Goal: Task Accomplishment & Management: Manage account settings

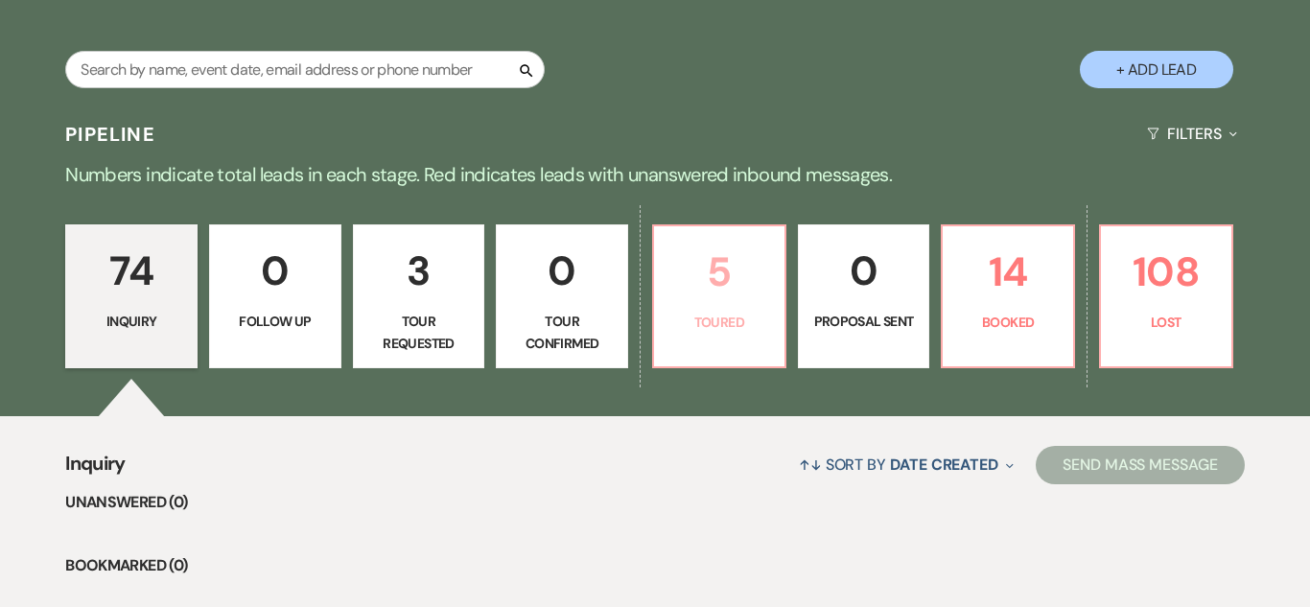
scroll to position [0, 0]
select select "6"
select select "13"
click at [700, 302] on p "5" at bounding box center [719, 272] width 107 height 64
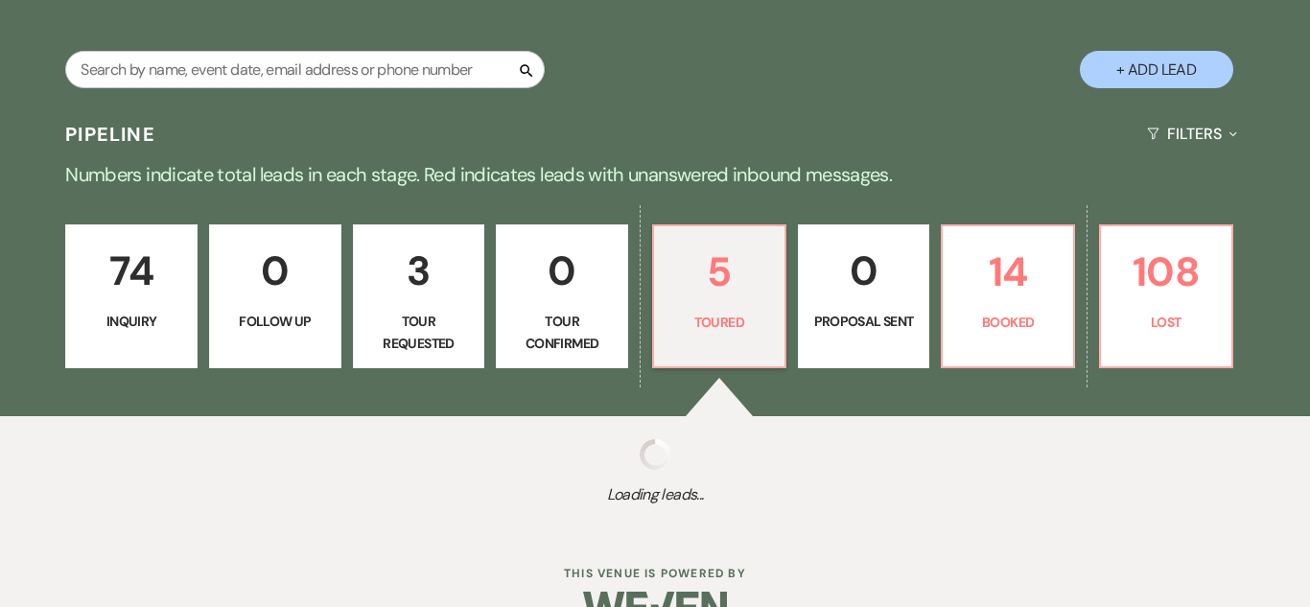
select select "5"
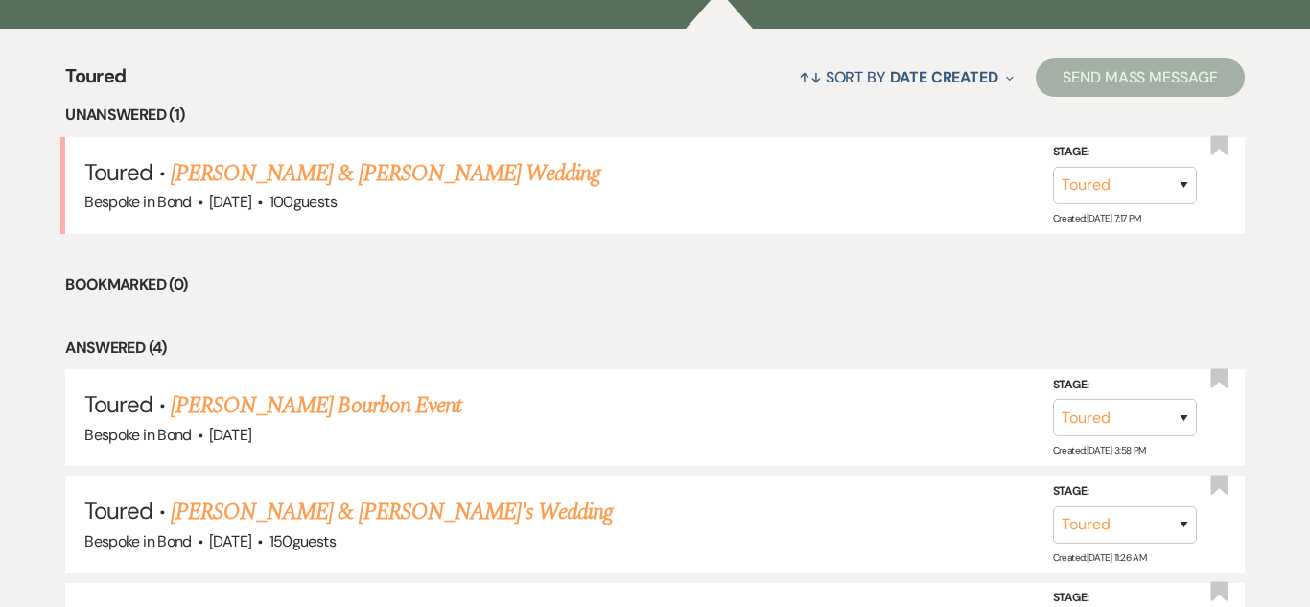
scroll to position [1602, 0]
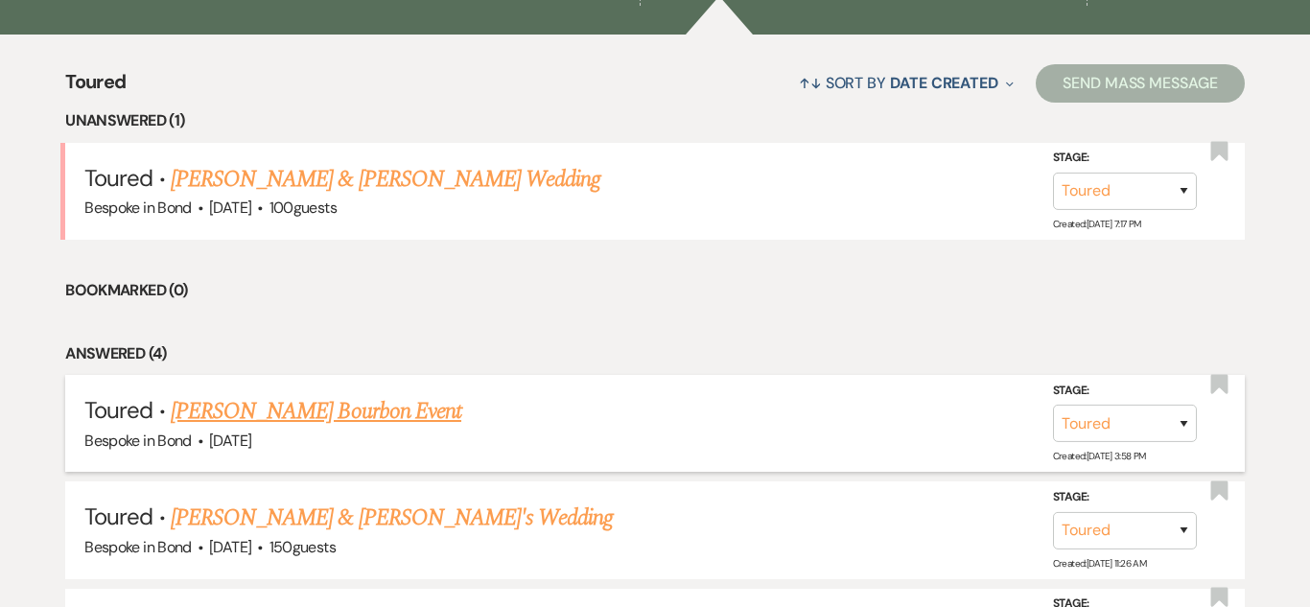
click at [309, 418] on link "[PERSON_NAME] Bourbon Event" at bounding box center [316, 411] width 291 height 35
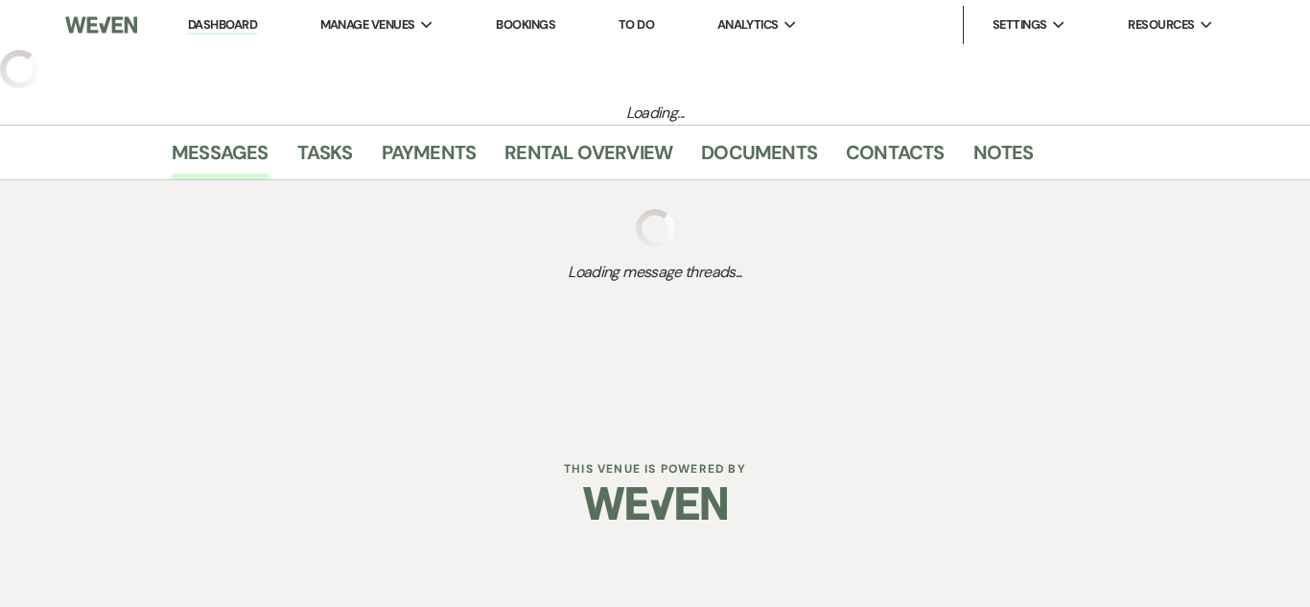
select select "5"
select select "14"
select select "13"
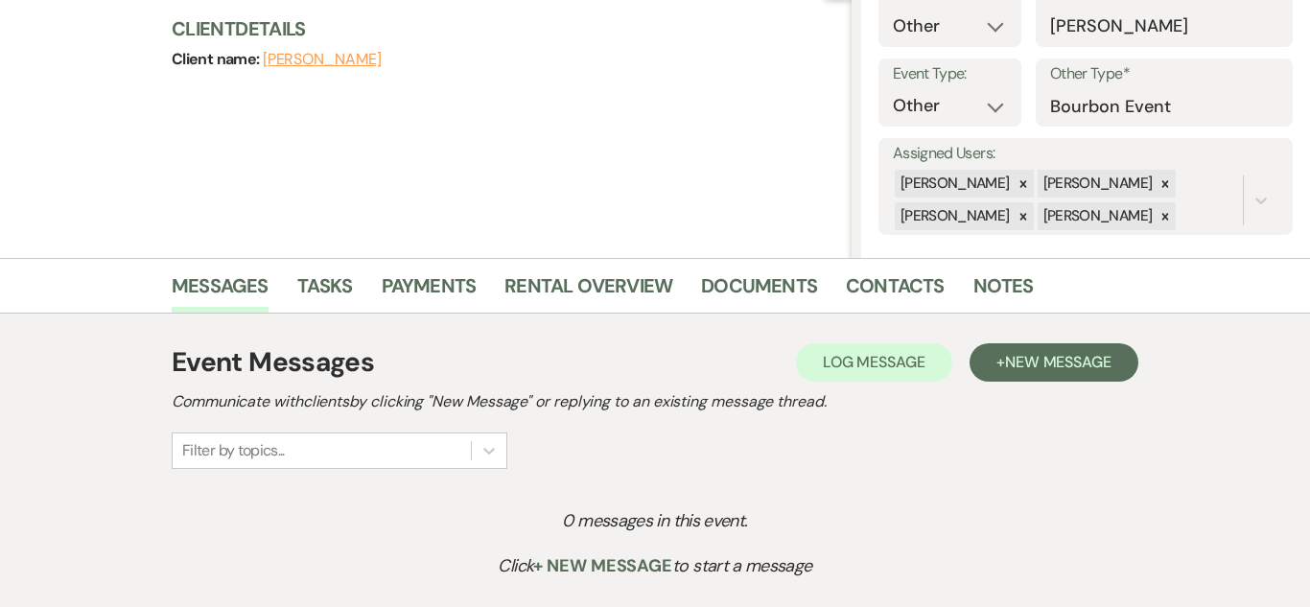
scroll to position [227, 0]
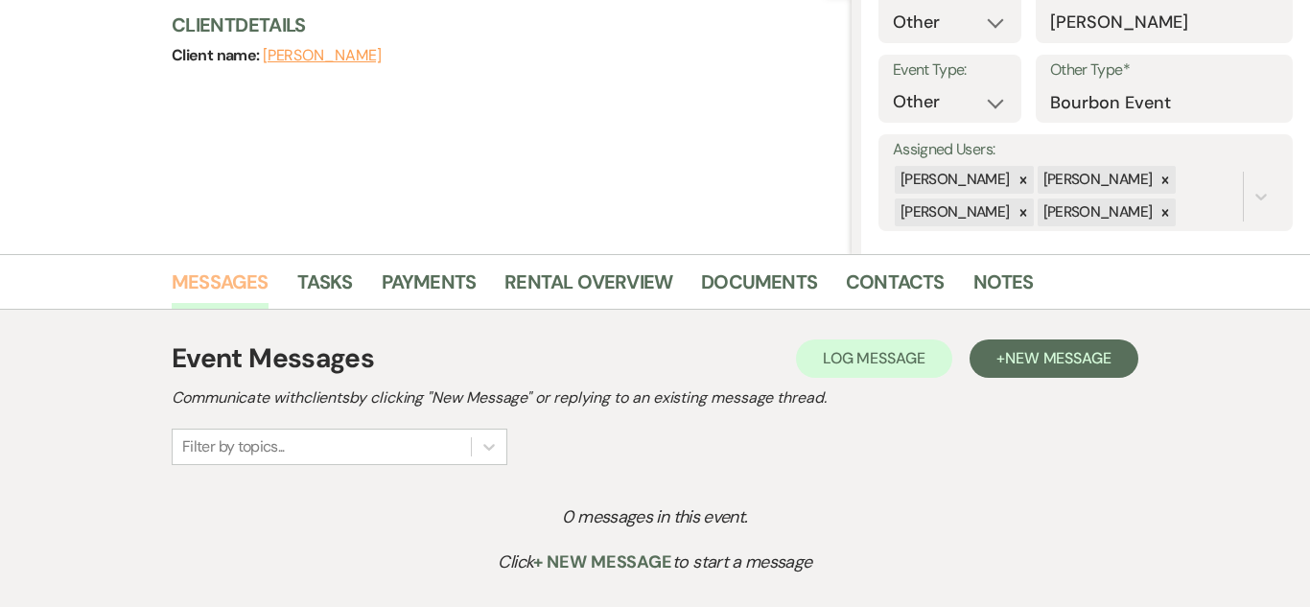
click at [245, 287] on link "Messages" at bounding box center [220, 288] width 97 height 42
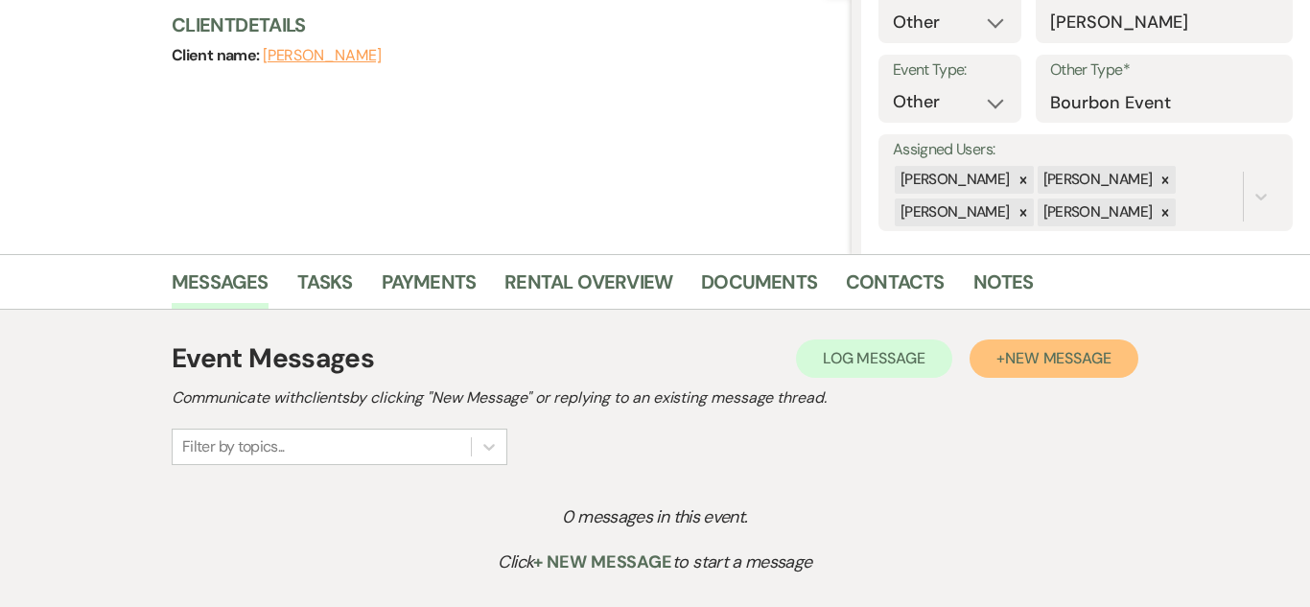
click at [1068, 357] on span "New Message" at bounding box center [1058, 358] width 106 height 20
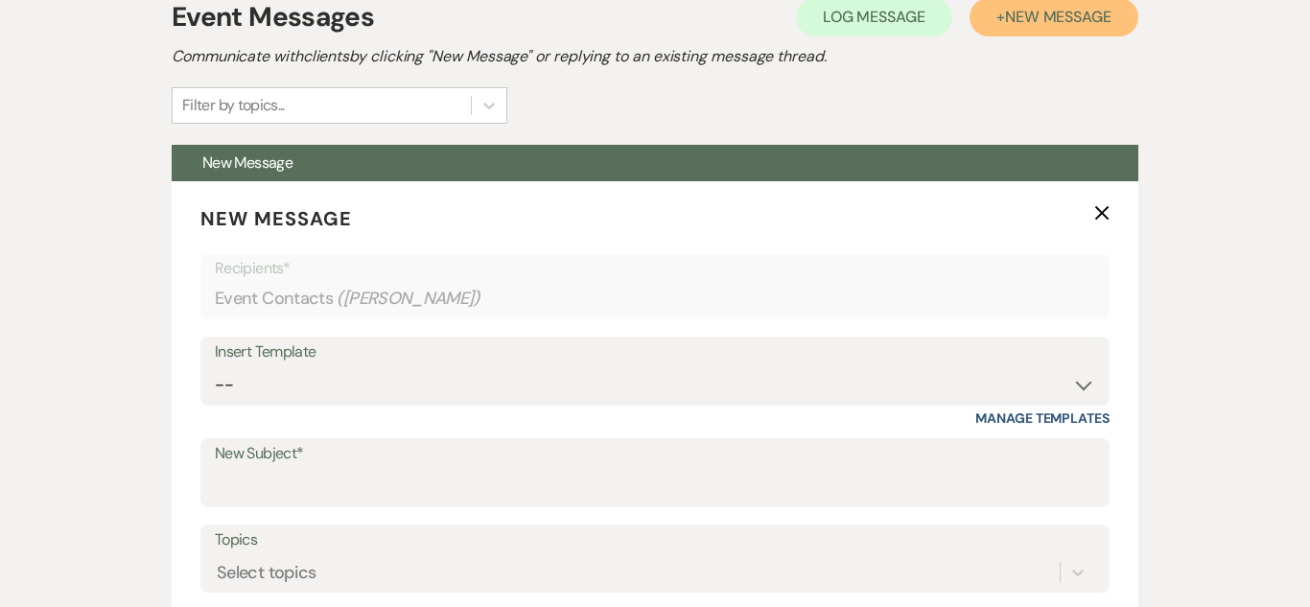
scroll to position [570, 0]
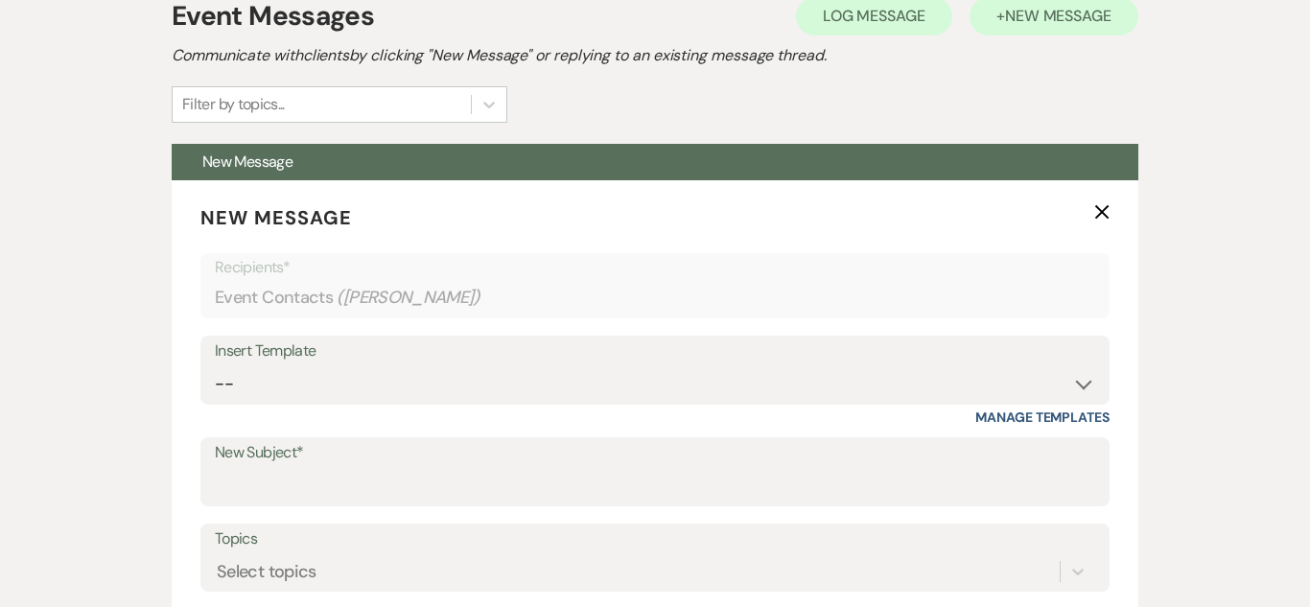
click at [1068, 357] on div "Insert Template" at bounding box center [655, 352] width 880 height 28
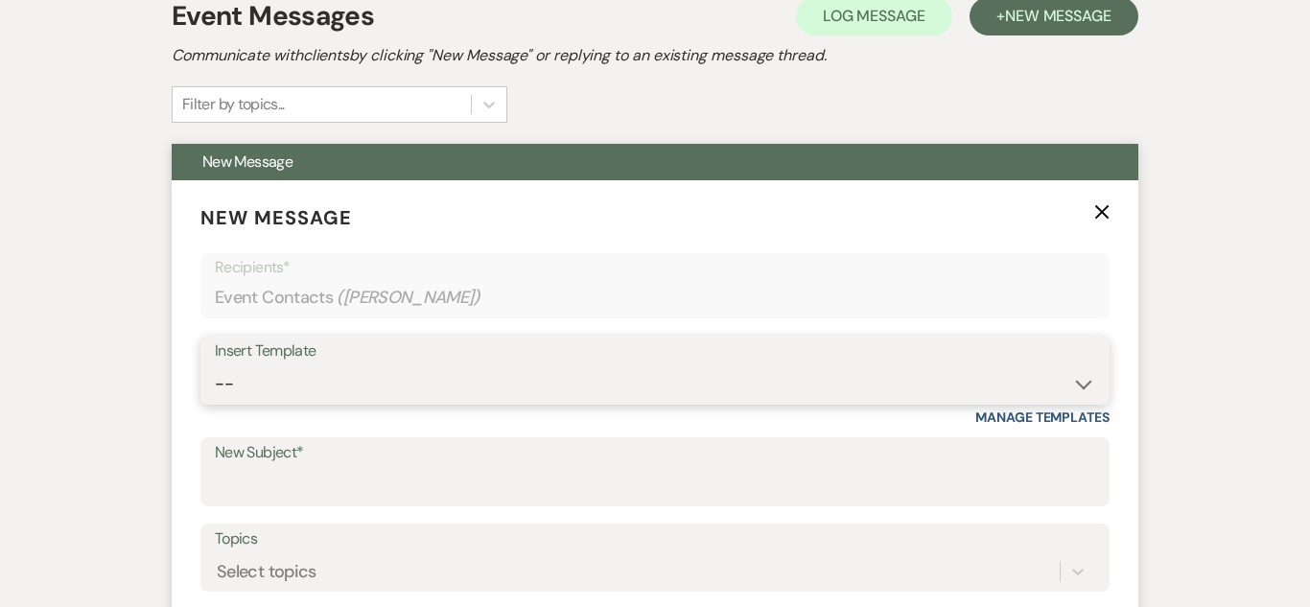
click at [1086, 375] on select "-- Weven Planning Portal Introduction (Booked Events) Initial Inquiry Response …" at bounding box center [655, 383] width 880 height 37
select select "4574"
click at [215, 365] on select "-- Weven Planning Portal Introduction (Booked Events) Initial Inquiry Response …" at bounding box center [655, 383] width 880 height 37
type input "Booking your event!"
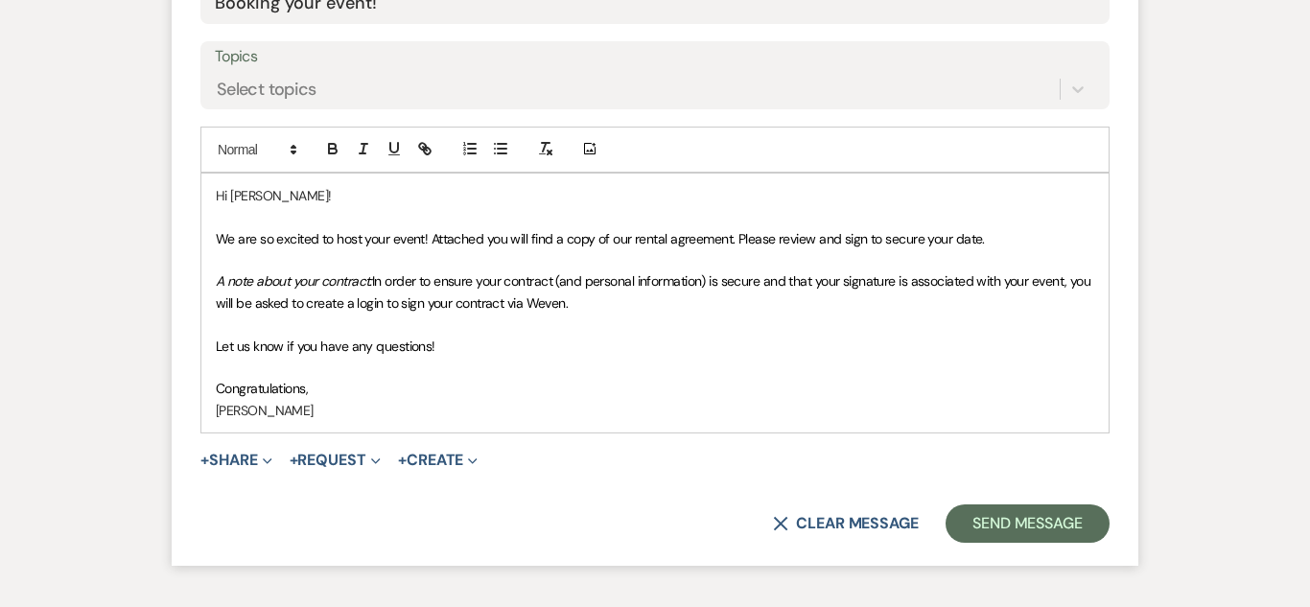
scroll to position [1056, 0]
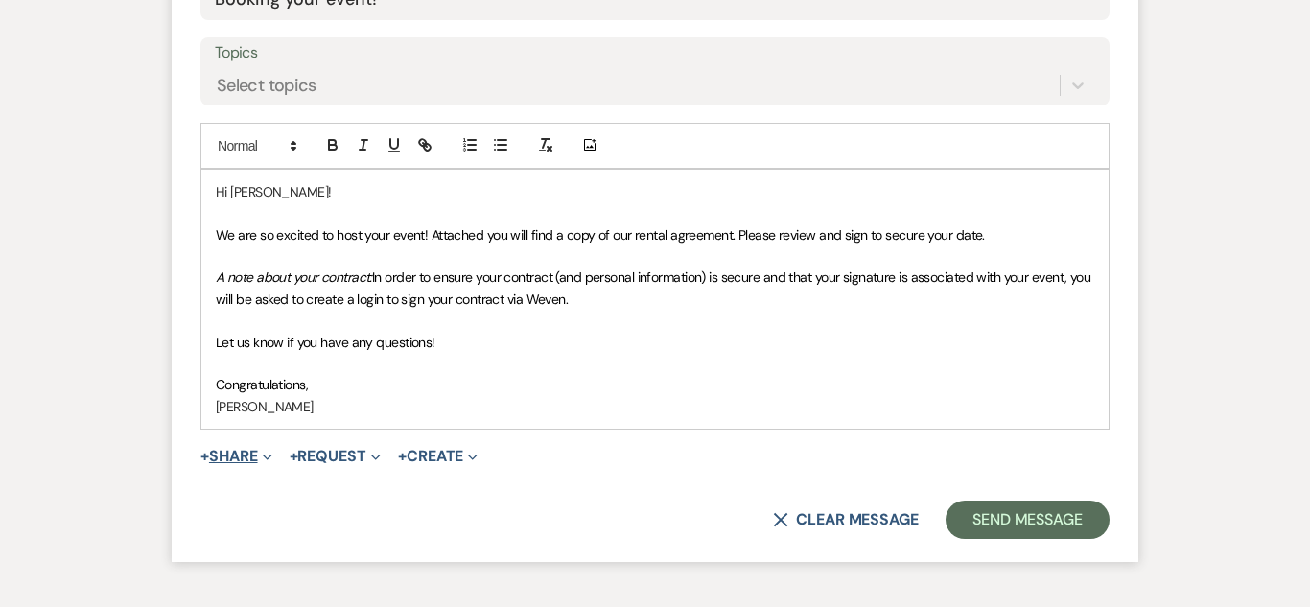
click at [233, 458] on button "+ Share Expand" at bounding box center [236, 456] width 72 height 15
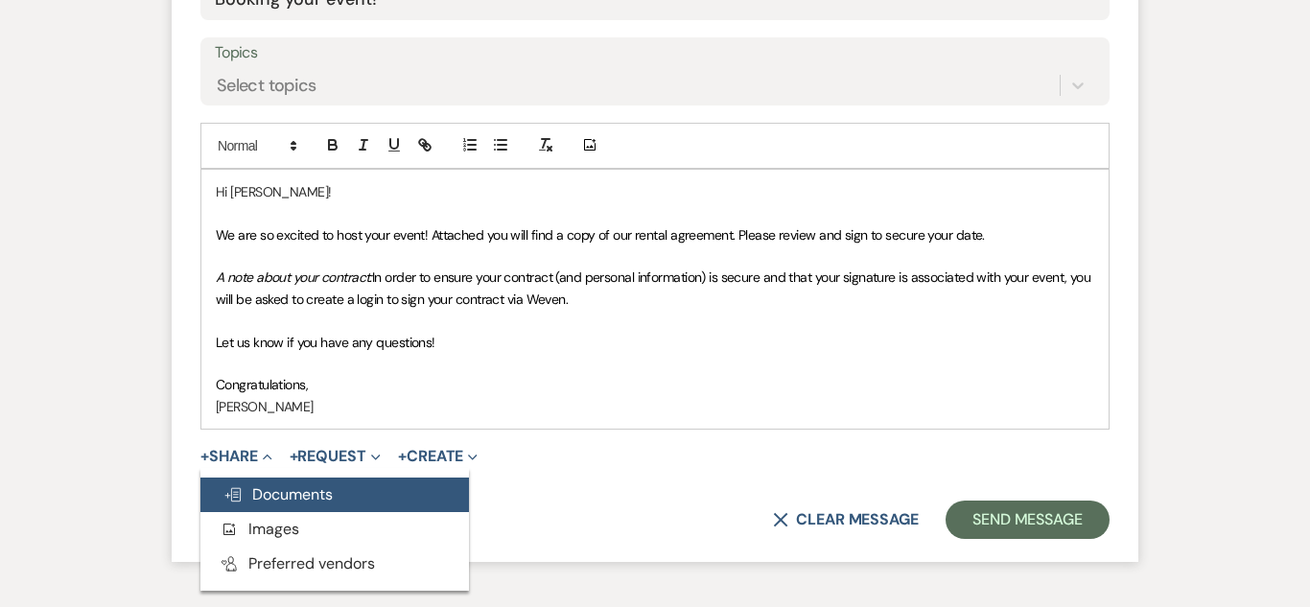
click at [295, 495] on span "Doc Upload Documents" at bounding box center [277, 494] width 109 height 20
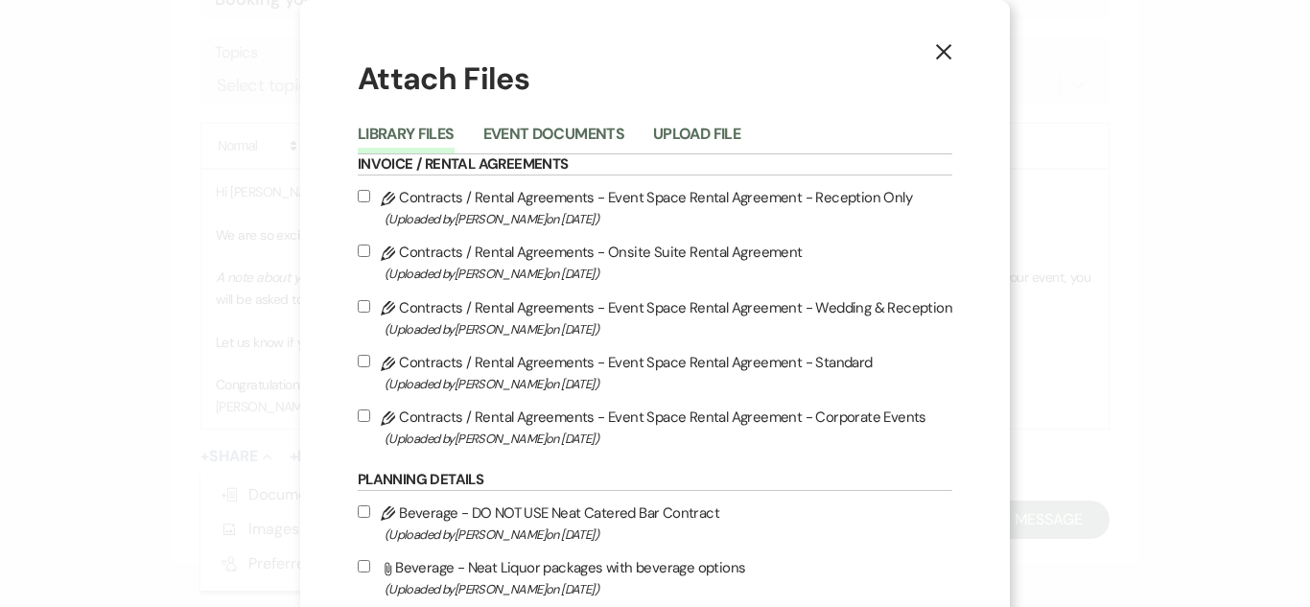
click at [367, 356] on input "Pencil Contracts / Rental Agreements - Event Space Rental Agreement - Standard …" at bounding box center [364, 361] width 12 height 12
checkbox input "true"
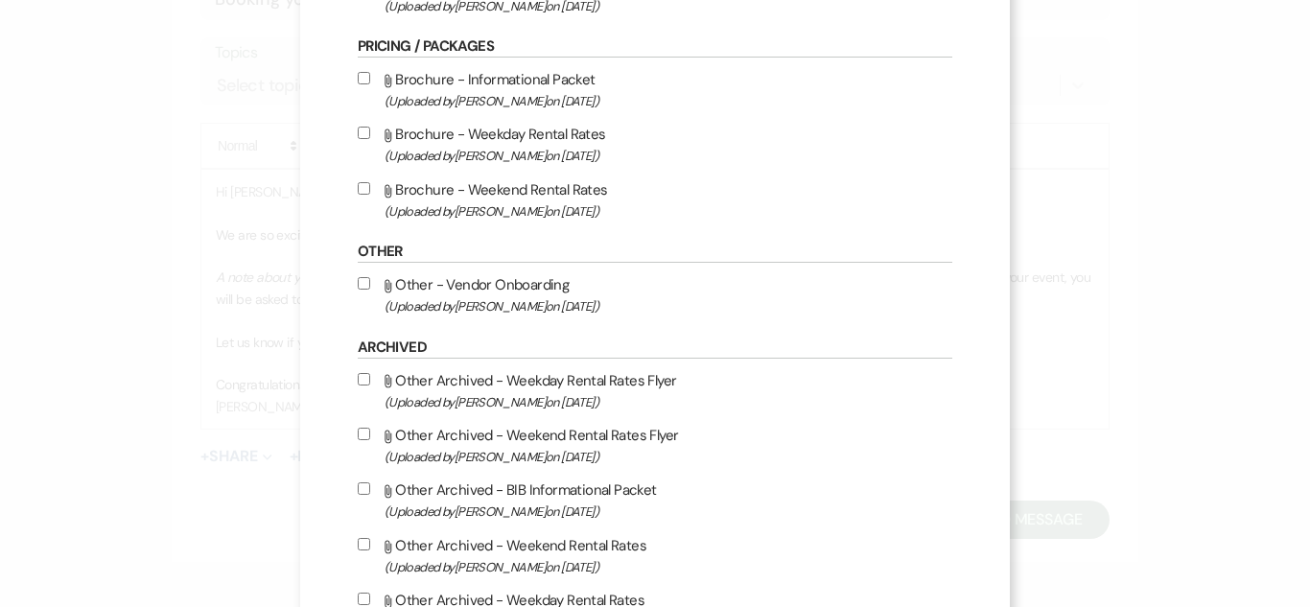
scroll to position [946, 0]
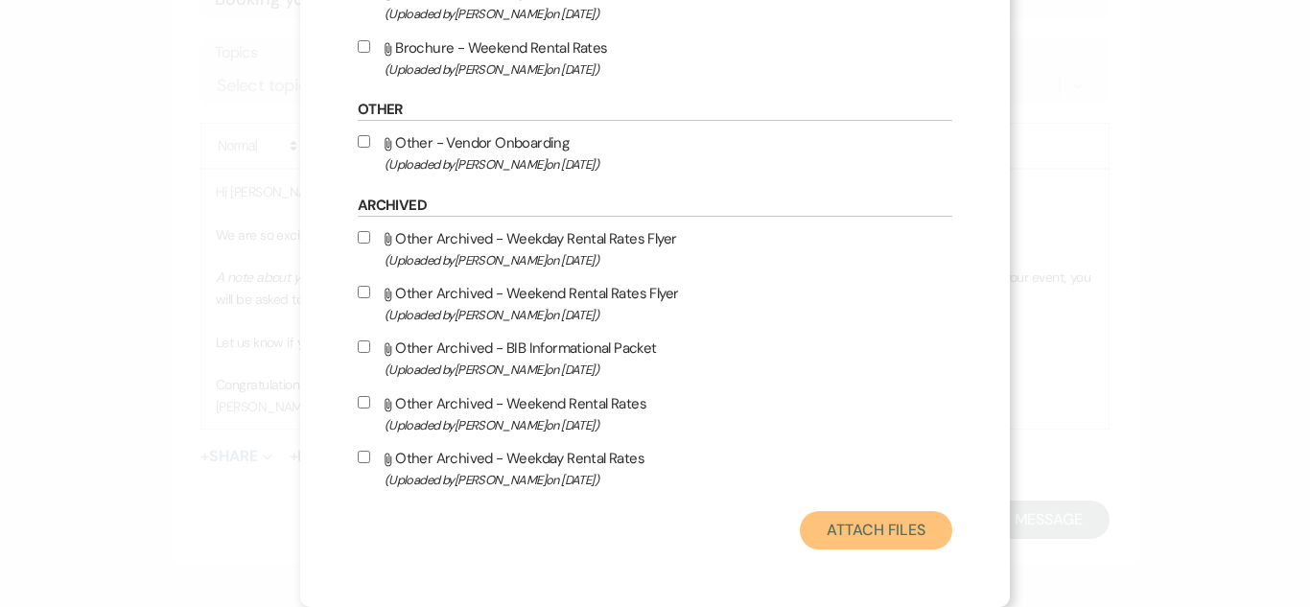
click at [846, 541] on button "Attach Files" at bounding box center [876, 530] width 152 height 38
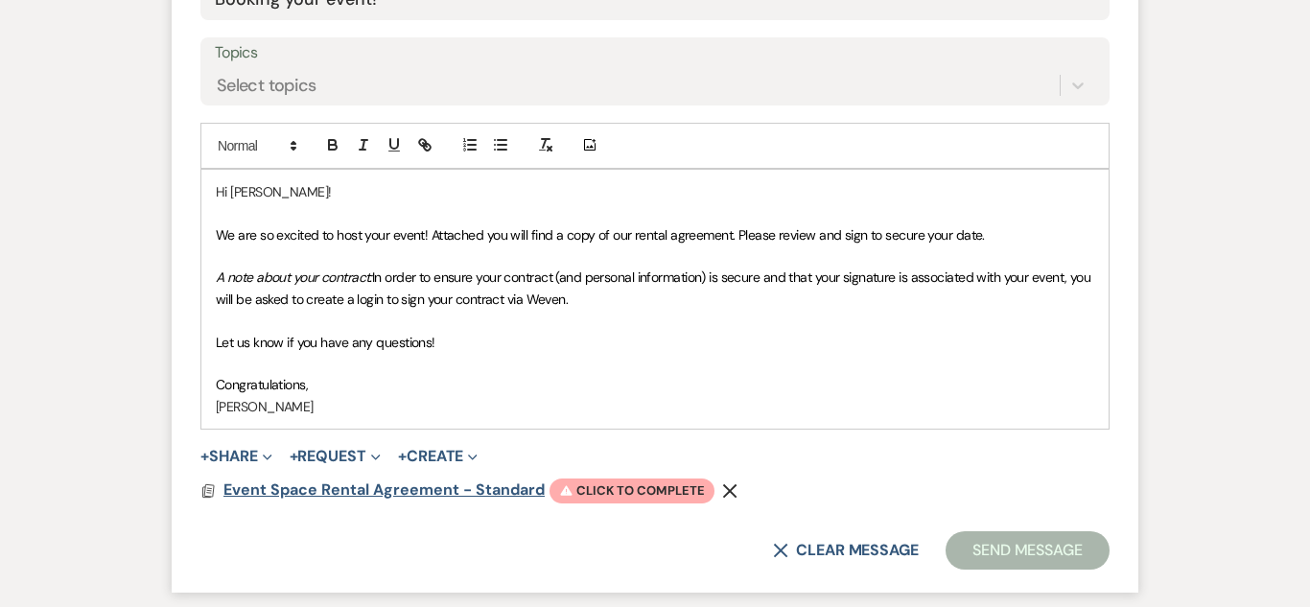
click at [391, 483] on span "Event Space Rental Agreement - Standard" at bounding box center [383, 489] width 321 height 20
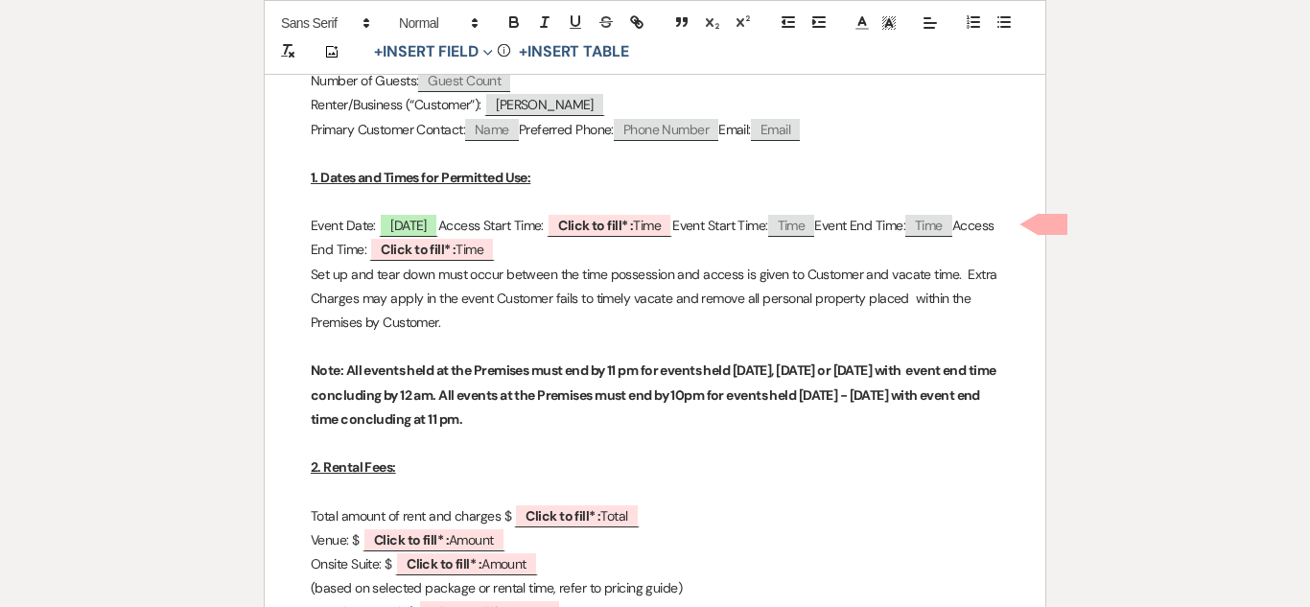
scroll to position [636, 0]
click at [633, 224] on b "Click to fill* :" at bounding box center [595, 223] width 75 height 17
select select "owner"
select select "Time"
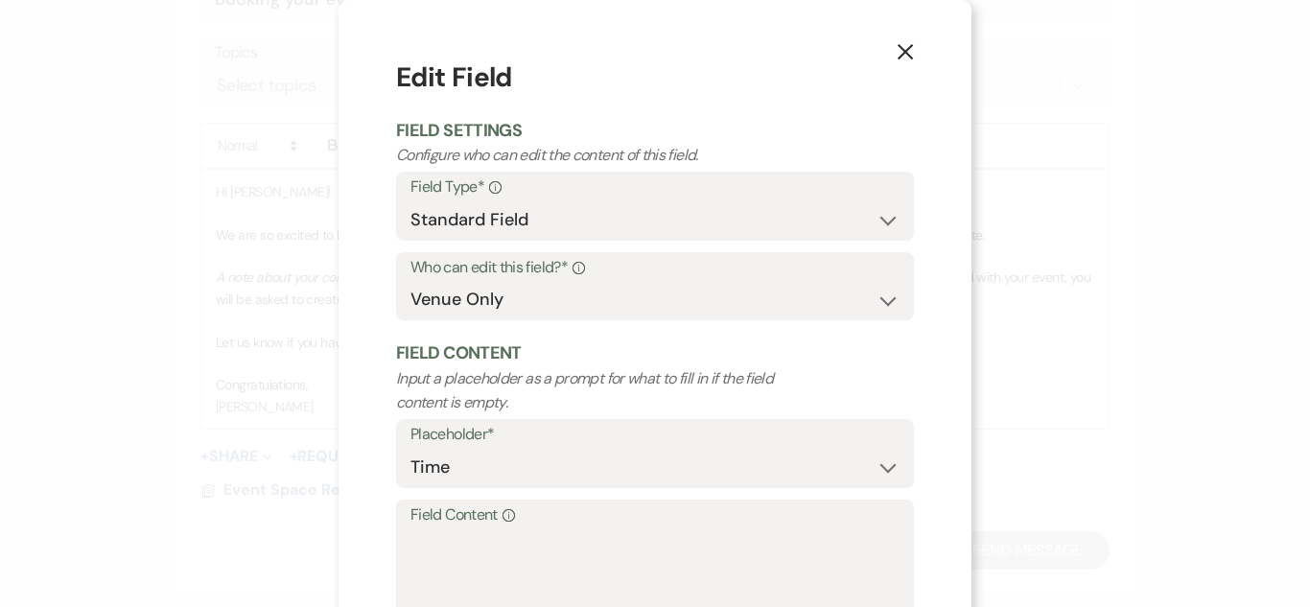
scroll to position [136, 0]
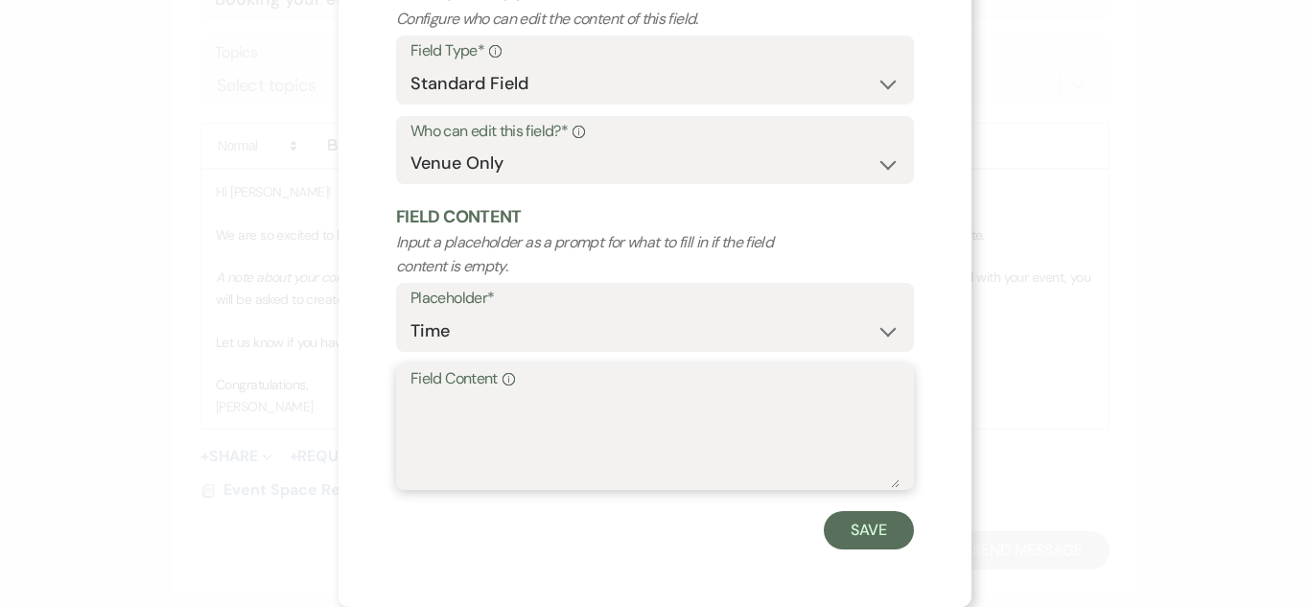
click at [457, 469] on textarea "Field Content Info" at bounding box center [654, 440] width 489 height 96
type textarea "11am"
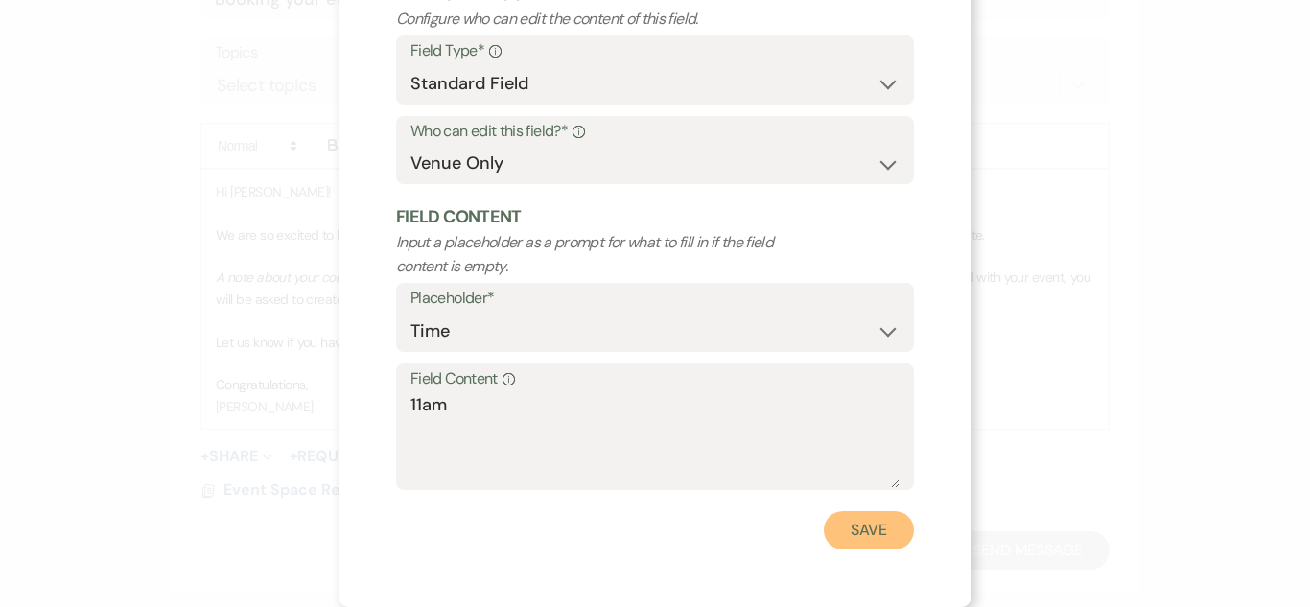
click at [862, 545] on button "Save" at bounding box center [869, 530] width 90 height 38
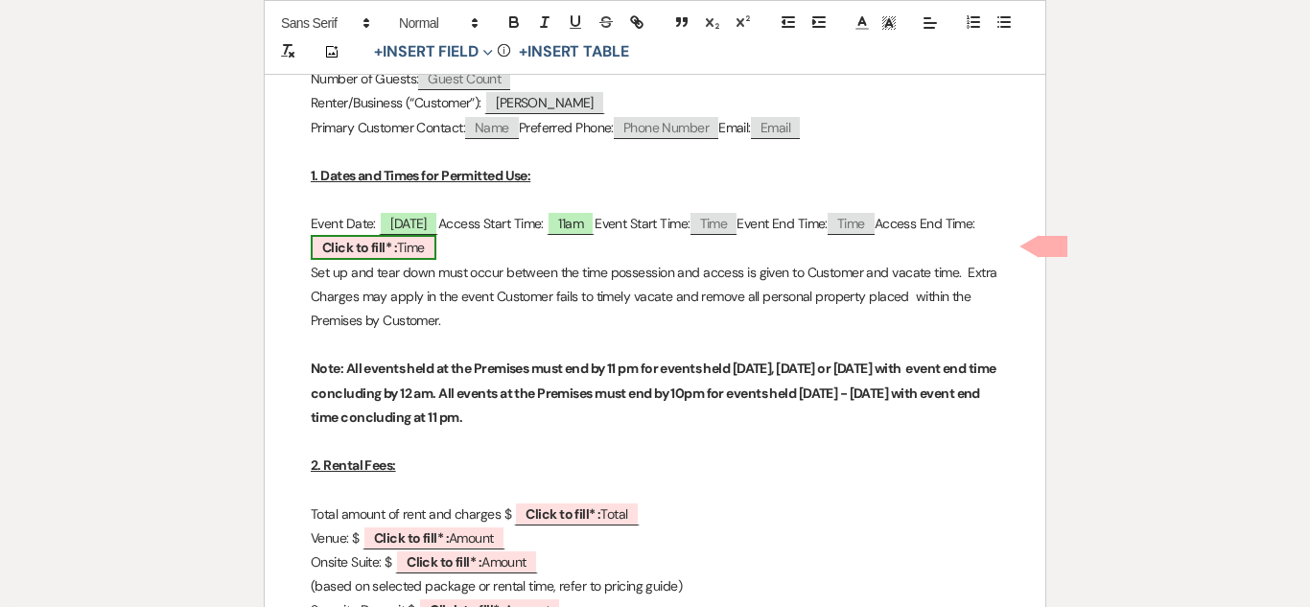
click at [397, 252] on b "Click to fill* :" at bounding box center [359, 247] width 75 height 17
select select "owner"
select select "Time"
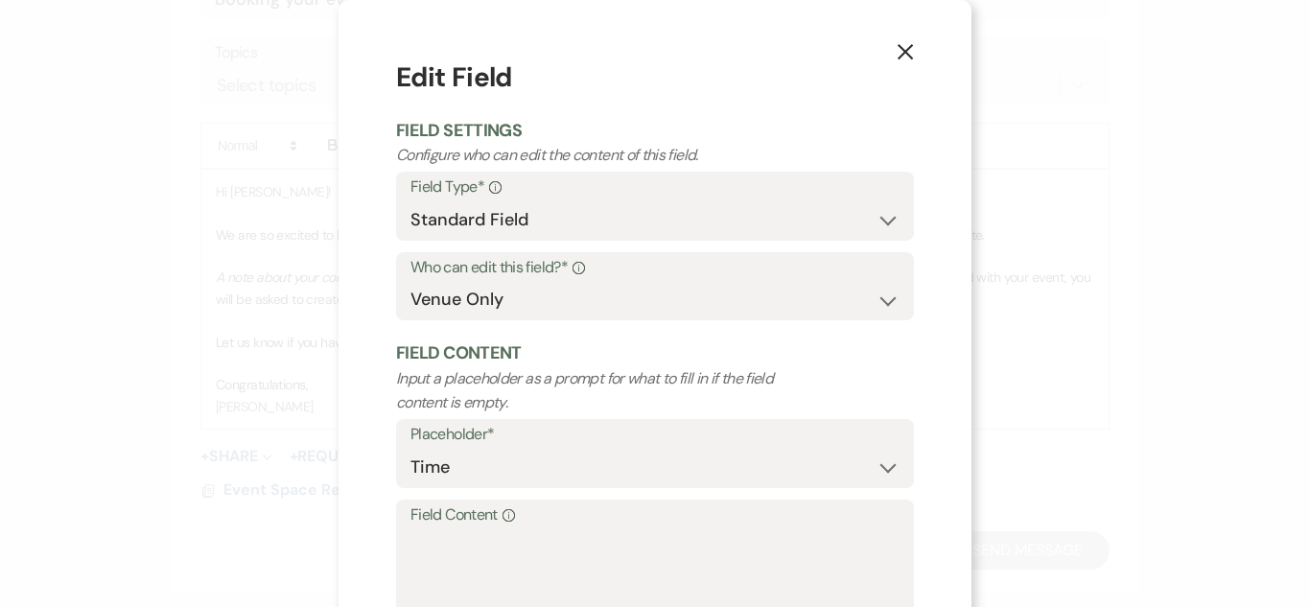
click at [586, 502] on label "Field Content Info" at bounding box center [654, 516] width 489 height 28
click at [586, 528] on textarea "Field Content Info" at bounding box center [654, 576] width 489 height 96
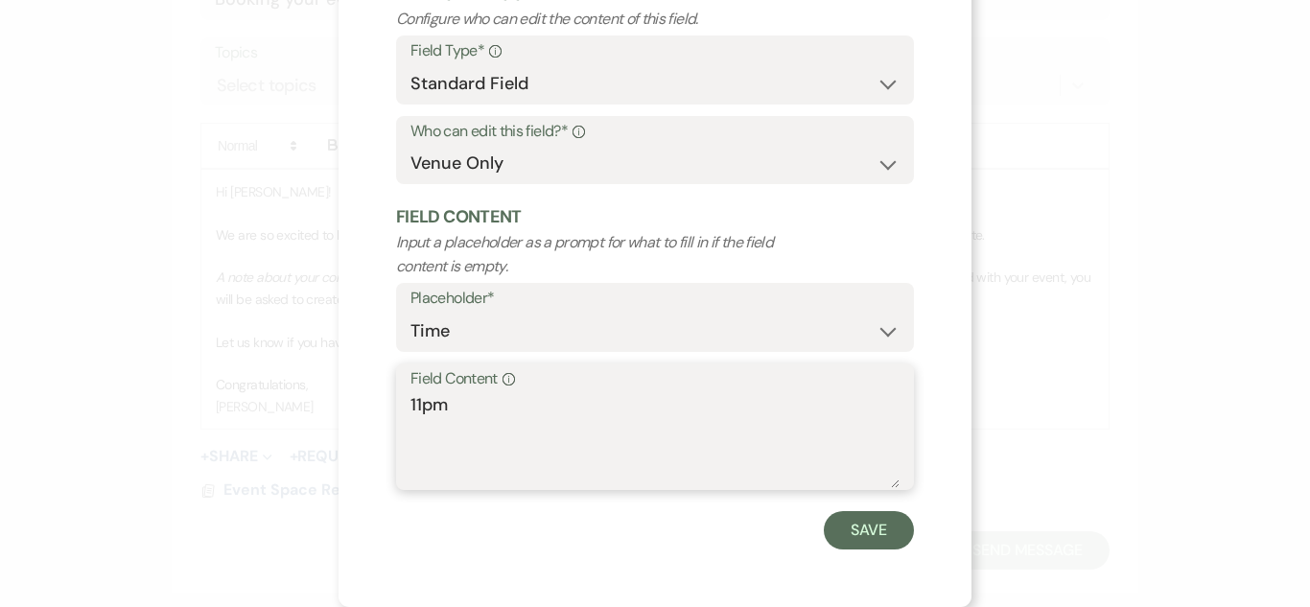
type textarea "11pm"
click at [818, 537] on div "Save" at bounding box center [655, 530] width 518 height 38
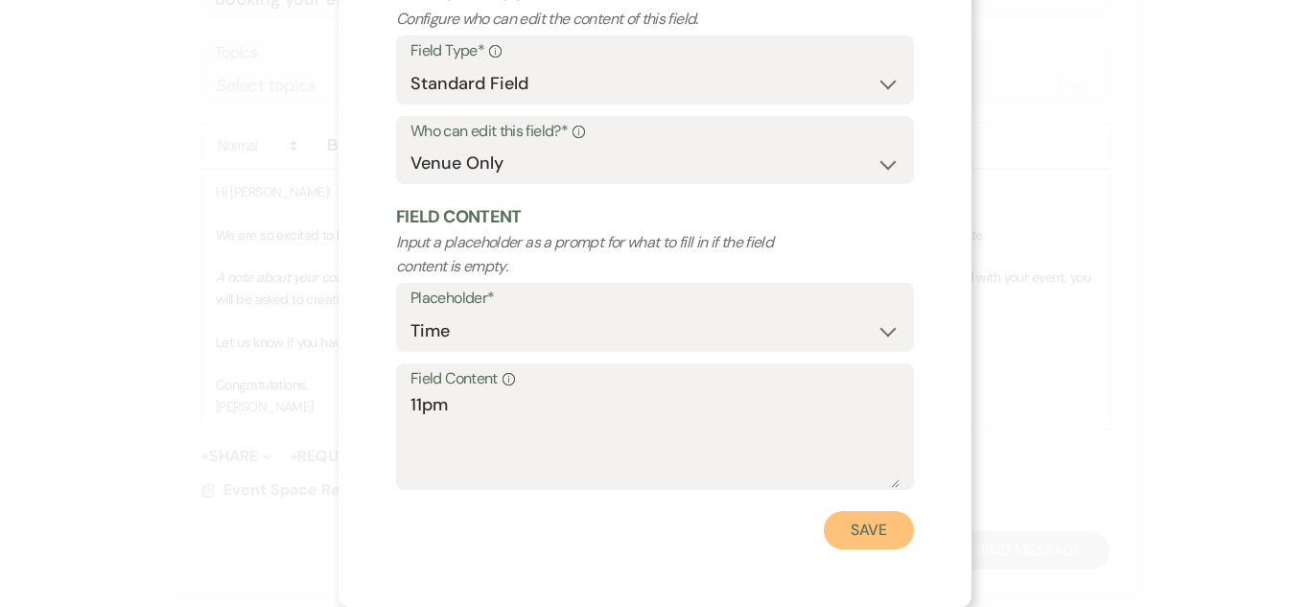
click at [911, 525] on button "Save" at bounding box center [869, 530] width 90 height 38
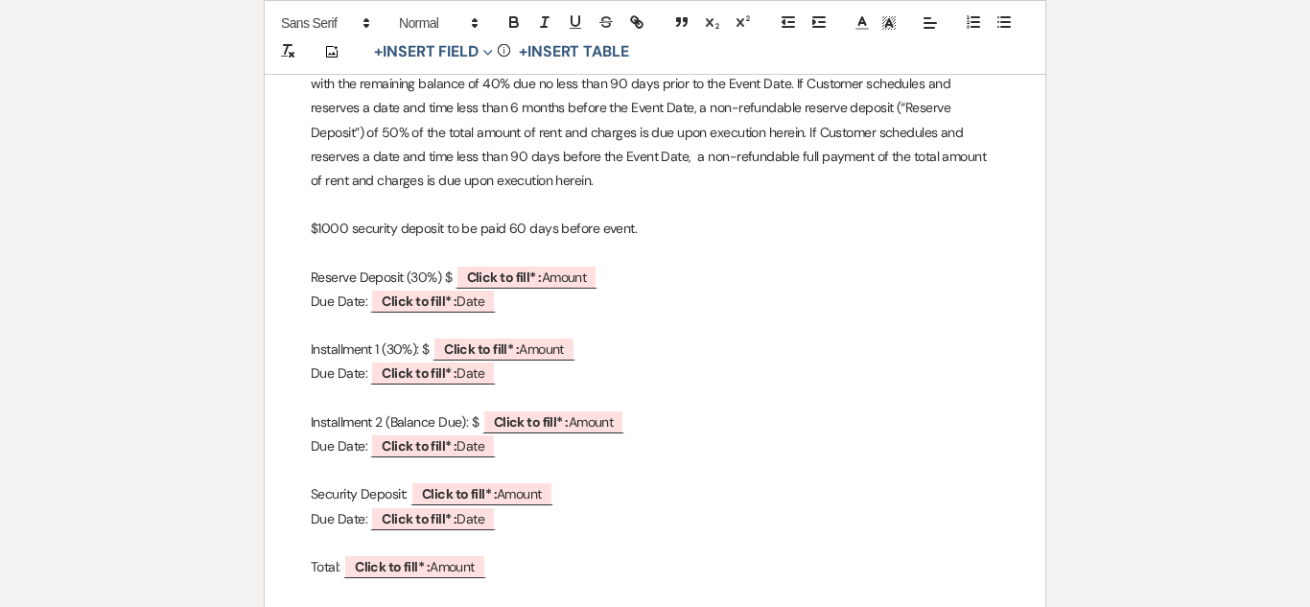
scroll to position [1413, 0]
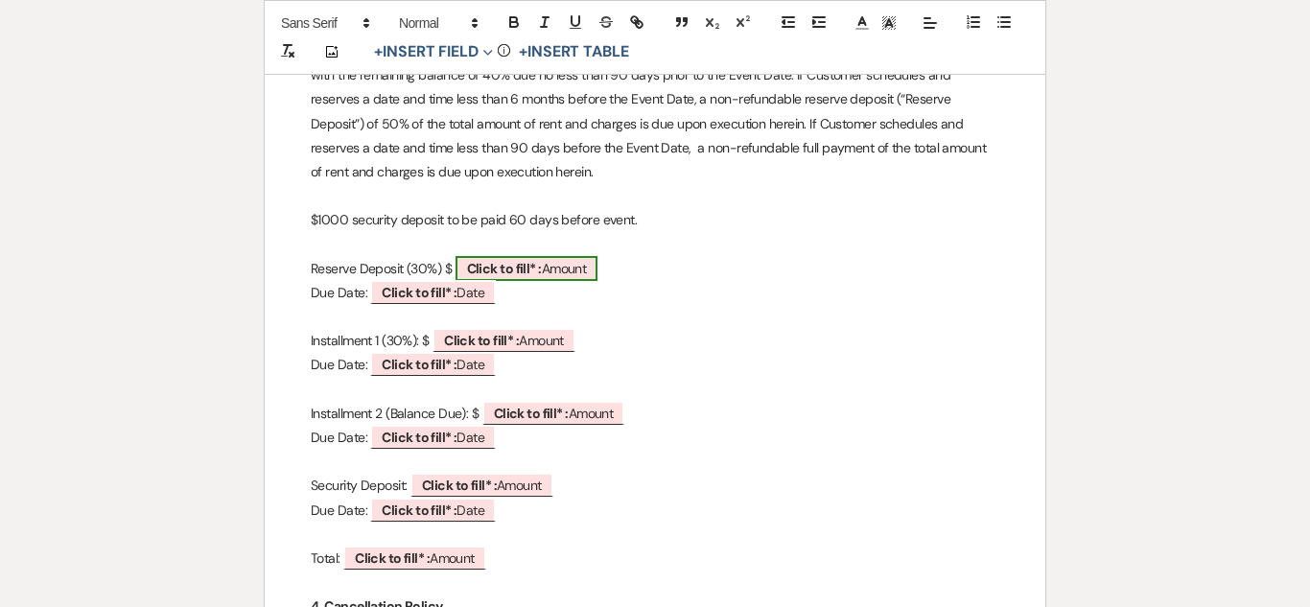
click at [552, 265] on span "Click to fill* : Amount" at bounding box center [527, 268] width 143 height 25
select select "owner"
select select "Amount"
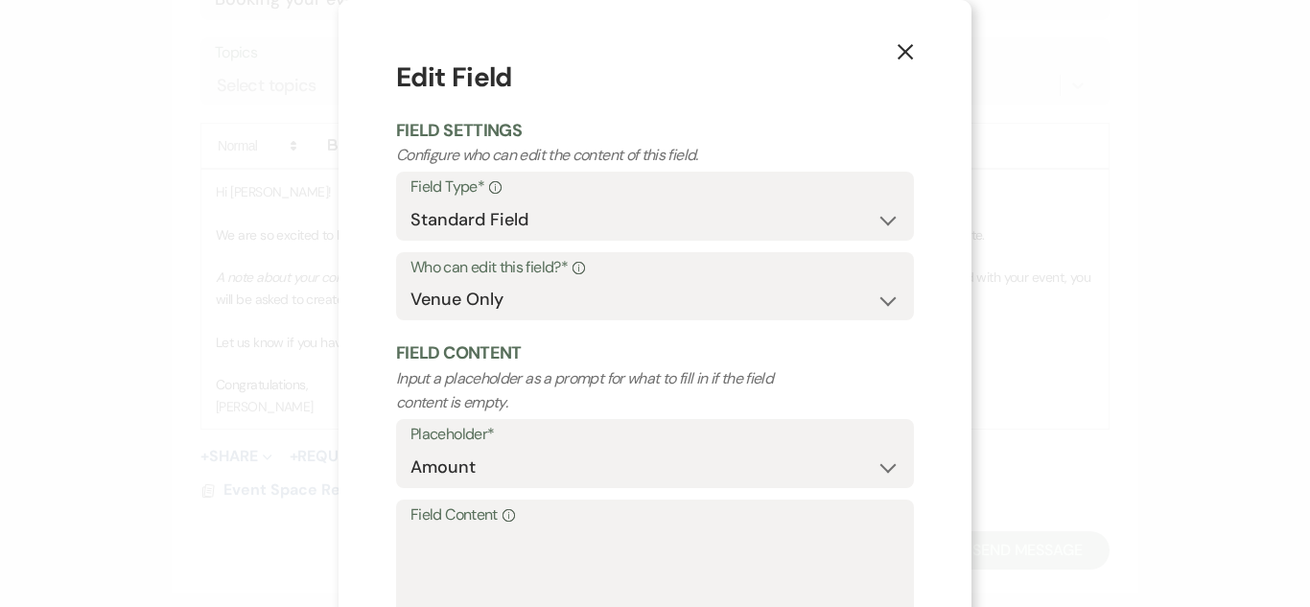
scroll to position [136, 0]
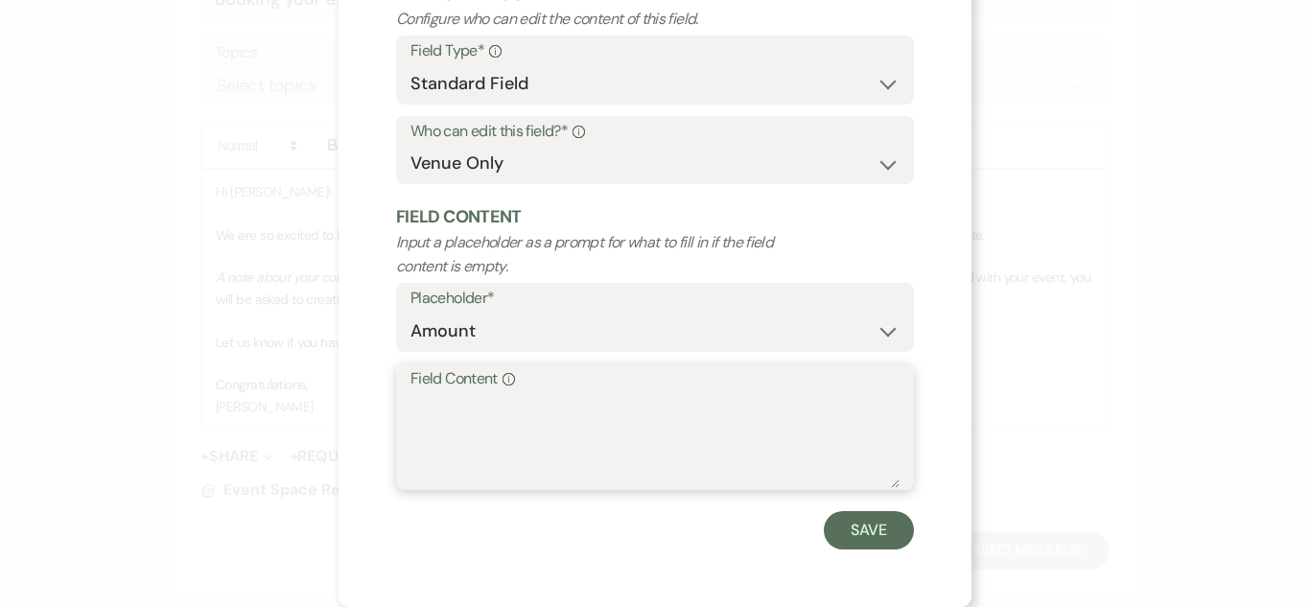
click at [498, 400] on textarea "Field Content Info" at bounding box center [654, 440] width 489 height 96
type textarea "636"
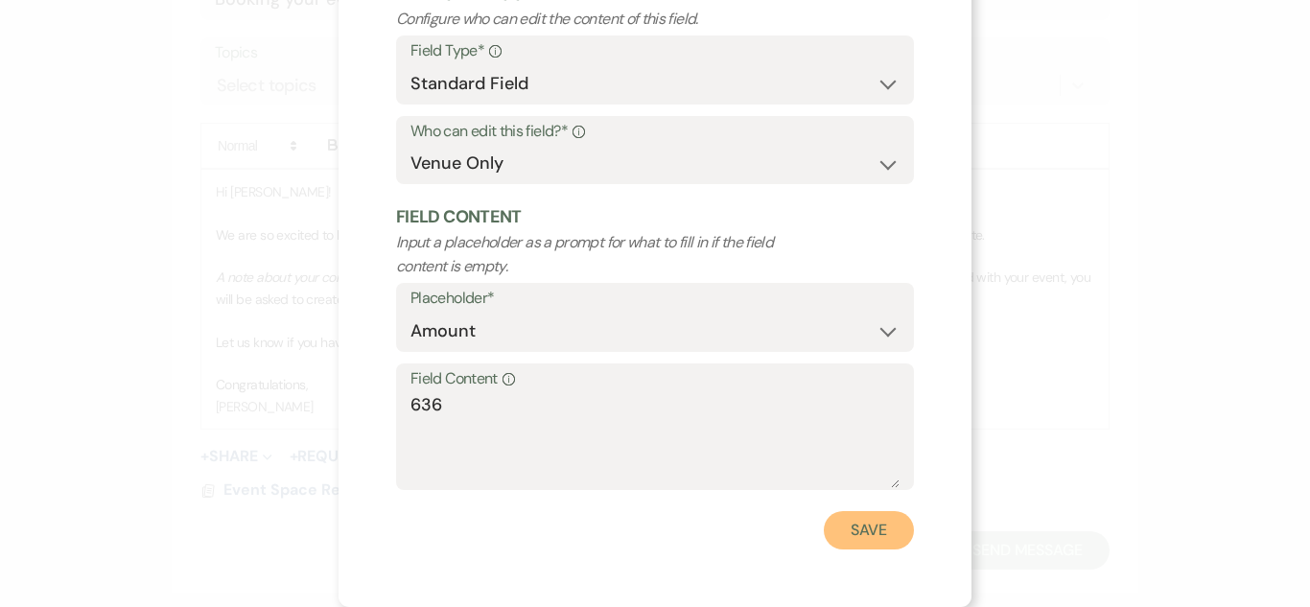
click at [878, 545] on button "Save" at bounding box center [869, 530] width 90 height 38
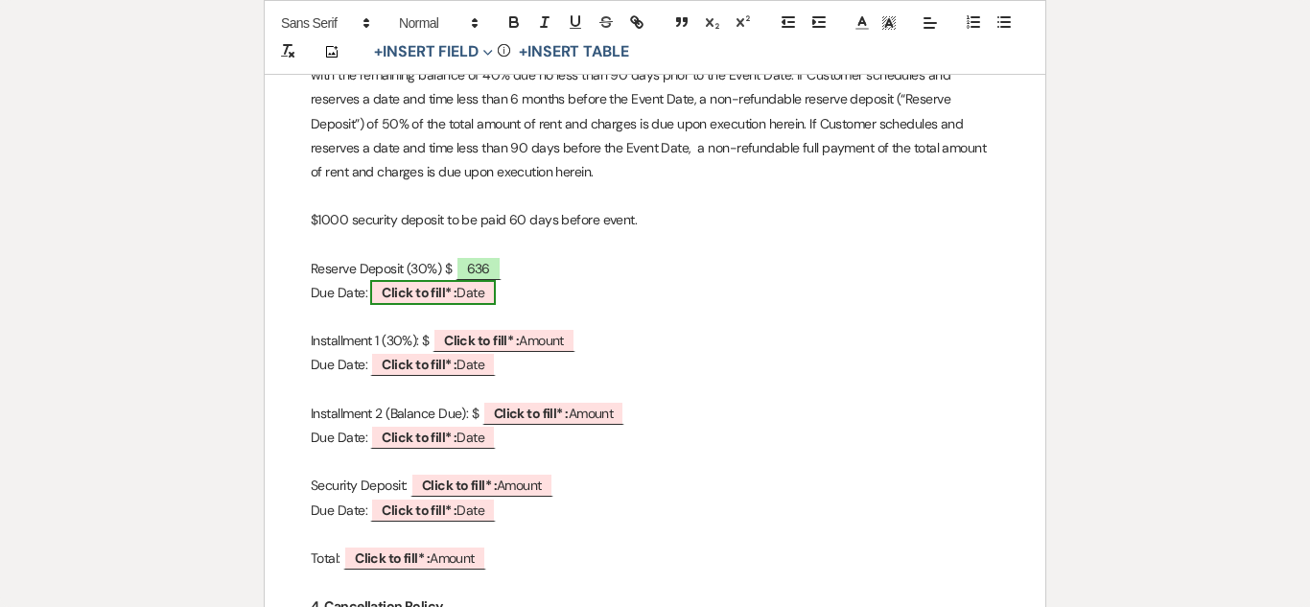
click at [404, 289] on b "Click to fill* :" at bounding box center [419, 292] width 75 height 17
select select "owner"
select select "Date"
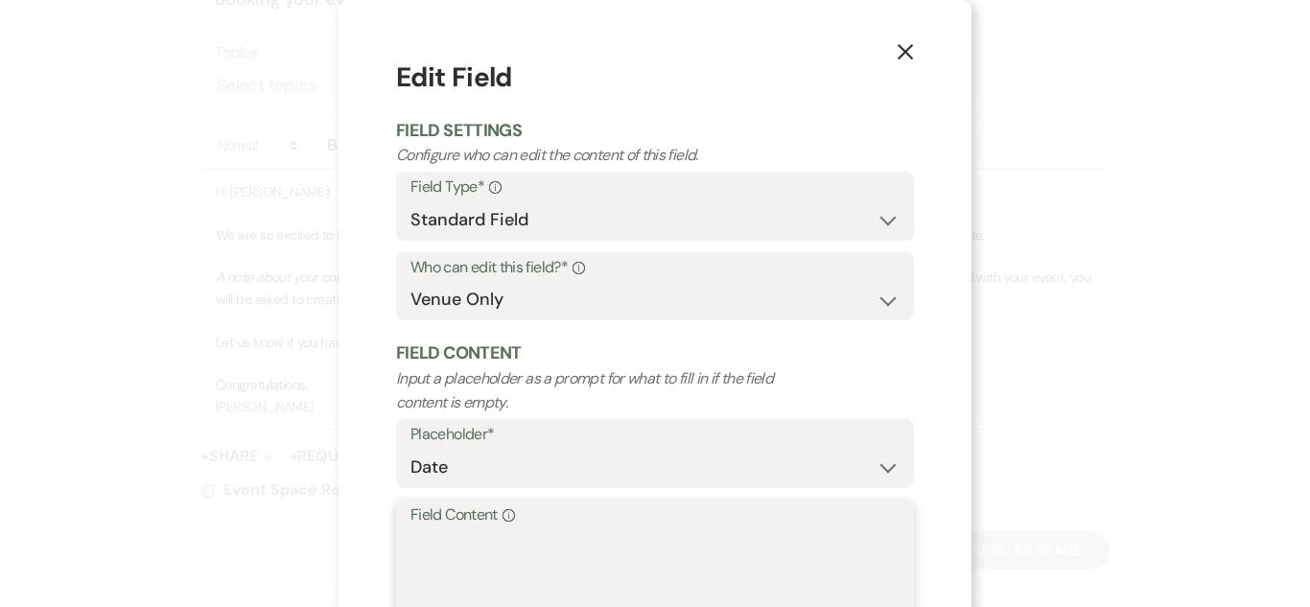
click at [480, 571] on textarea "Field Content Info" at bounding box center [654, 576] width 489 height 96
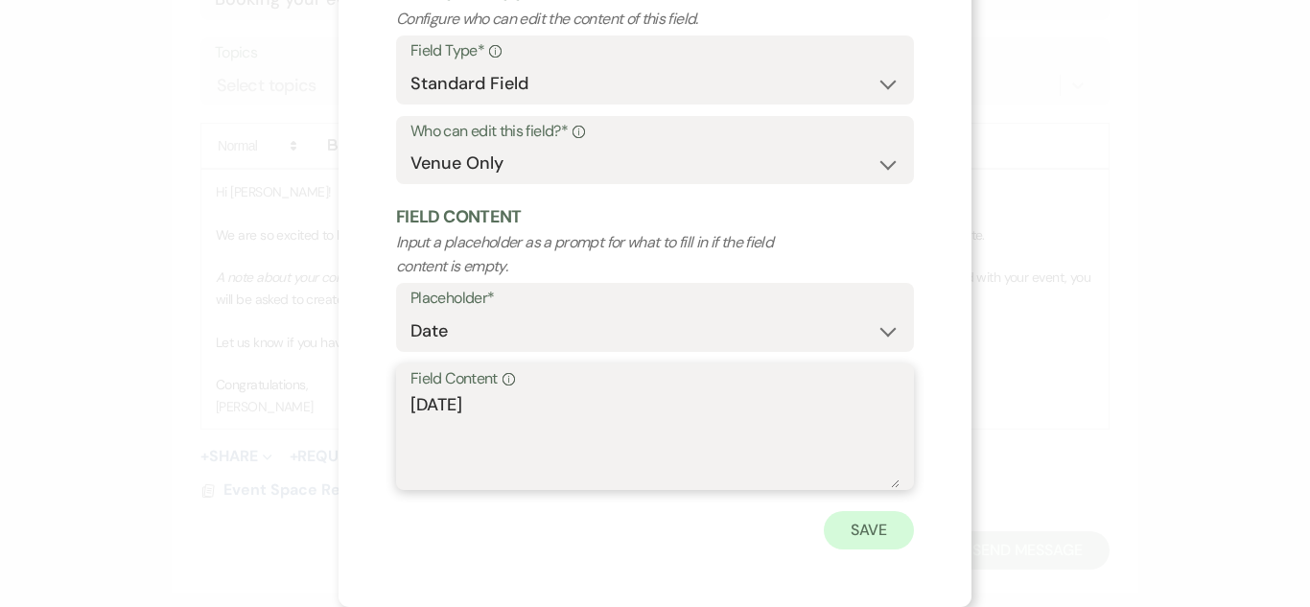
type textarea "[DATE]"
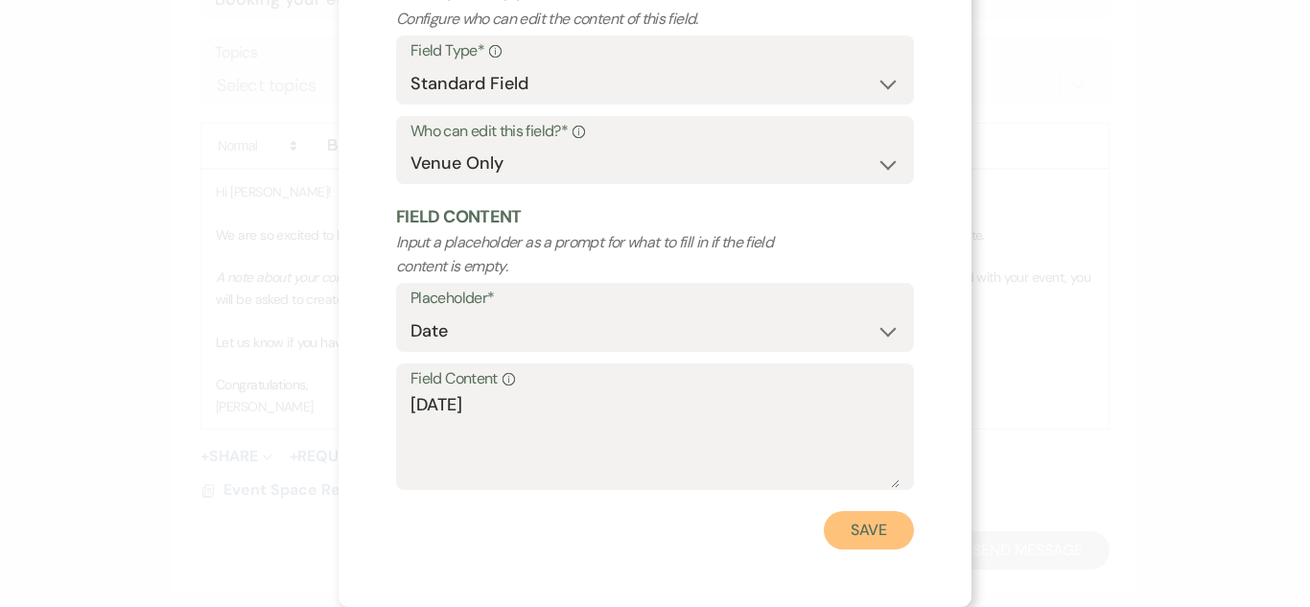
click at [876, 522] on button "Save" at bounding box center [869, 530] width 90 height 38
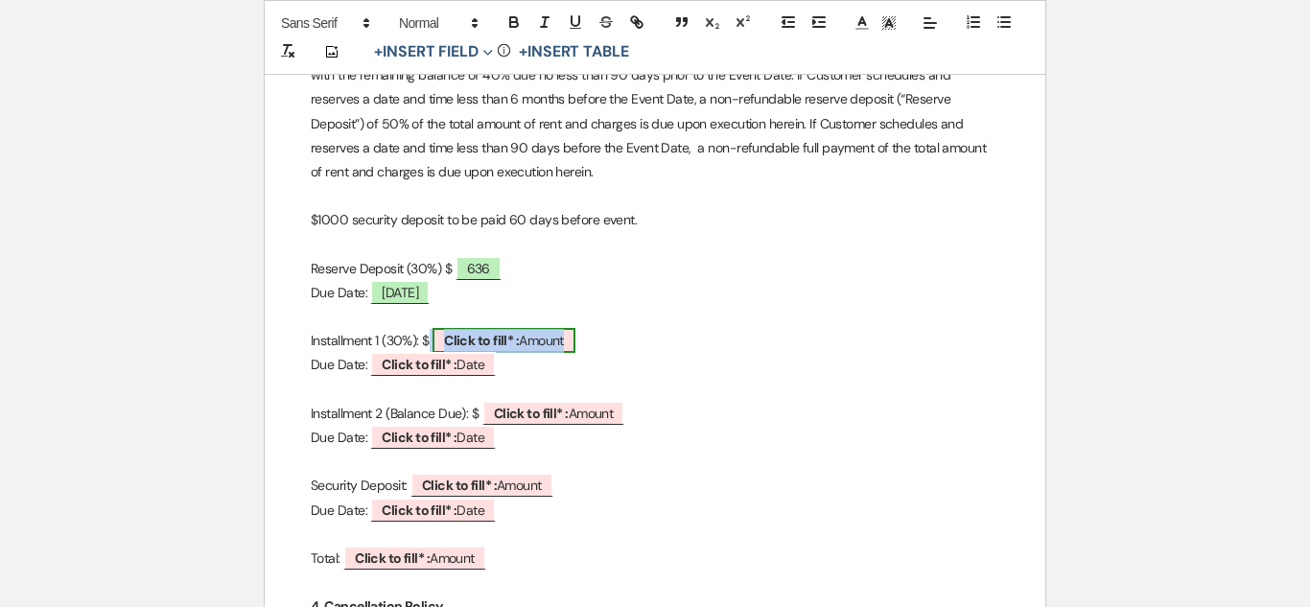
click at [506, 345] on b "Click to fill* :" at bounding box center [481, 340] width 75 height 17
select select "owner"
select select "Amount"
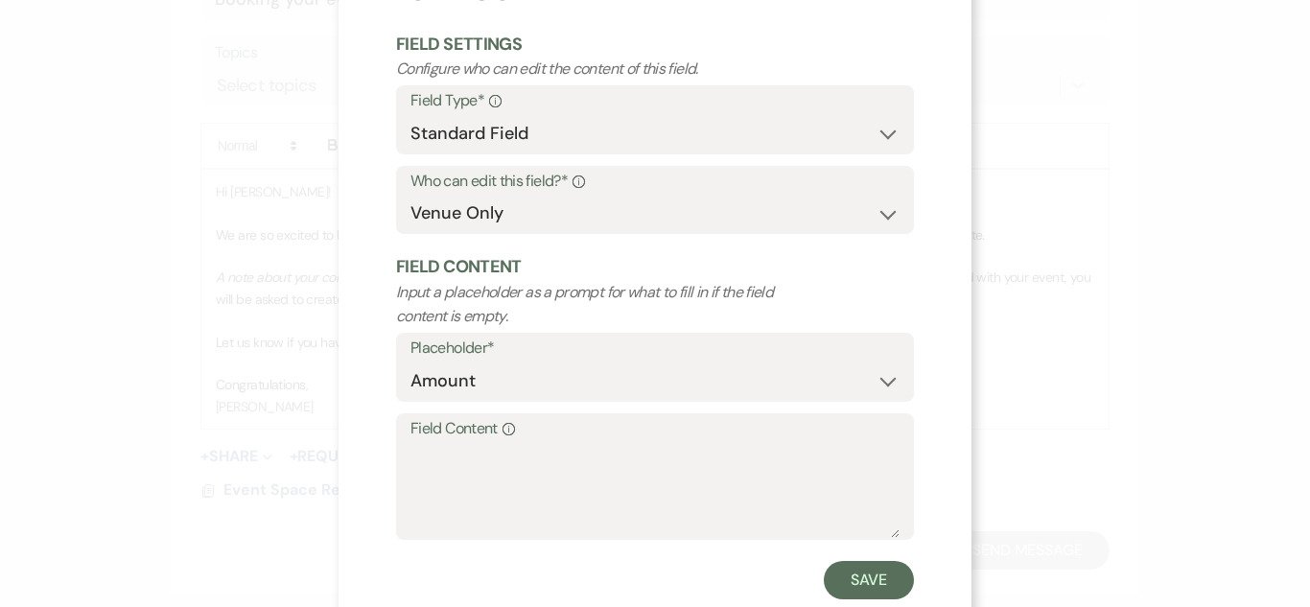
scroll to position [88, 0]
click at [520, 480] on textarea "Field Content Info" at bounding box center [654, 488] width 489 height 96
type textarea "636"
click at [892, 582] on button "Save" at bounding box center [869, 578] width 90 height 38
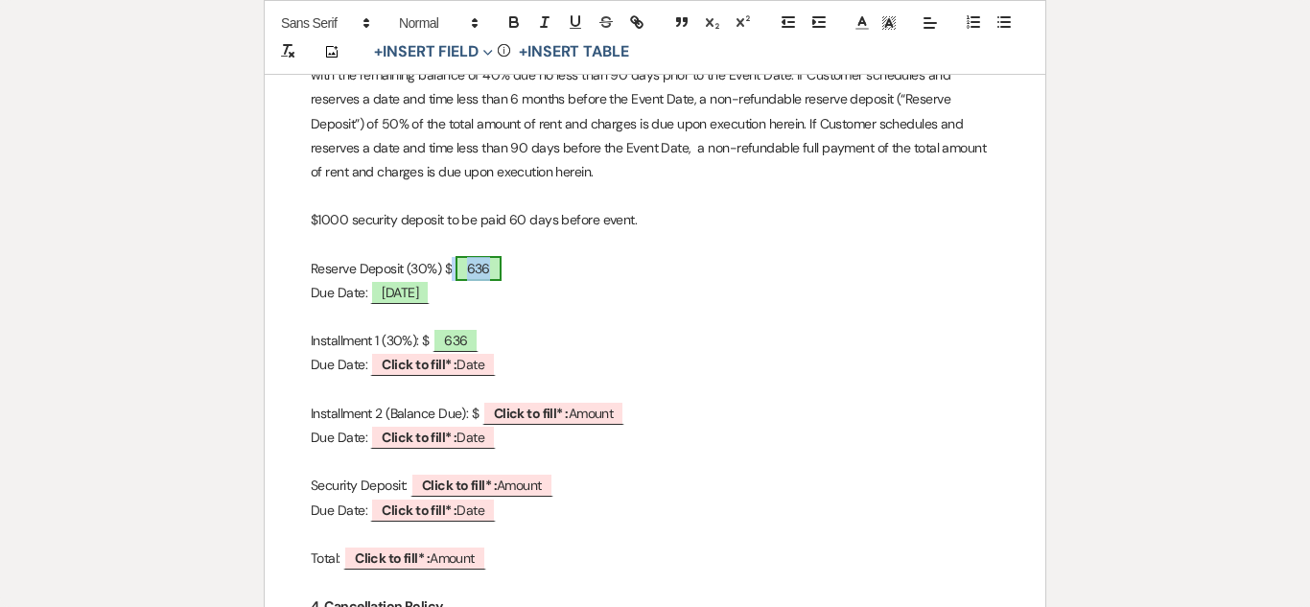
click at [481, 266] on span "636" at bounding box center [479, 268] width 46 height 25
select select "owner"
select select "Amount"
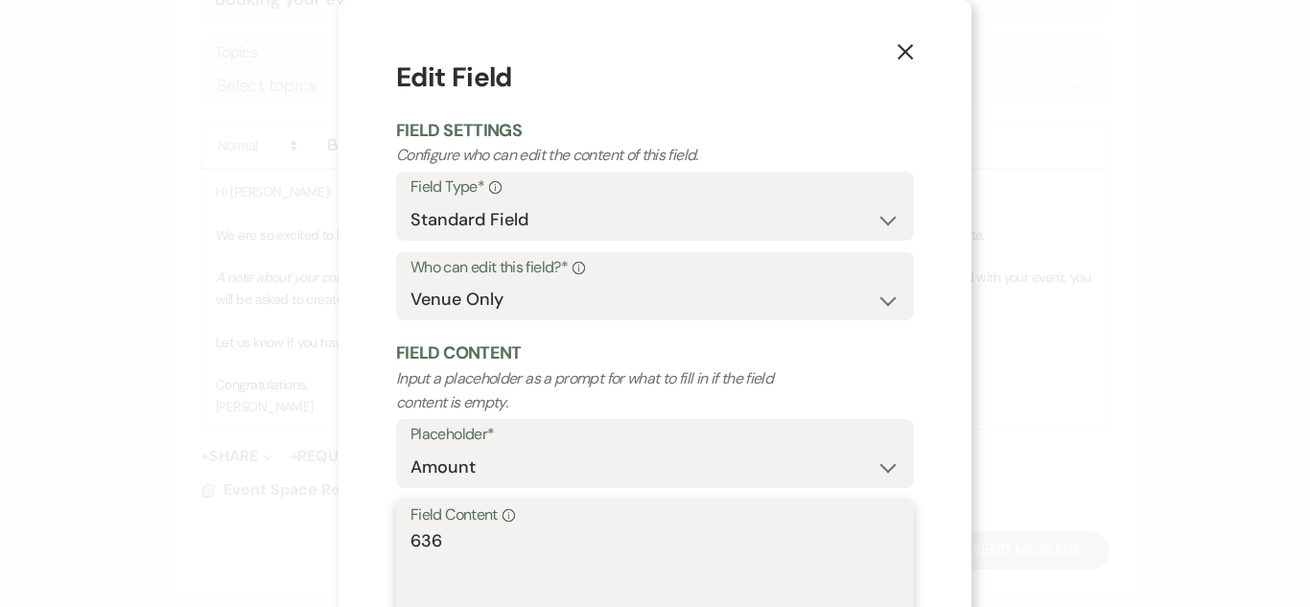
click at [467, 532] on textarea "636" at bounding box center [654, 576] width 489 height 96
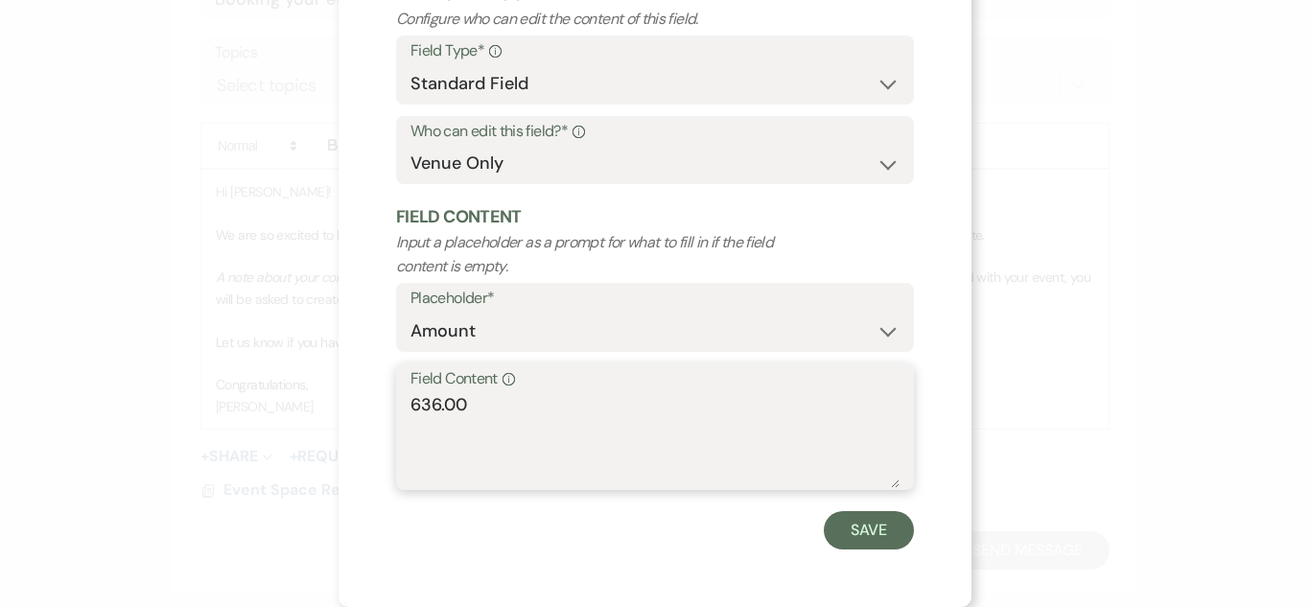
type textarea "636.00"
click at [920, 533] on div "X Edit Field Field Settings Configure who can edit the content of this field. F…" at bounding box center [655, 235] width 633 height 743
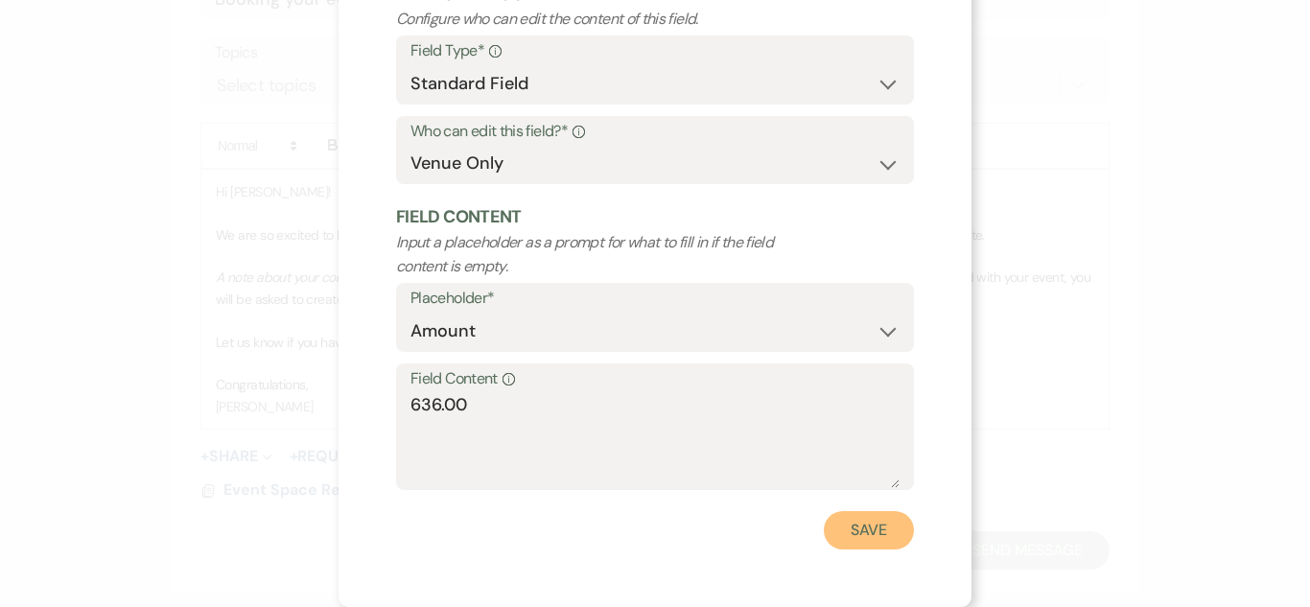
click at [909, 532] on button "Save" at bounding box center [869, 530] width 90 height 38
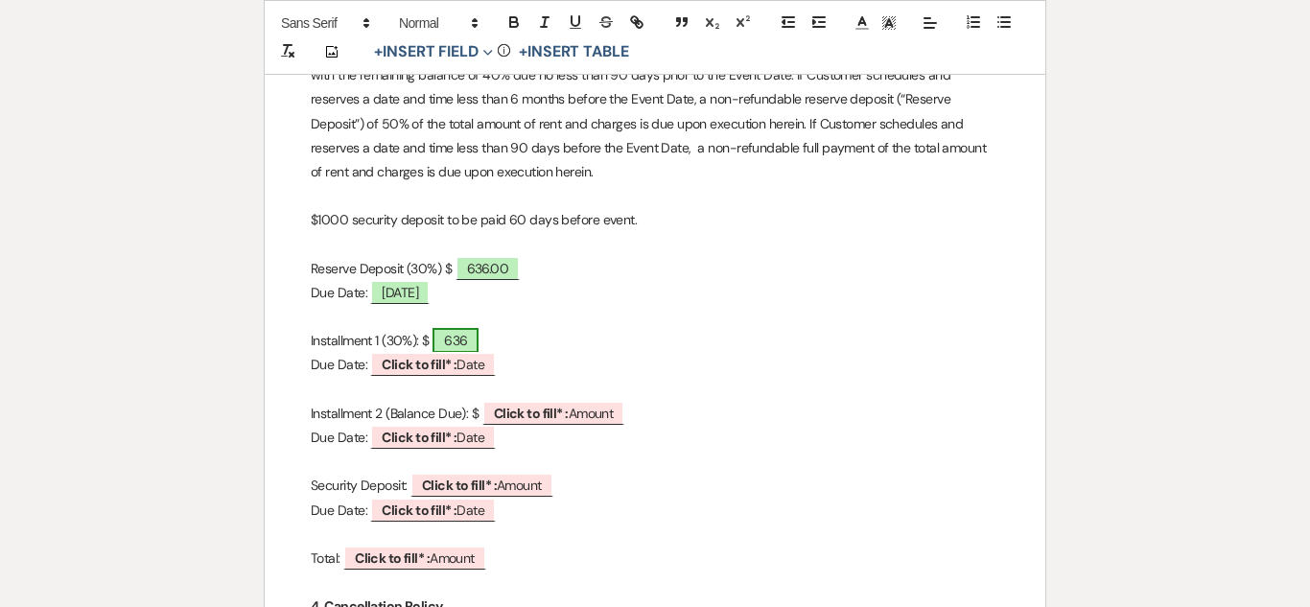
click at [451, 333] on span "636" at bounding box center [456, 340] width 46 height 25
select select "owner"
select select "Amount"
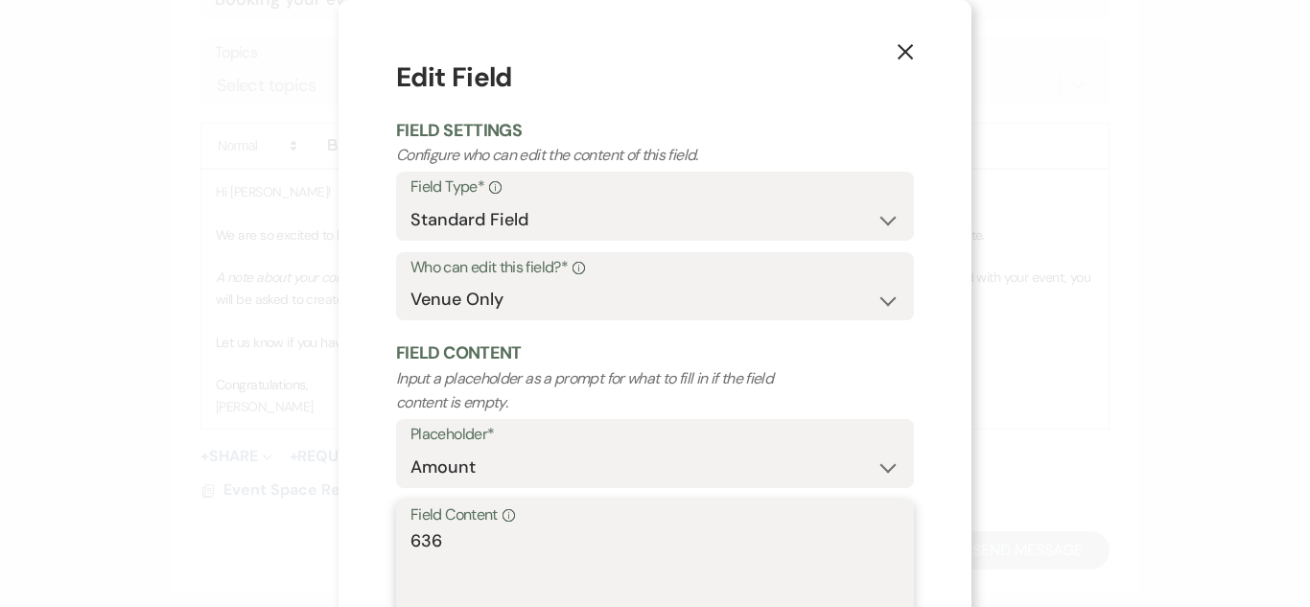
click at [449, 538] on textarea "636" at bounding box center [654, 576] width 489 height 96
type textarea "636.00"
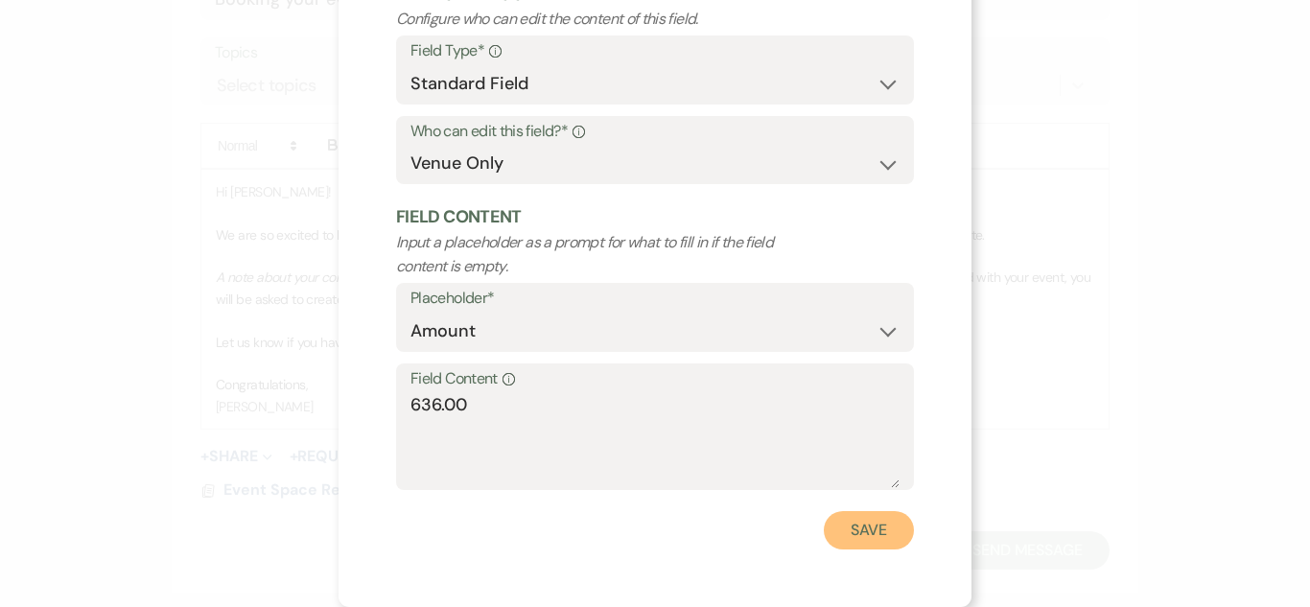
click at [884, 541] on button "Save" at bounding box center [869, 530] width 90 height 38
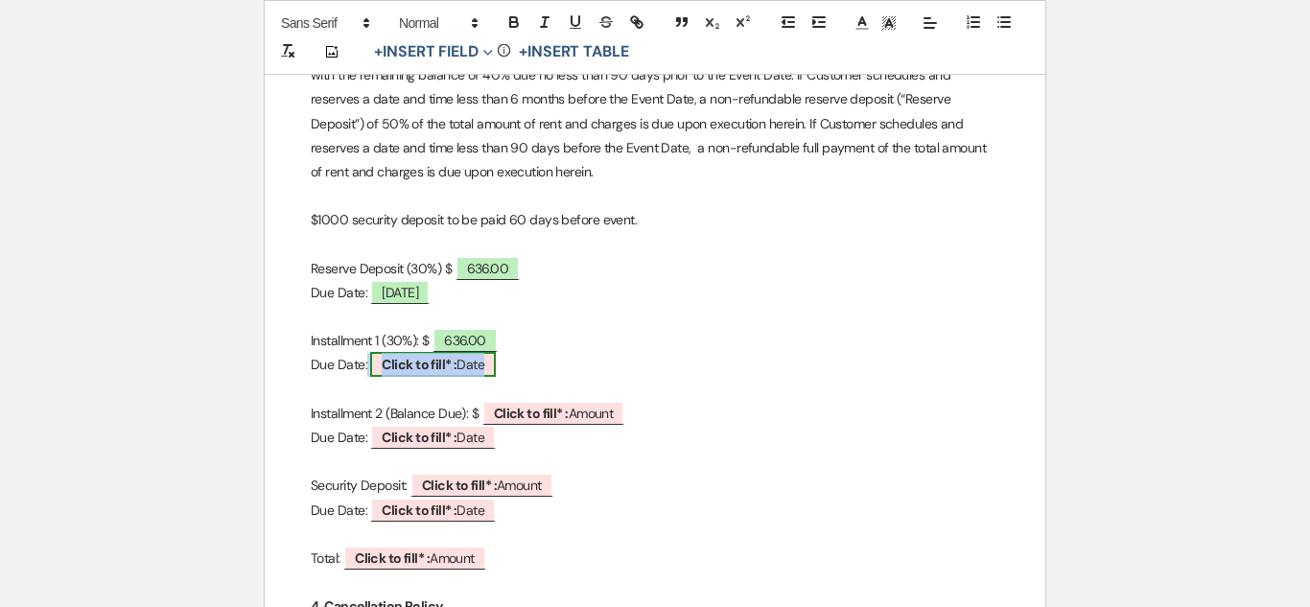
click at [439, 364] on b "Click to fill* :" at bounding box center [419, 364] width 75 height 17
select select "owner"
select select "Date"
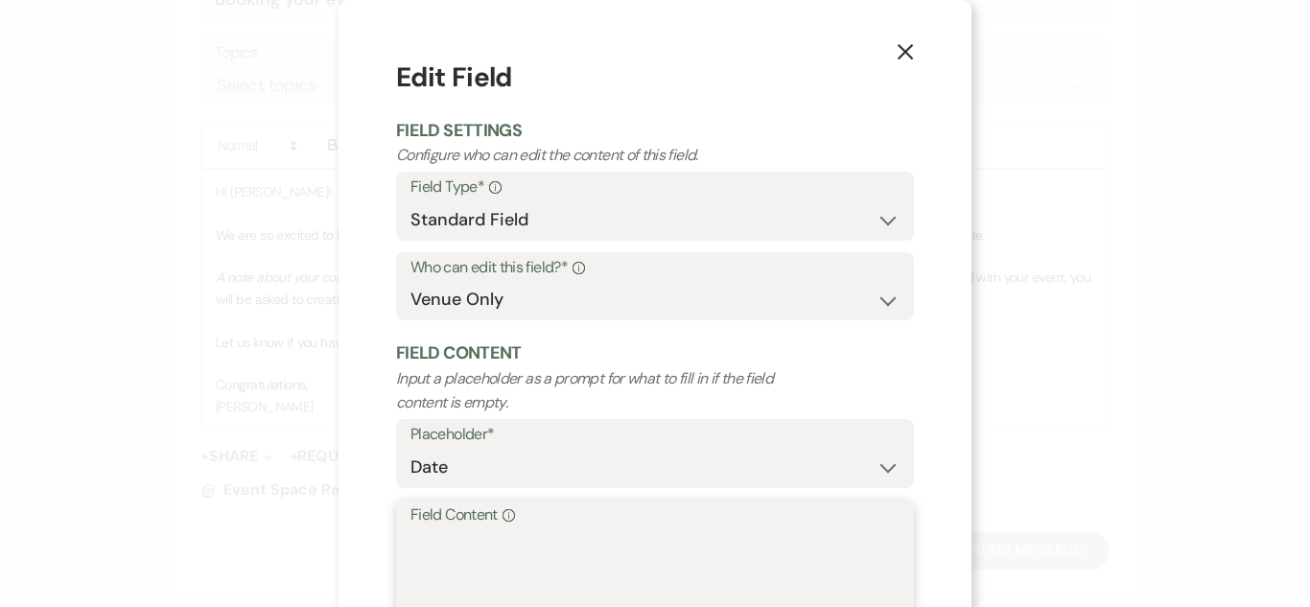
click at [453, 565] on textarea "Field Content Info" at bounding box center [654, 576] width 489 height 96
type textarea "[DATE]"
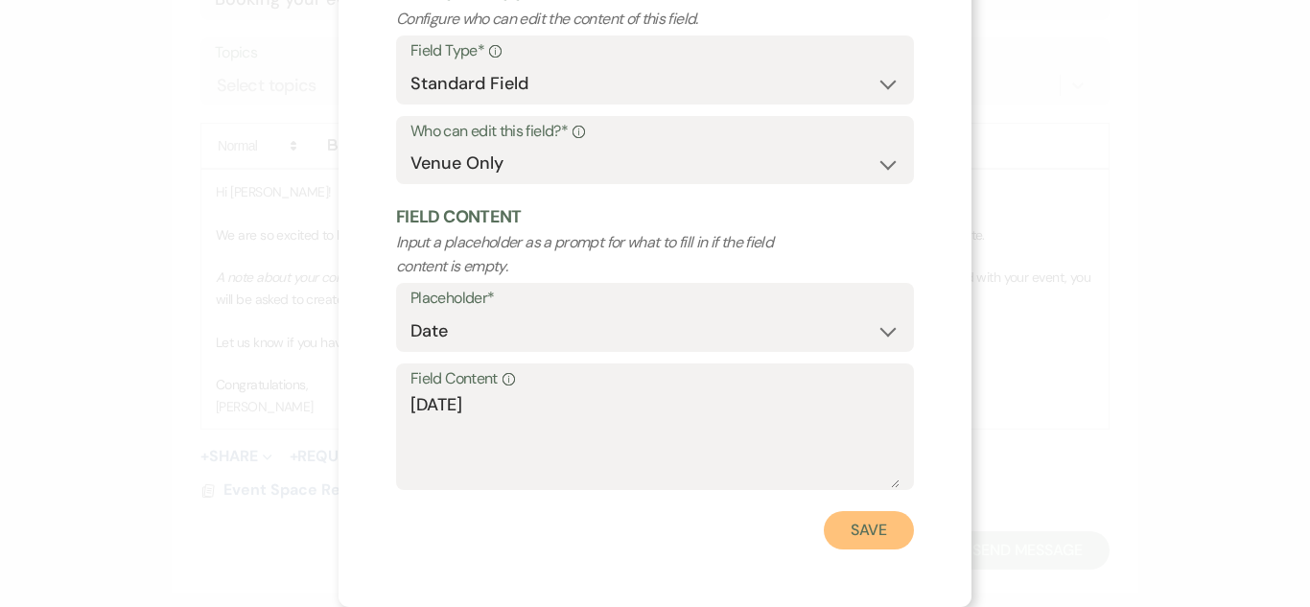
click at [850, 530] on button "Save" at bounding box center [869, 530] width 90 height 38
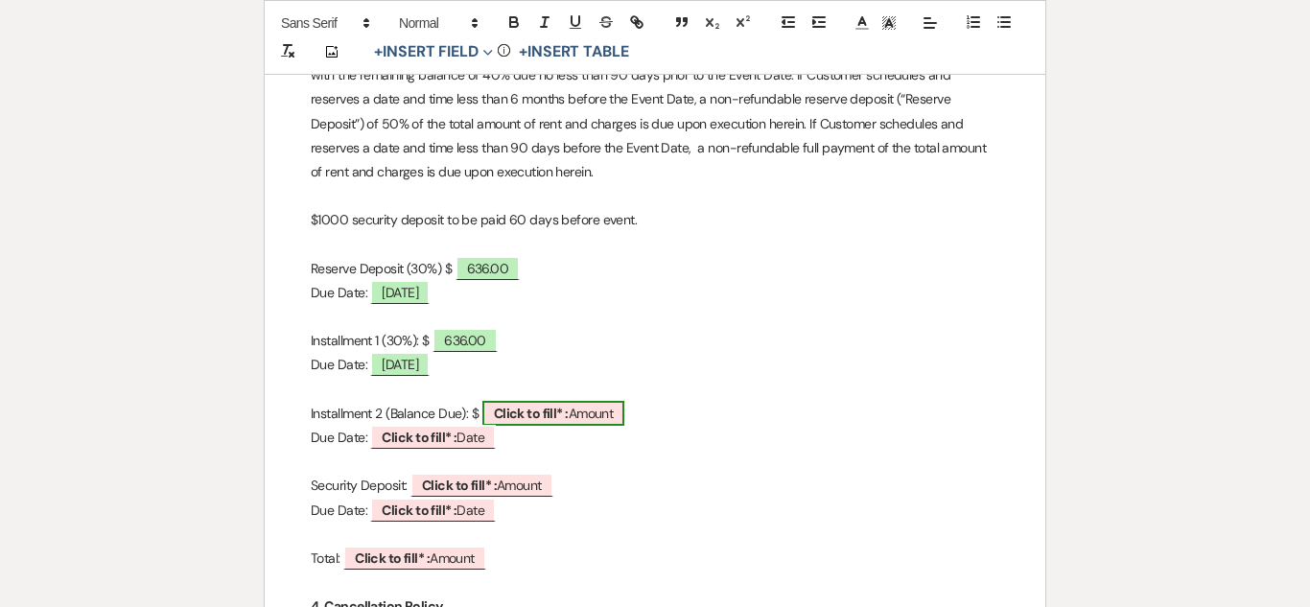
click at [557, 407] on b "Click to fill* :" at bounding box center [531, 413] width 75 height 17
select select "owner"
select select "Amount"
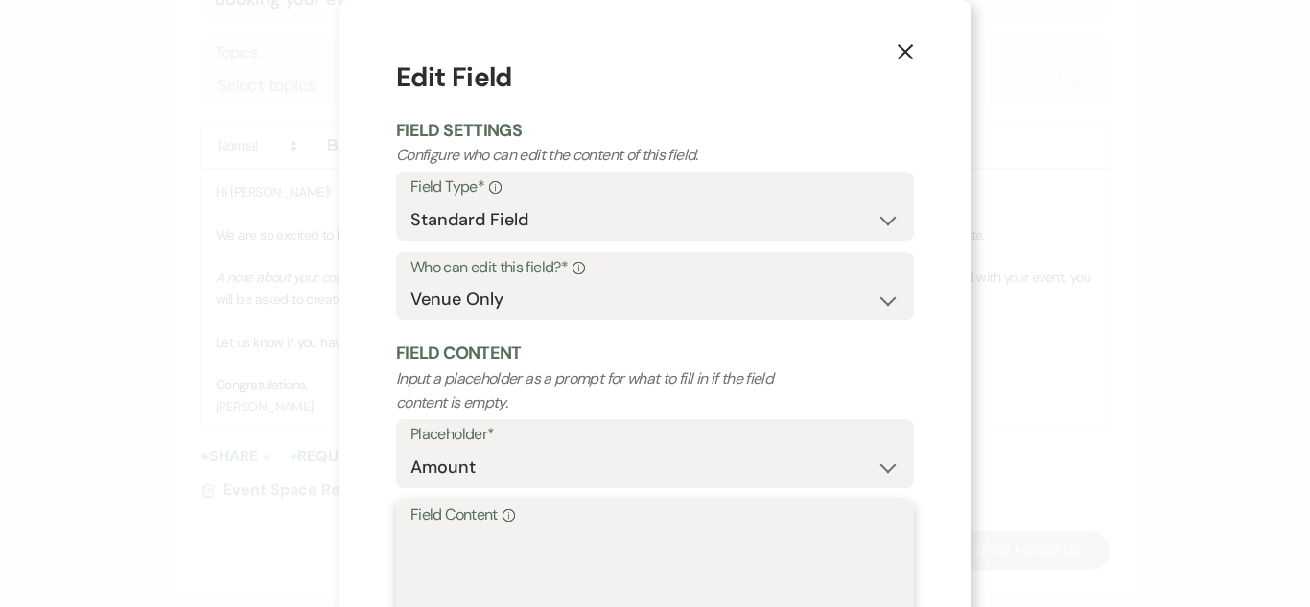
click at [501, 577] on textarea "Field Content Info" at bounding box center [654, 576] width 489 height 96
type textarea "848.00"
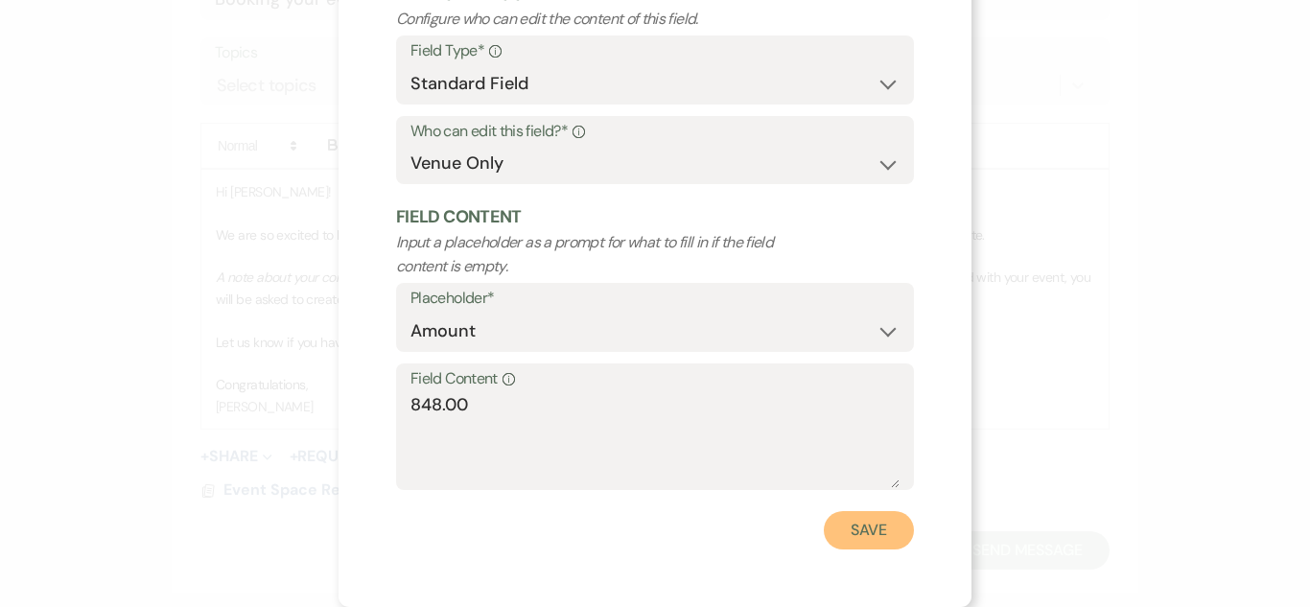
click at [860, 521] on button "Save" at bounding box center [869, 530] width 90 height 38
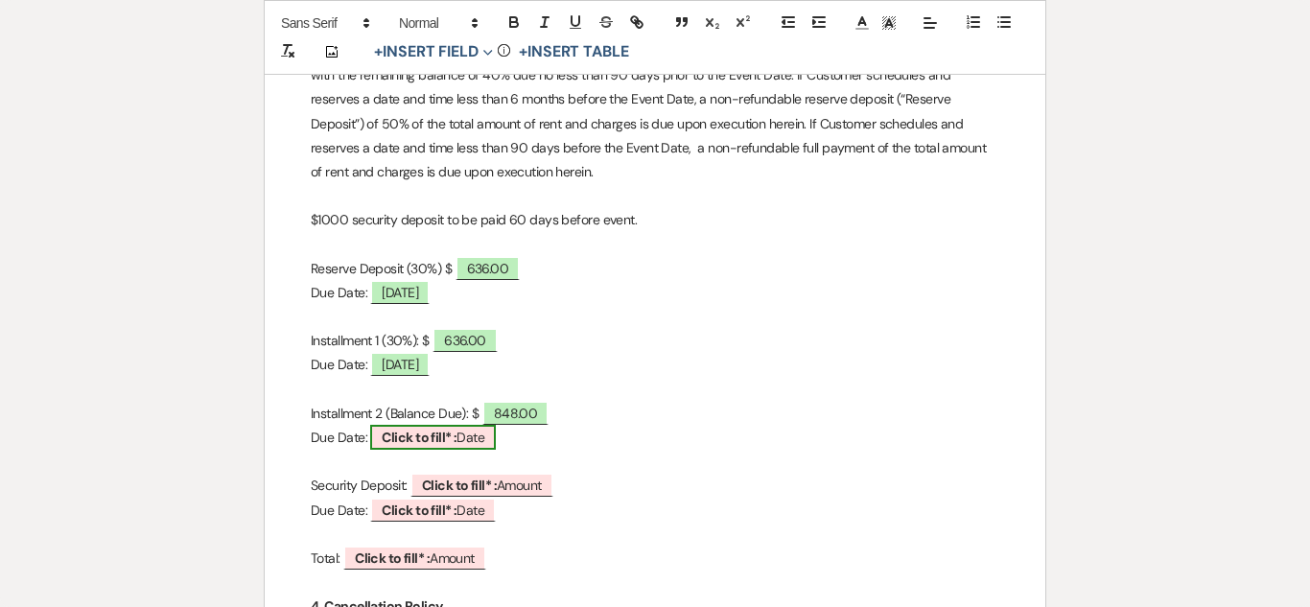
click at [456, 437] on span "Click to fill* : Date" at bounding box center [433, 437] width 126 height 25
select select "owner"
select select "Date"
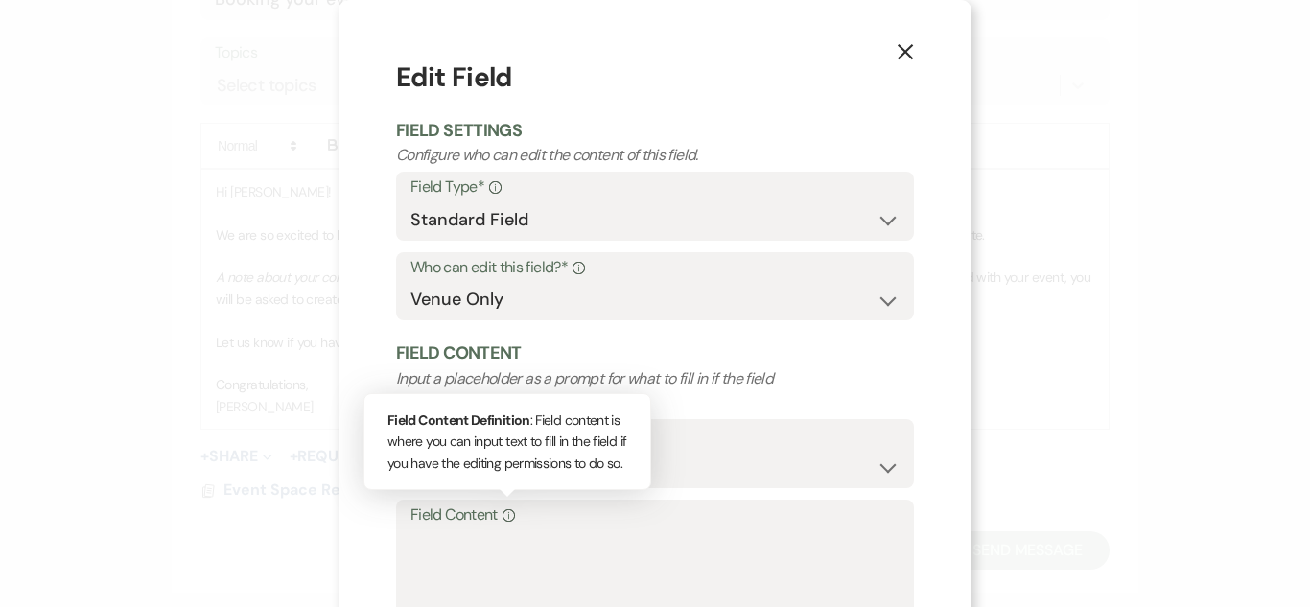
click at [499, 512] on div "Info" at bounding box center [506, 516] width 17 height 28
click at [499, 528] on textarea "Field Content Info Field Content Definition : Field content is where you can in…" at bounding box center [654, 576] width 489 height 96
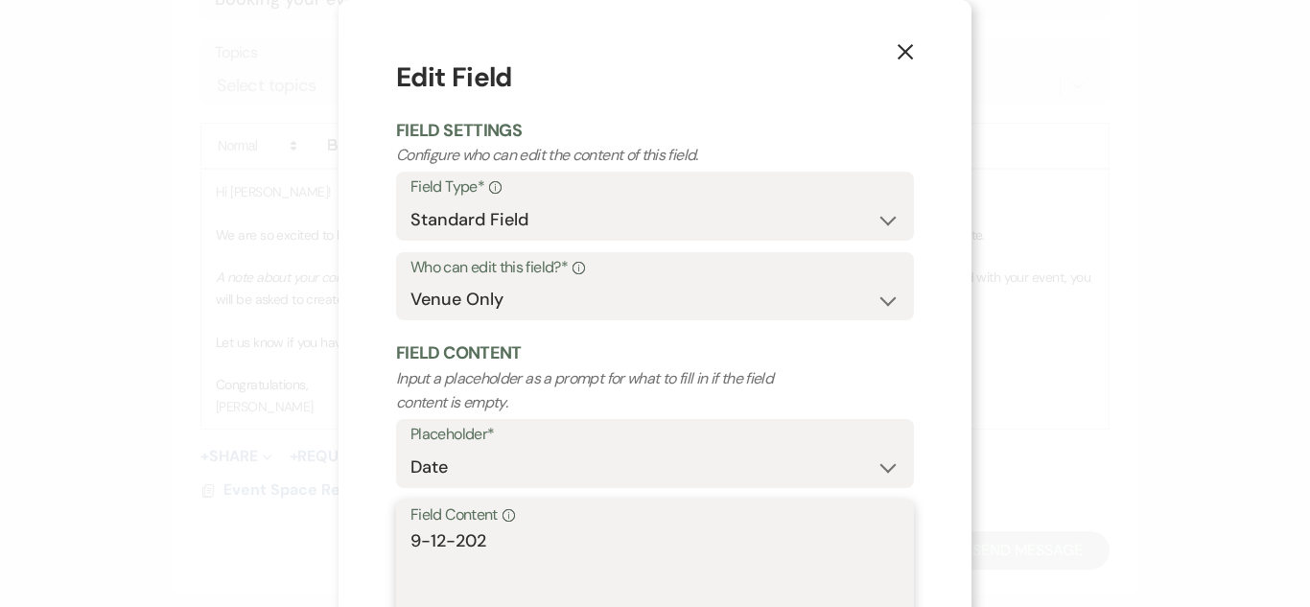
type textarea "[DATE]"
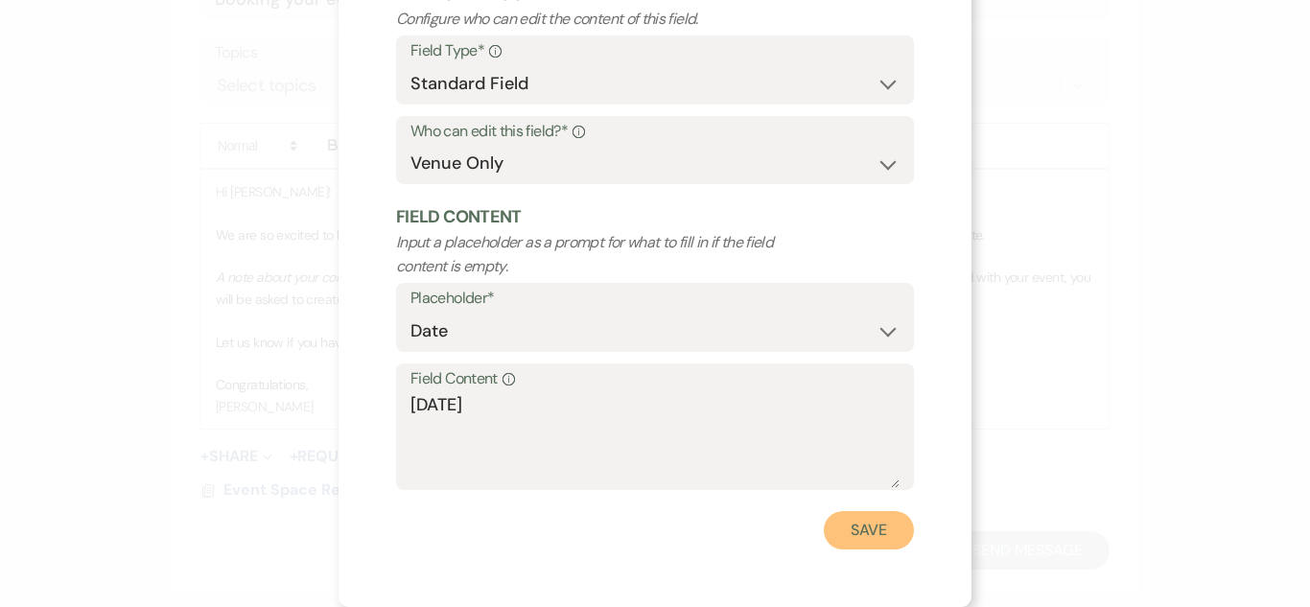
click at [887, 524] on button "Save" at bounding box center [869, 530] width 90 height 38
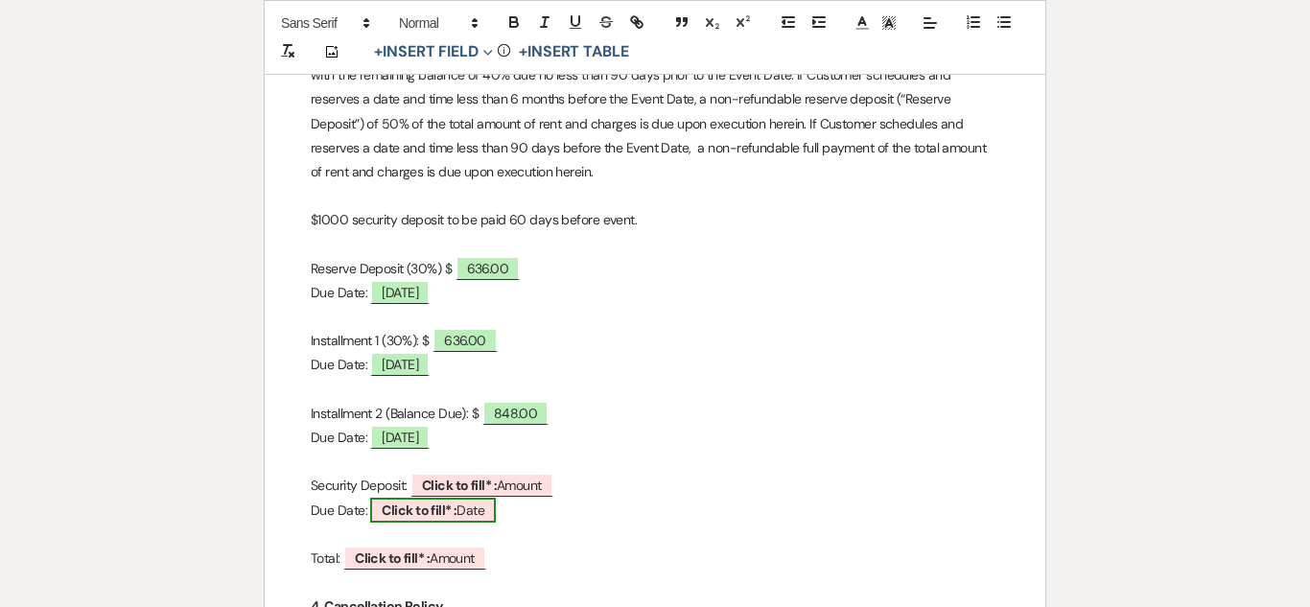
click at [490, 498] on span "Click to fill* : Date" at bounding box center [433, 510] width 126 height 25
select select "owner"
select select "Date"
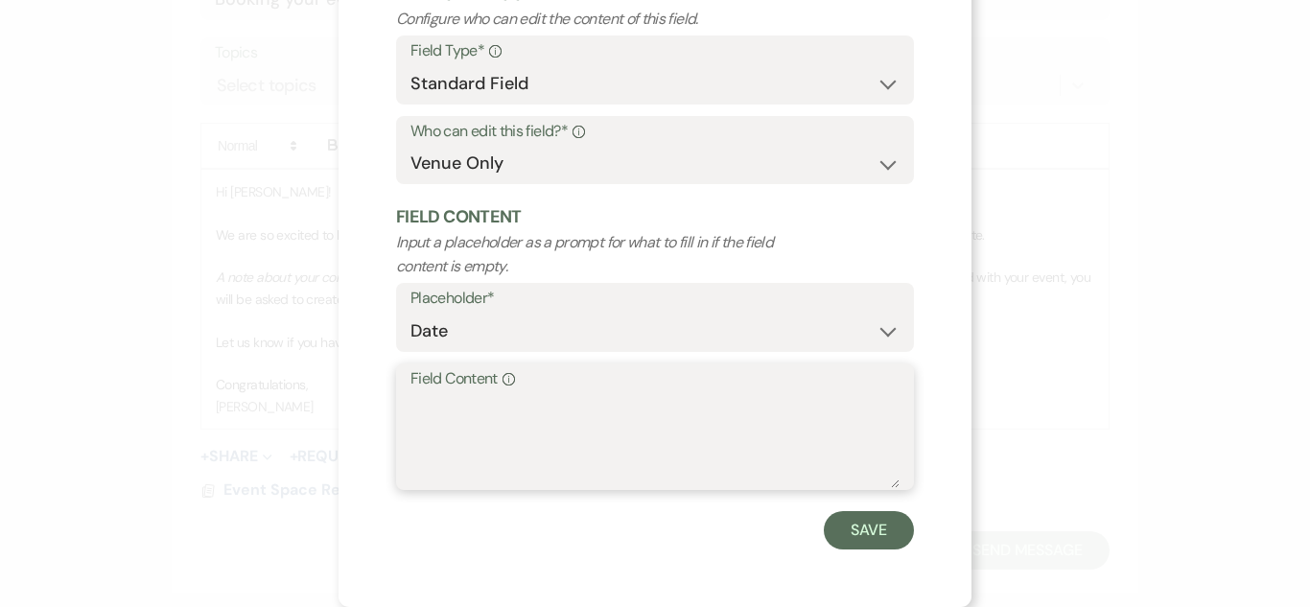
click at [504, 450] on textarea "Field Content Info" at bounding box center [654, 440] width 489 height 96
type textarea "[DATE]"
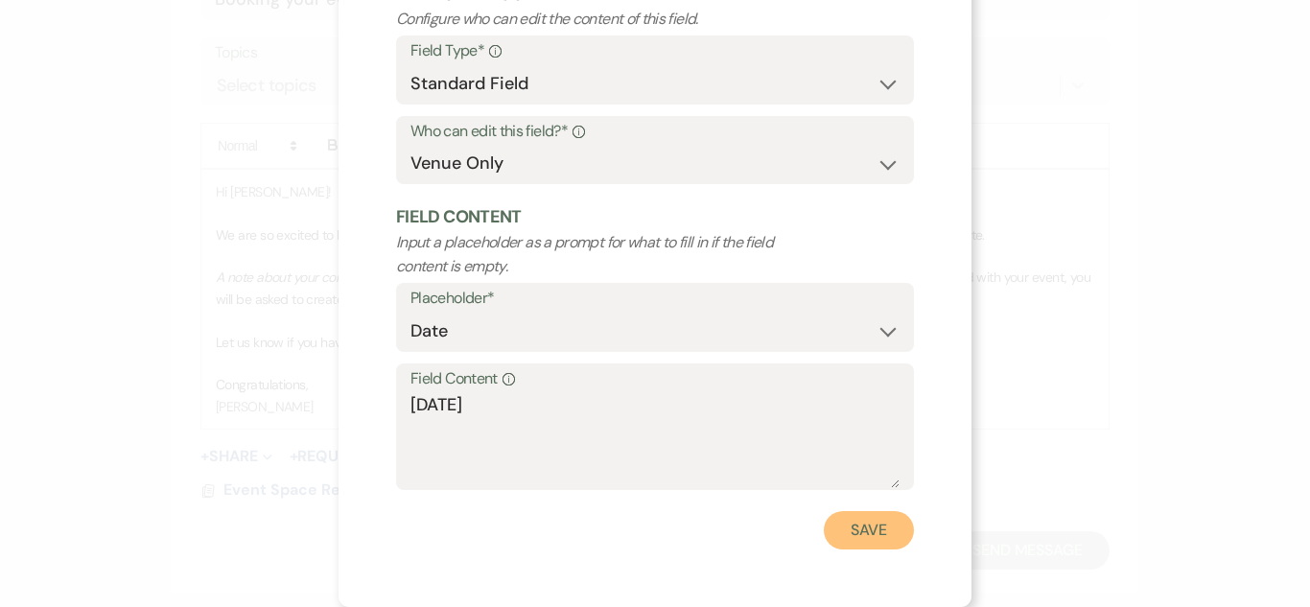
click at [890, 537] on button "Save" at bounding box center [869, 530] width 90 height 38
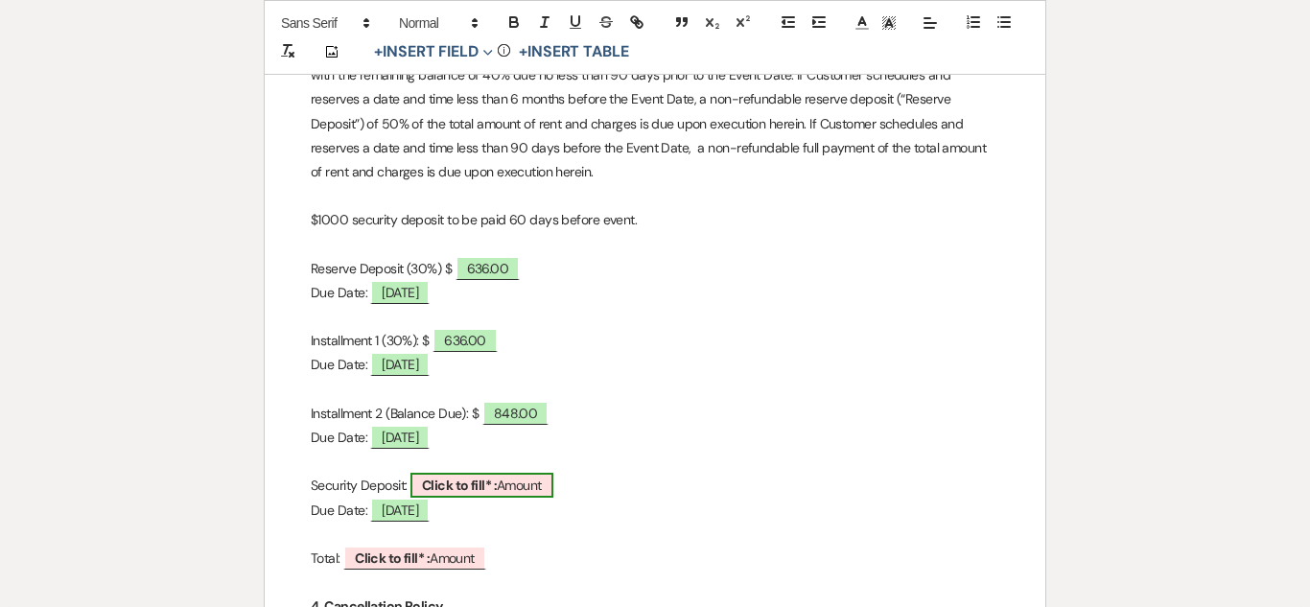
click at [506, 479] on span "Click to fill* : Amount" at bounding box center [481, 485] width 143 height 25
select select "owner"
select select "Amount"
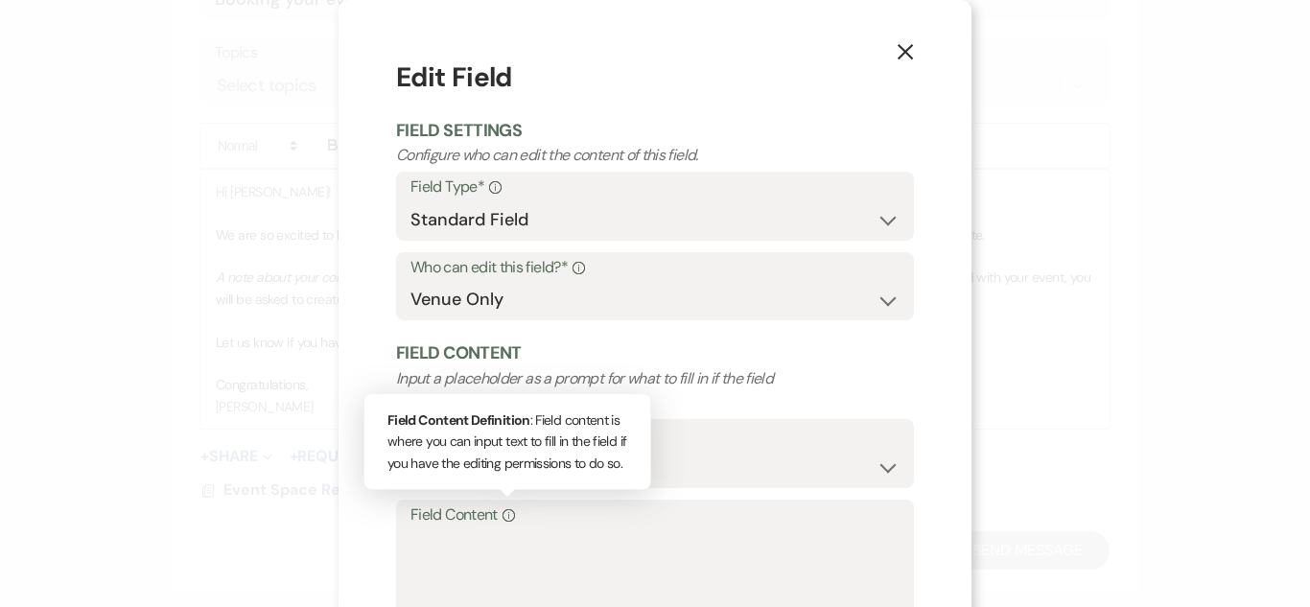
click at [499, 525] on div "Info" at bounding box center [506, 516] width 17 height 28
click at [499, 528] on textarea "Field Content Info Field Content Definition : Field content is where you can in…" at bounding box center [654, 576] width 489 height 96
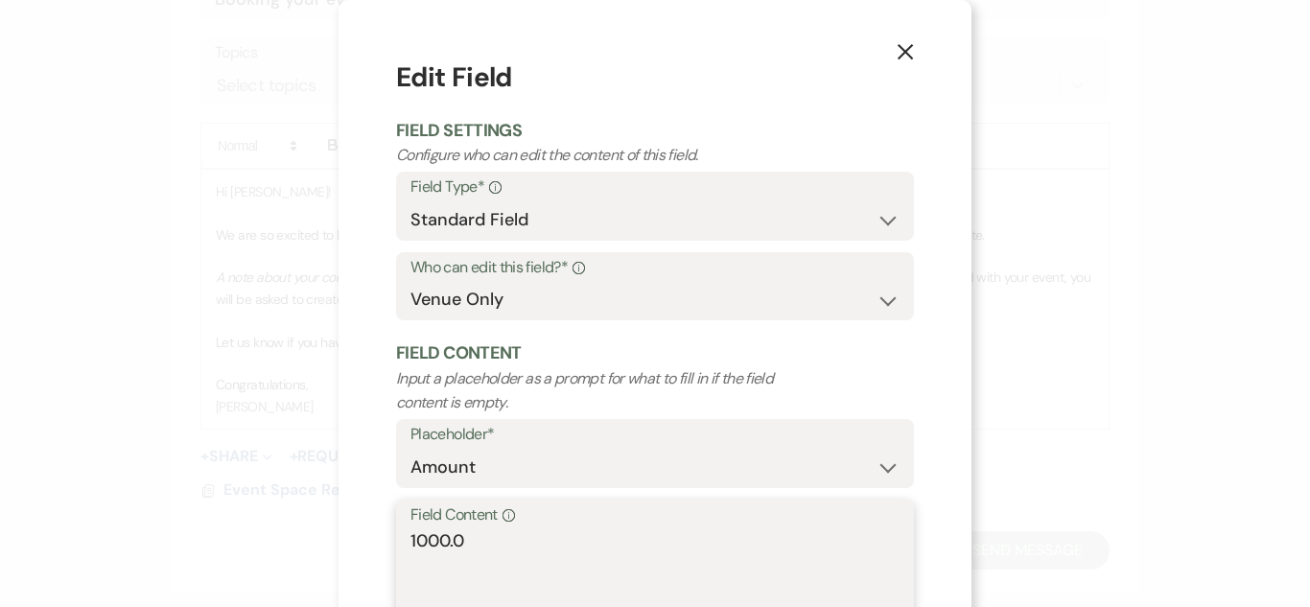
type textarea "1000.00"
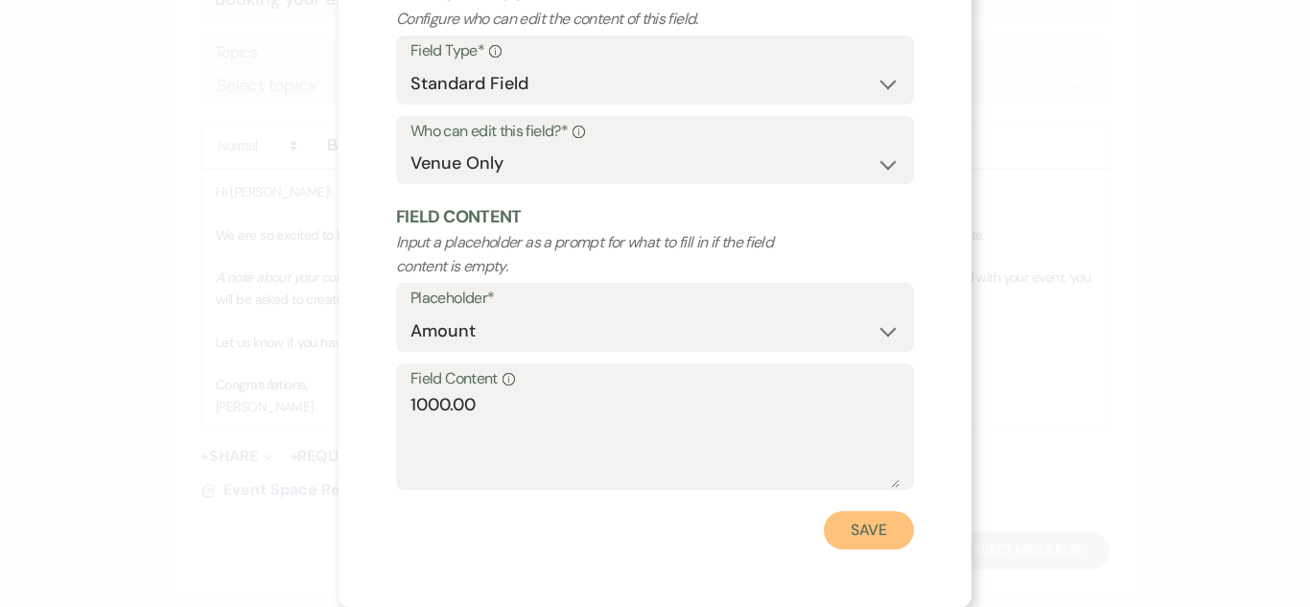
click at [859, 523] on button "Save" at bounding box center [869, 530] width 90 height 38
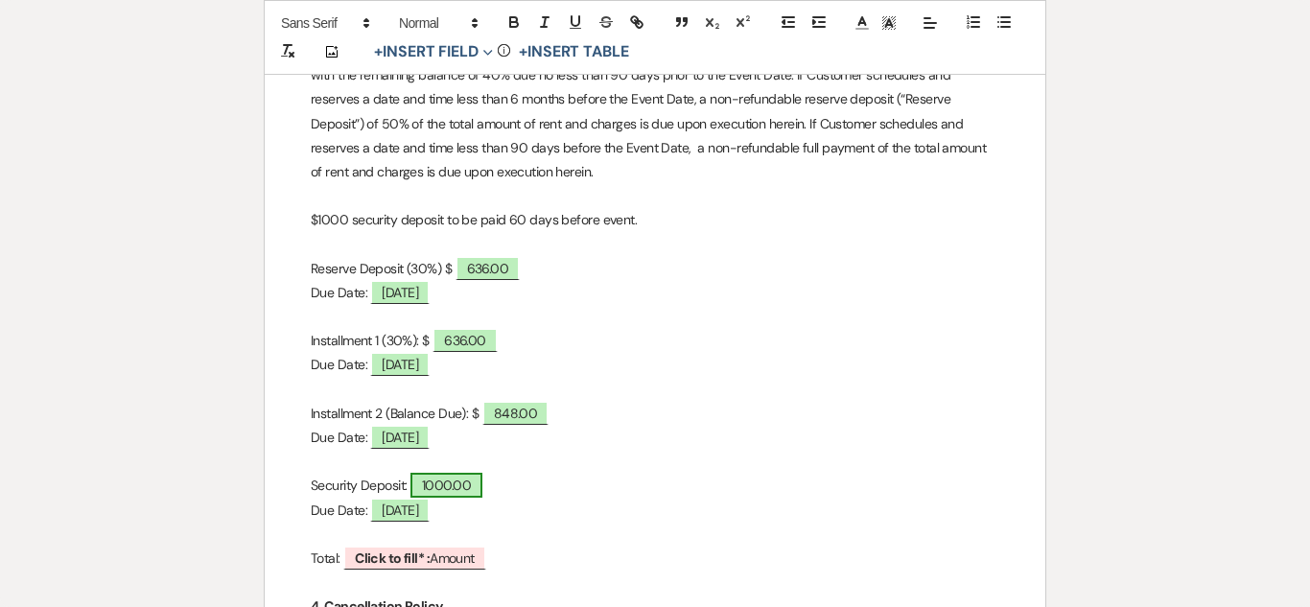
click at [462, 493] on span "1000.00" at bounding box center [446, 485] width 72 height 25
select select "owner"
select select "Amount"
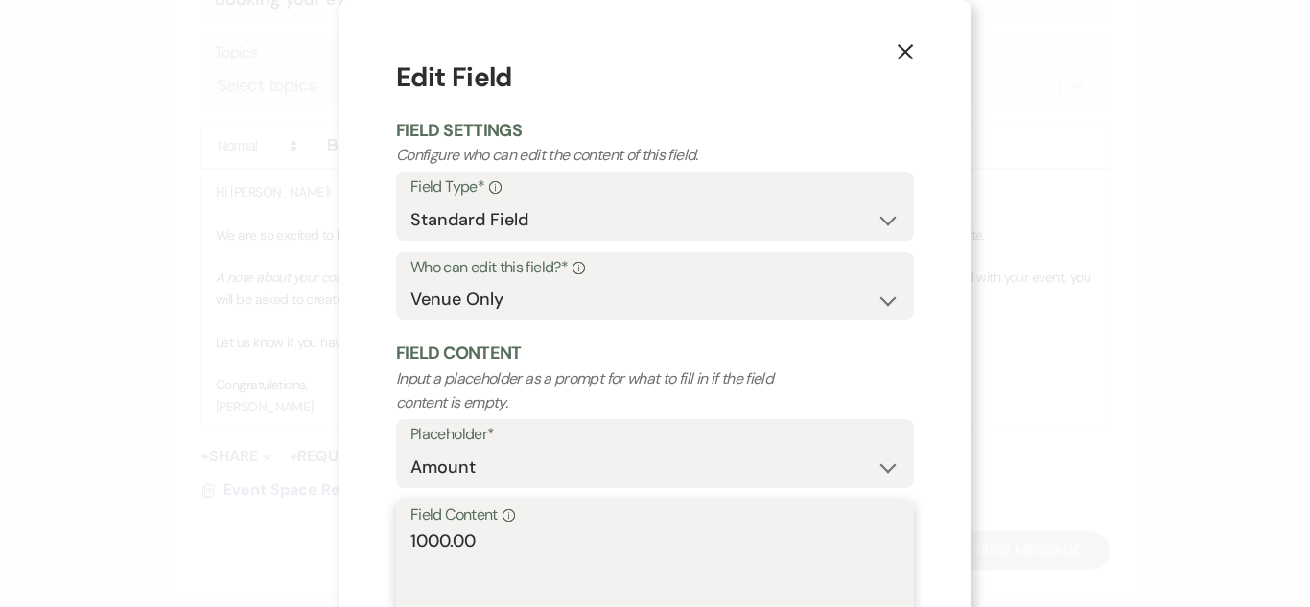
click at [557, 557] on textarea "1000.00" at bounding box center [654, 576] width 489 height 96
type textarea "1000"
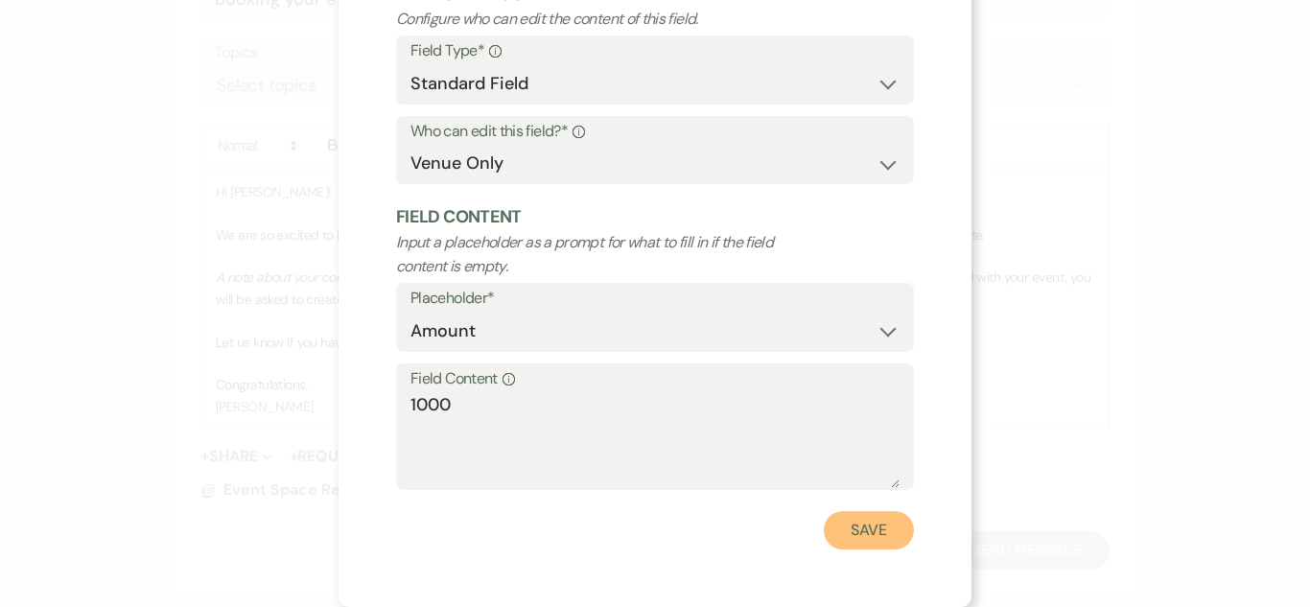
click at [899, 526] on button "Save" at bounding box center [869, 530] width 90 height 38
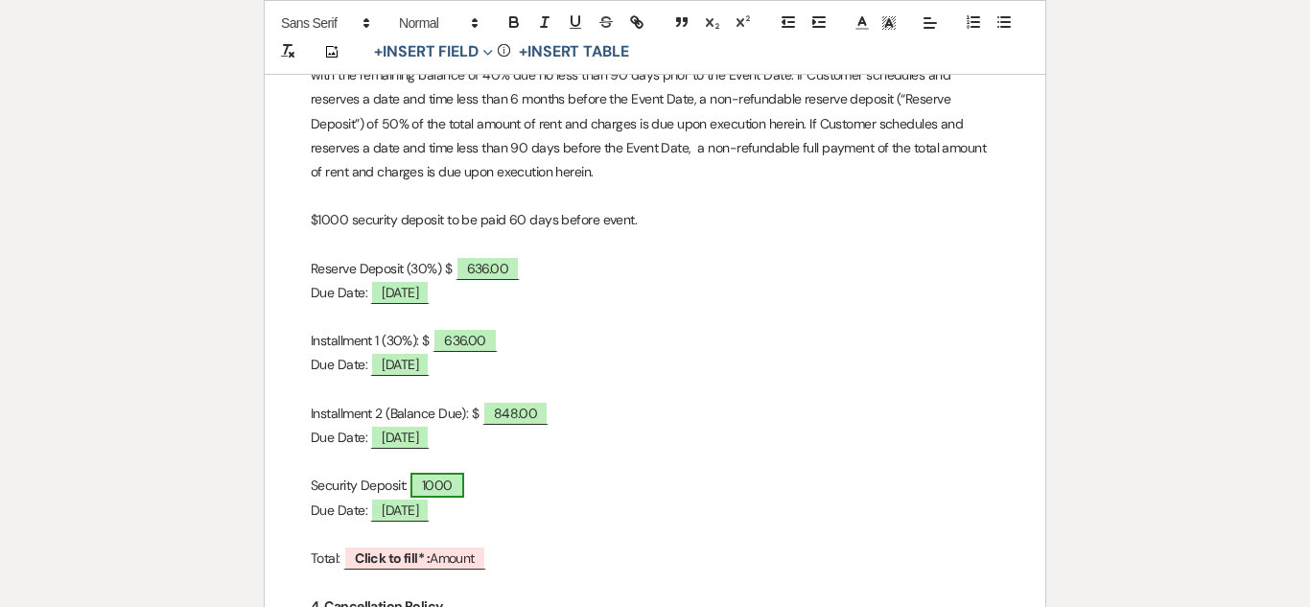
click at [427, 482] on span "1000" at bounding box center [437, 485] width 54 height 25
select select "owner"
select select "Amount"
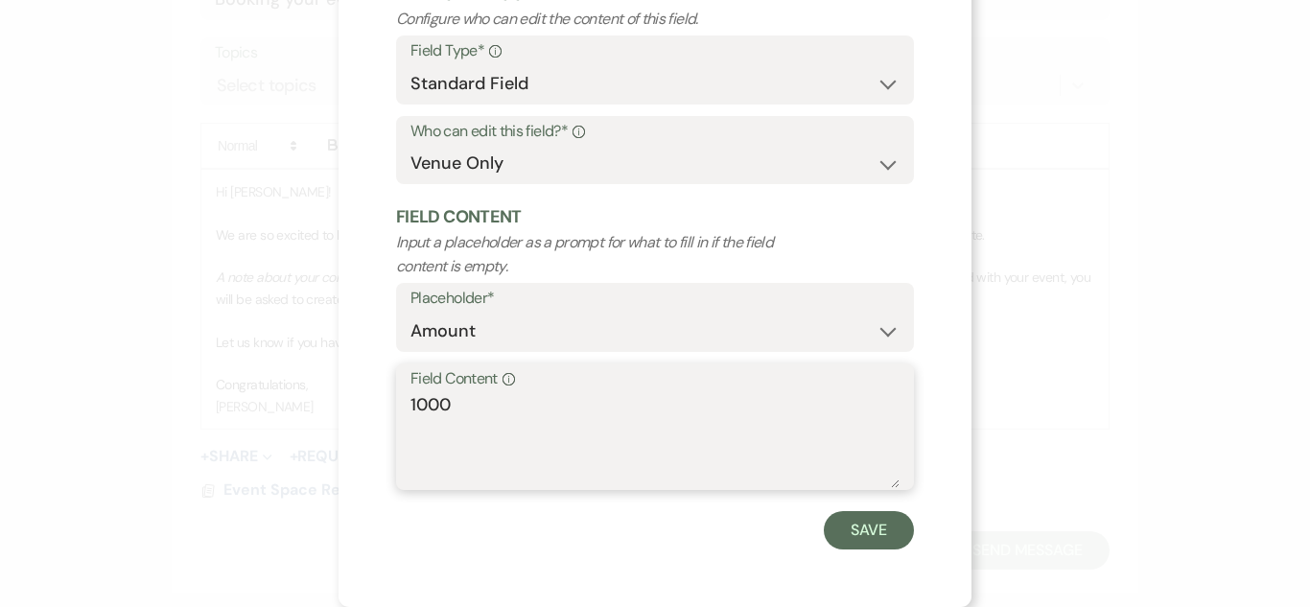
click at [679, 412] on textarea "1000" at bounding box center [654, 440] width 489 height 96
type textarea "1000.00"
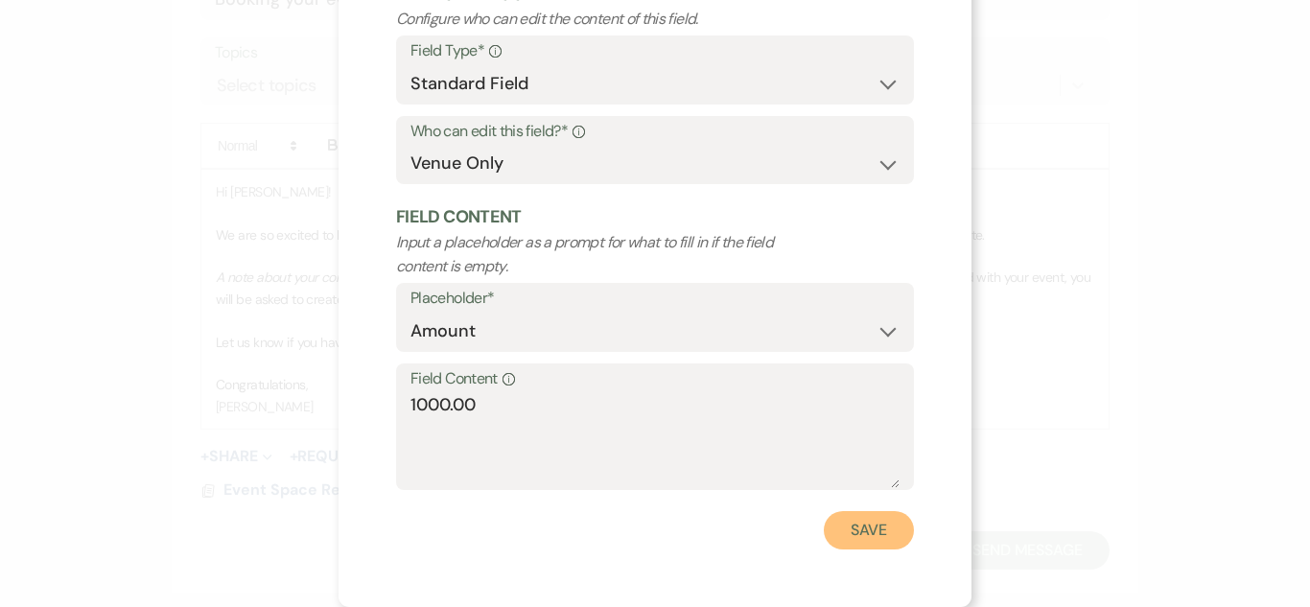
click at [875, 519] on button "Save" at bounding box center [869, 530] width 90 height 38
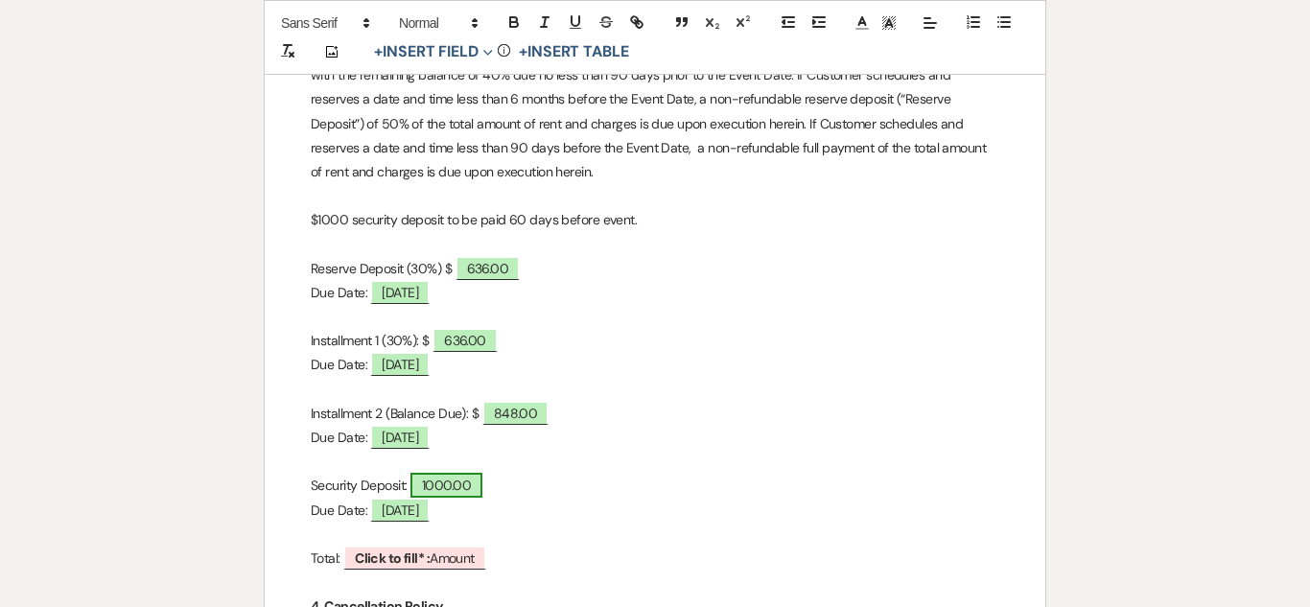
click at [432, 489] on span "1000.00" at bounding box center [446, 485] width 72 height 25
select select "owner"
select select "Amount"
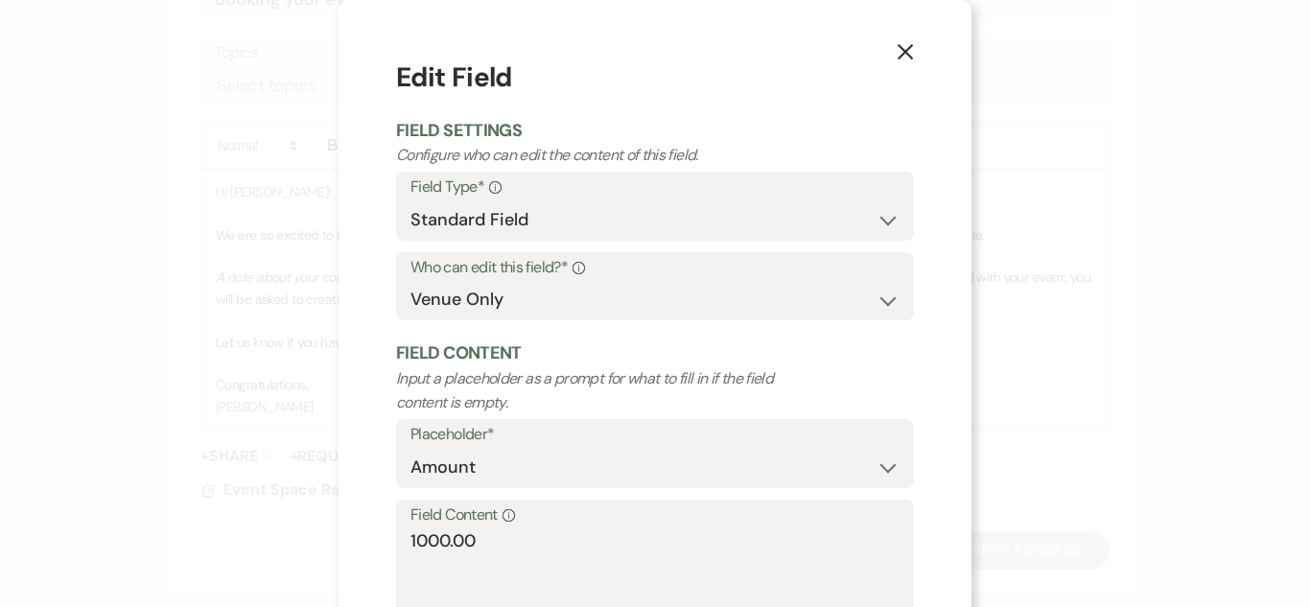
click at [407, 541] on div "Field Content Info 1000.00" at bounding box center [655, 564] width 518 height 128
click at [410, 543] on textarea "1000.00" at bounding box center [654, 576] width 489 height 96
type textarea "$1000.00"
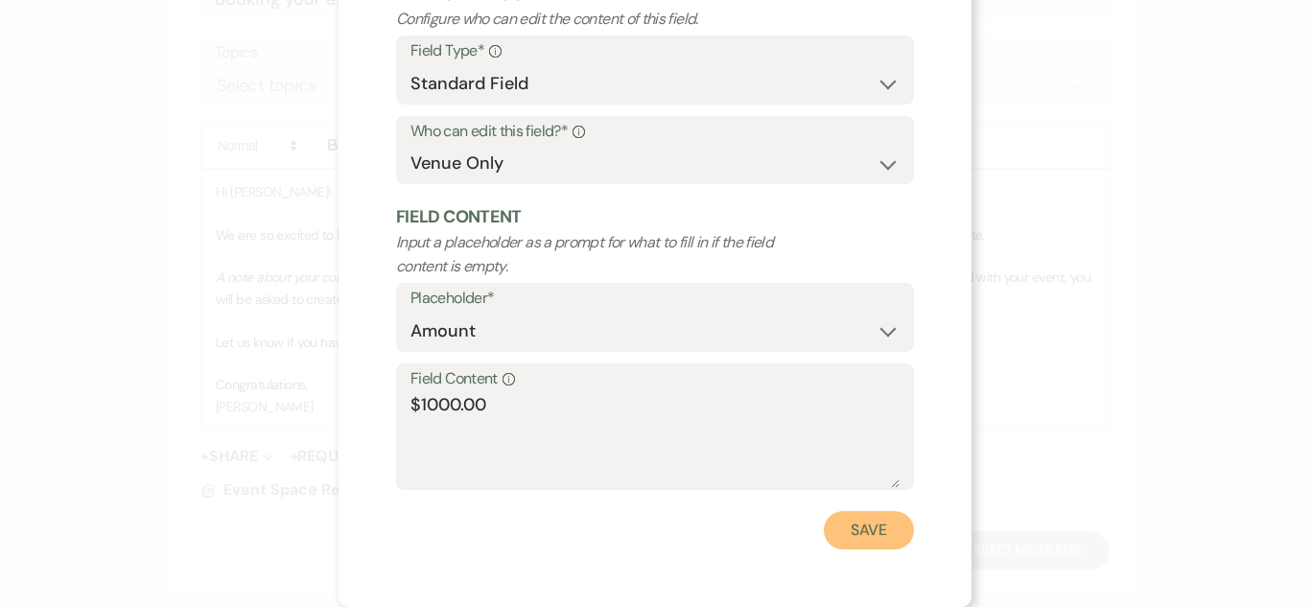
click at [834, 526] on button "Save" at bounding box center [869, 530] width 90 height 38
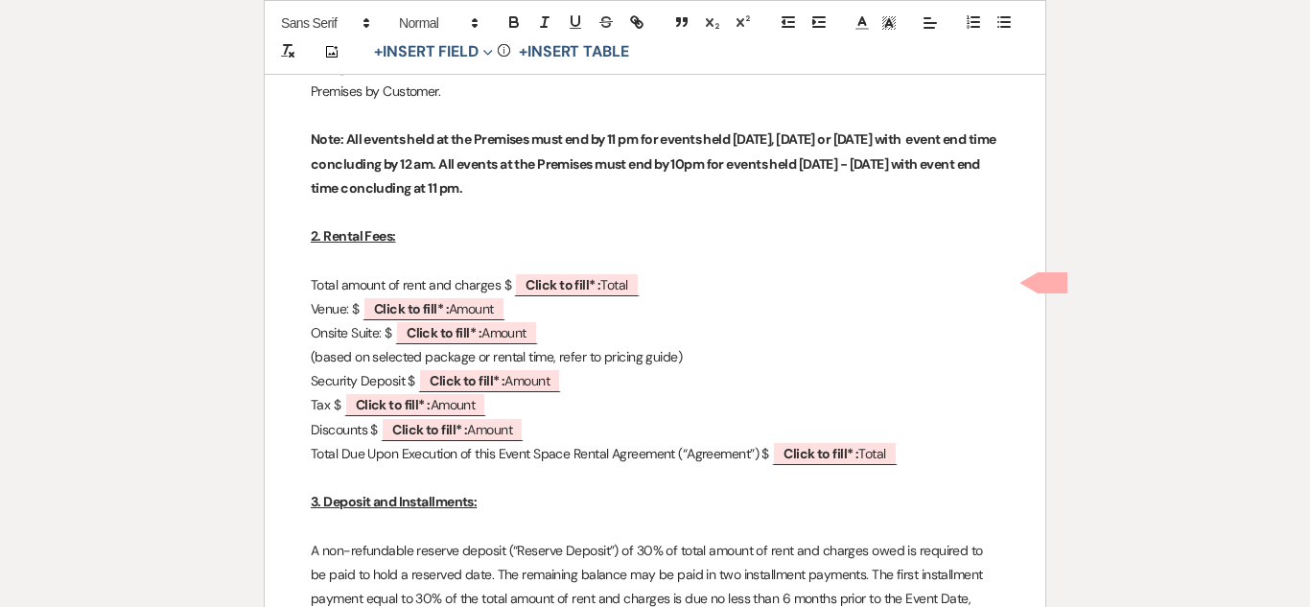
scroll to position [864, 0]
click at [586, 281] on b "Click to fill* :" at bounding box center [563, 285] width 75 height 17
select select "owner"
select select "Total"
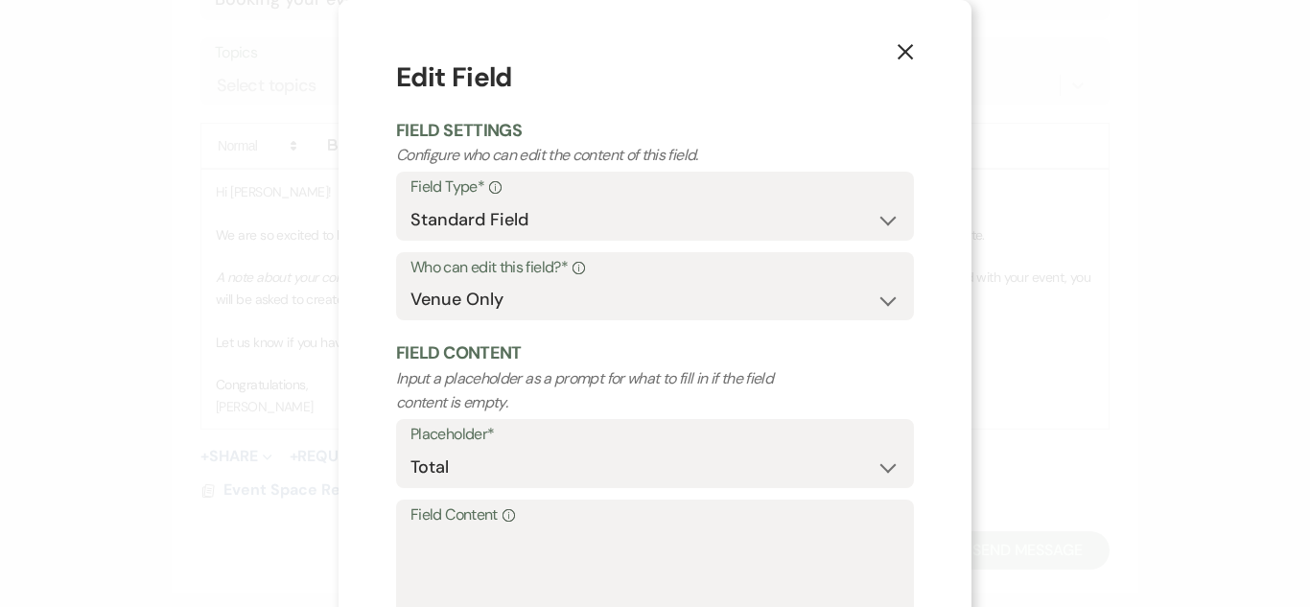
scroll to position [136, 0]
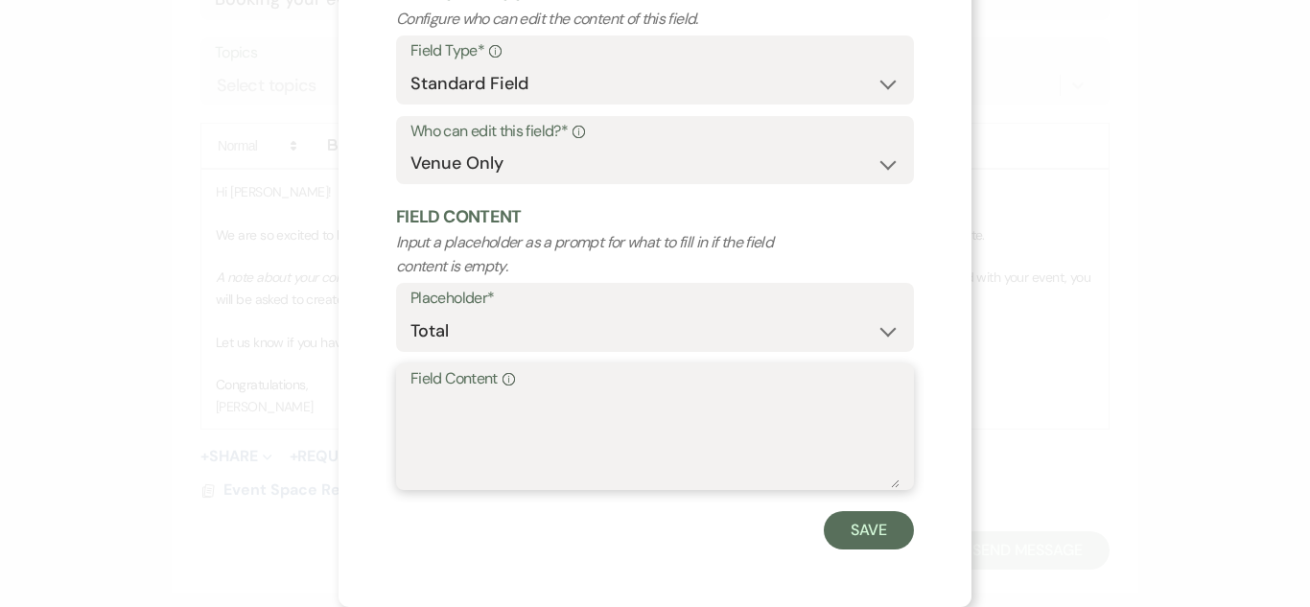
click at [546, 408] on textarea "Field Content Info" at bounding box center [654, 440] width 489 height 96
type textarea "3120"
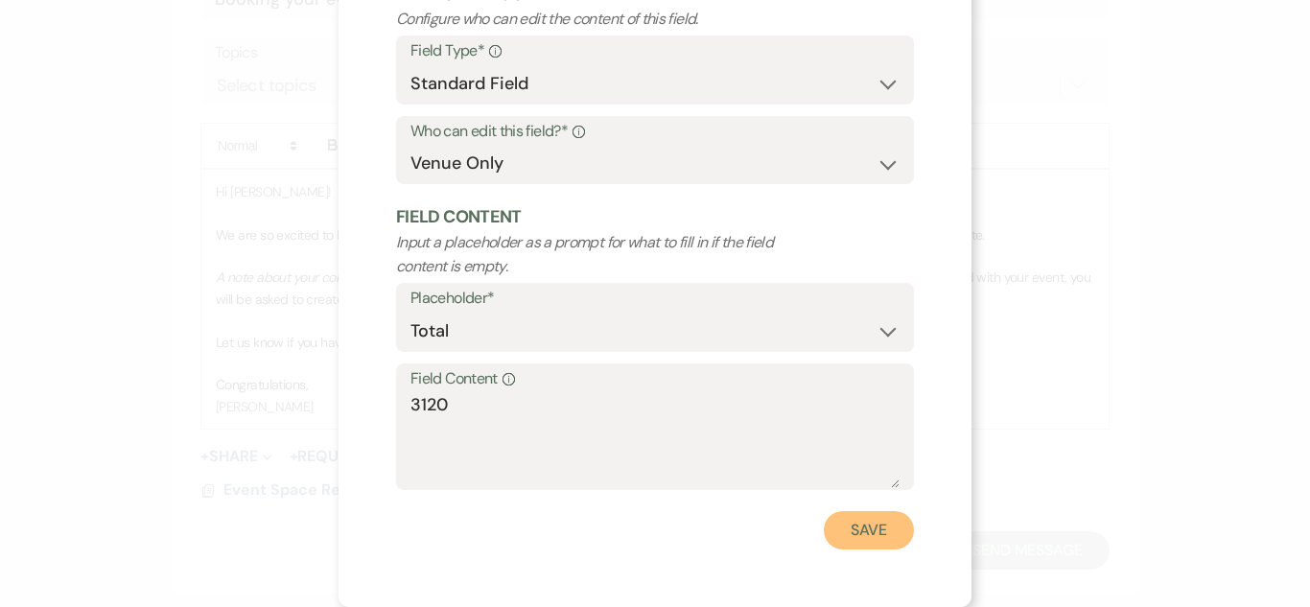
click at [880, 524] on button "Save" at bounding box center [869, 530] width 90 height 38
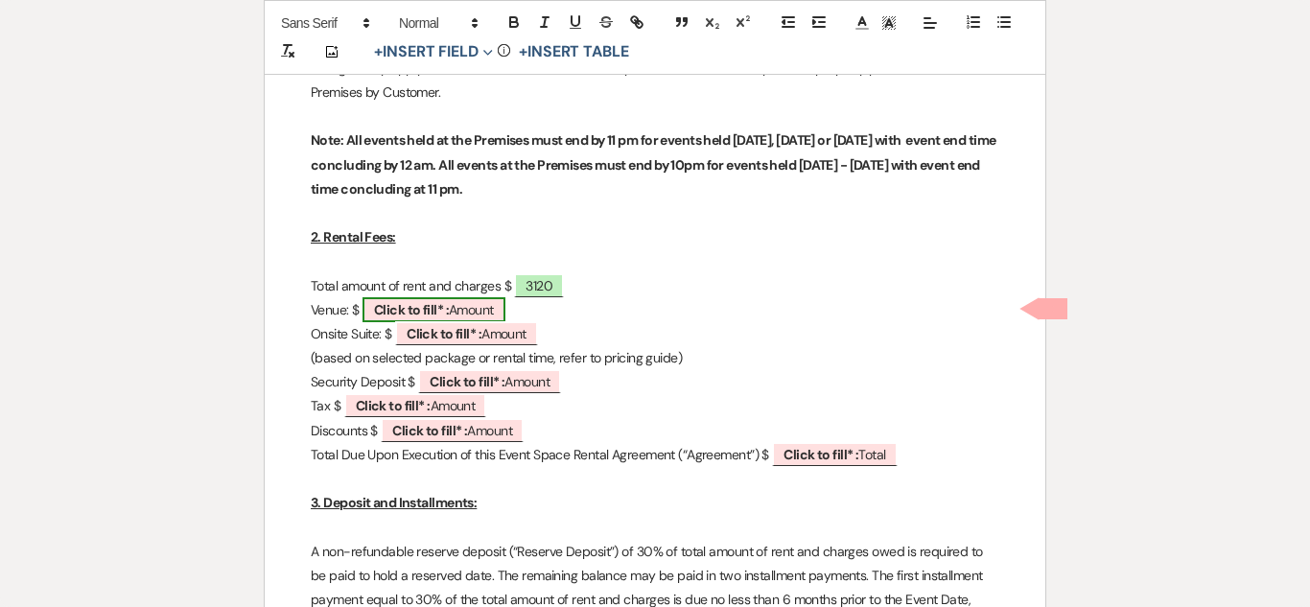
click at [467, 305] on span "Click to fill* : Amount" at bounding box center [433, 309] width 143 height 25
select select "owner"
select select "Amount"
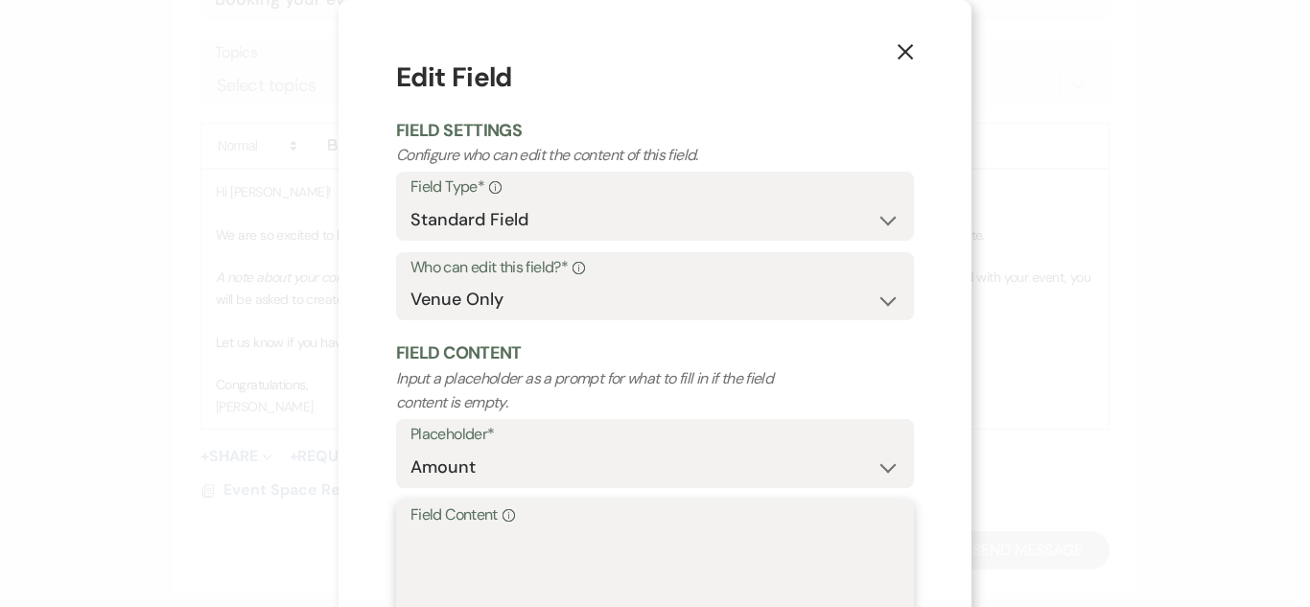
click at [452, 552] on textarea "Field Content Info" at bounding box center [654, 576] width 489 height 96
type textarea "2000"
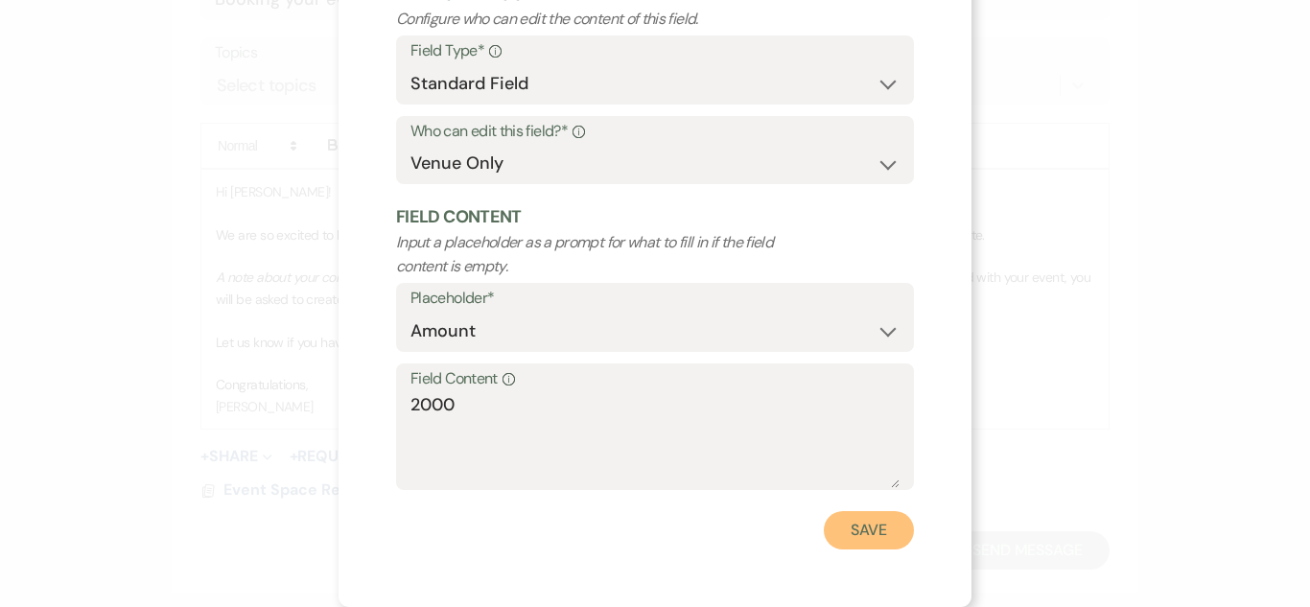
click at [864, 511] on button "Save" at bounding box center [869, 530] width 90 height 38
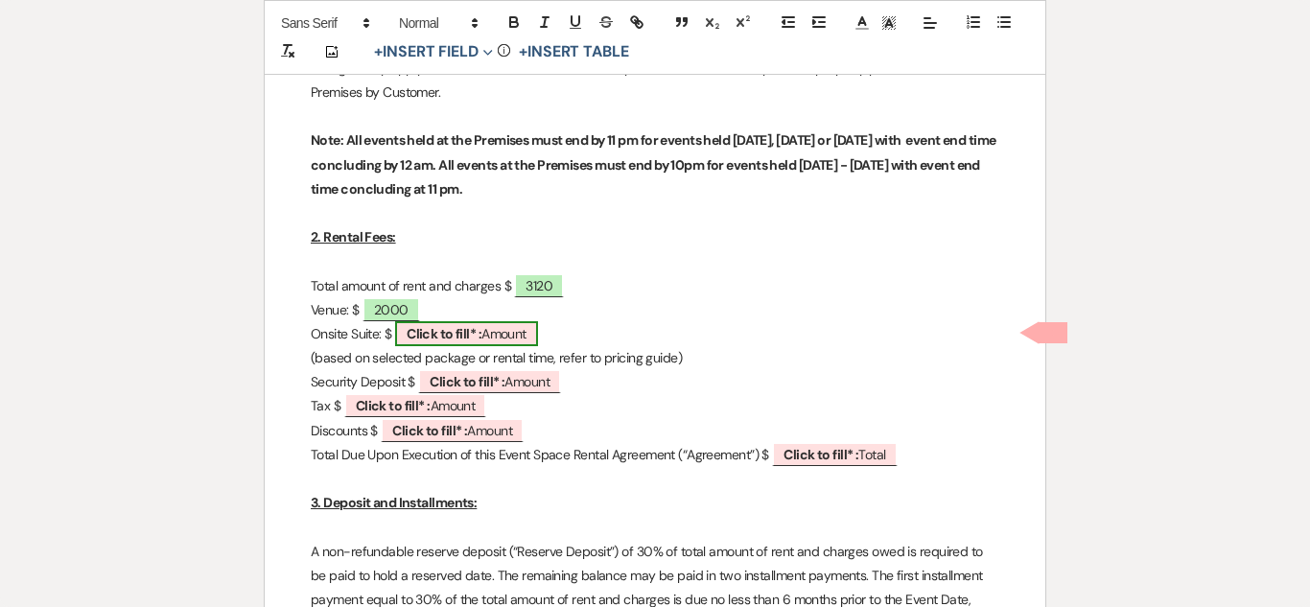
click at [482, 341] on span "Click to fill* : Amount" at bounding box center [466, 333] width 143 height 25
select select "owner"
select select "Amount"
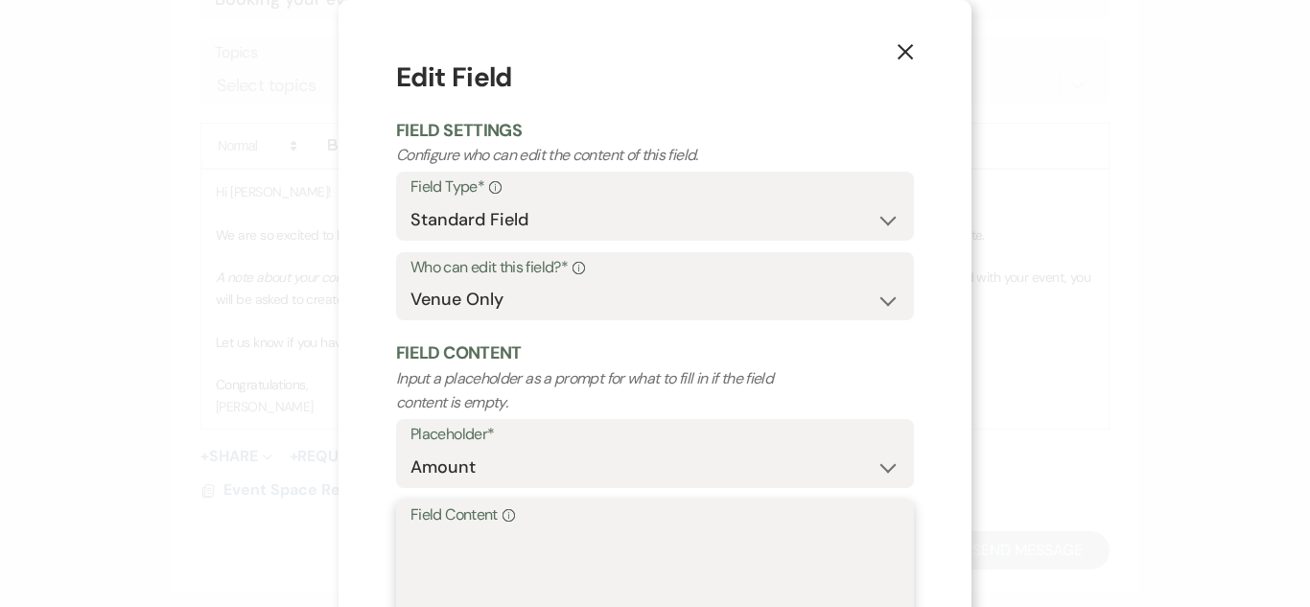
click at [494, 564] on textarea "Field Content Info" at bounding box center [654, 576] width 489 height 96
type textarea "NA"
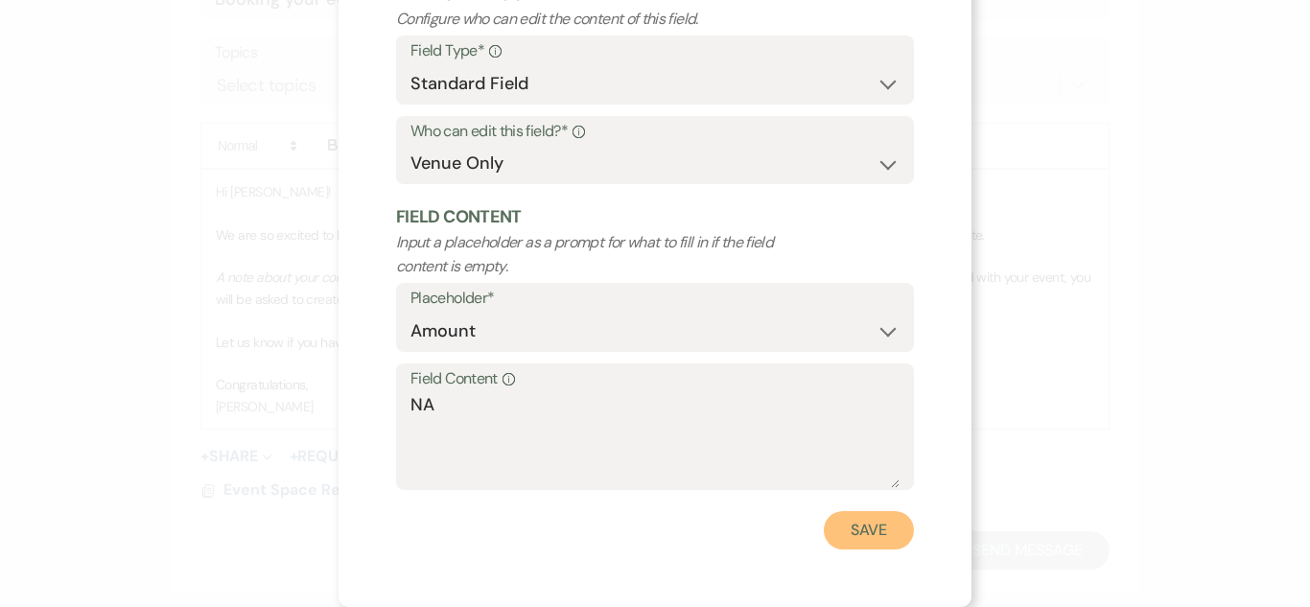
click at [865, 526] on button "Save" at bounding box center [869, 530] width 90 height 38
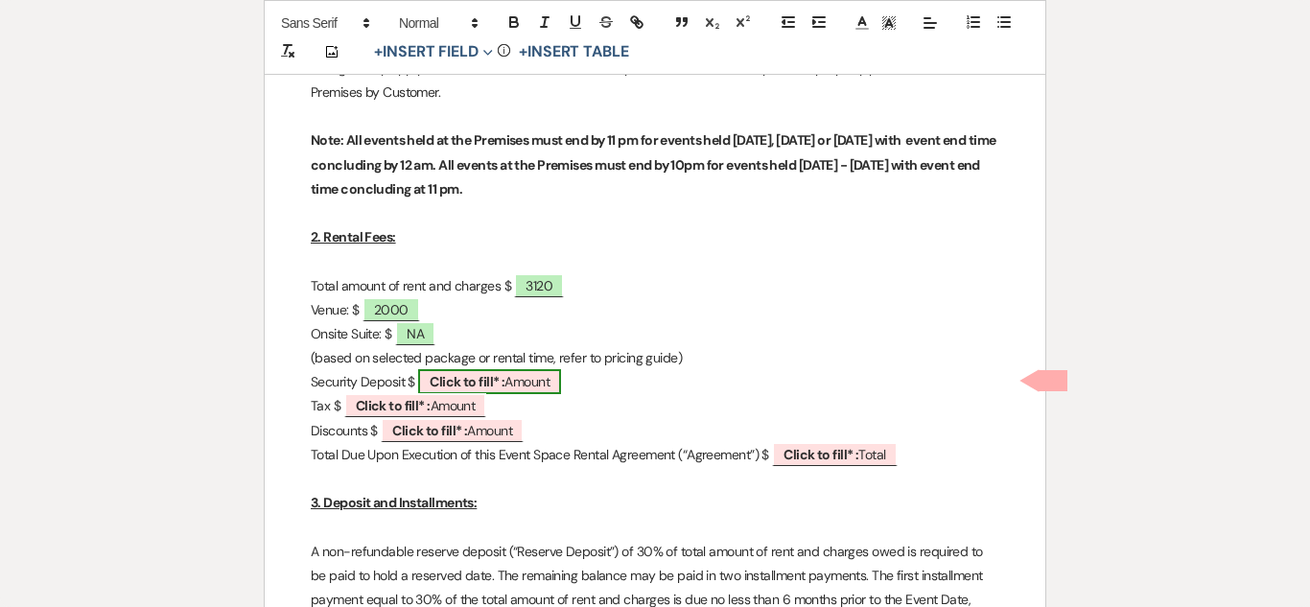
click at [504, 382] on b "Click to fill* :" at bounding box center [467, 381] width 75 height 17
select select "owner"
select select "Amount"
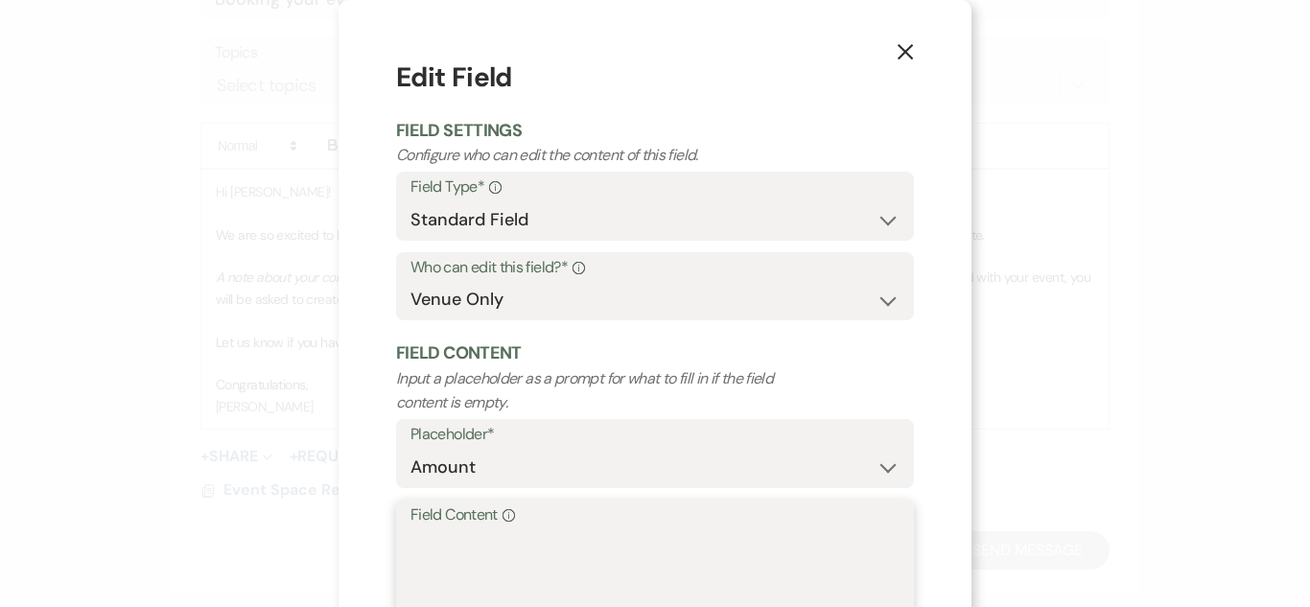
click at [437, 529] on textarea "Field Content Info" at bounding box center [654, 576] width 489 height 96
type textarea "1000"
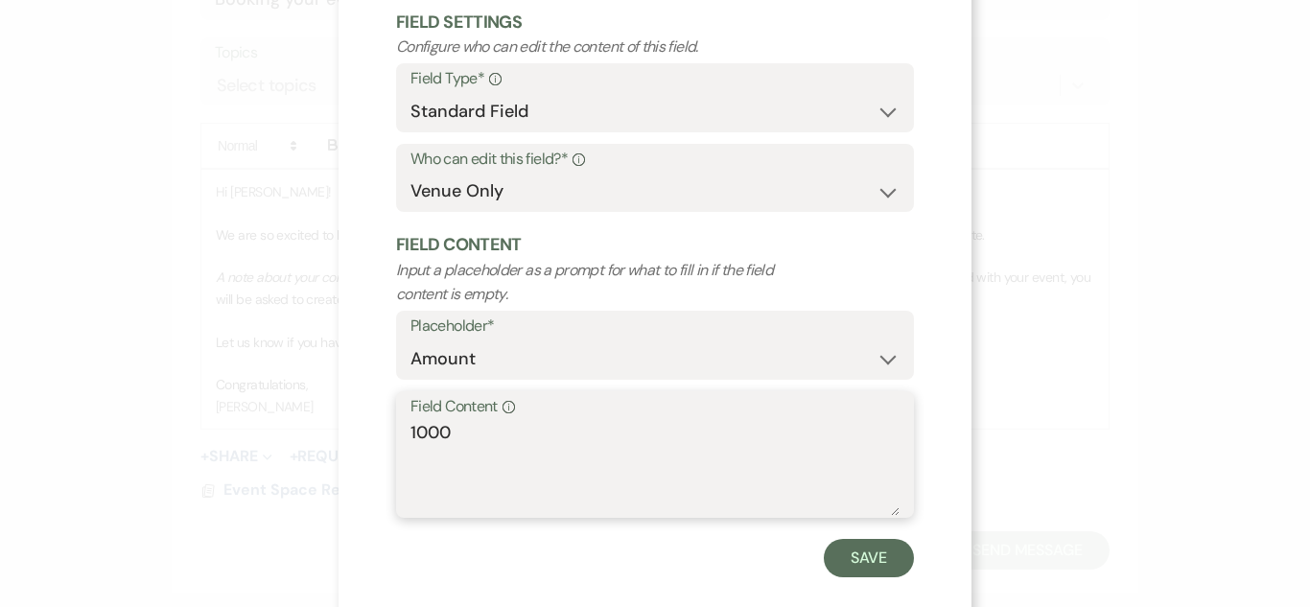
scroll to position [99, 0]
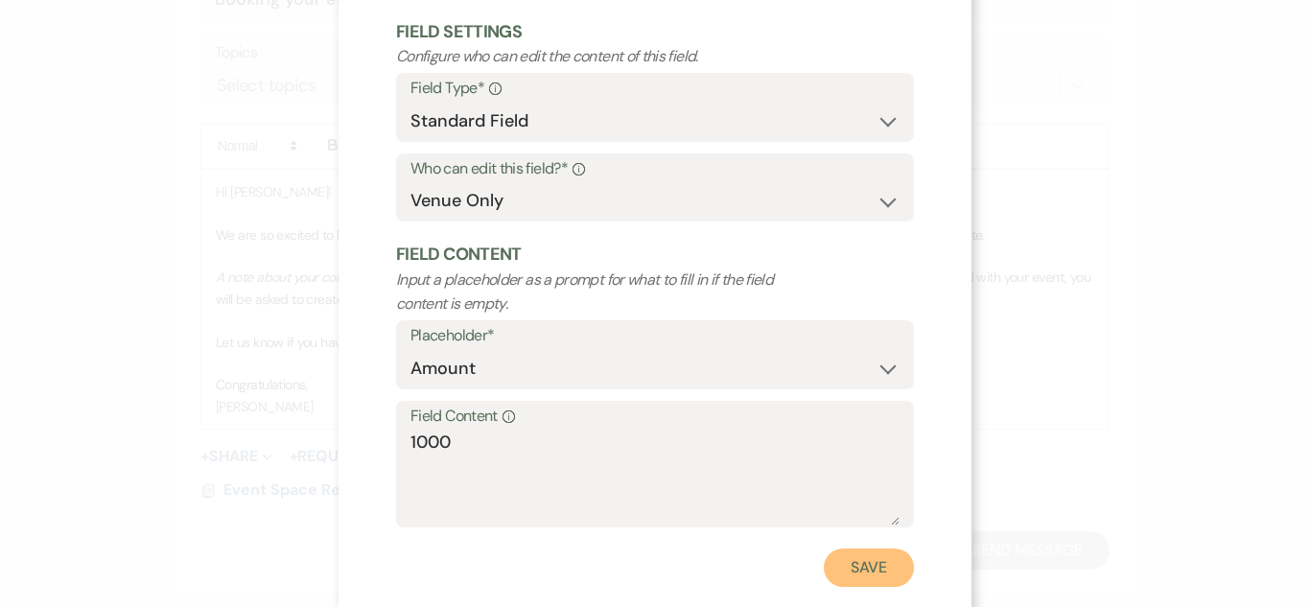
click at [843, 559] on button "Save" at bounding box center [869, 568] width 90 height 38
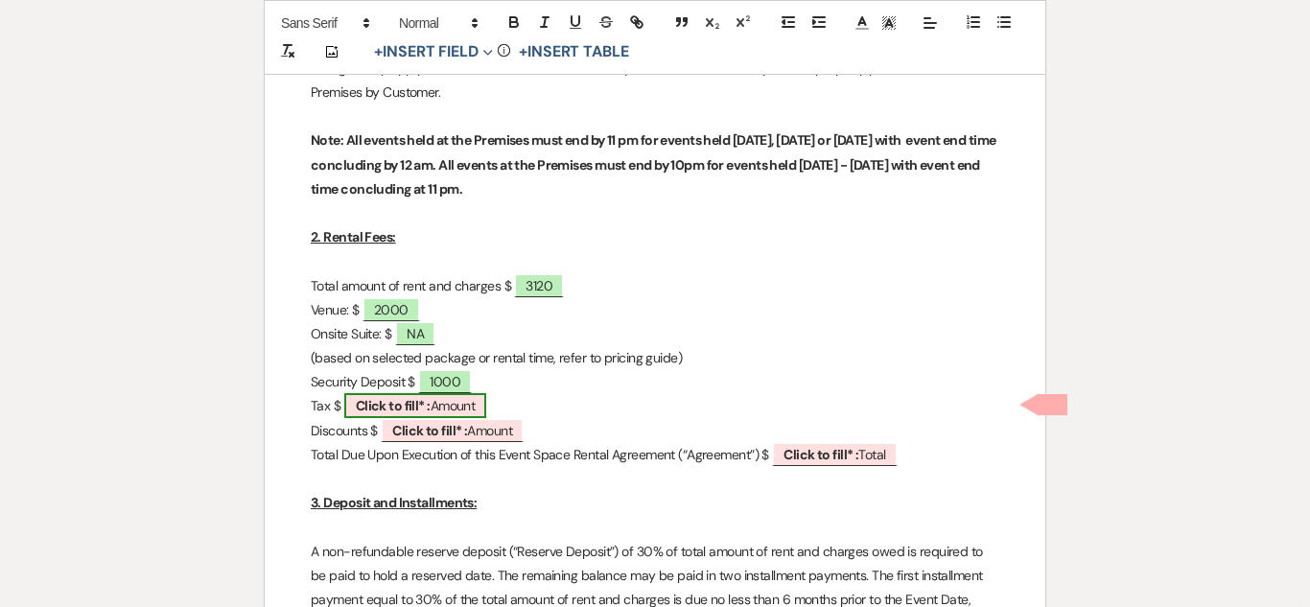
click at [464, 408] on span "Click to fill* : Amount" at bounding box center [415, 405] width 143 height 25
select select "owner"
select select "Amount"
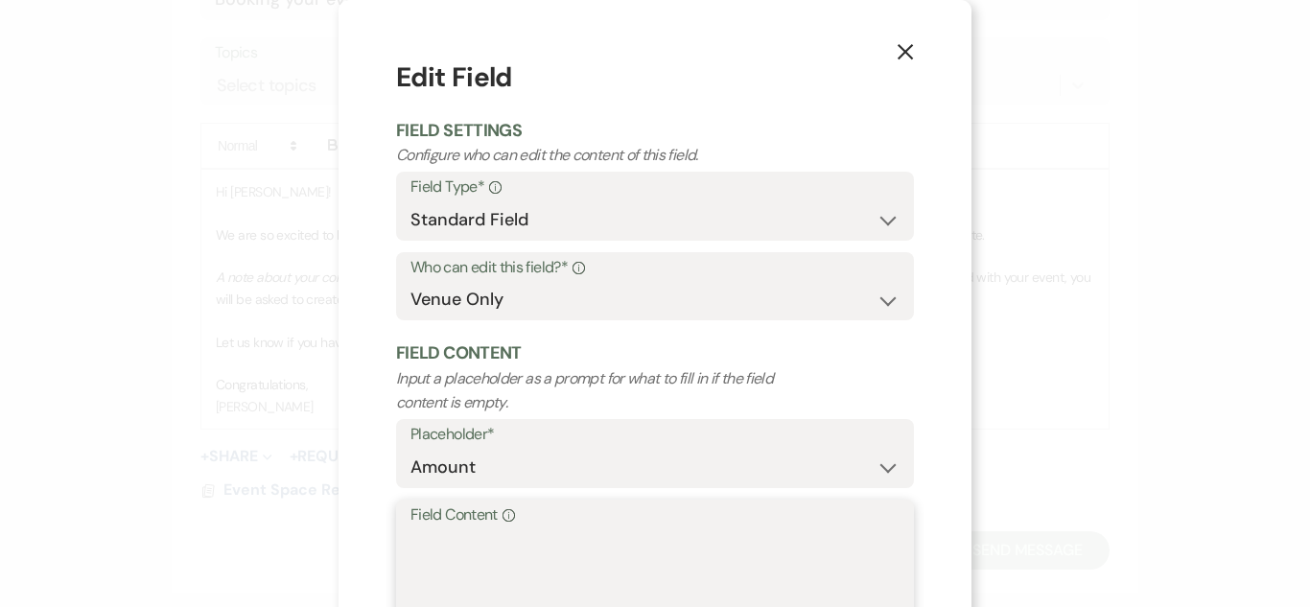
click at [445, 555] on textarea "Field Content Info" at bounding box center [654, 576] width 489 height 96
type textarea "120"
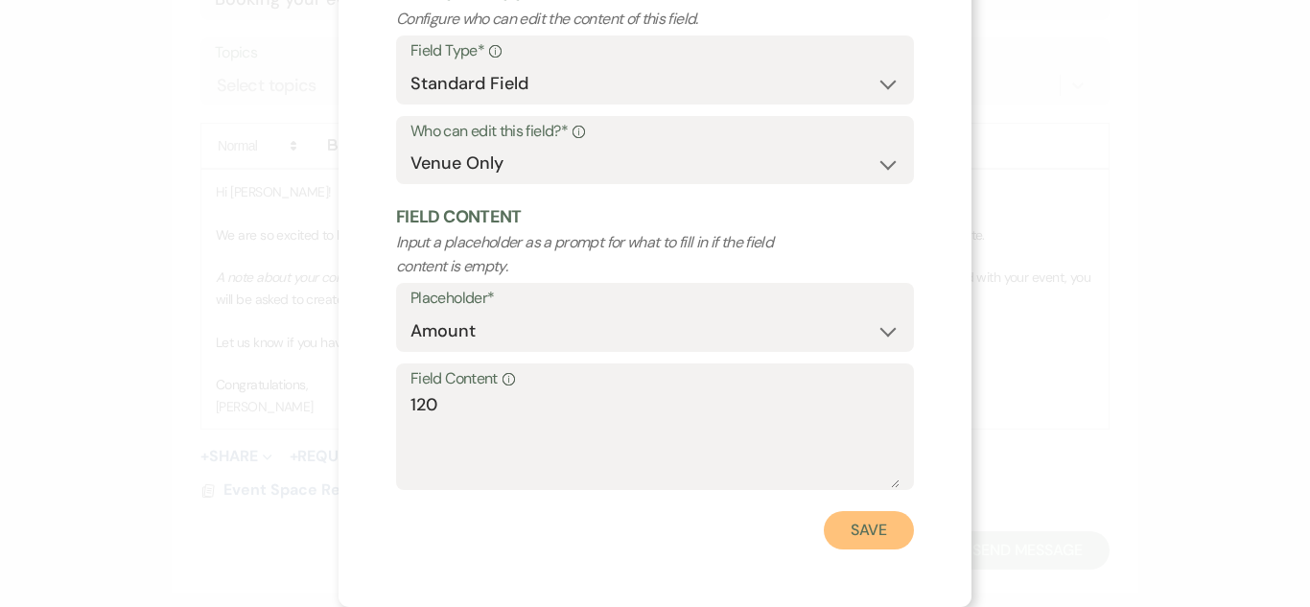
click at [888, 518] on button "Save" at bounding box center [869, 530] width 90 height 38
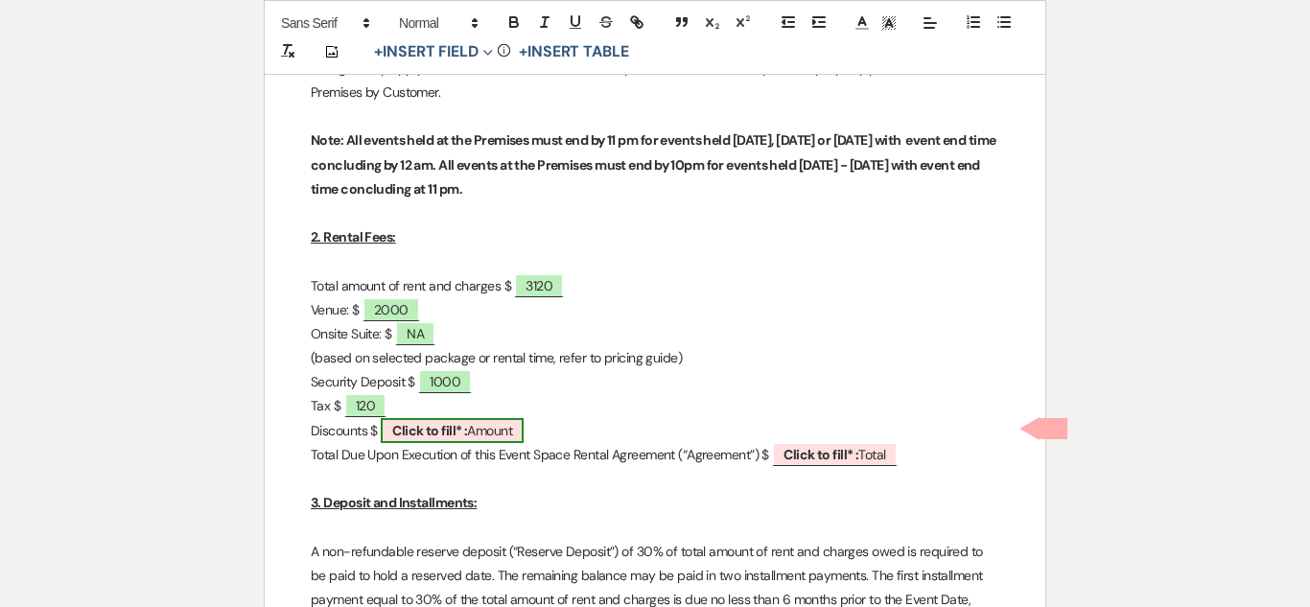
click at [472, 436] on span "Click to fill* : Amount" at bounding box center [452, 430] width 143 height 25
select select "owner"
select select "Amount"
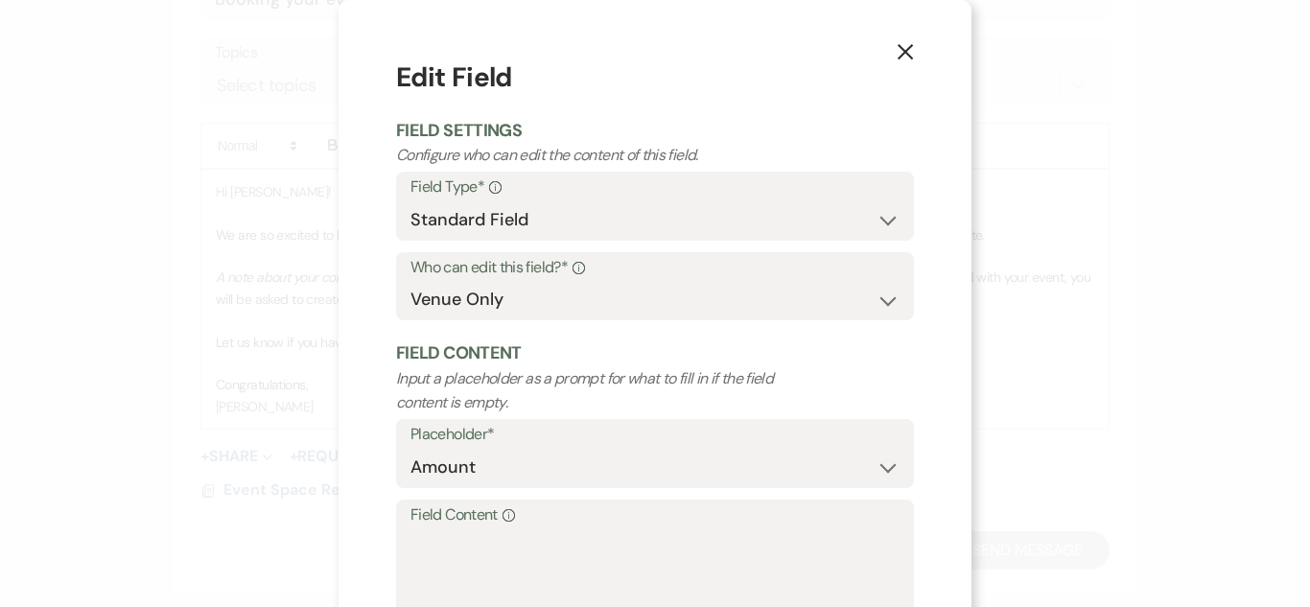
click at [548, 502] on label "Field Content Info" at bounding box center [654, 516] width 489 height 28
click at [548, 528] on textarea "Field Content Info" at bounding box center [654, 576] width 489 height 96
type textarea "1000"
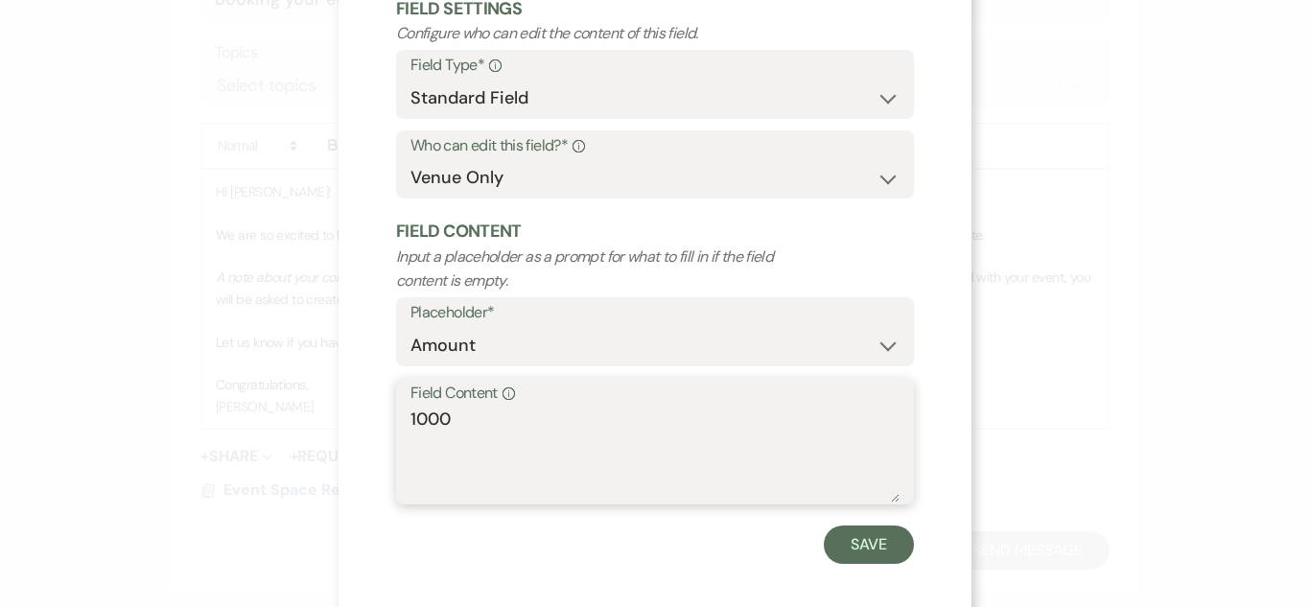
scroll to position [126, 0]
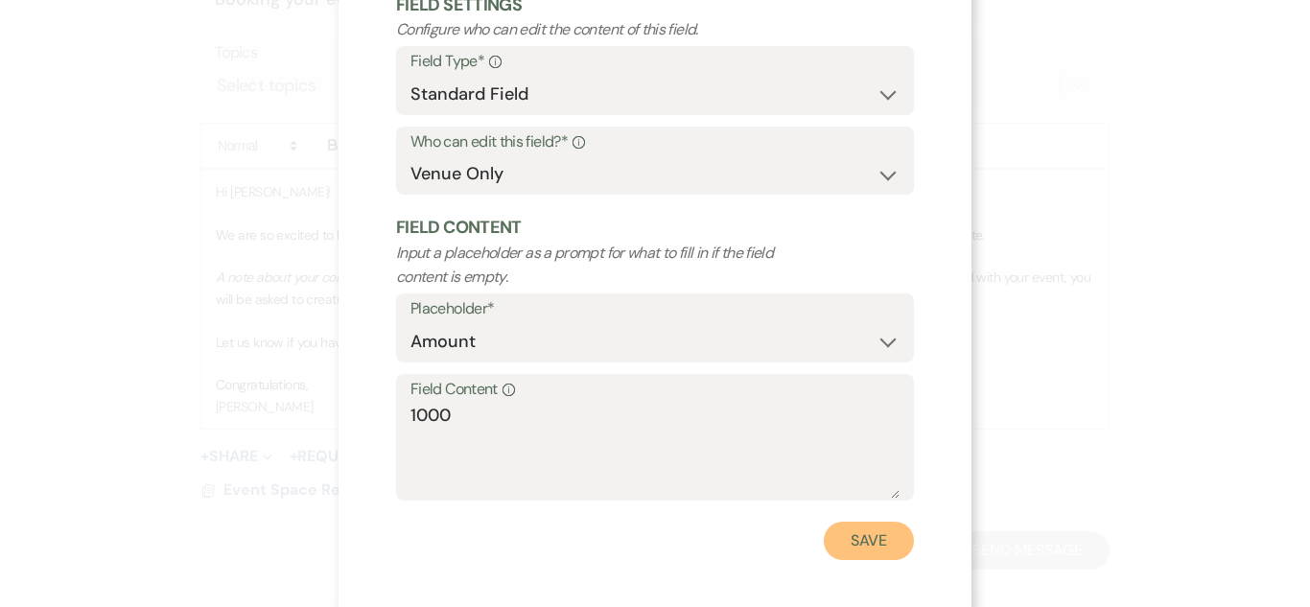
click at [848, 549] on button "Save" at bounding box center [869, 541] width 90 height 38
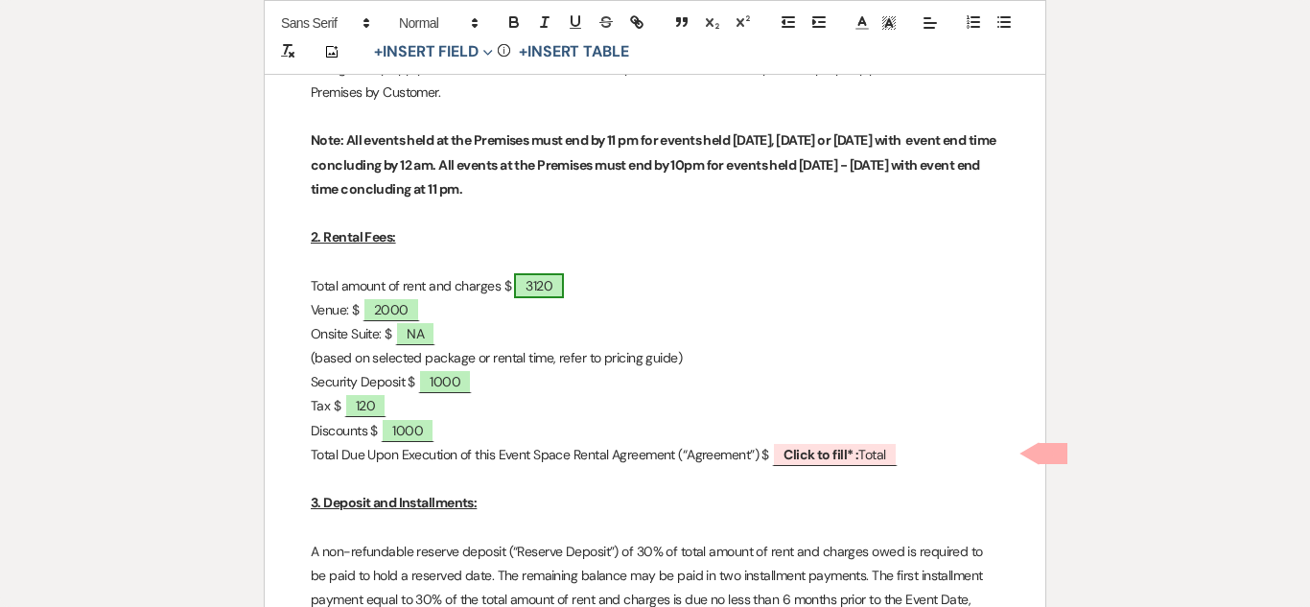
click at [550, 290] on span "3120" at bounding box center [539, 285] width 50 height 25
select select "owner"
select select "Total"
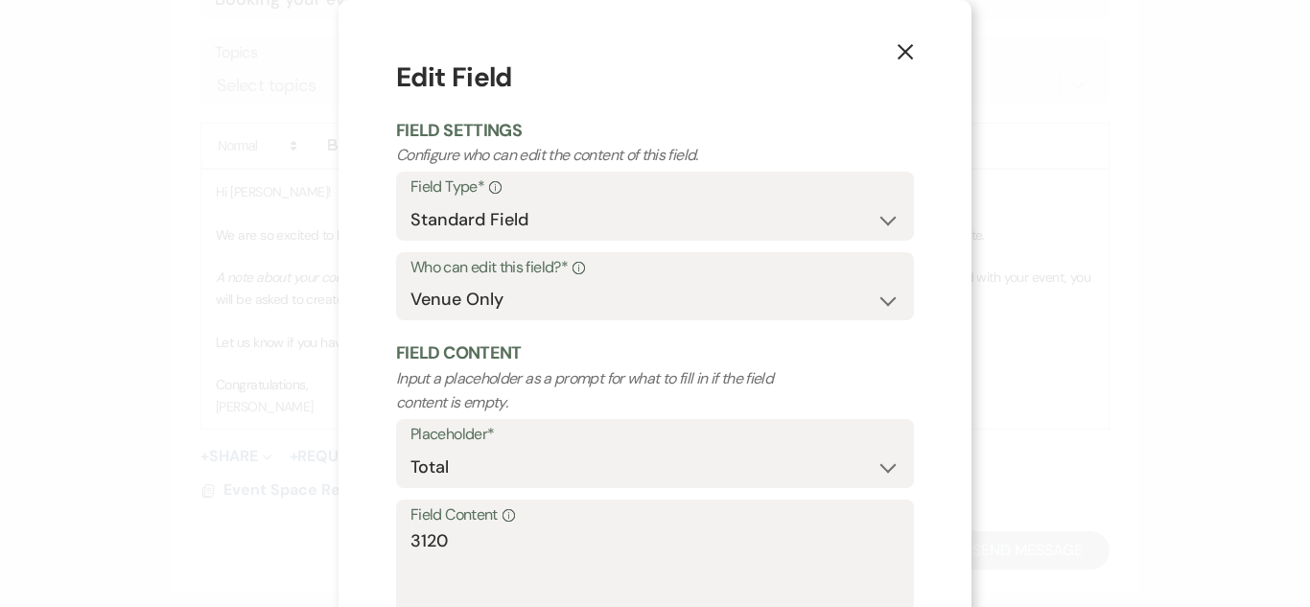
scroll to position [136, 0]
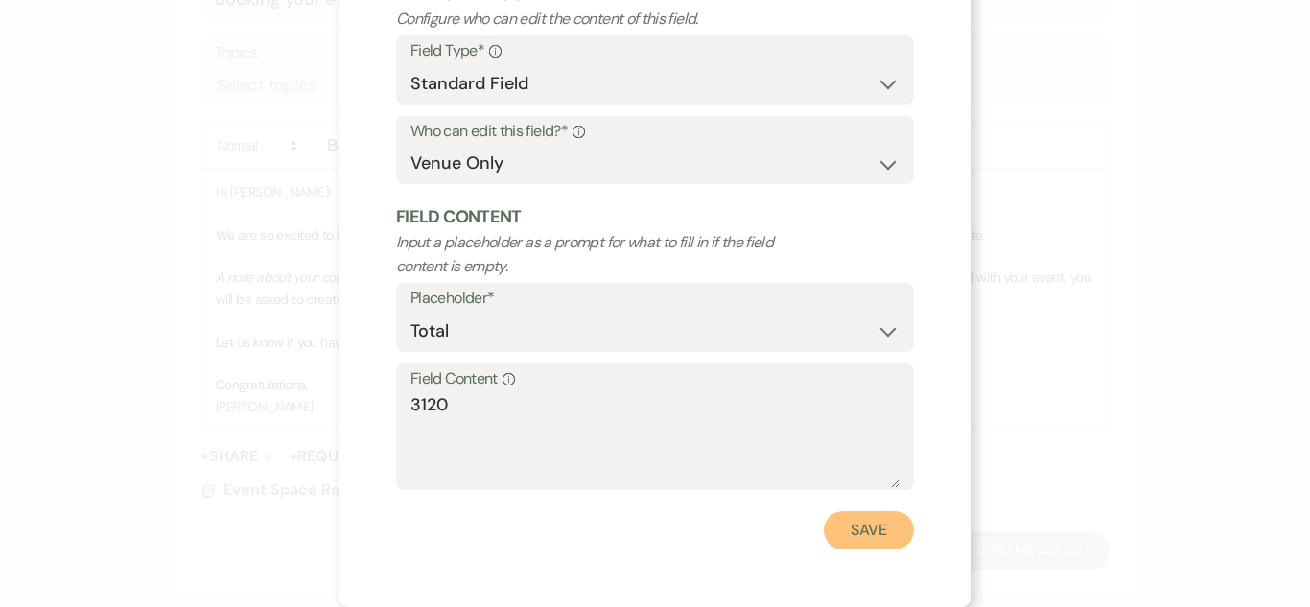
click at [859, 537] on button "Save" at bounding box center [869, 530] width 90 height 38
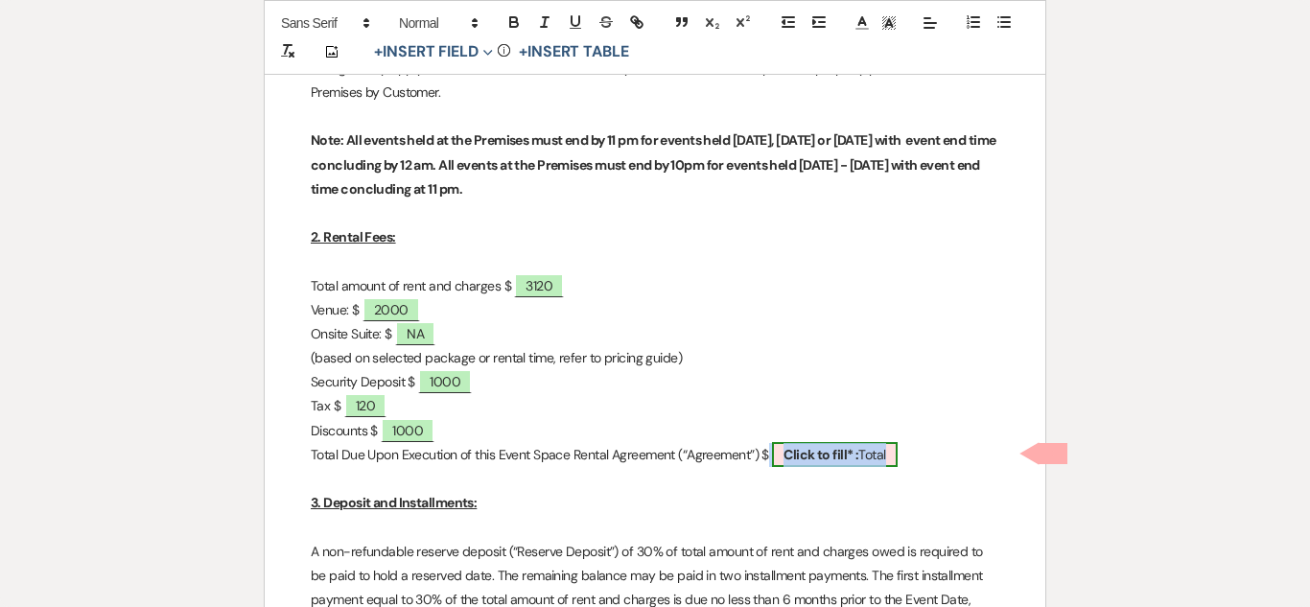
click at [813, 463] on span "Click to fill* : Total" at bounding box center [834, 454] width 125 height 25
select select "owner"
select select "Total"
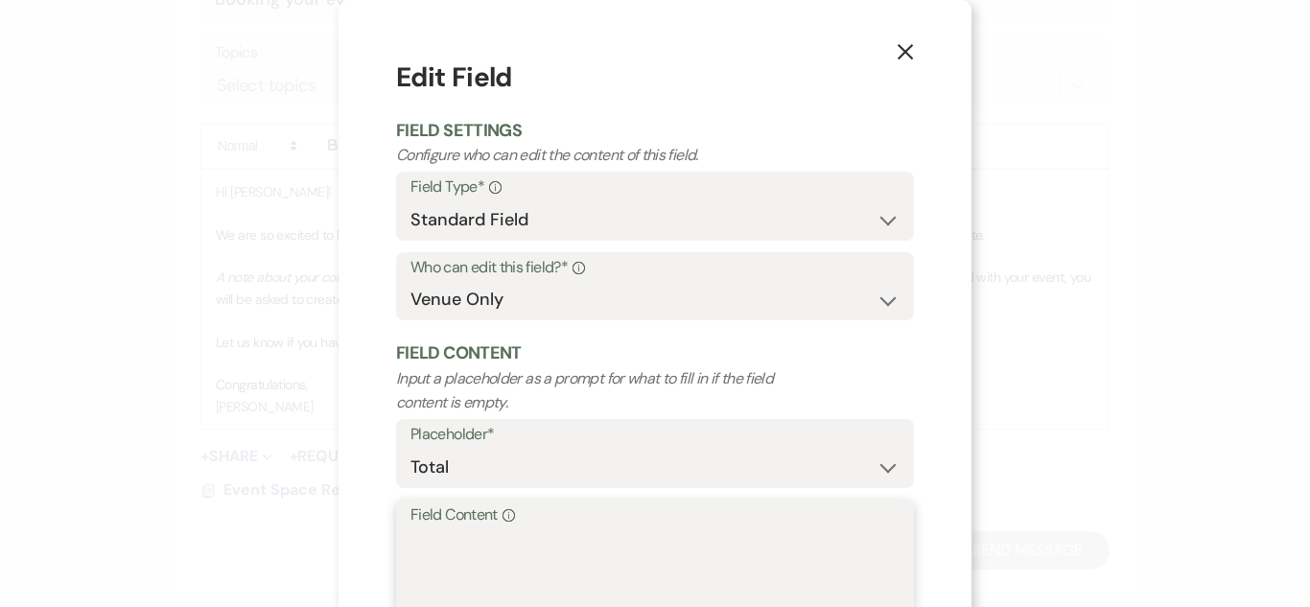
click at [536, 593] on textarea "Field Content Info" at bounding box center [654, 576] width 489 height 96
type textarea "3120"
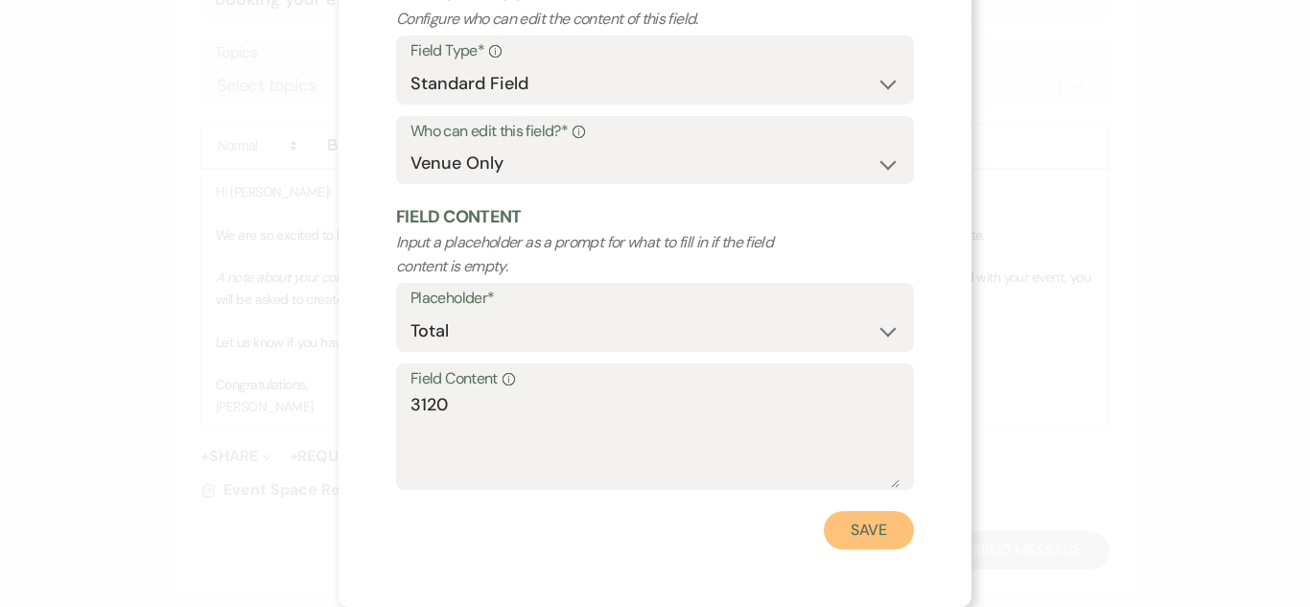
click at [872, 522] on button "Save" at bounding box center [869, 530] width 90 height 38
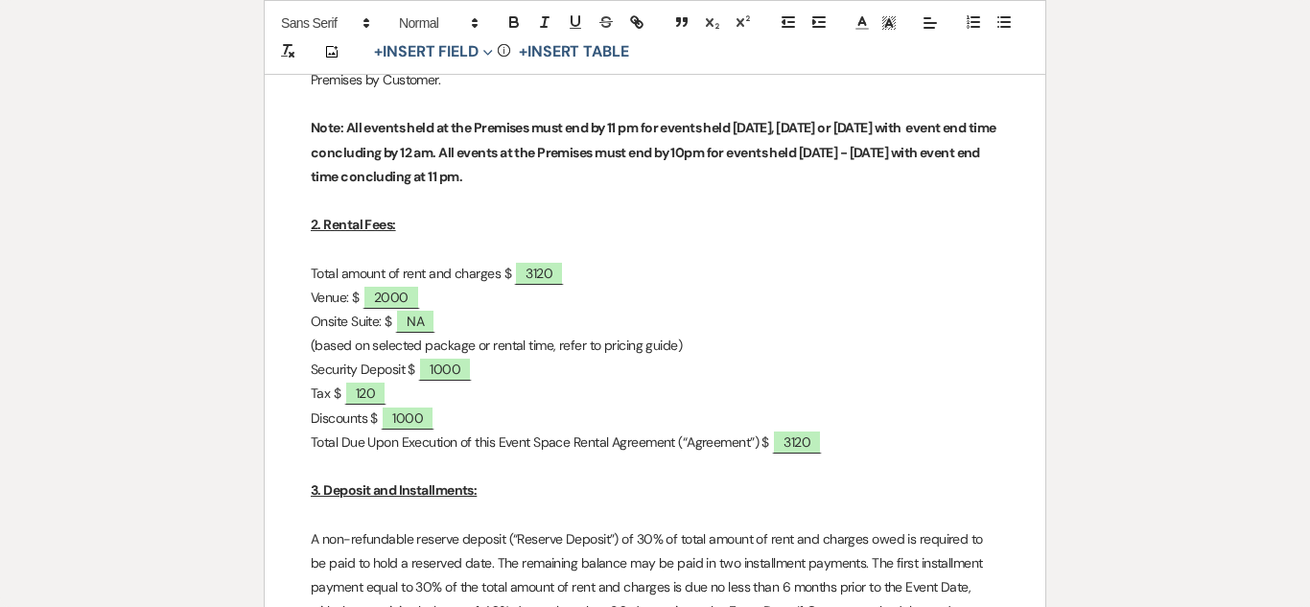
scroll to position [876, 0]
click at [544, 268] on span "3120" at bounding box center [539, 274] width 50 height 25
select select "owner"
select select "Total"
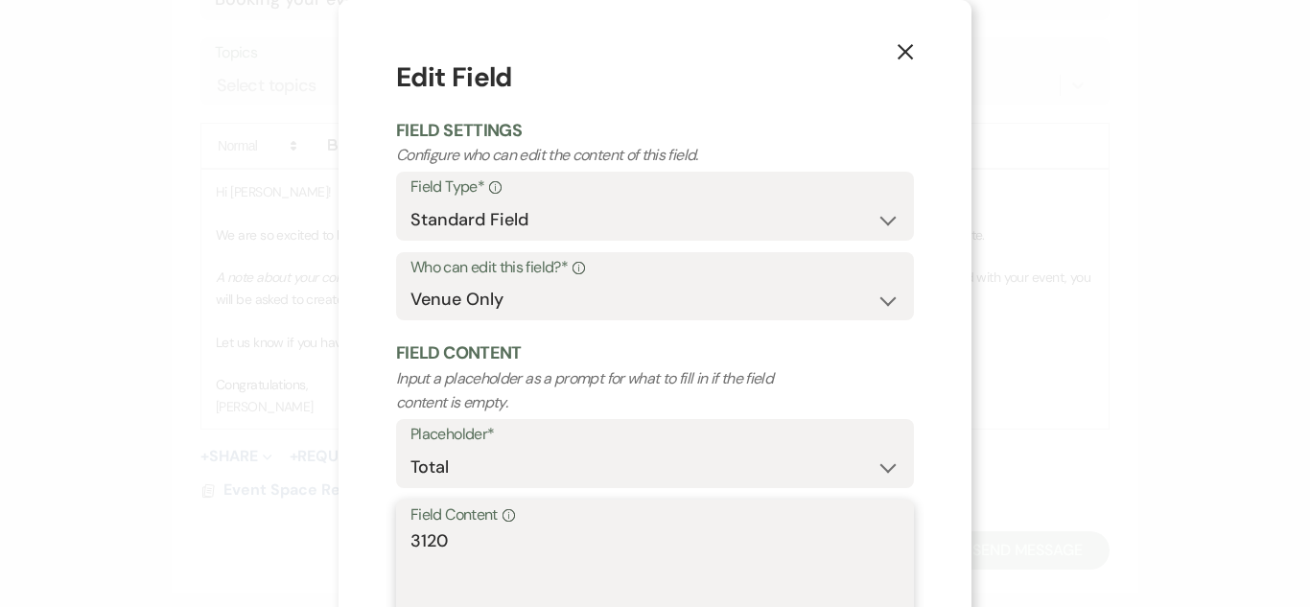
click at [498, 528] on textarea "3120" at bounding box center [654, 576] width 489 height 96
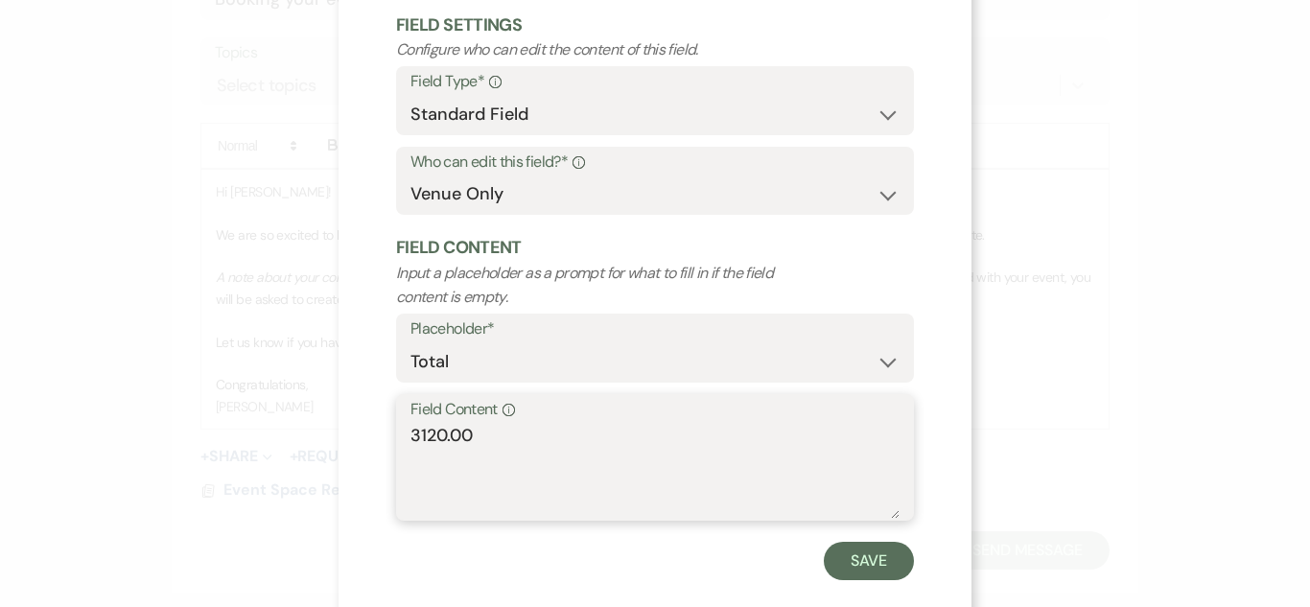
scroll to position [136, 0]
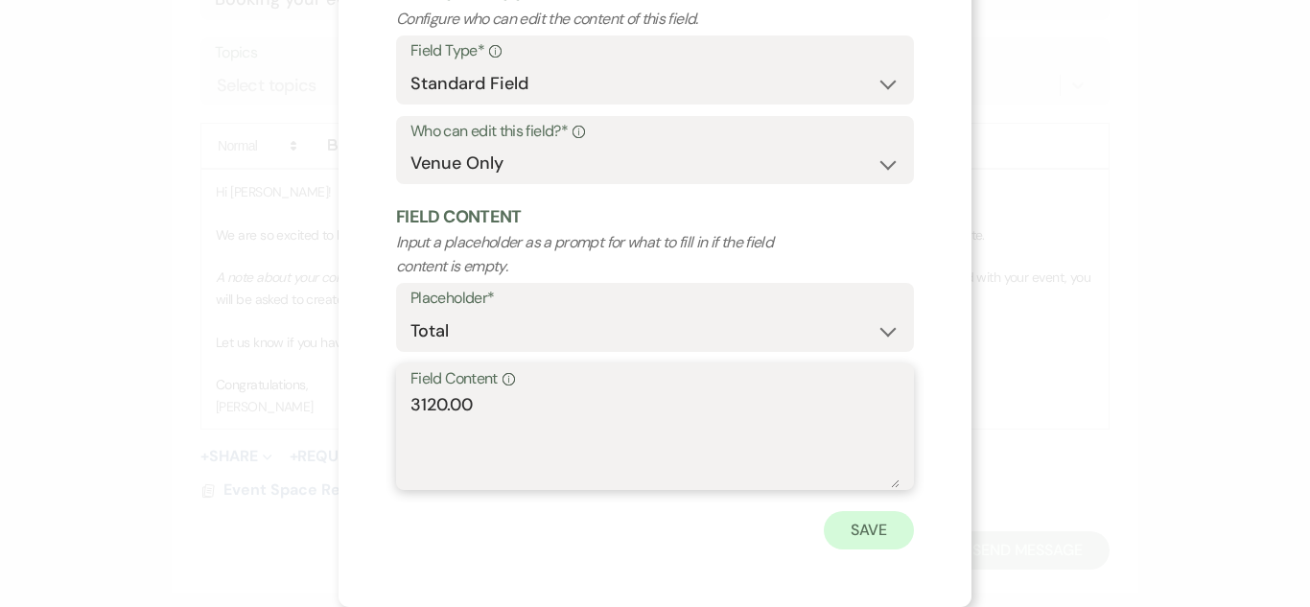
type textarea "3120.00"
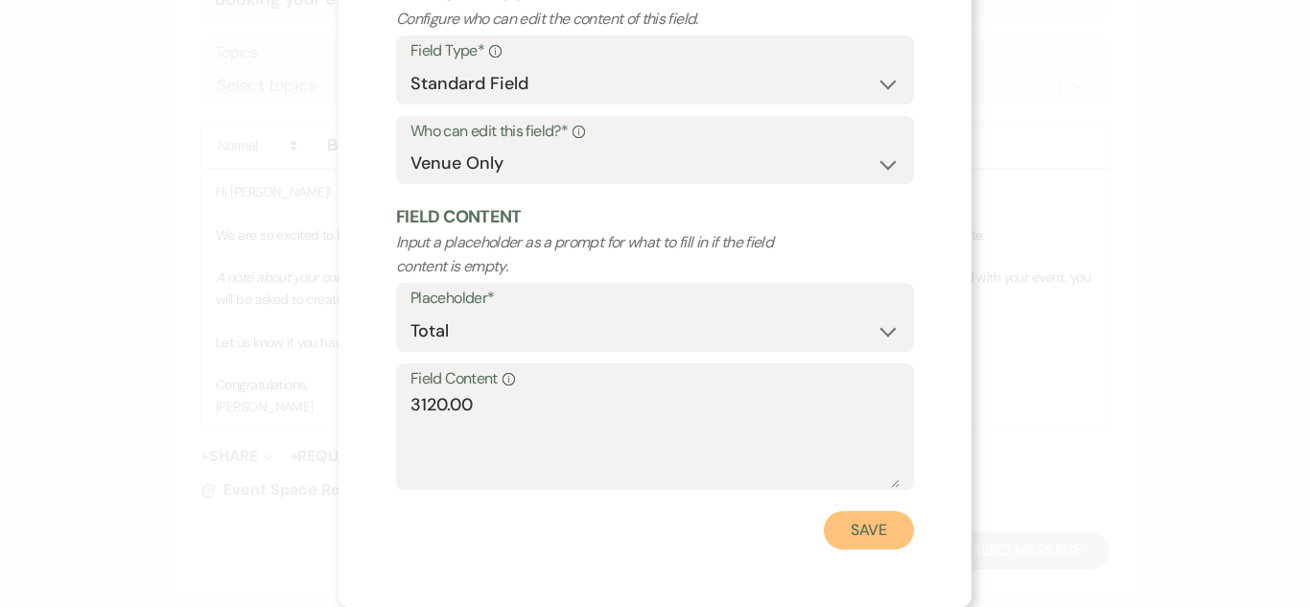
click at [875, 529] on button "Save" at bounding box center [869, 530] width 90 height 38
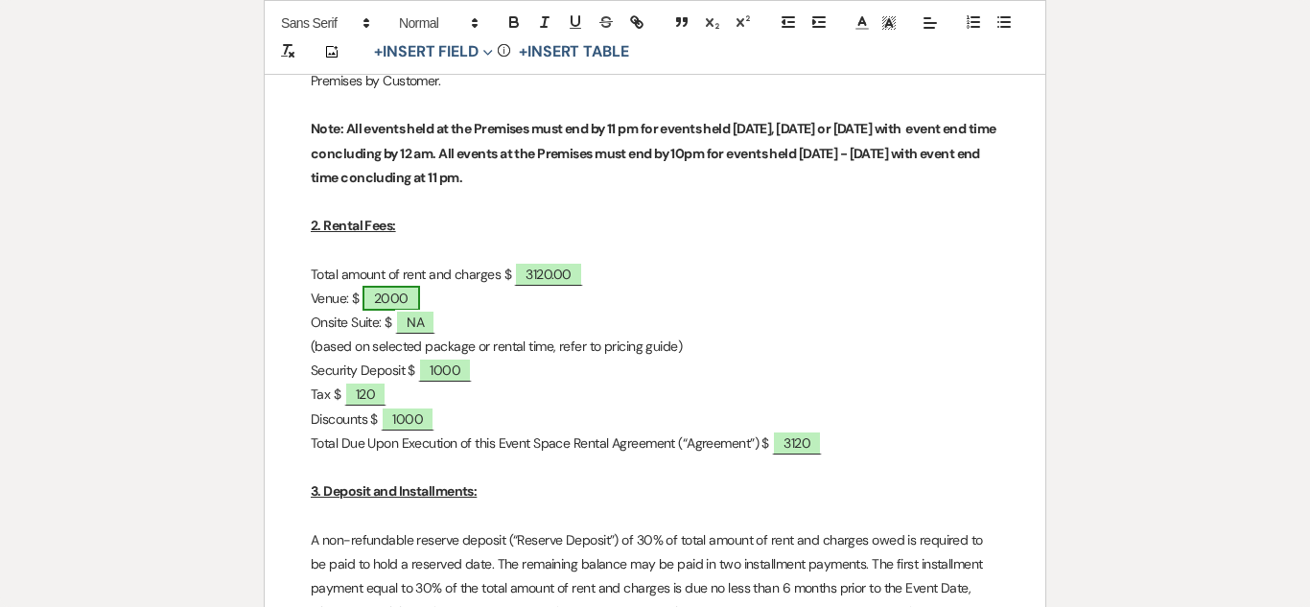
click at [410, 295] on span "2000" at bounding box center [391, 298] width 58 height 25
select select "owner"
select select "Amount"
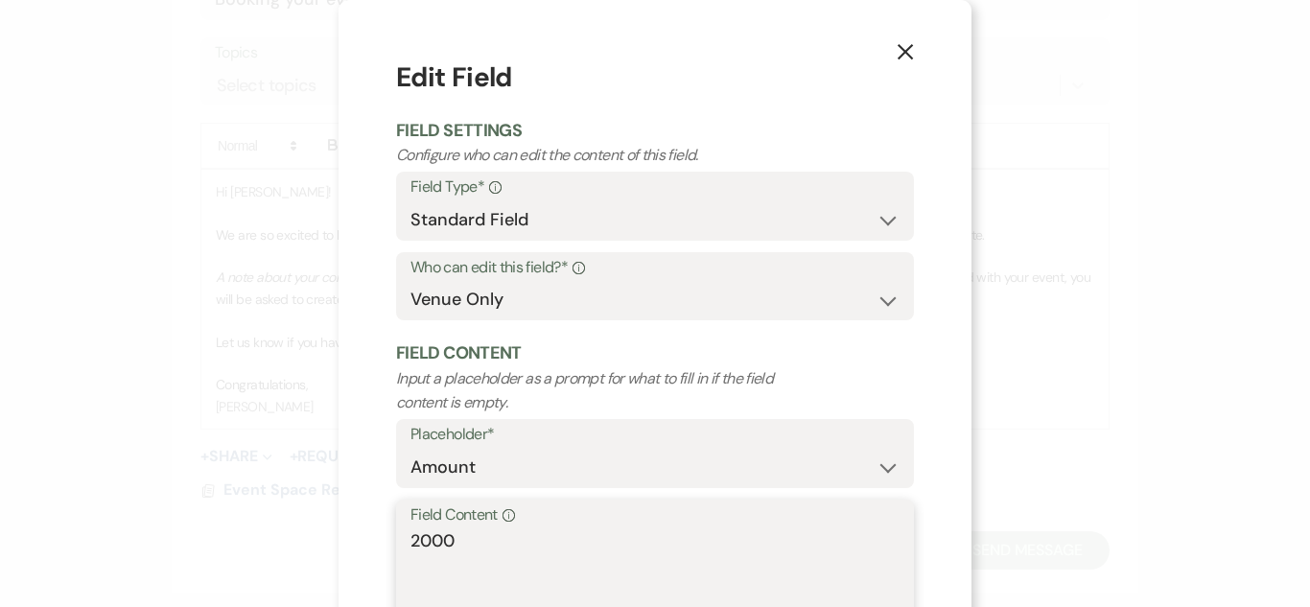
click at [506, 545] on textarea "2000" at bounding box center [654, 576] width 489 height 96
type textarea "2000.00"
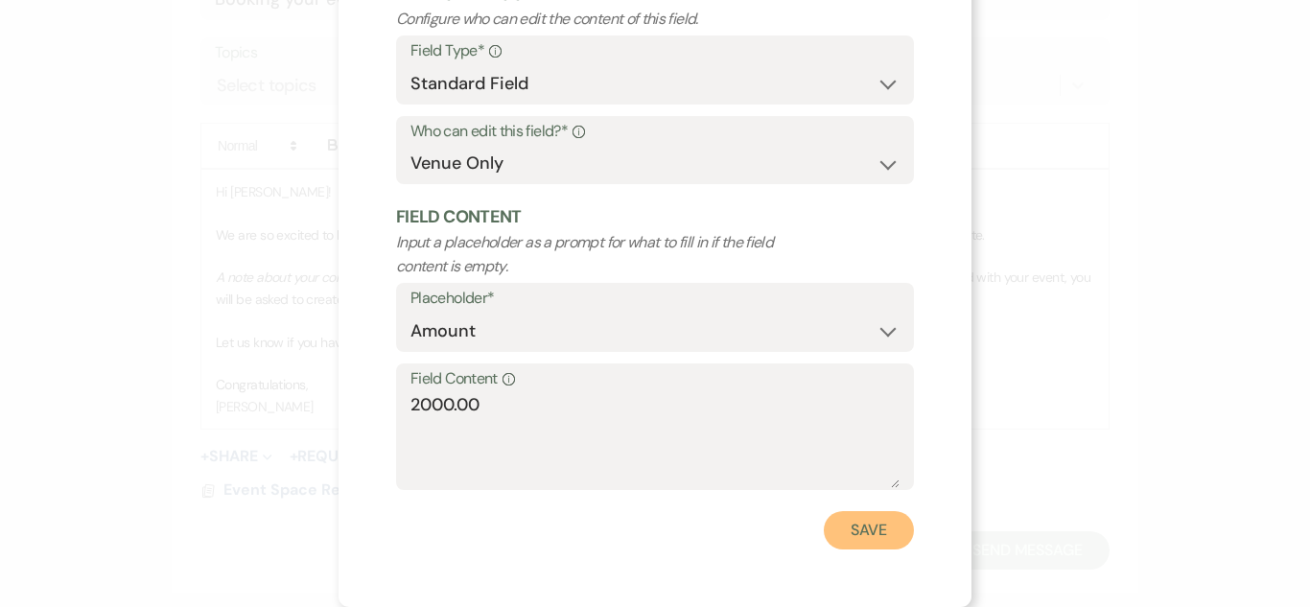
click at [846, 536] on button "Save" at bounding box center [869, 530] width 90 height 38
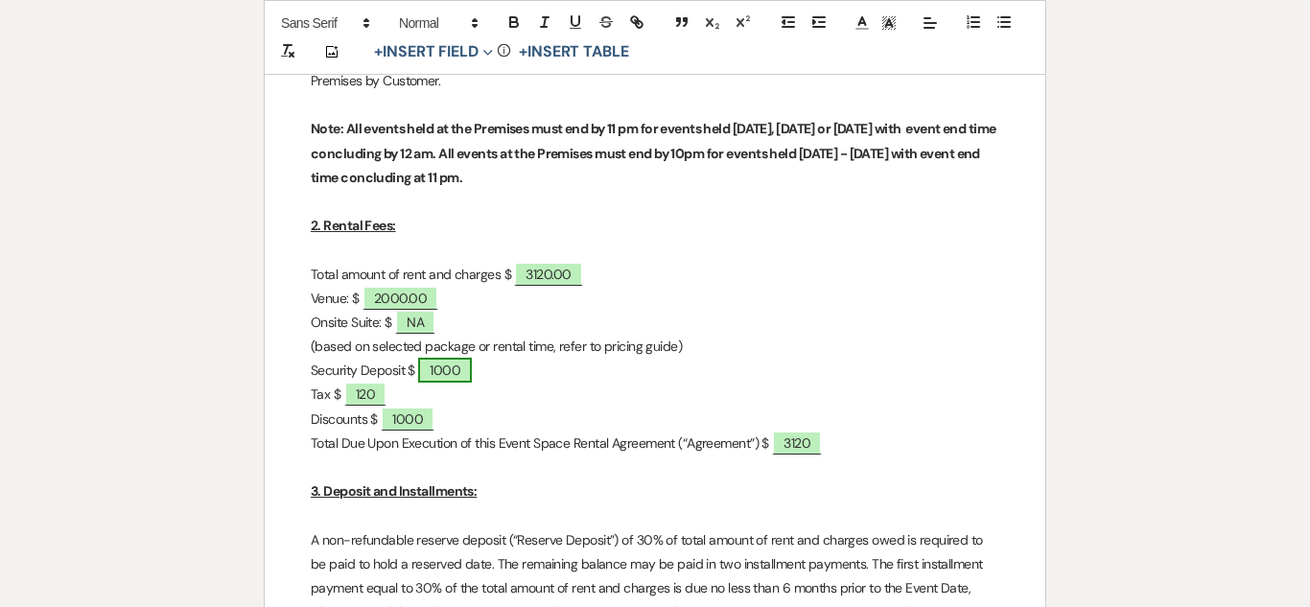
click at [459, 362] on span "1000" at bounding box center [445, 370] width 54 height 25
select select "owner"
select select "Amount"
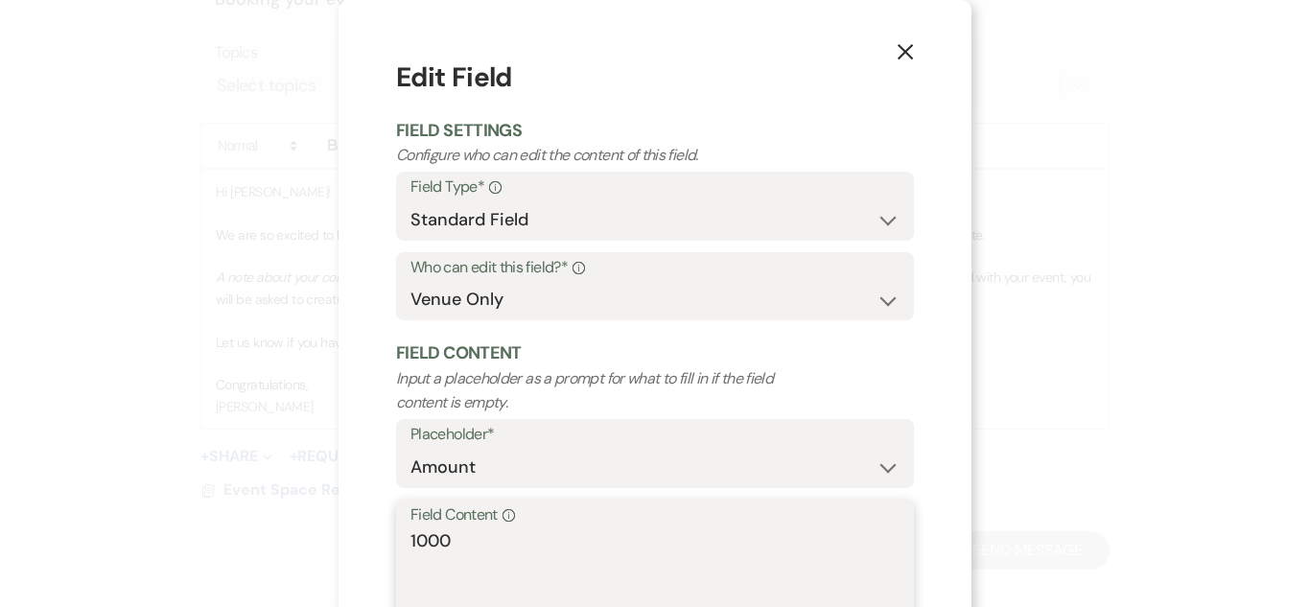
click at [468, 540] on textarea "1000" at bounding box center [654, 576] width 489 height 96
type textarea "1000.00"
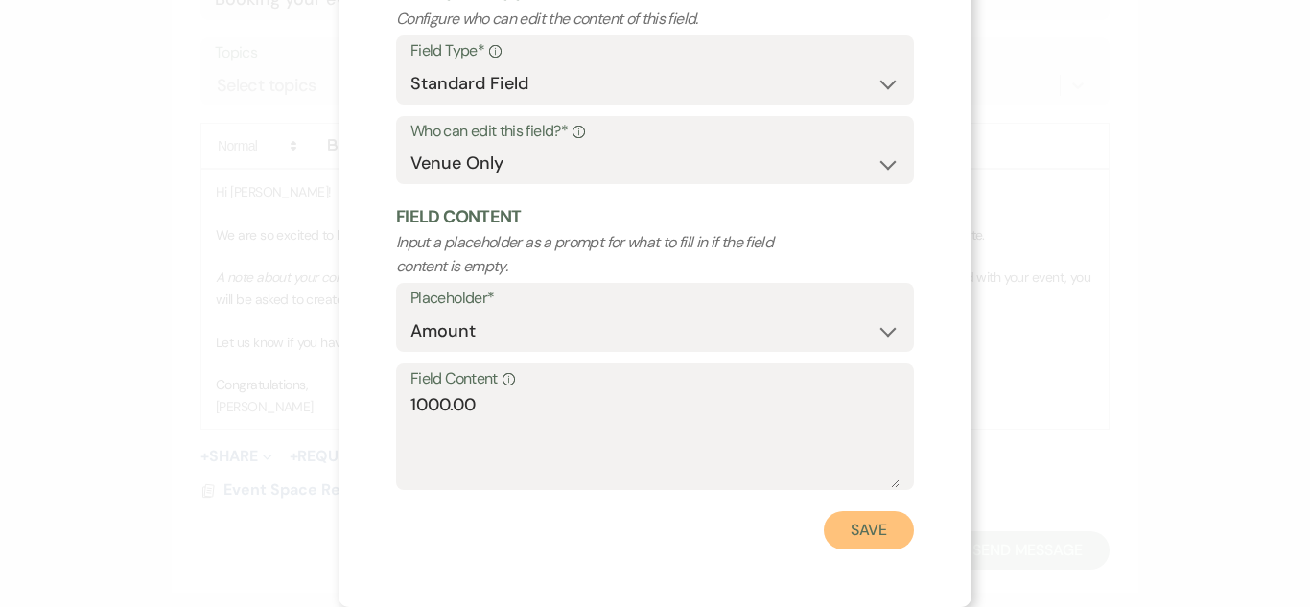
click at [883, 536] on button "Save" at bounding box center [869, 530] width 90 height 38
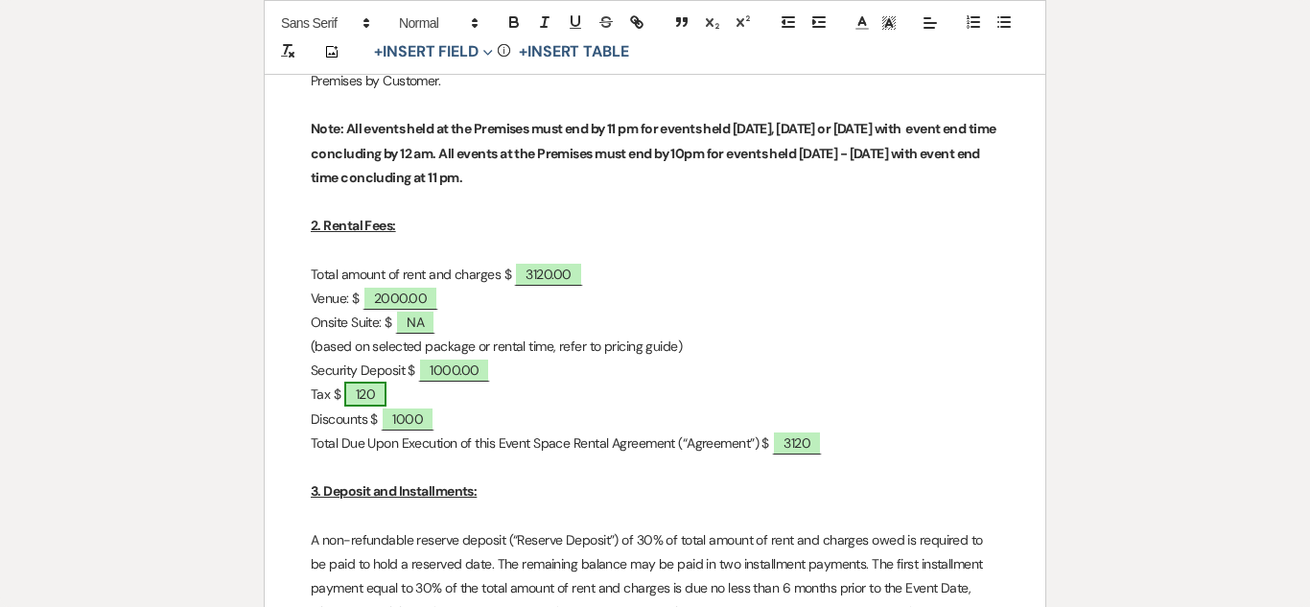
click at [356, 400] on span "120" at bounding box center [365, 394] width 42 height 25
select select "owner"
select select "Amount"
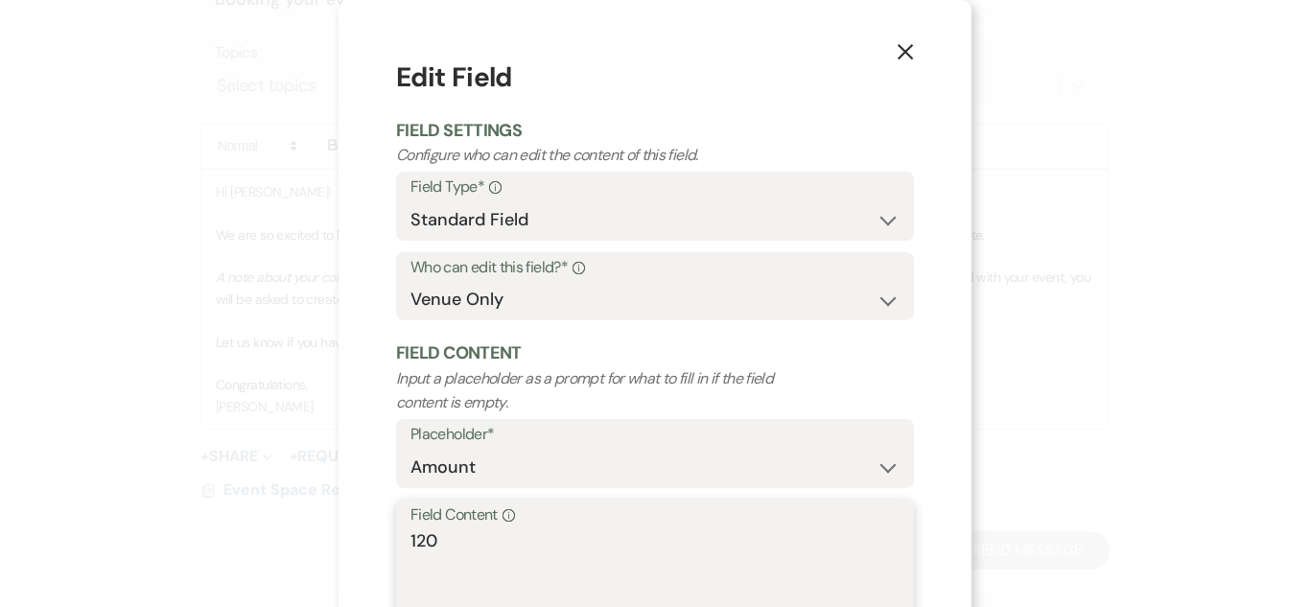
click at [479, 546] on textarea "120" at bounding box center [654, 576] width 489 height 96
type textarea "120.00"
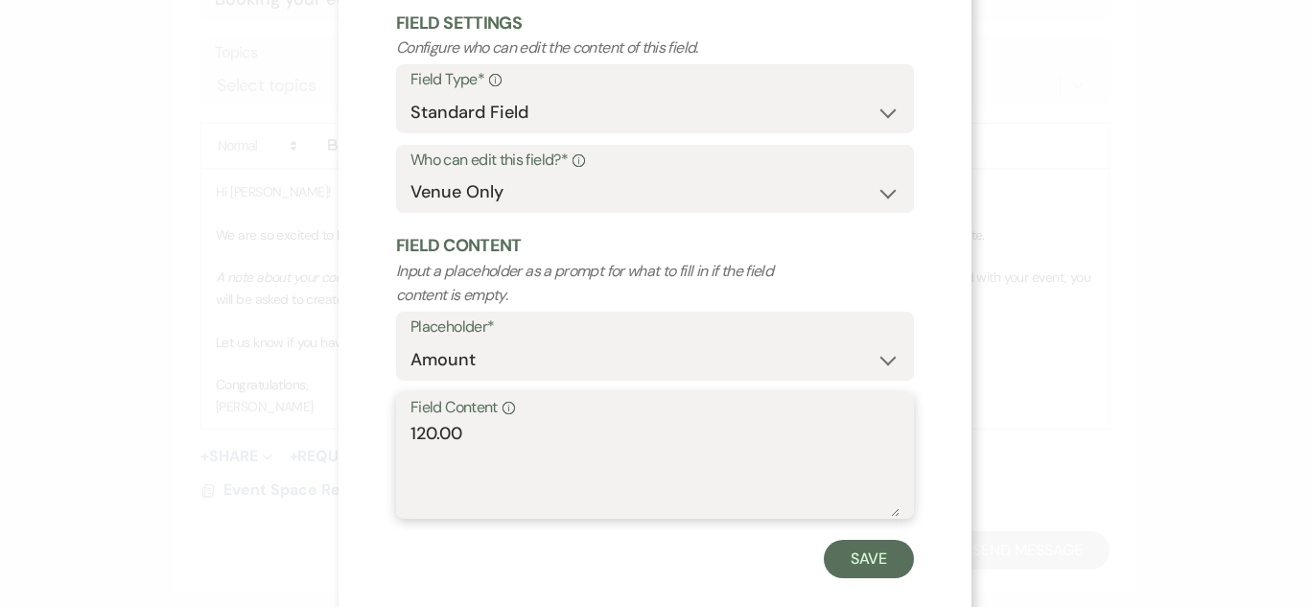
scroll to position [135, 0]
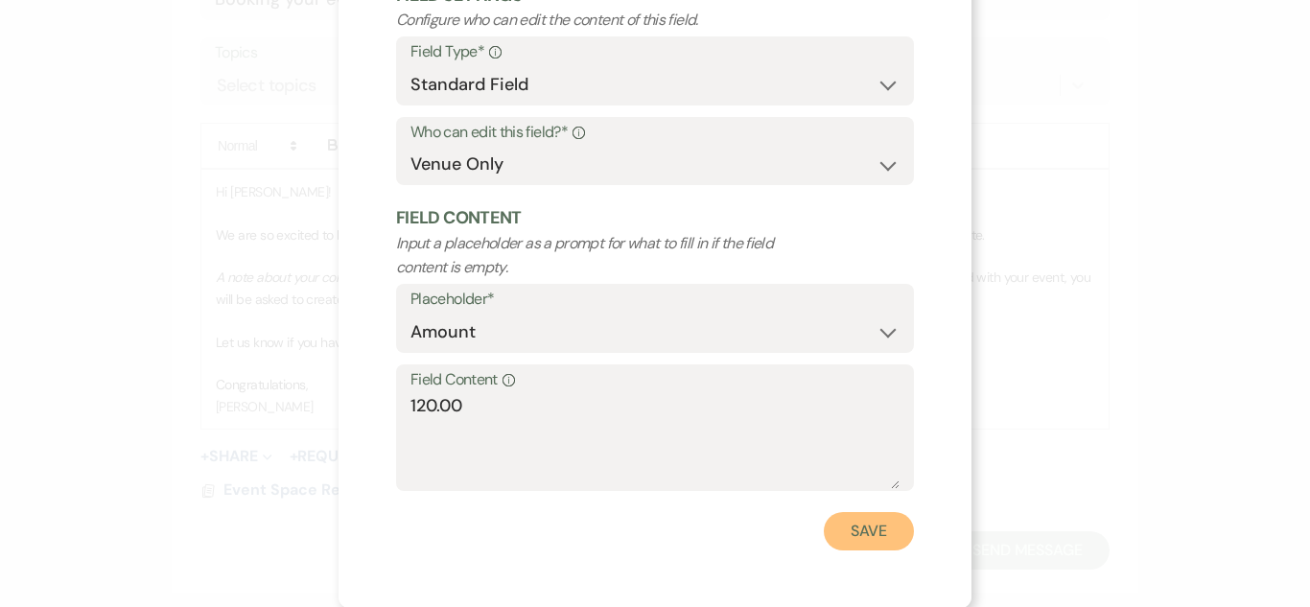
click at [866, 535] on button "Save" at bounding box center [869, 531] width 90 height 38
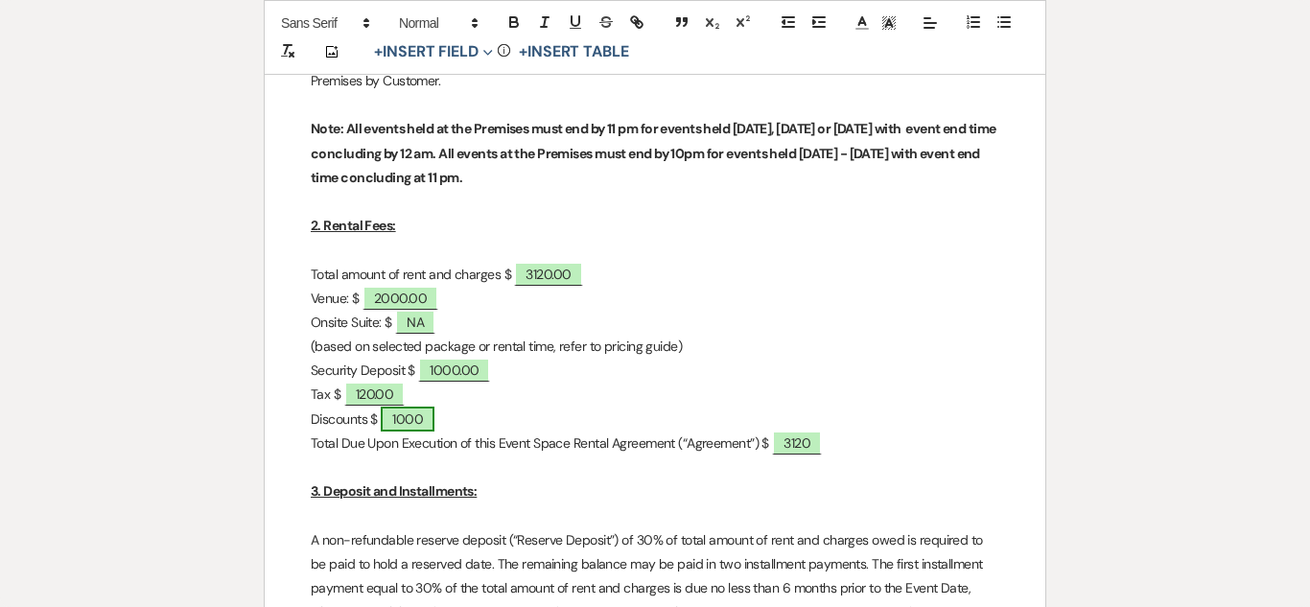
click at [400, 421] on span "1000" at bounding box center [408, 419] width 54 height 25
select select "owner"
select select "Amount"
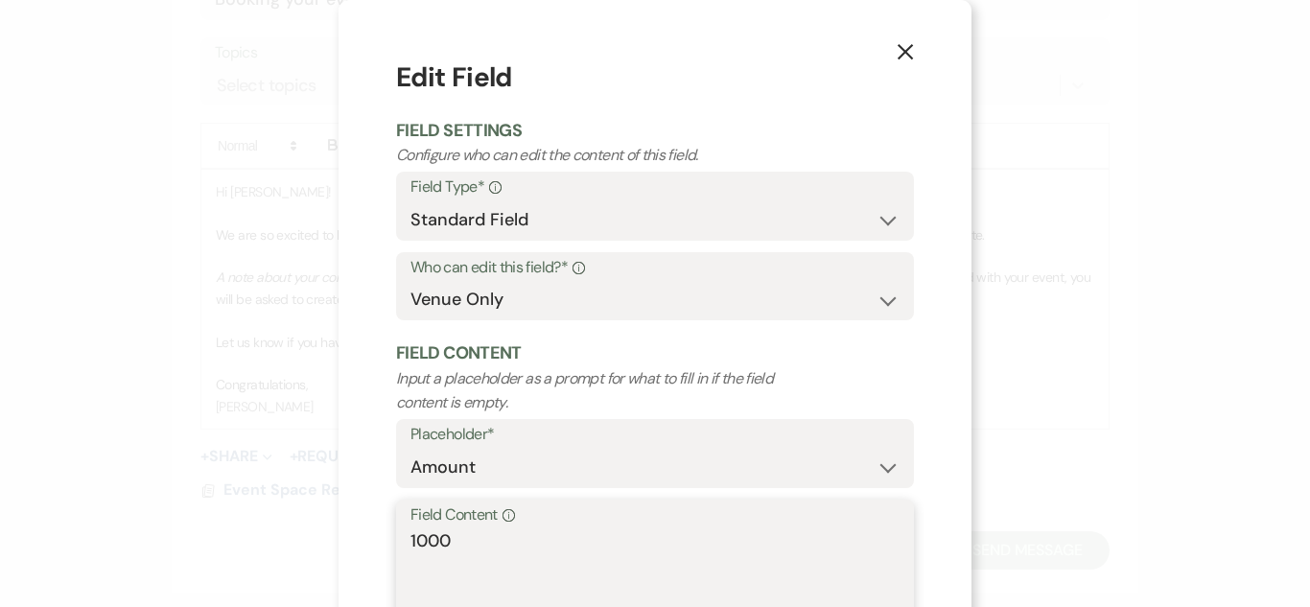
click at [475, 546] on textarea "1000" at bounding box center [654, 576] width 489 height 96
type textarea "1000.00"
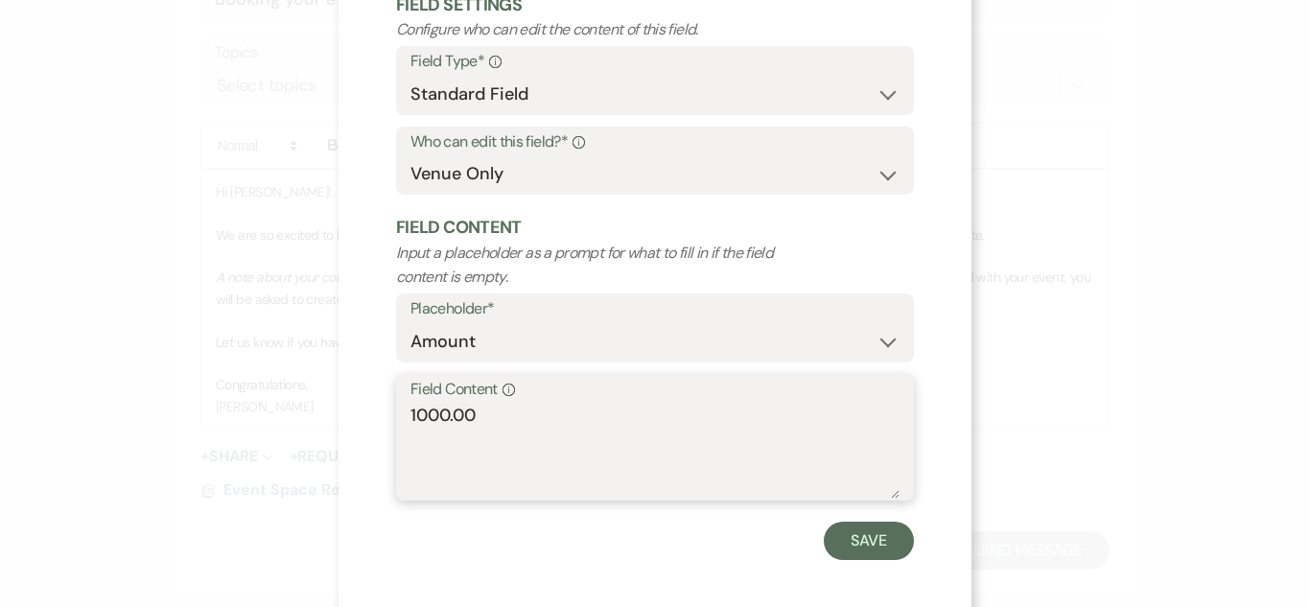
scroll to position [136, 0]
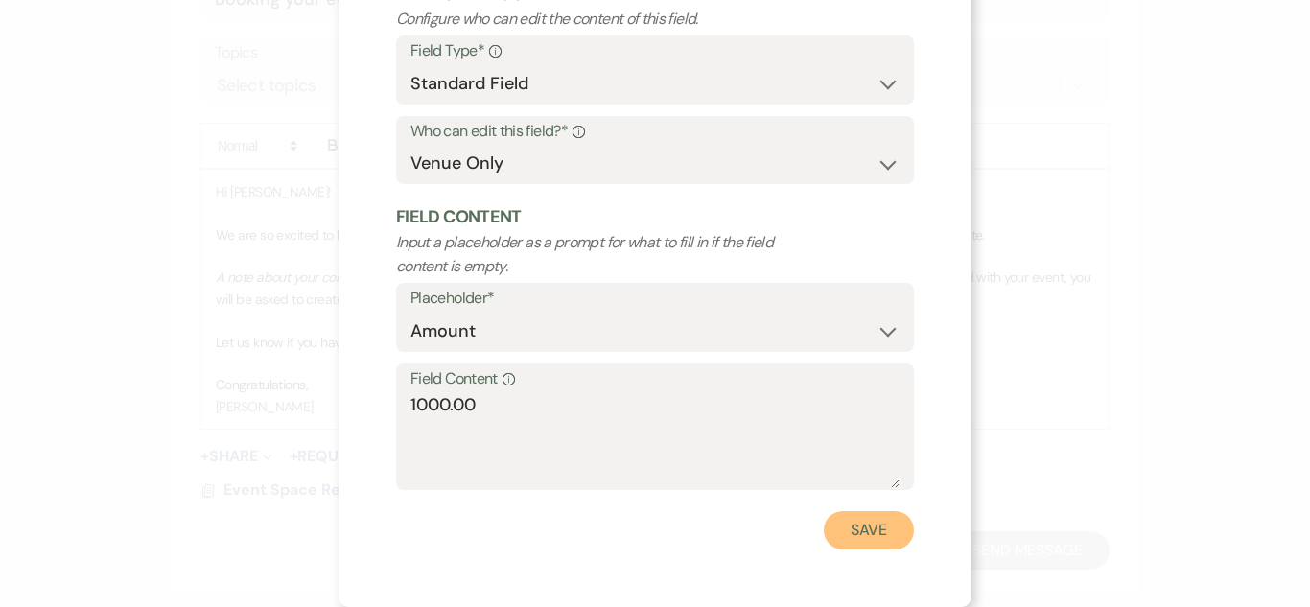
click at [836, 527] on button "Save" at bounding box center [869, 530] width 90 height 38
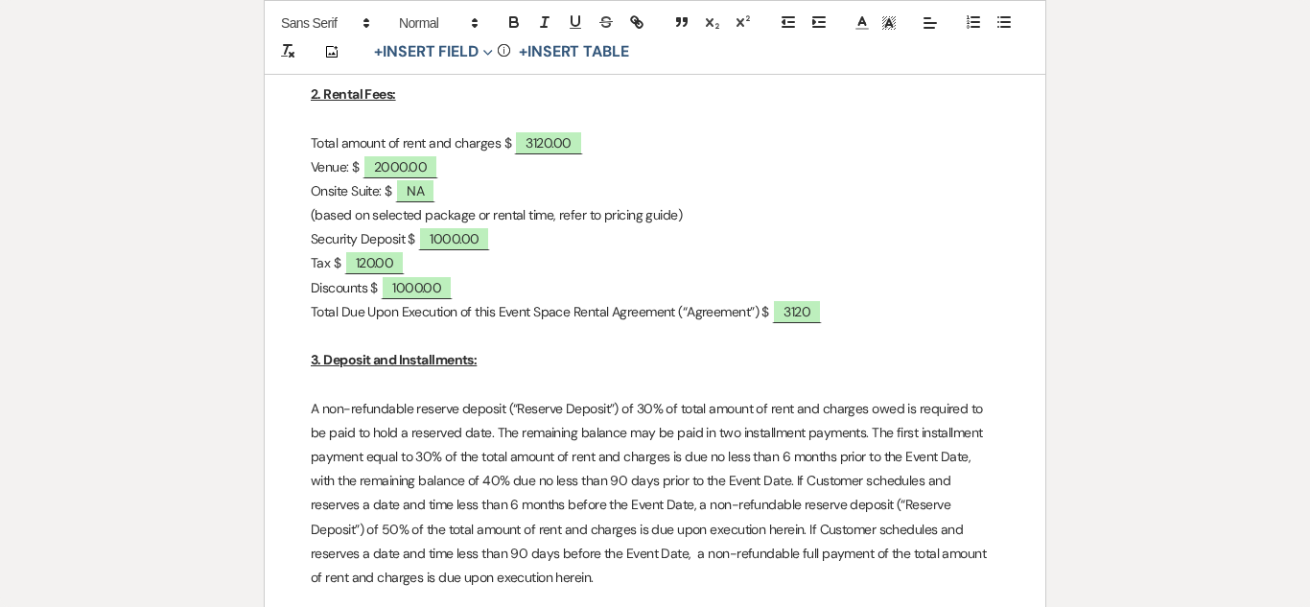
scroll to position [1024, 0]
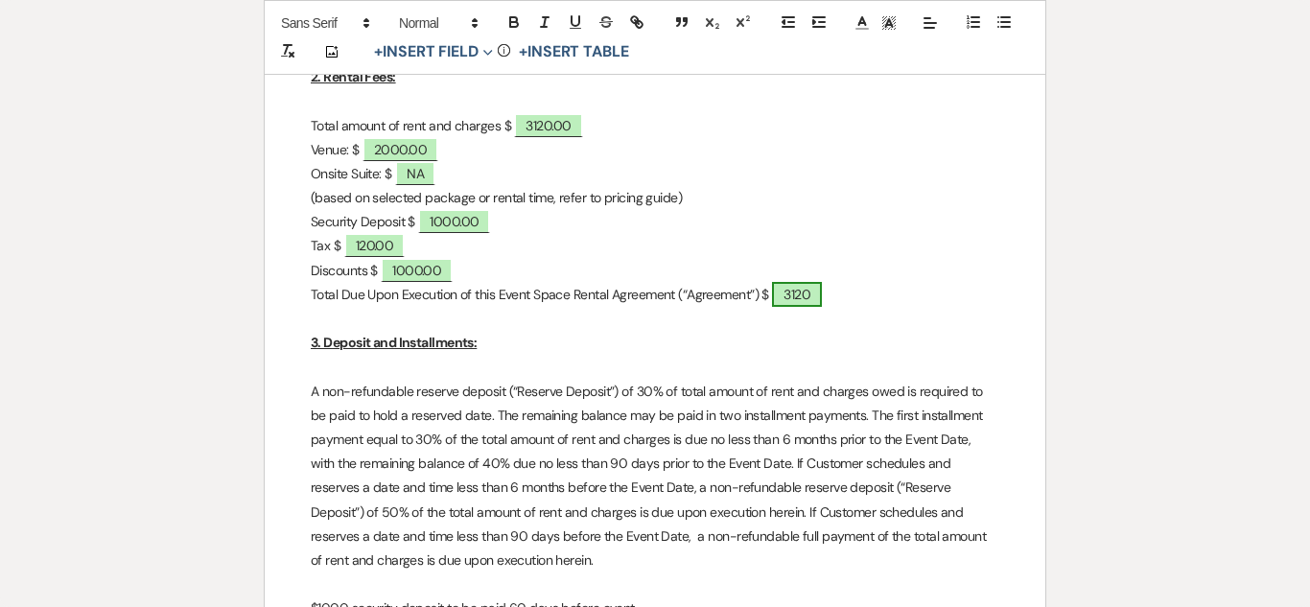
click at [818, 294] on span "3120" at bounding box center [797, 294] width 50 height 25
select select "owner"
select select "Total"
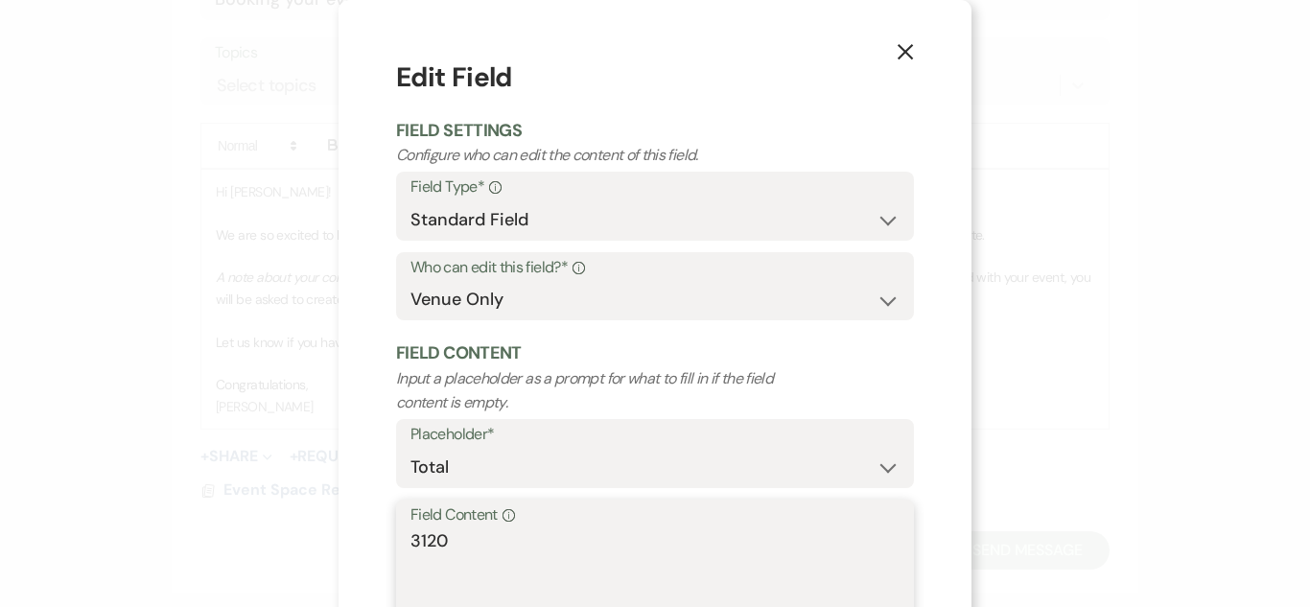
click at [534, 539] on textarea "3120" at bounding box center [654, 576] width 489 height 96
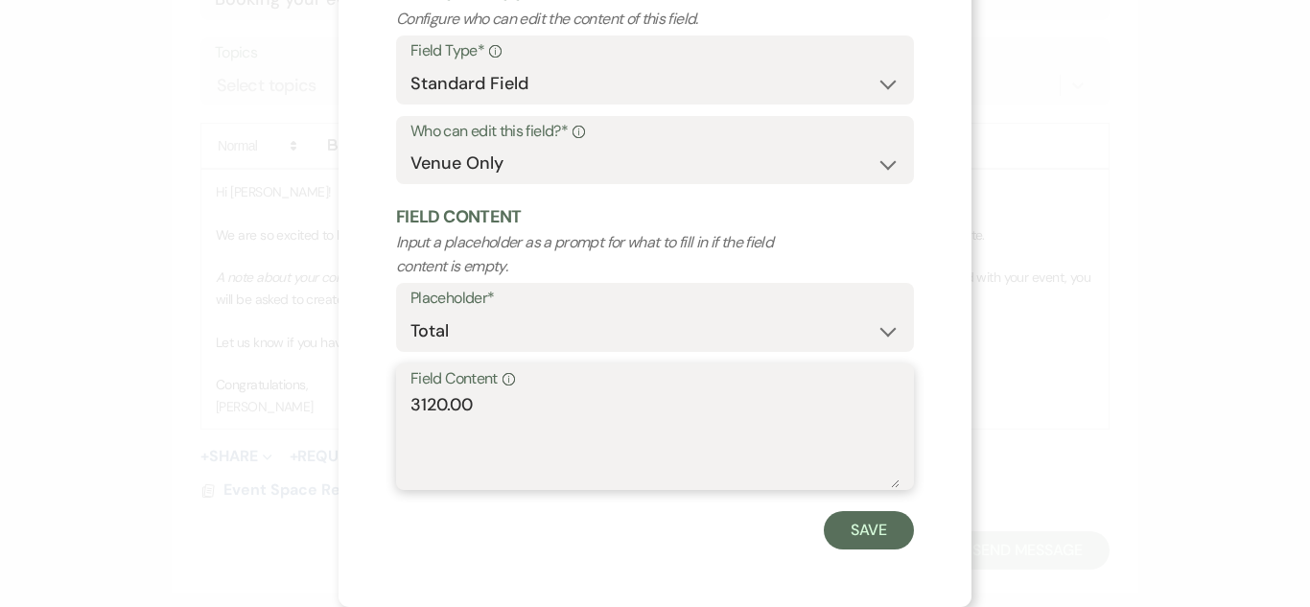
type textarea "3120.00"
click at [918, 531] on div "X Edit Field Field Settings Configure who can edit the content of this field. F…" at bounding box center [655, 235] width 633 height 743
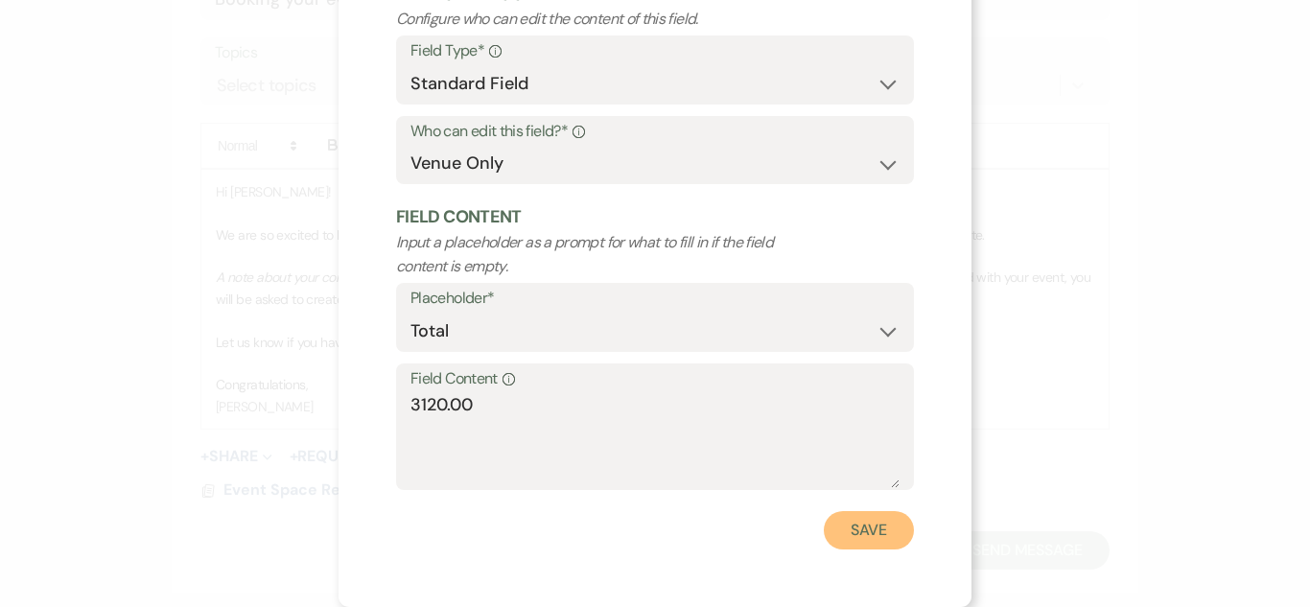
click at [907, 531] on button "Save" at bounding box center [869, 530] width 90 height 38
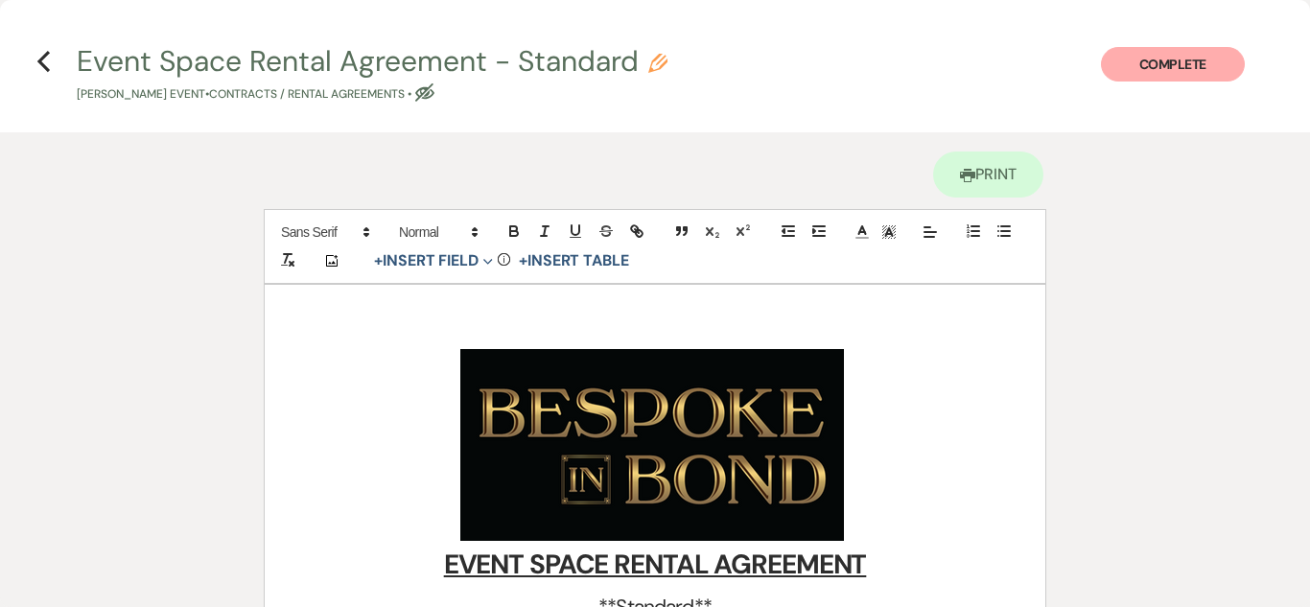
scroll to position [0, 0]
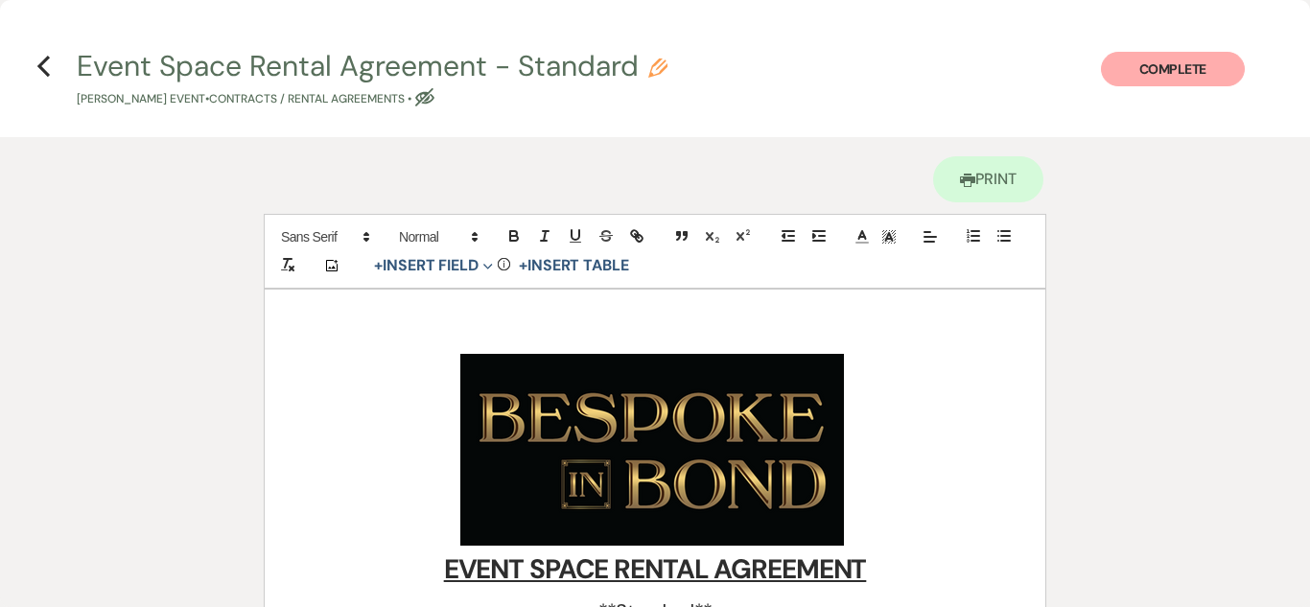
click at [1187, 72] on button "Complete" at bounding box center [1173, 69] width 144 height 35
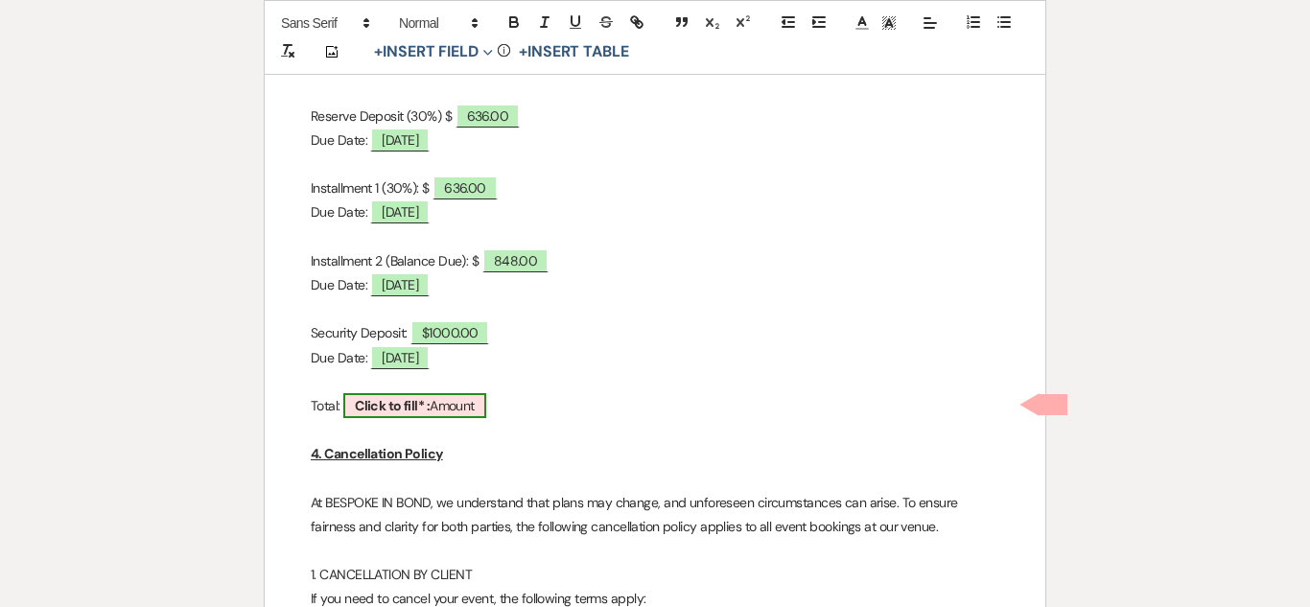
scroll to position [1560, 0]
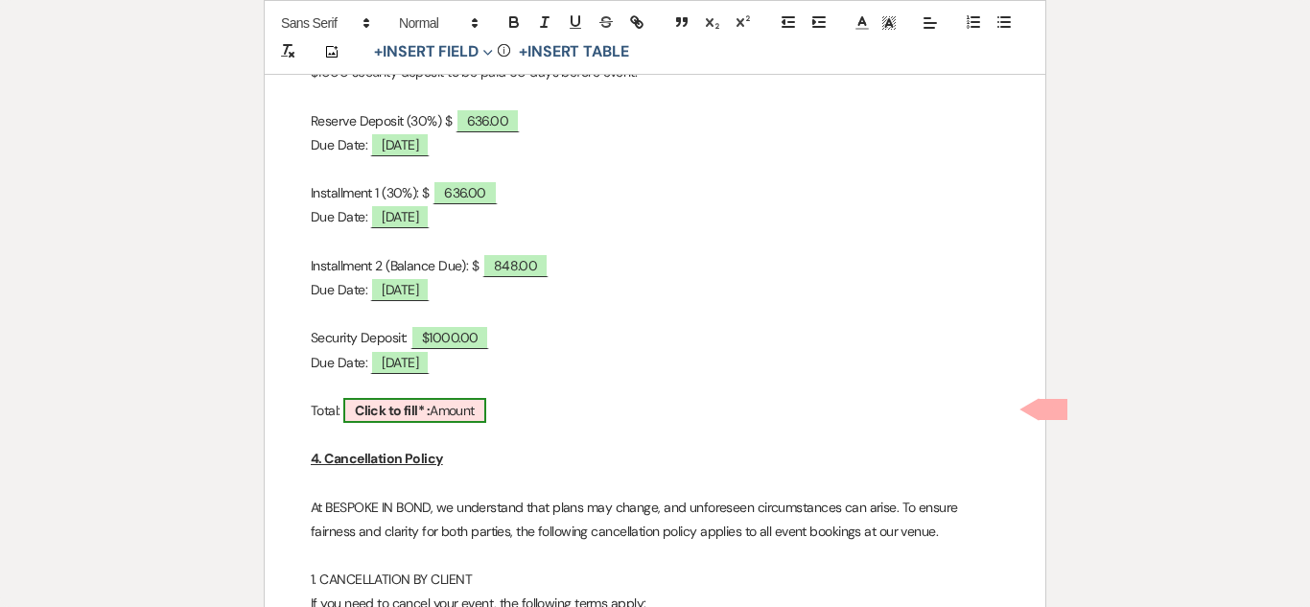
click at [430, 405] on b "Click to fill* :" at bounding box center [392, 410] width 75 height 17
select select "owner"
select select "Amount"
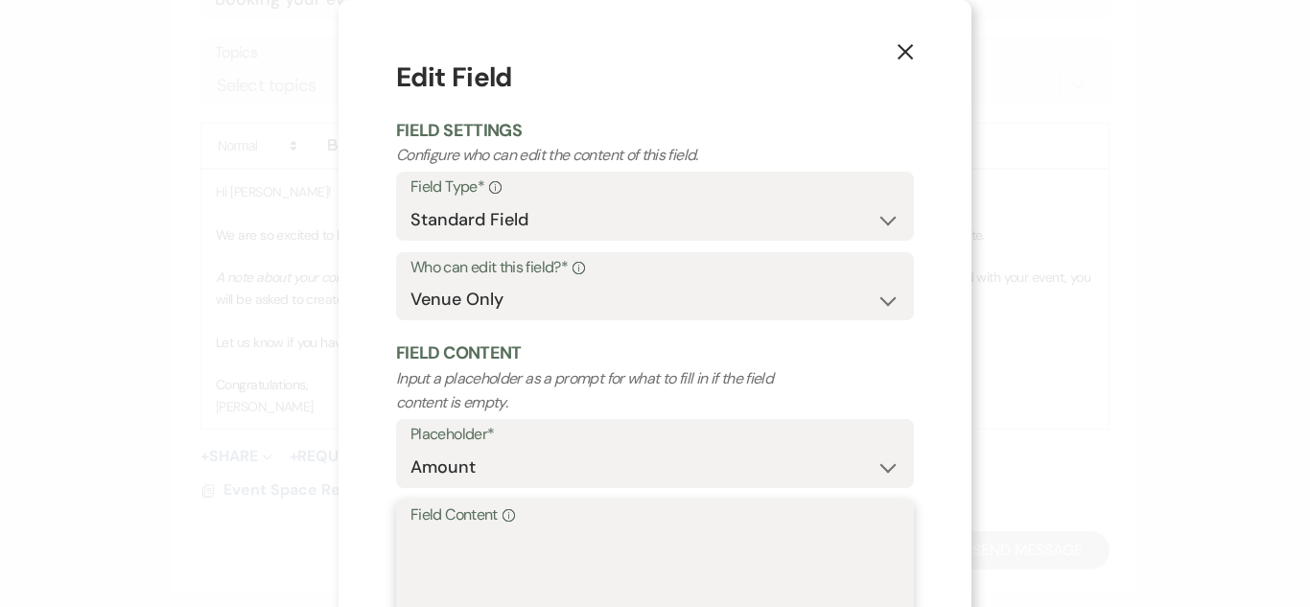
click at [453, 557] on textarea "Field Content Info" at bounding box center [654, 576] width 489 height 96
type textarea "$3120.00"
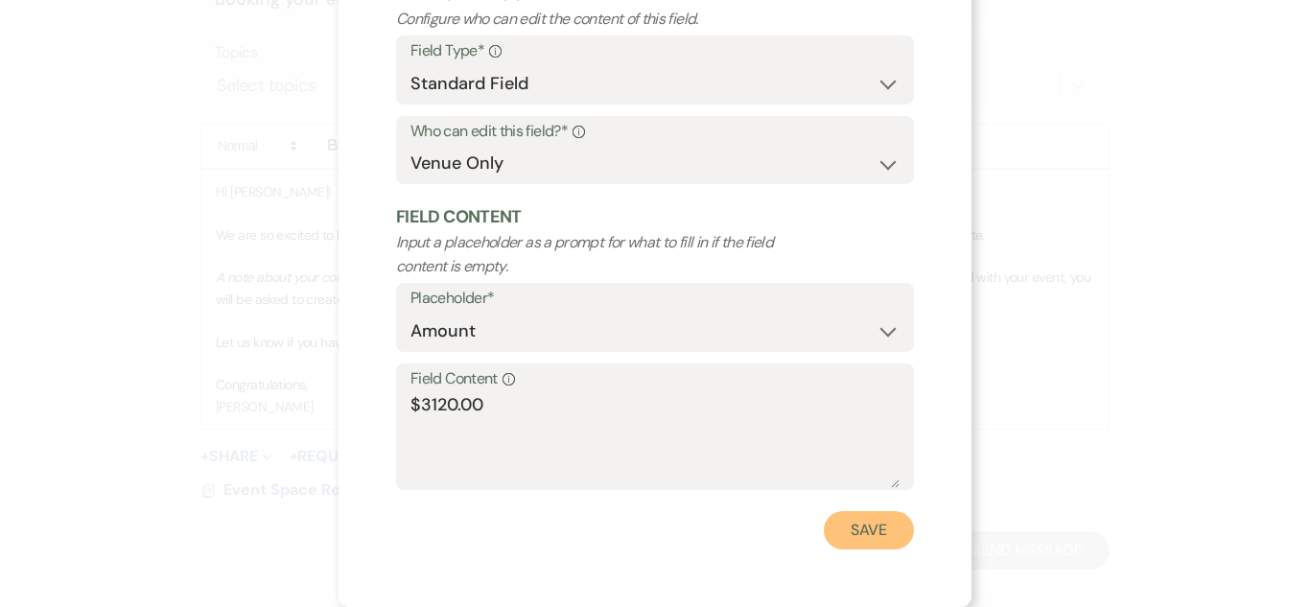
click at [876, 526] on button "Save" at bounding box center [869, 530] width 90 height 38
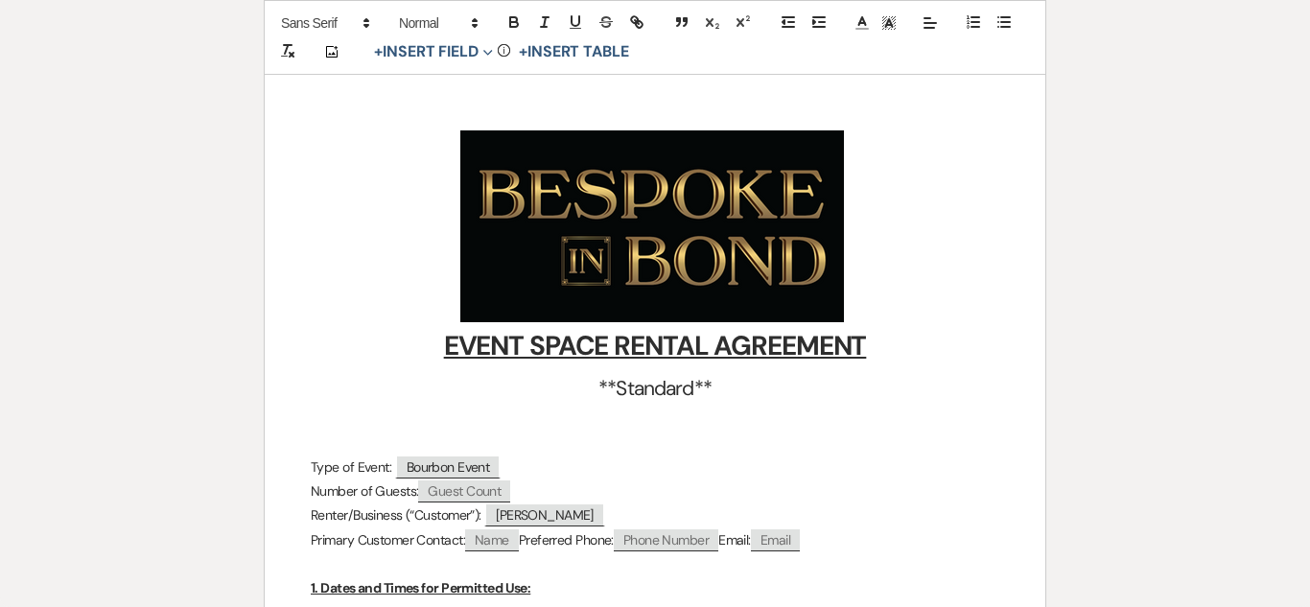
scroll to position [0, 0]
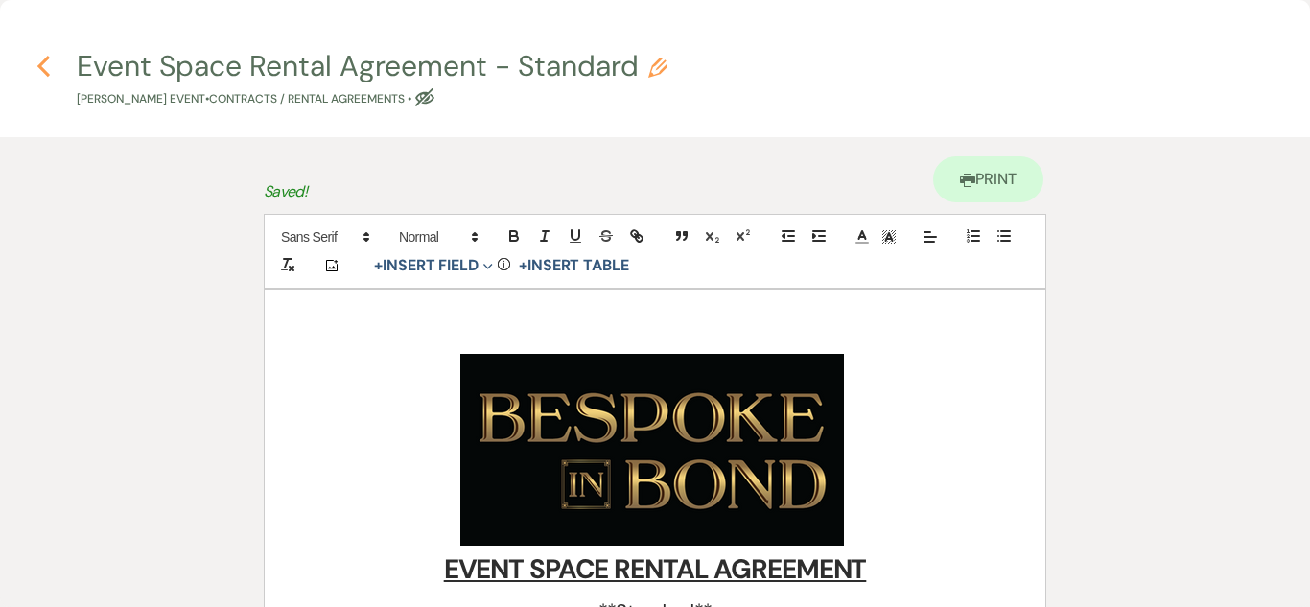
click at [37, 67] on icon "Previous" at bounding box center [43, 66] width 14 height 23
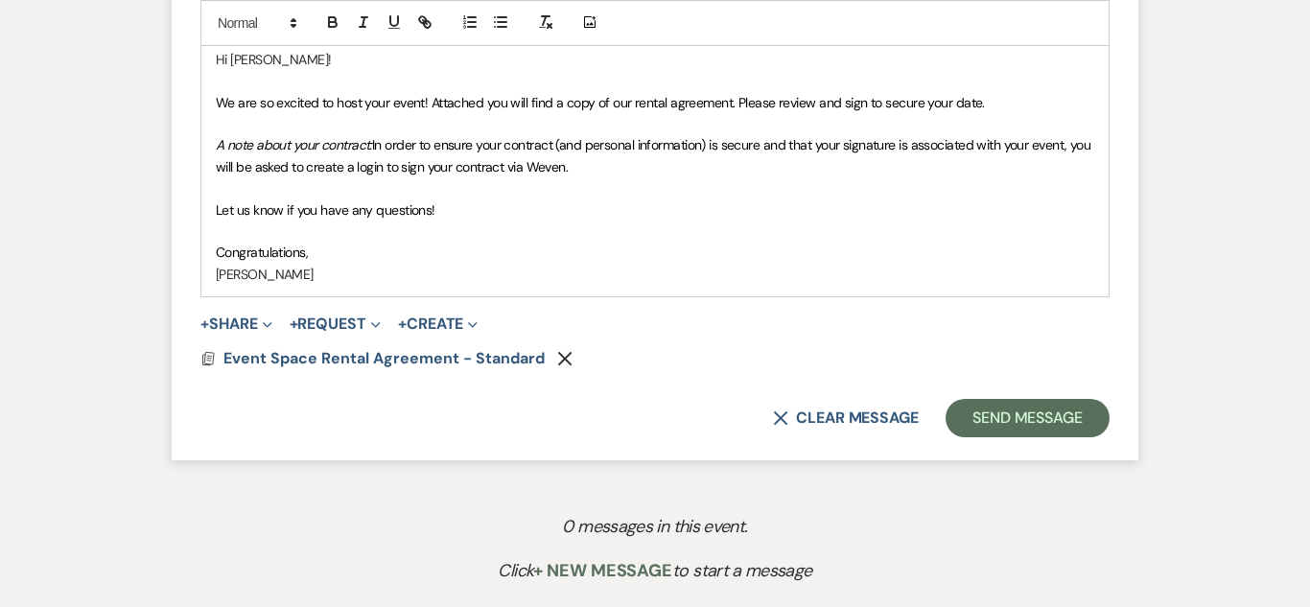
scroll to position [1197, 0]
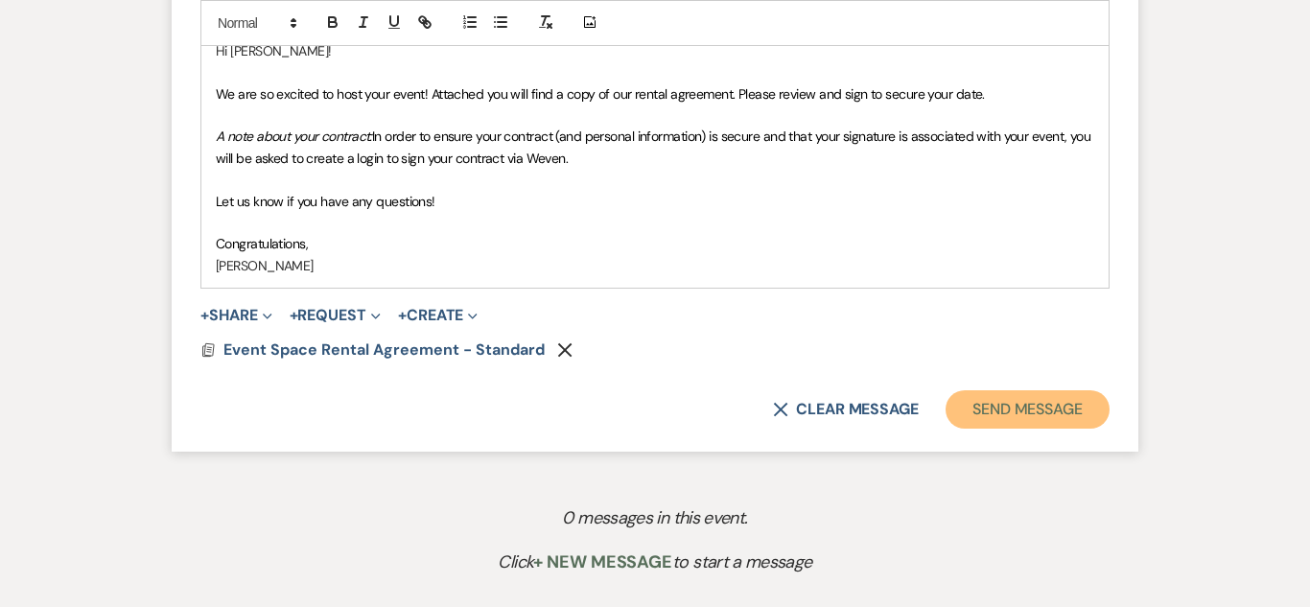
click at [1054, 413] on button "Send Message" at bounding box center [1028, 409] width 164 height 38
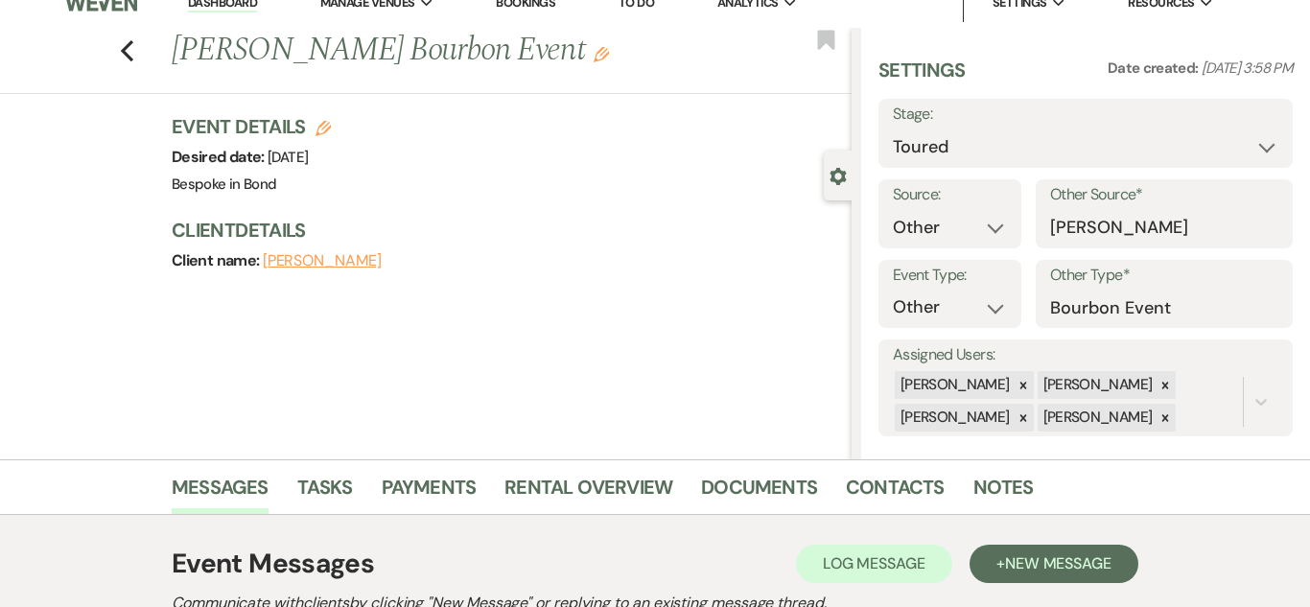
scroll to position [0, 0]
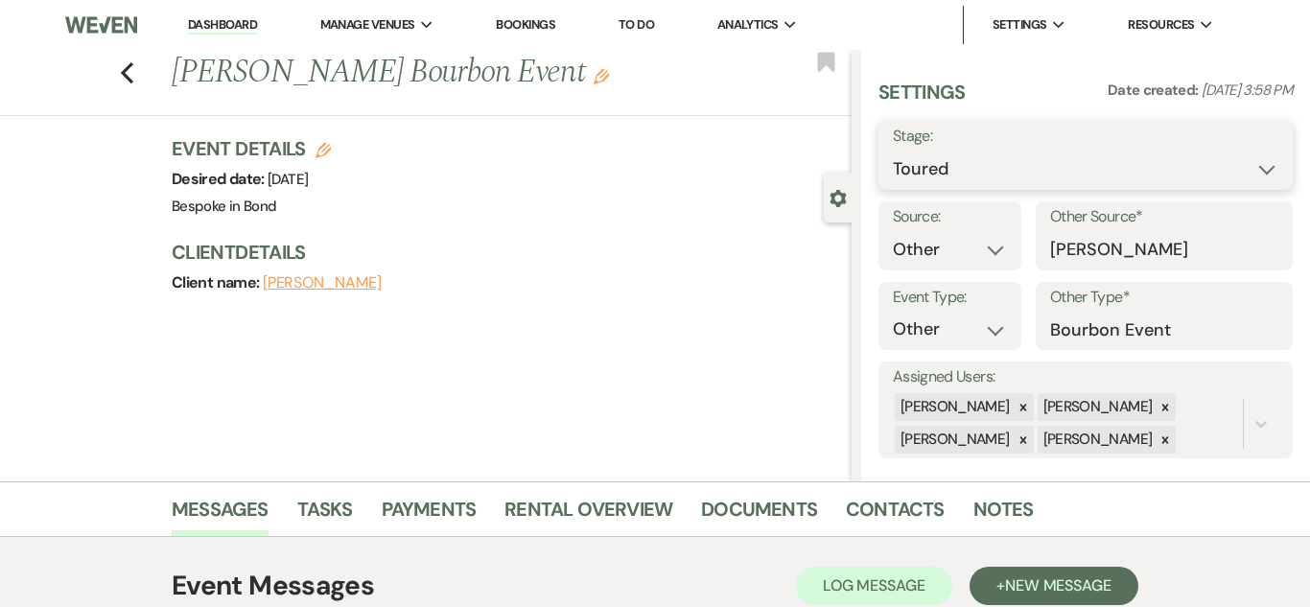
click at [1224, 169] on select "Inquiry Follow Up Tour Requested Tour Confirmed Toured Proposal Sent Booked Lost" at bounding box center [1086, 169] width 386 height 37
click at [893, 151] on select "Inquiry Follow Up Tour Requested Tour Confirmed Toured Proposal Sent Booked Lost" at bounding box center [1086, 169] width 386 height 37
click at [1274, 157] on button "Save" at bounding box center [1248, 155] width 87 height 38
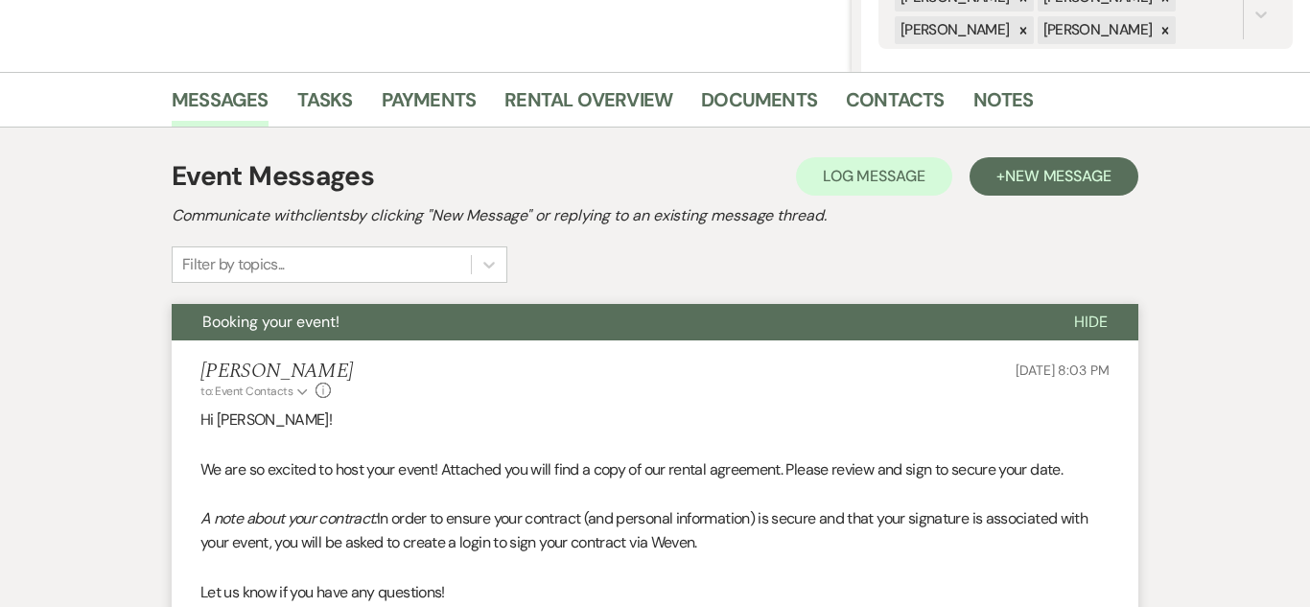
scroll to position [412, 0]
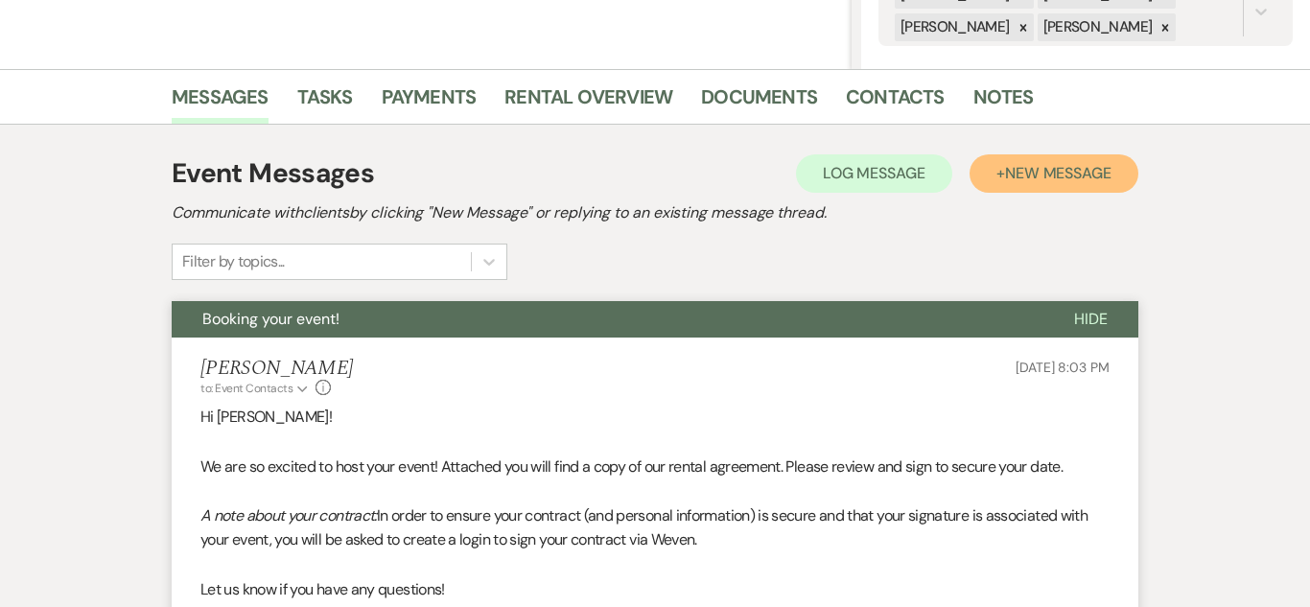
click at [1019, 173] on span "New Message" at bounding box center [1058, 173] width 106 height 20
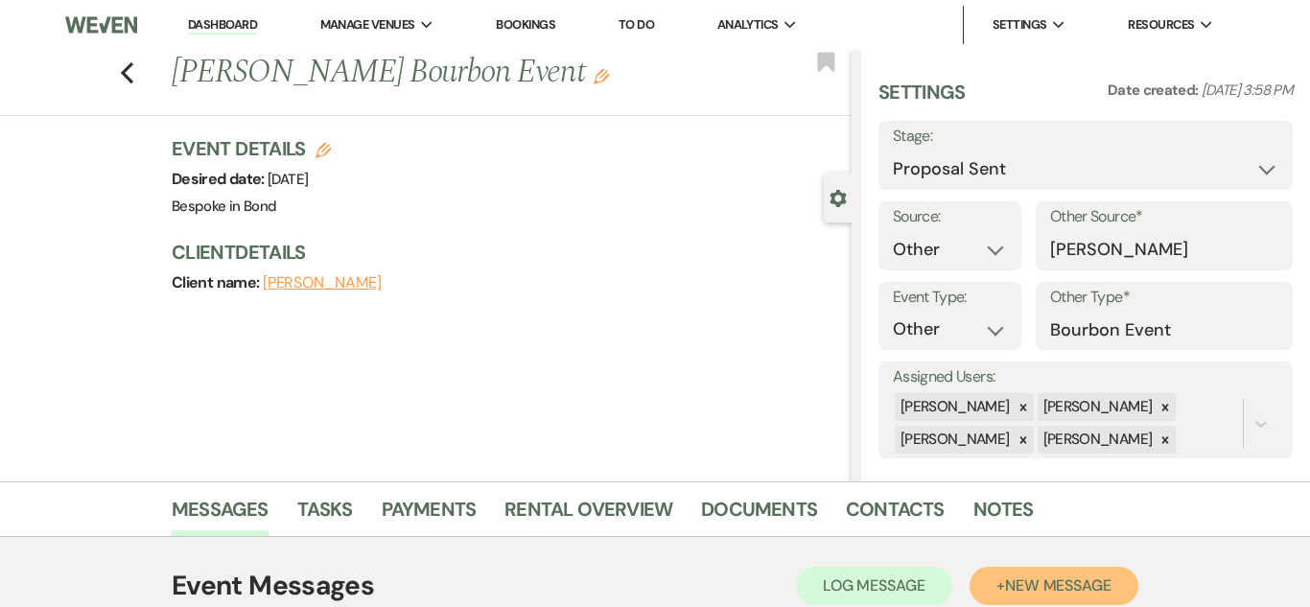
scroll to position [17, 0]
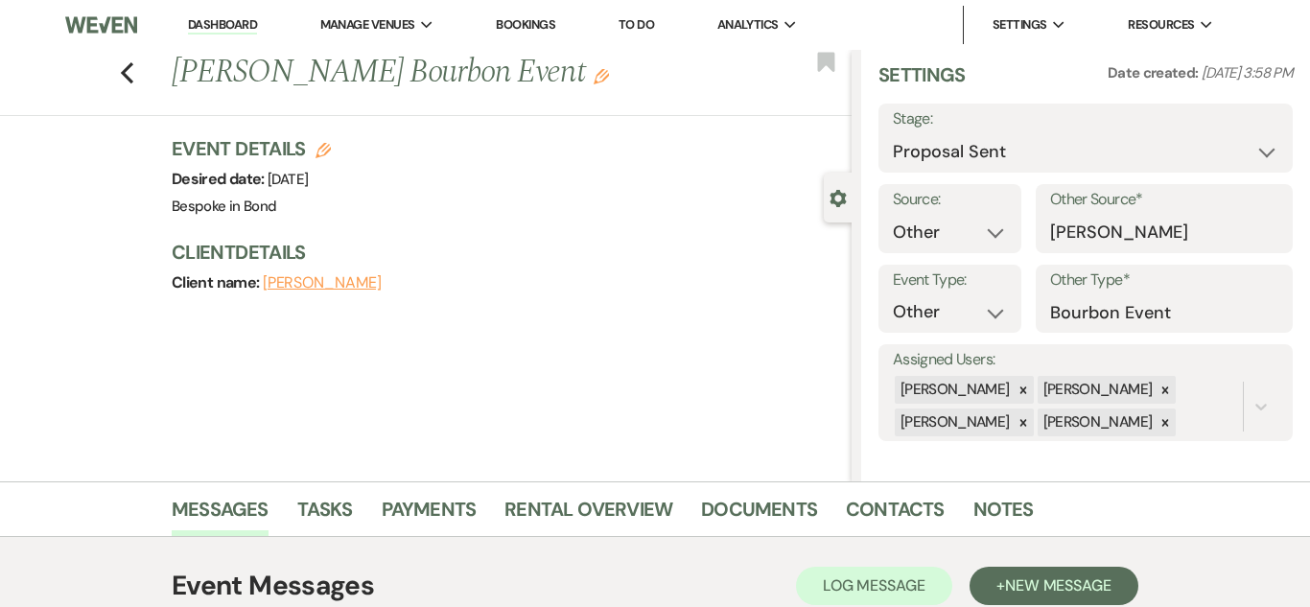
click at [1263, 129] on label "Stage:" at bounding box center [1086, 119] width 386 height 28
click at [1270, 153] on select "Inquiry Follow Up Tour Requested Tour Confirmed Toured Proposal Sent Booked Lost" at bounding box center [1086, 151] width 386 height 37
select select "7"
click at [893, 133] on select "Inquiry Follow Up Tour Requested Tour Confirmed Toured Proposal Sent Booked Lost" at bounding box center [1086, 151] width 386 height 37
click at [1262, 132] on button "Save" at bounding box center [1248, 138] width 87 height 38
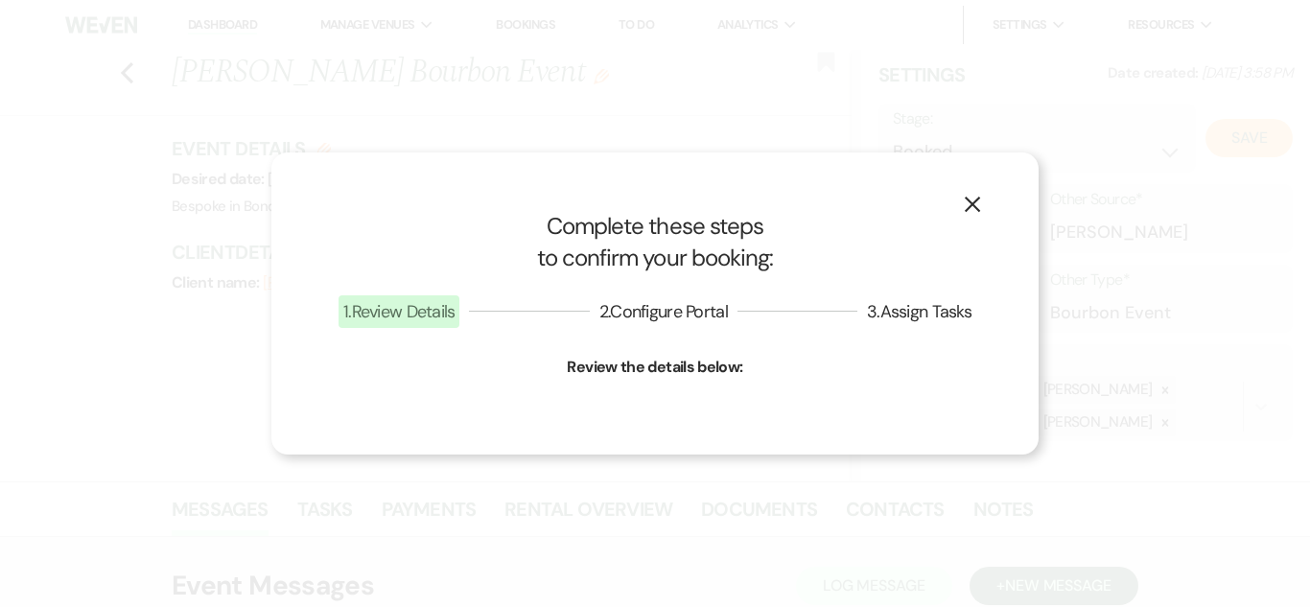
select select "13"
select select "770"
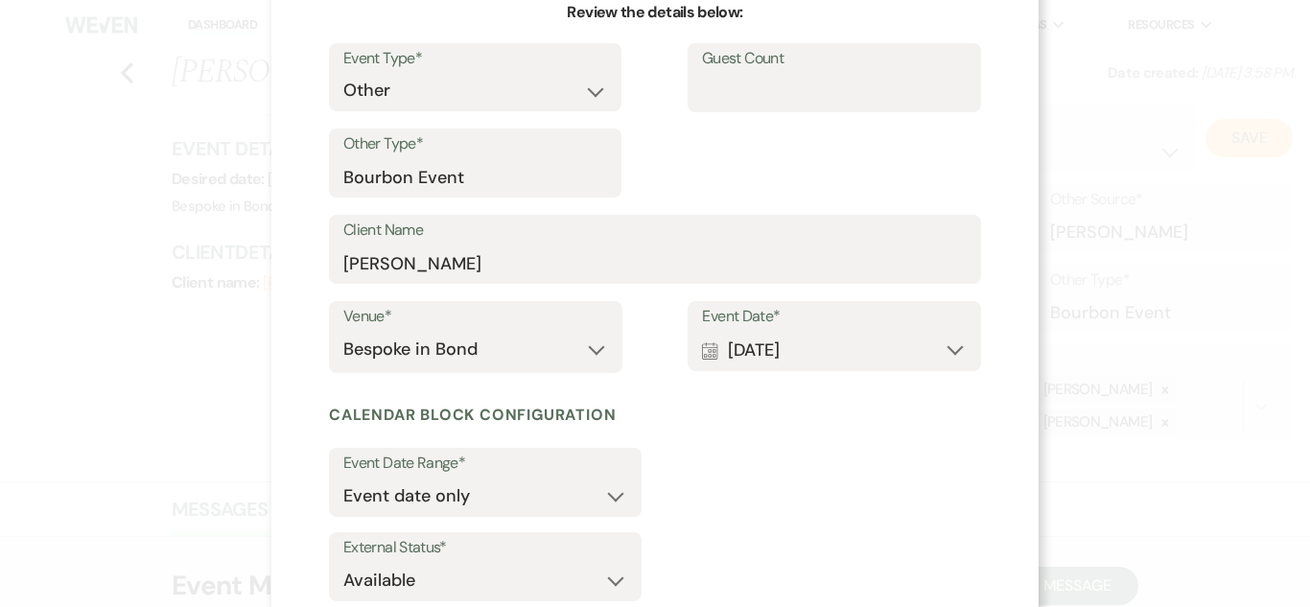
scroll to position [207, 0]
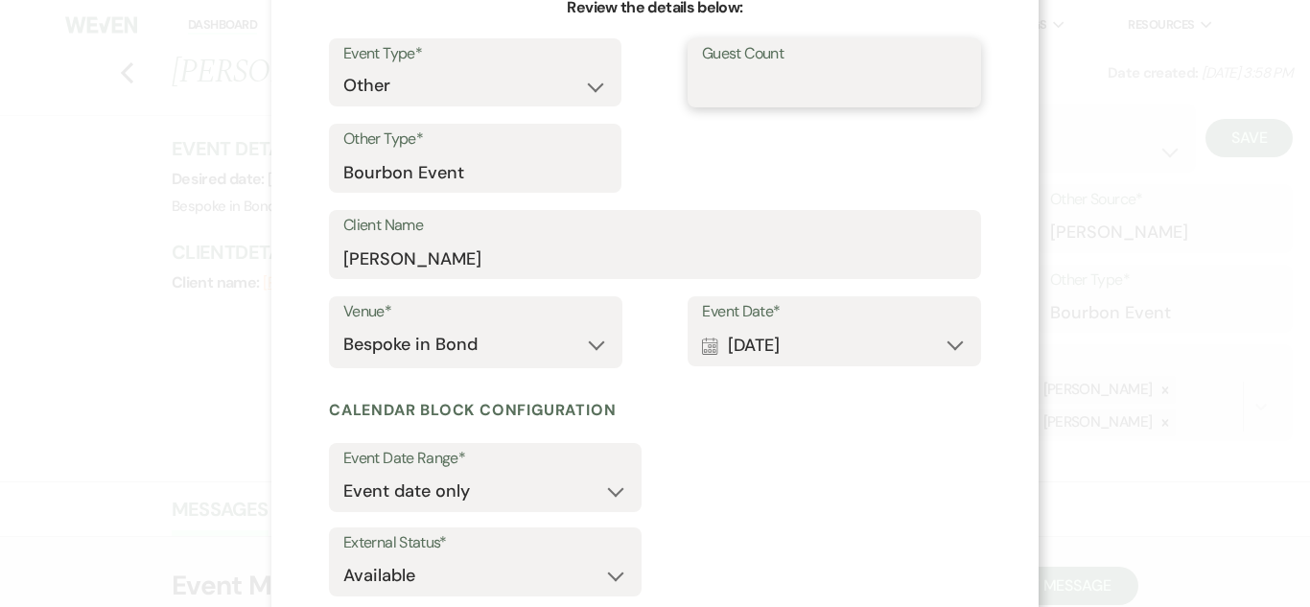
click at [841, 81] on input "Guest Count" at bounding box center [834, 85] width 265 height 37
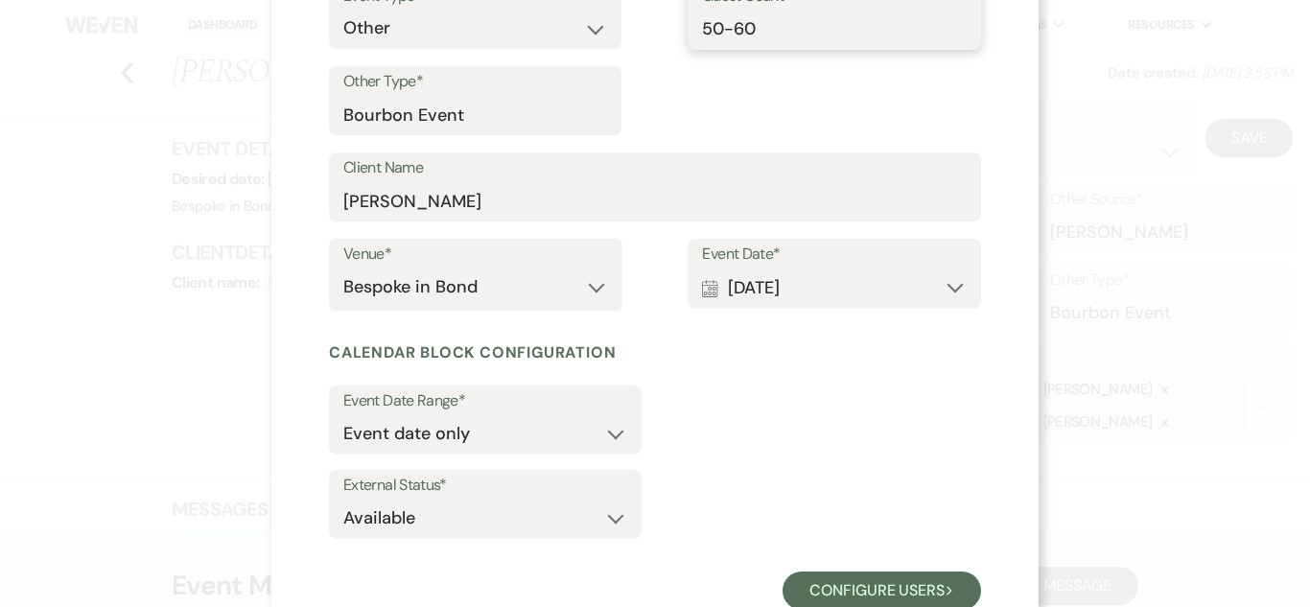
scroll to position [325, 0]
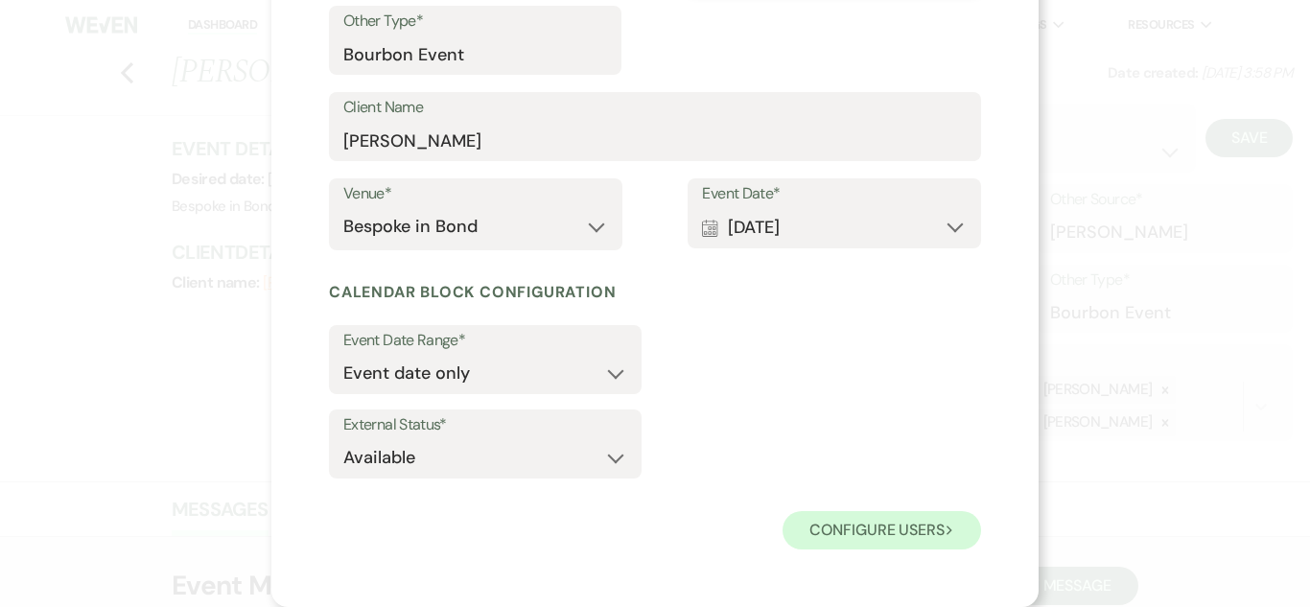
type input "50-60"
click at [900, 536] on button "Configure users Next" at bounding box center [882, 530] width 199 height 38
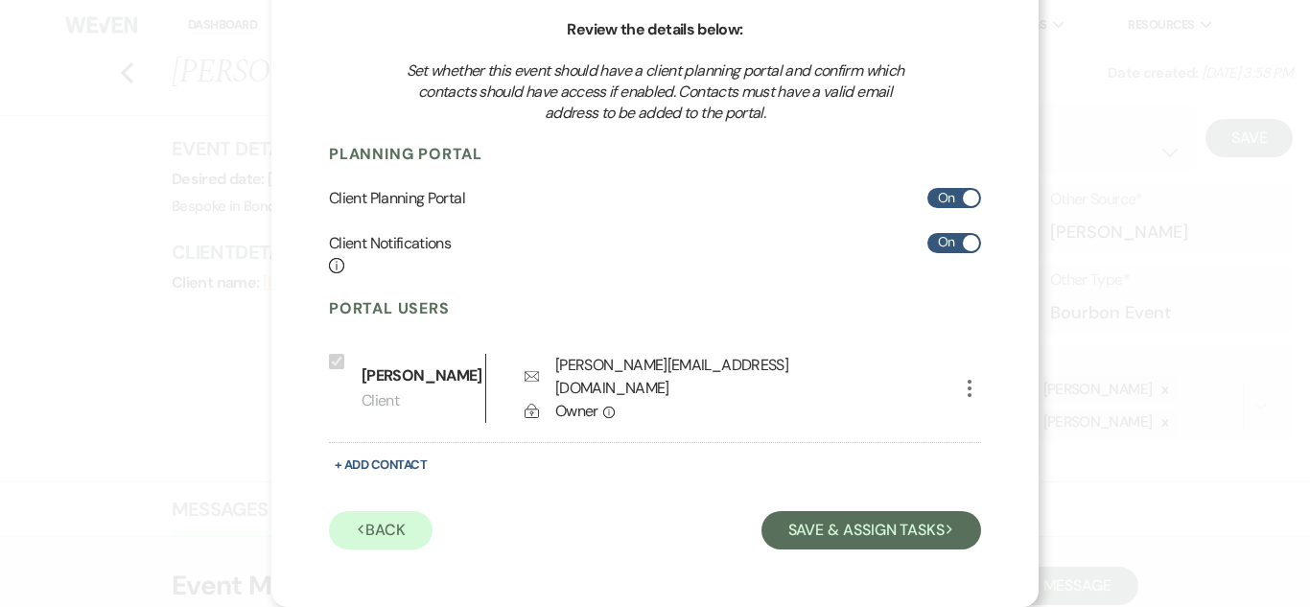
scroll to position [165, 0]
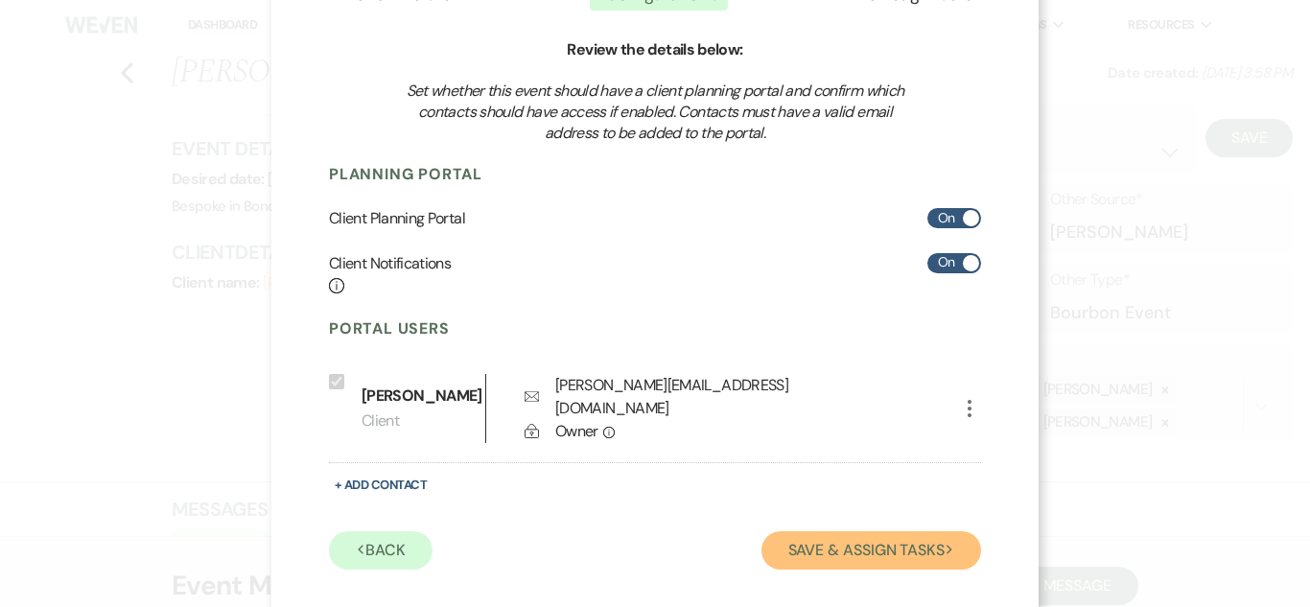
click at [869, 531] on button "Save & Assign Tasks Next" at bounding box center [871, 550] width 220 height 38
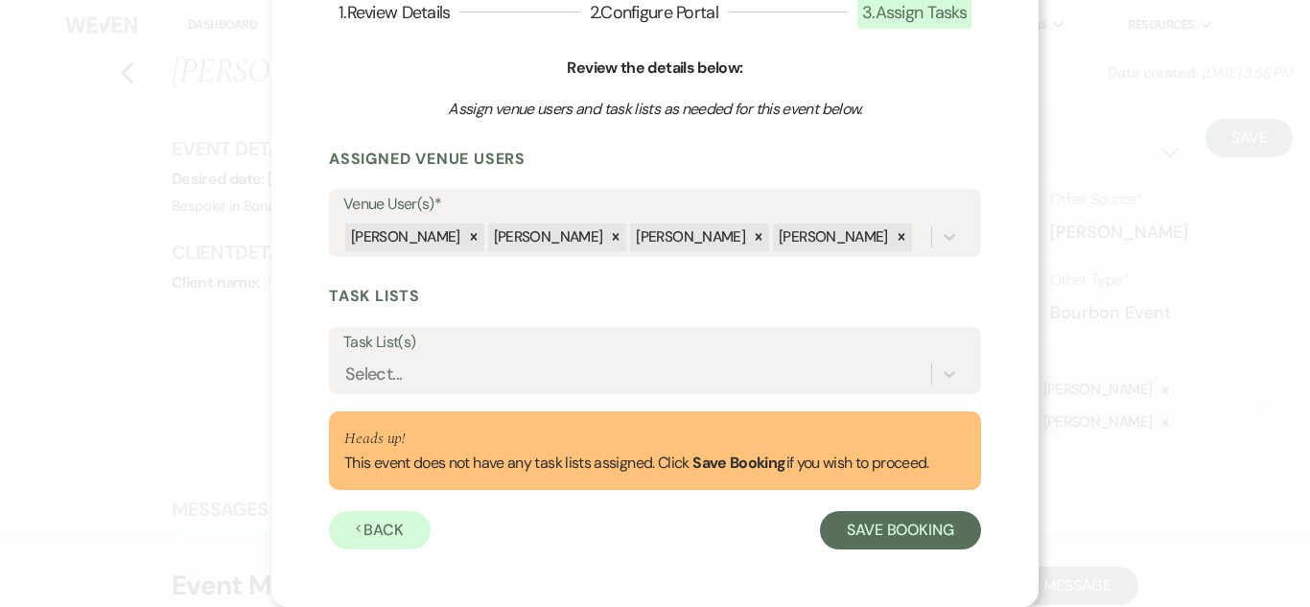
scroll to position [147, 0]
click at [876, 519] on button "Save Booking" at bounding box center [900, 530] width 161 height 38
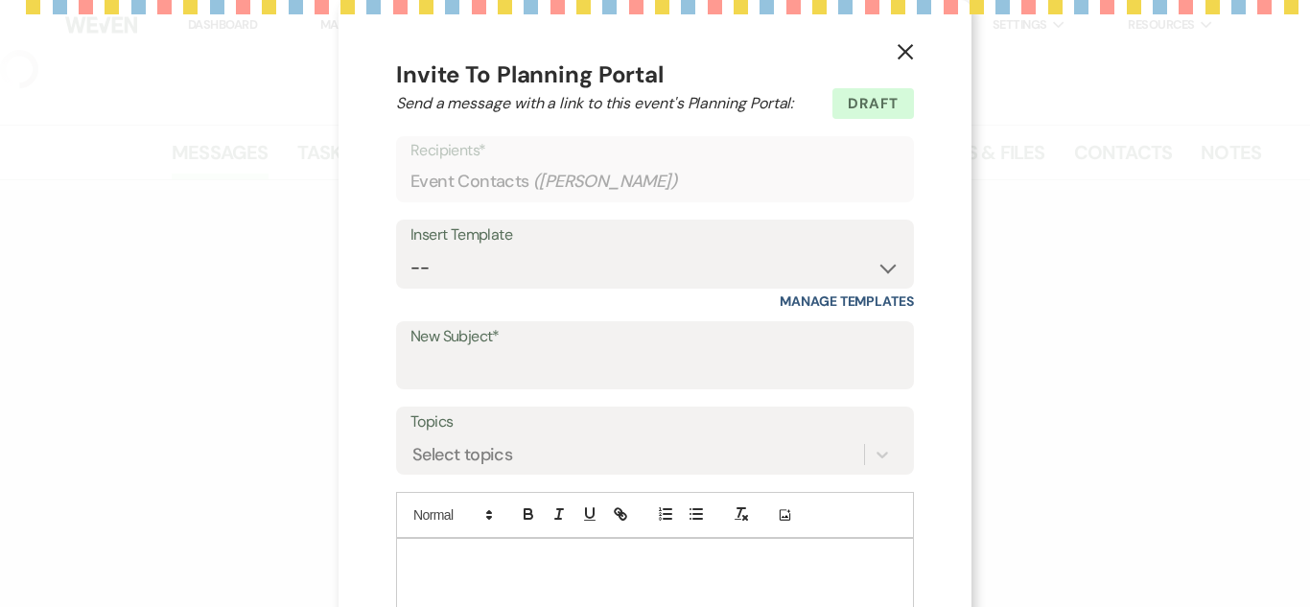
select select "14"
select select "13"
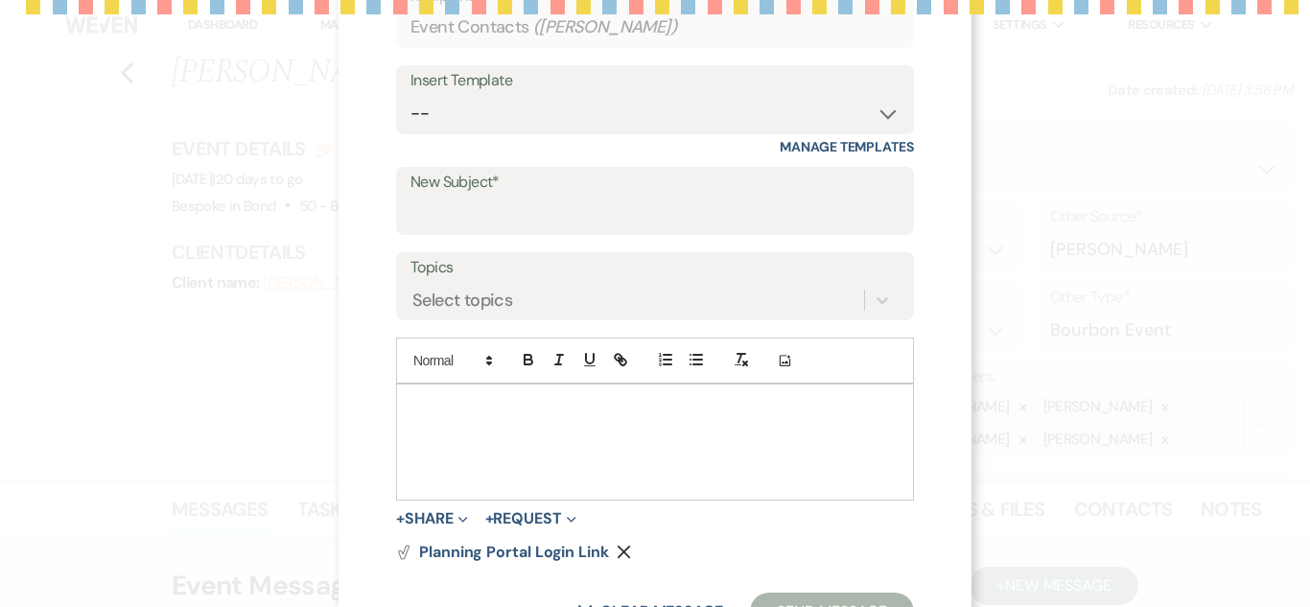
scroll to position [157, 0]
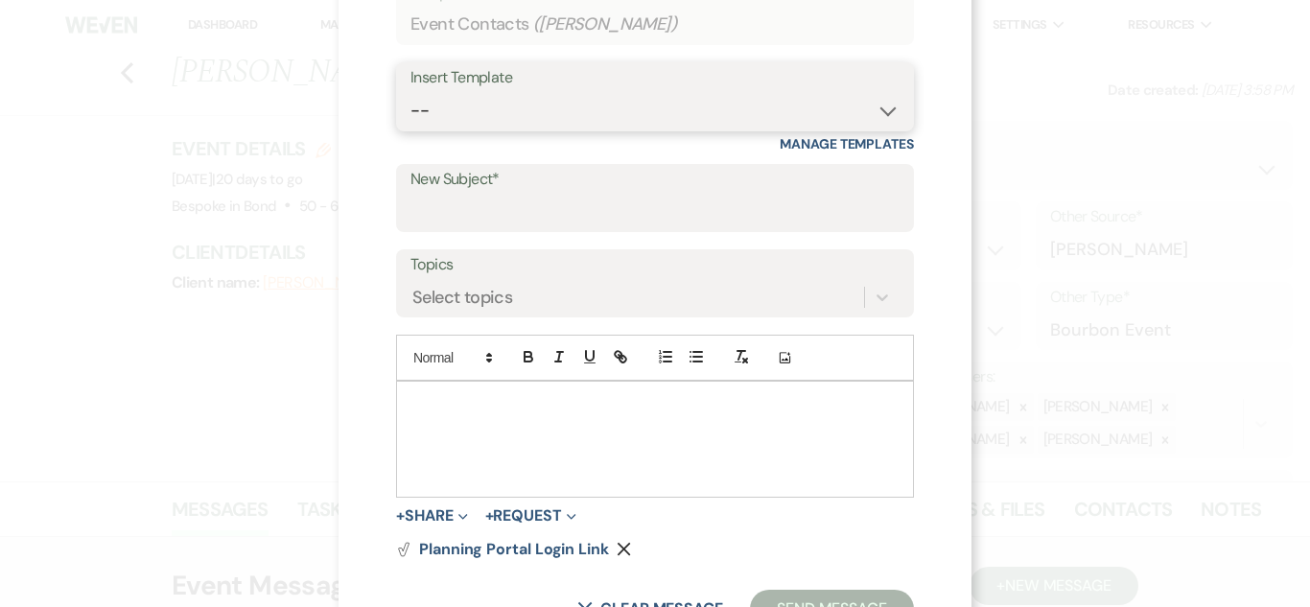
click at [891, 106] on select "-- Weven Planning Portal Introduction (Booked Events) Initial Inquiry Response …" at bounding box center [654, 110] width 489 height 37
select select "14"
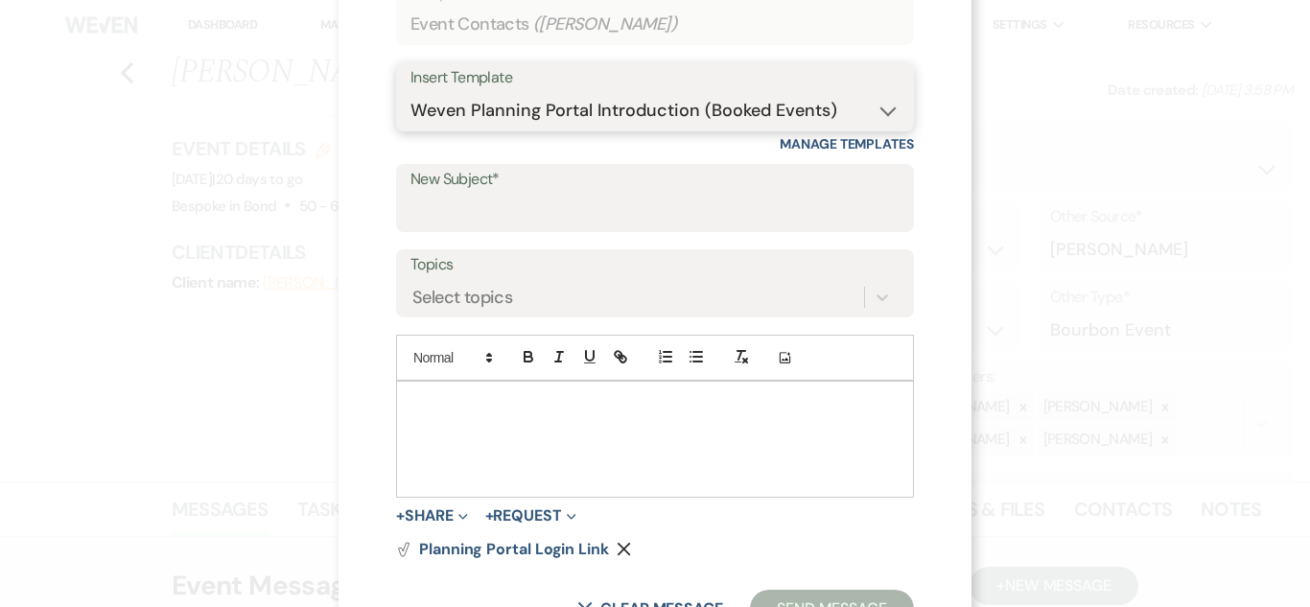
click at [410, 92] on select "-- Weven Planning Portal Introduction (Booked Events) Initial Inquiry Response …" at bounding box center [654, 110] width 489 height 37
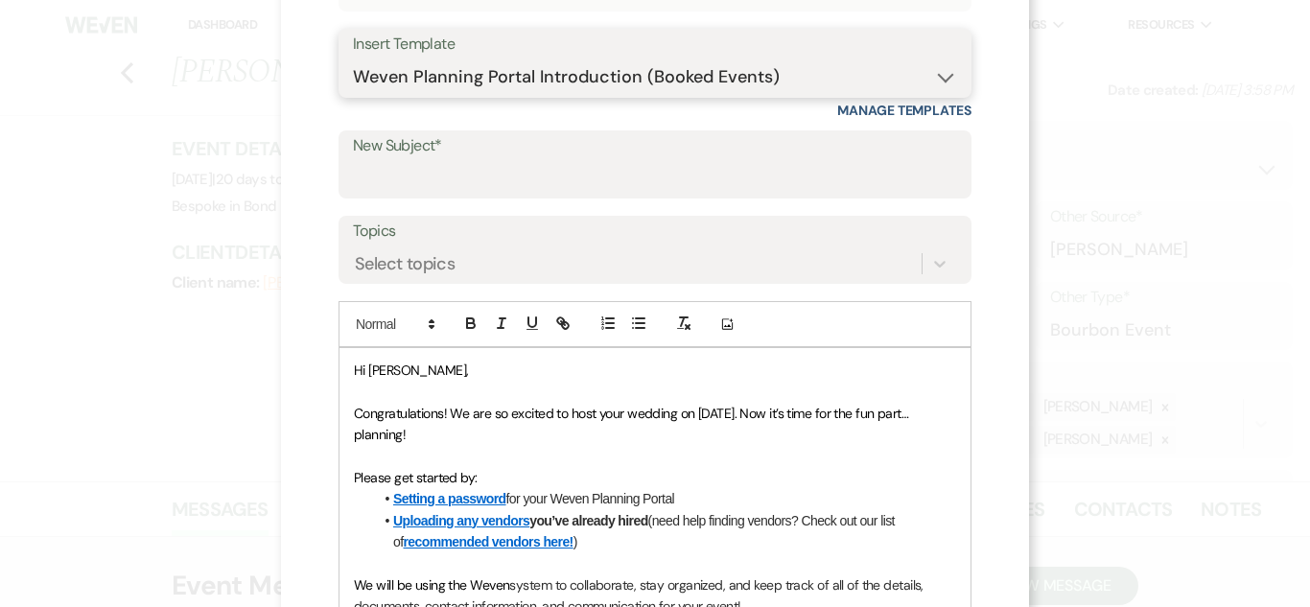
scroll to position [198, 0]
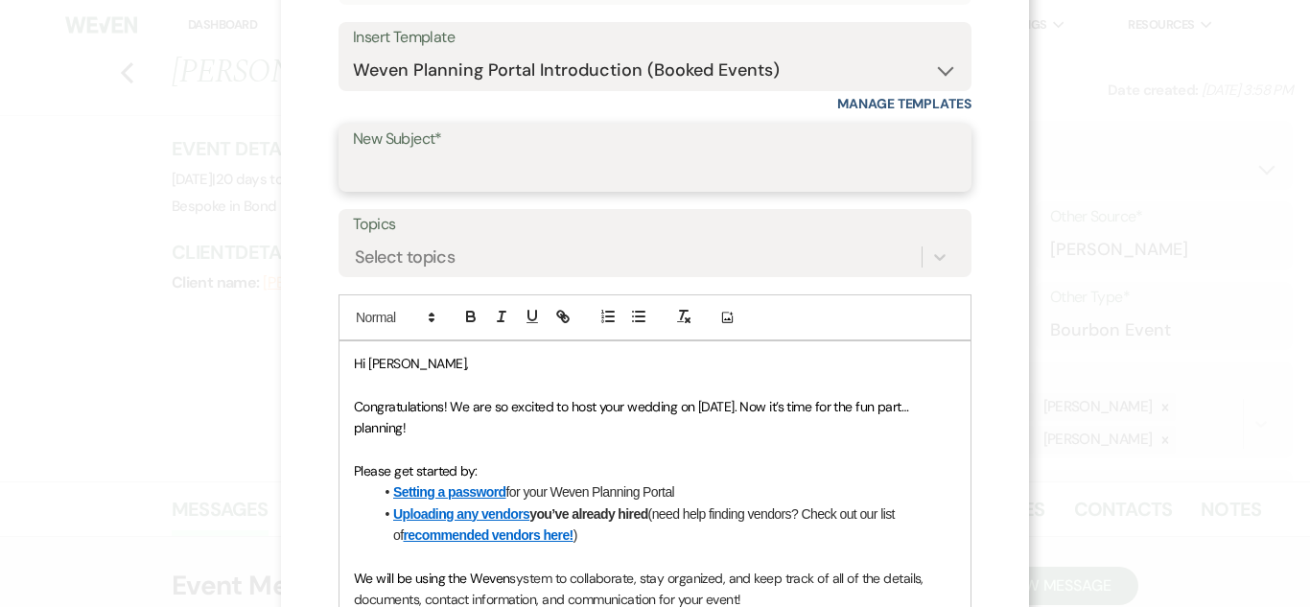
click at [739, 182] on input "New Subject*" at bounding box center [655, 170] width 604 height 37
type input "Weven Planning Portal for your event"
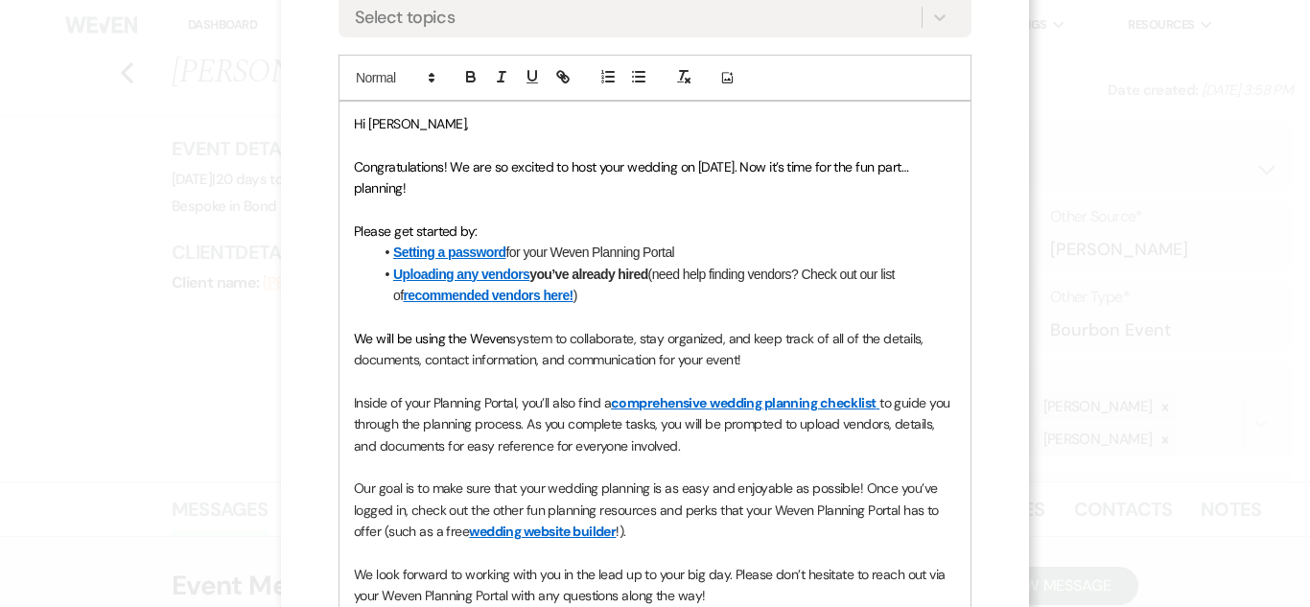
scroll to position [443, 0]
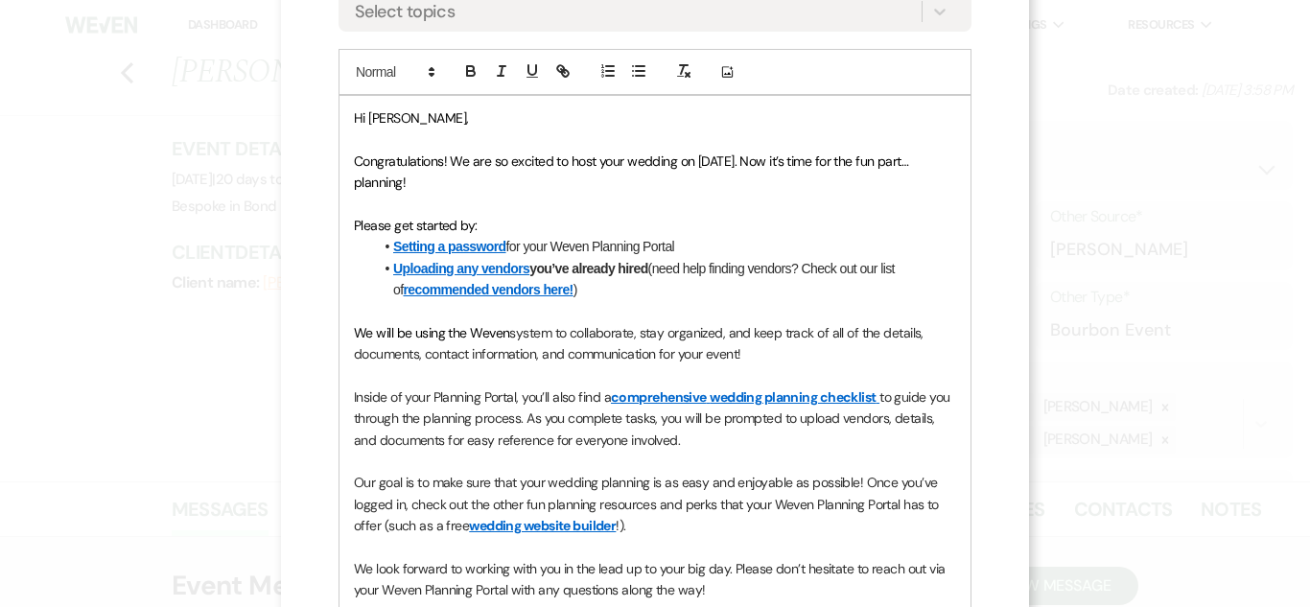
click at [677, 158] on span "Congratulations! We are so excited to host your wedding on [DATE]. Now it’s tim…" at bounding box center [633, 171] width 558 height 38
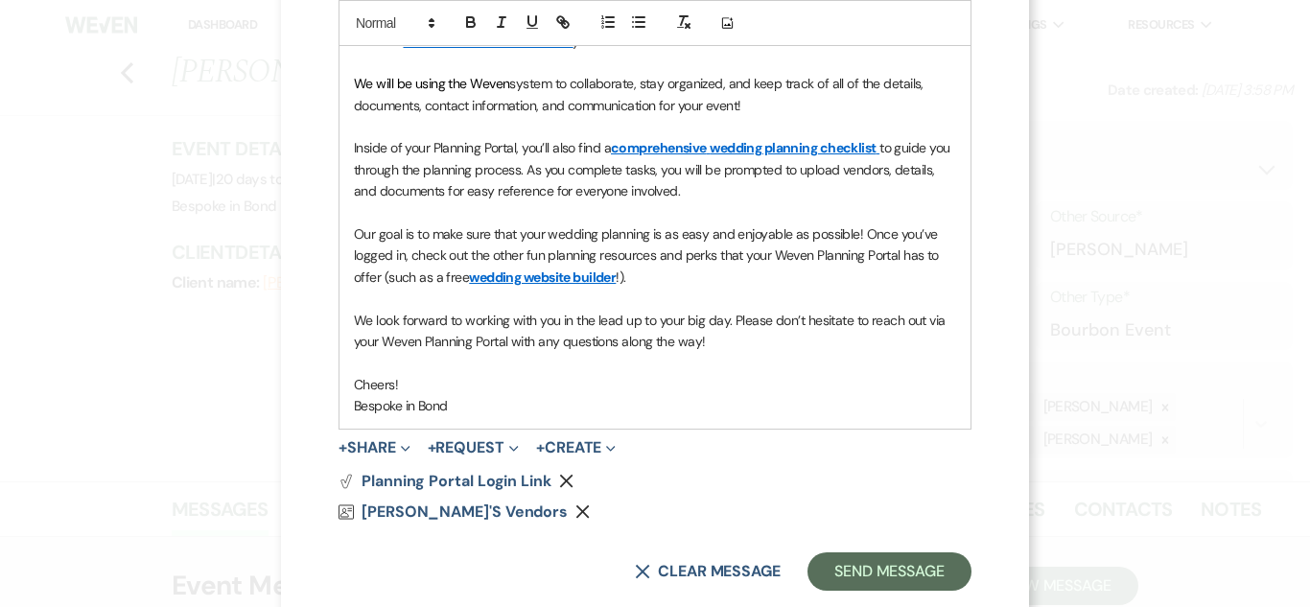
scroll to position [672, 0]
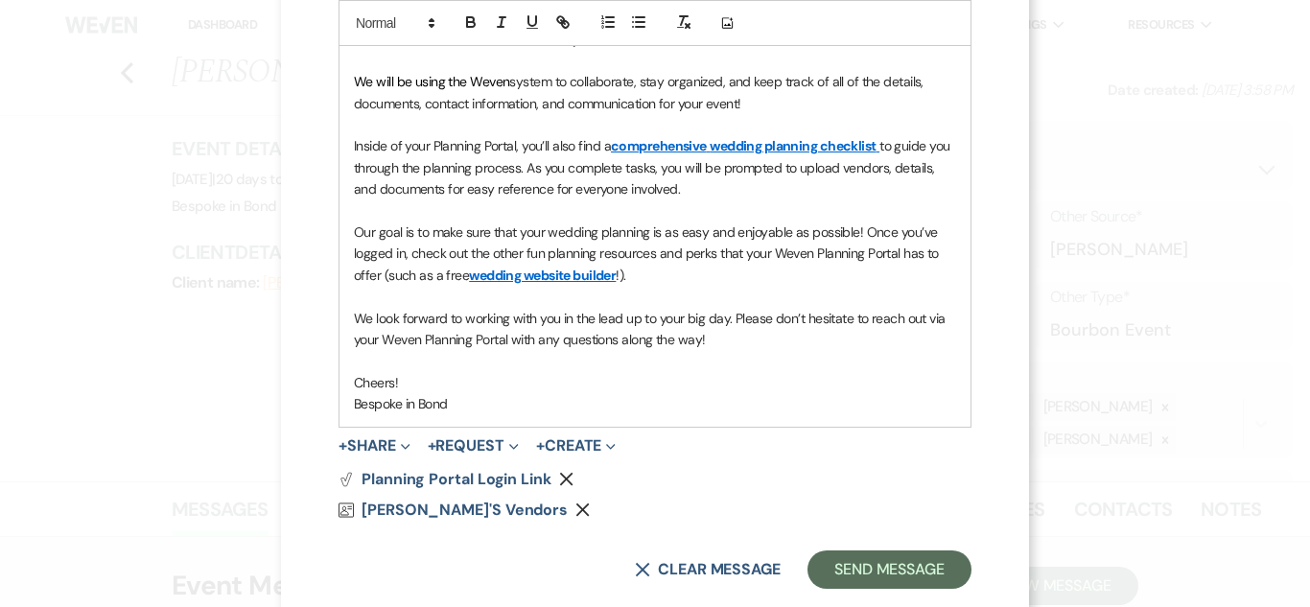
drag, startPoint x: 705, startPoint y: 218, endPoint x: 463, endPoint y: 214, distance: 241.7
click at [463, 199] on p "Inside of your Planning Portal, you’ll also find a comprehensive wedding planni…" at bounding box center [655, 167] width 602 height 64
click at [540, 192] on span "to guide you through the planning process. As you complete tasks, you will be p…" at bounding box center [653, 167] width 599 height 60
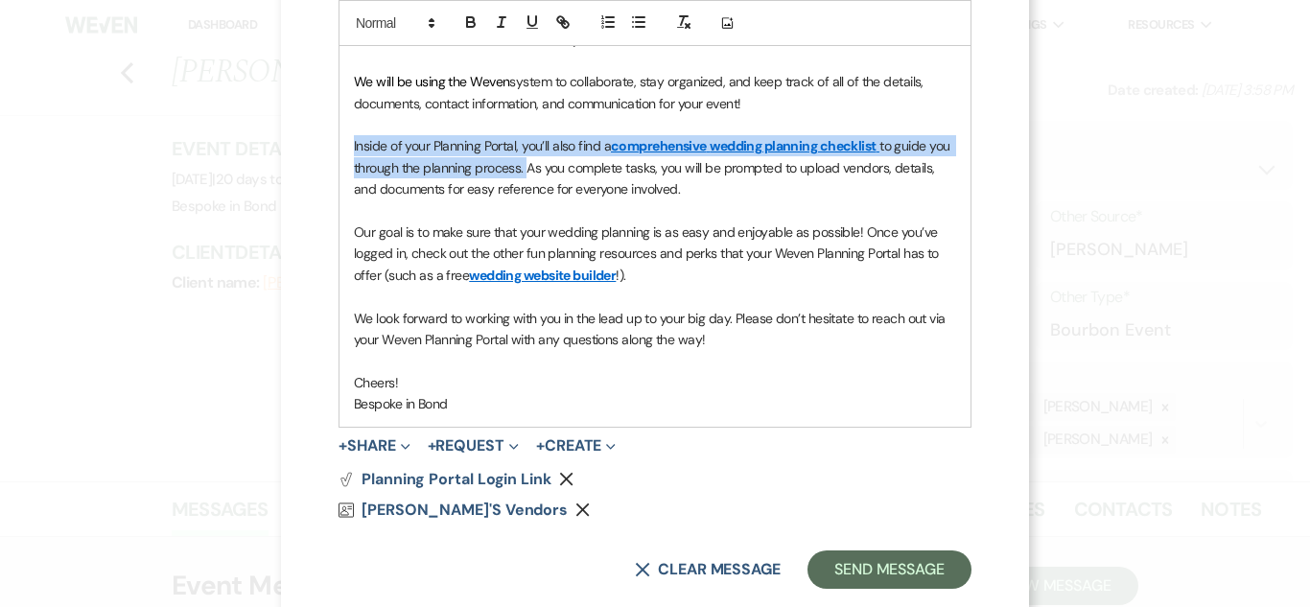
drag, startPoint x: 526, startPoint y: 193, endPoint x: 339, endPoint y: 175, distance: 188.8
click at [339, 175] on div "Hi [PERSON_NAME], Congratulations! We are so excited to host your event on [DAT…" at bounding box center [654, 147] width 631 height 560
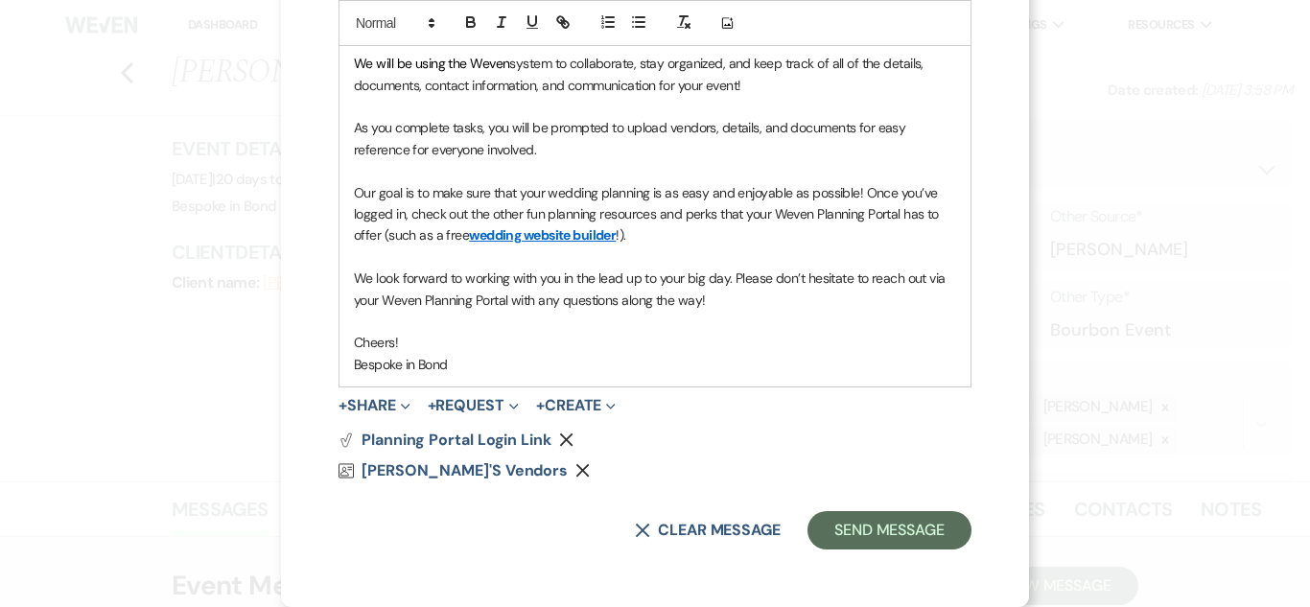
scroll to position [709, 0]
click at [596, 202] on span "Our goal is to make sure that your wedding planning is as easy and enjoyable as…" at bounding box center [648, 214] width 588 height 60
click at [604, 245] on p "Our goal is to make sure that your event planning is as easy and enjoyable as p…" at bounding box center [655, 214] width 602 height 64
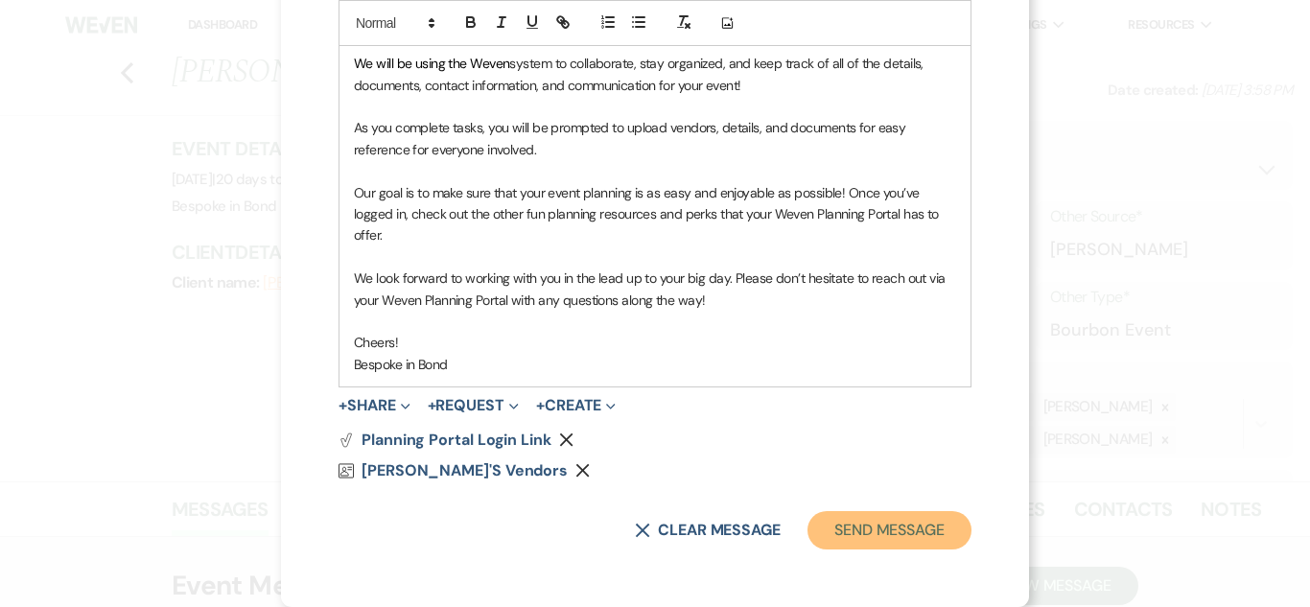
click at [895, 523] on button "Send Message" at bounding box center [889, 530] width 164 height 38
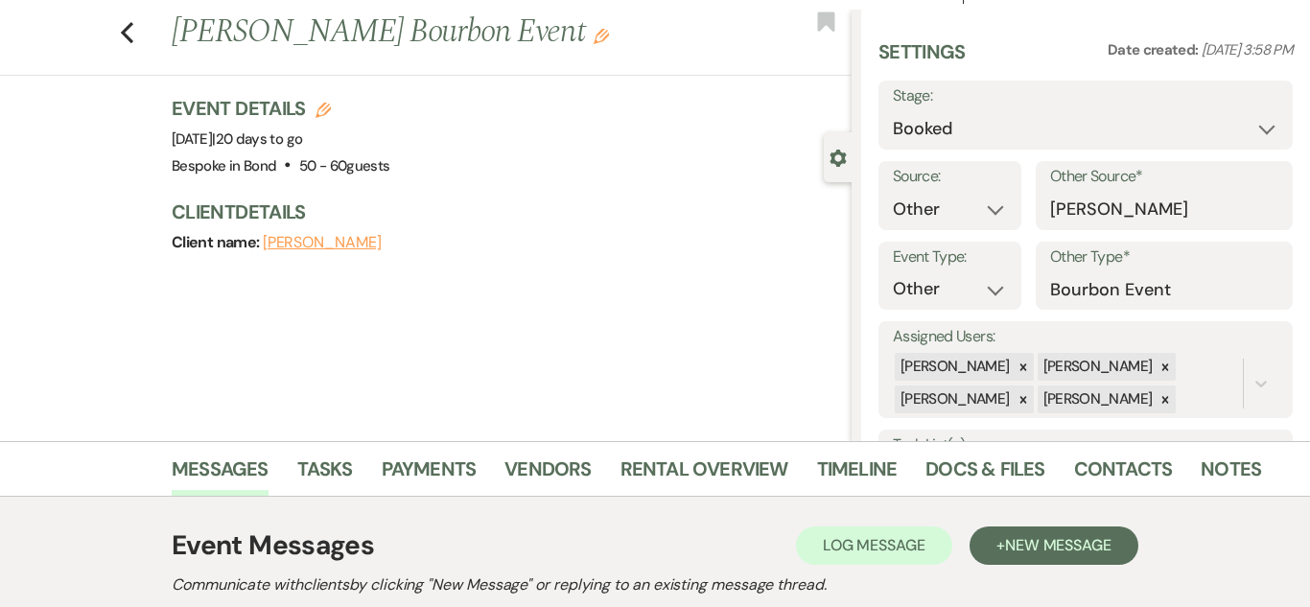
scroll to position [0, 0]
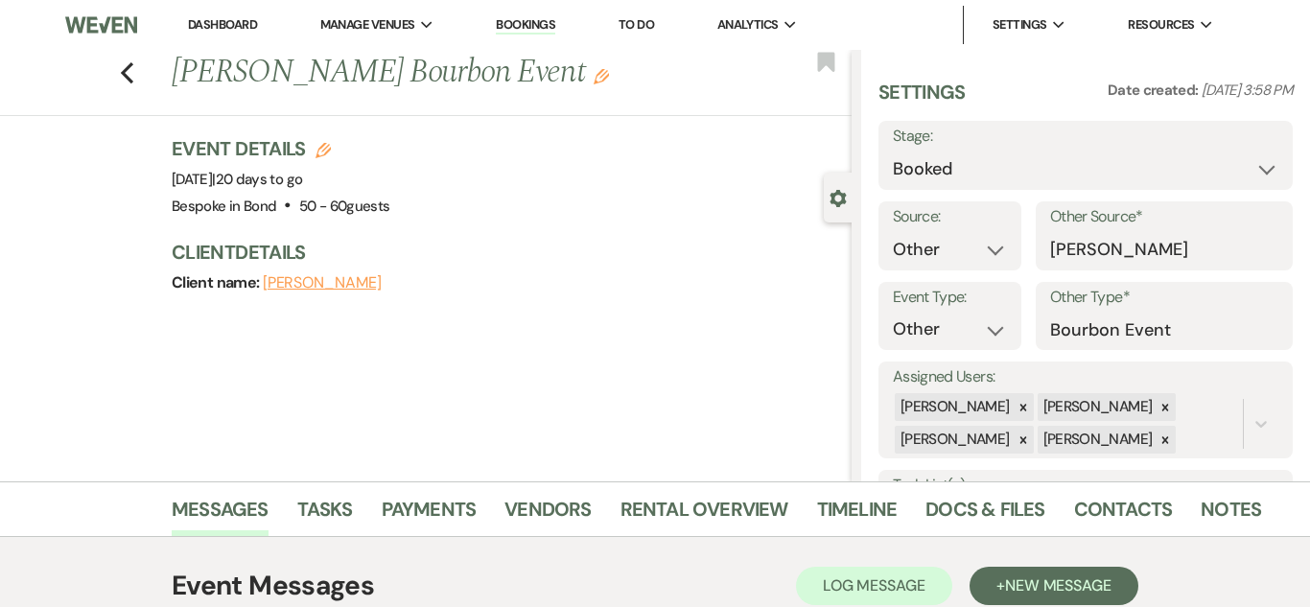
click at [212, 26] on link "Dashboard" at bounding box center [222, 24] width 69 height 16
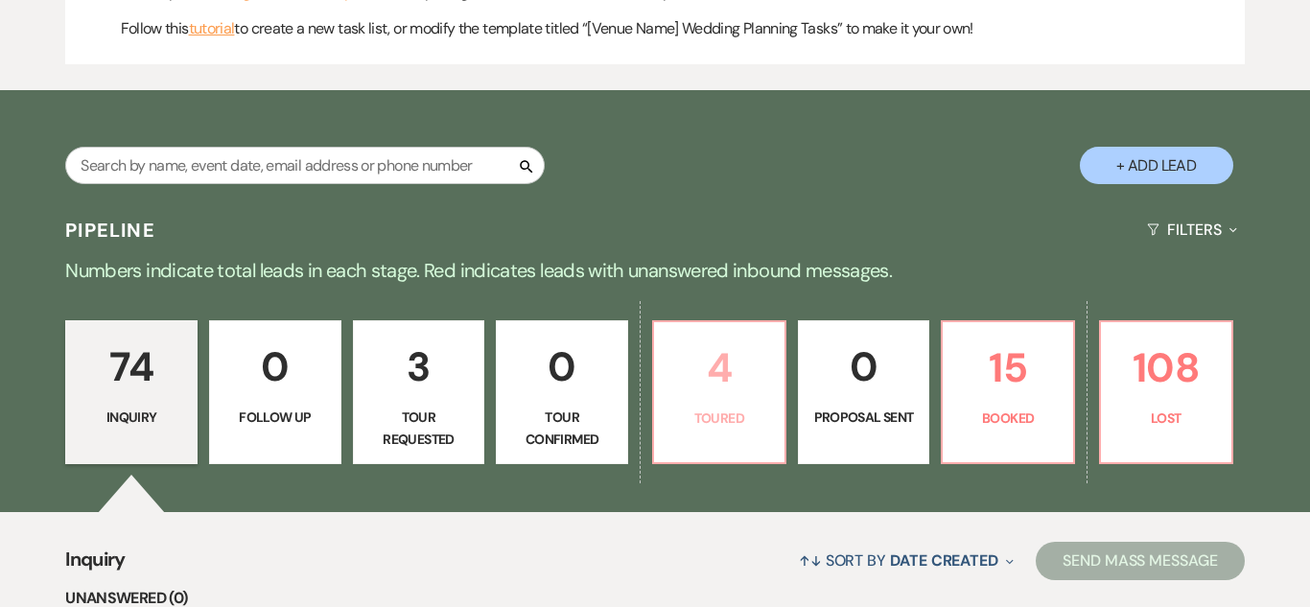
scroll to position [1130, 0]
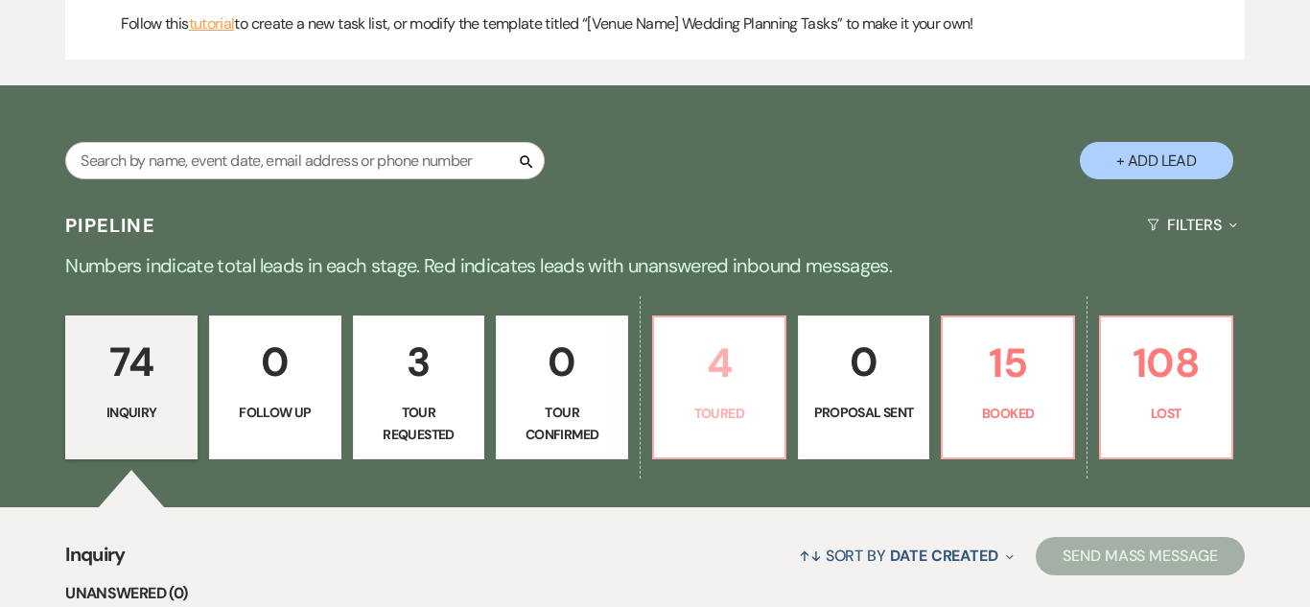
click at [763, 450] on link "4 Toured" at bounding box center [719, 388] width 134 height 144
select select "5"
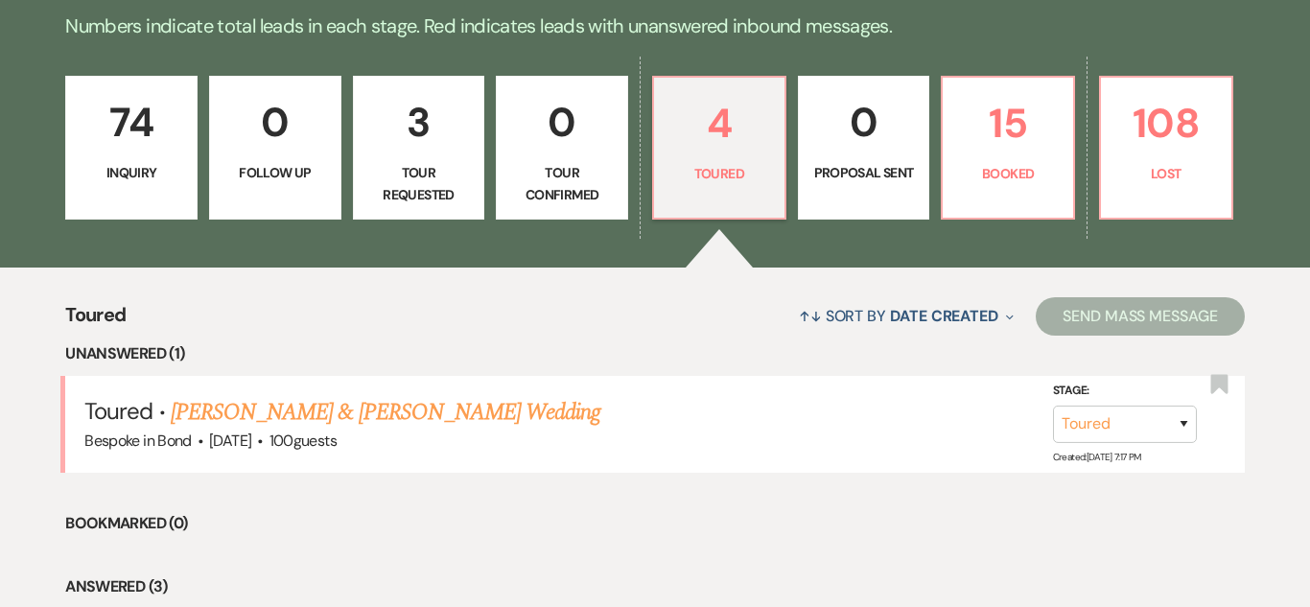
scroll to position [1370, 0]
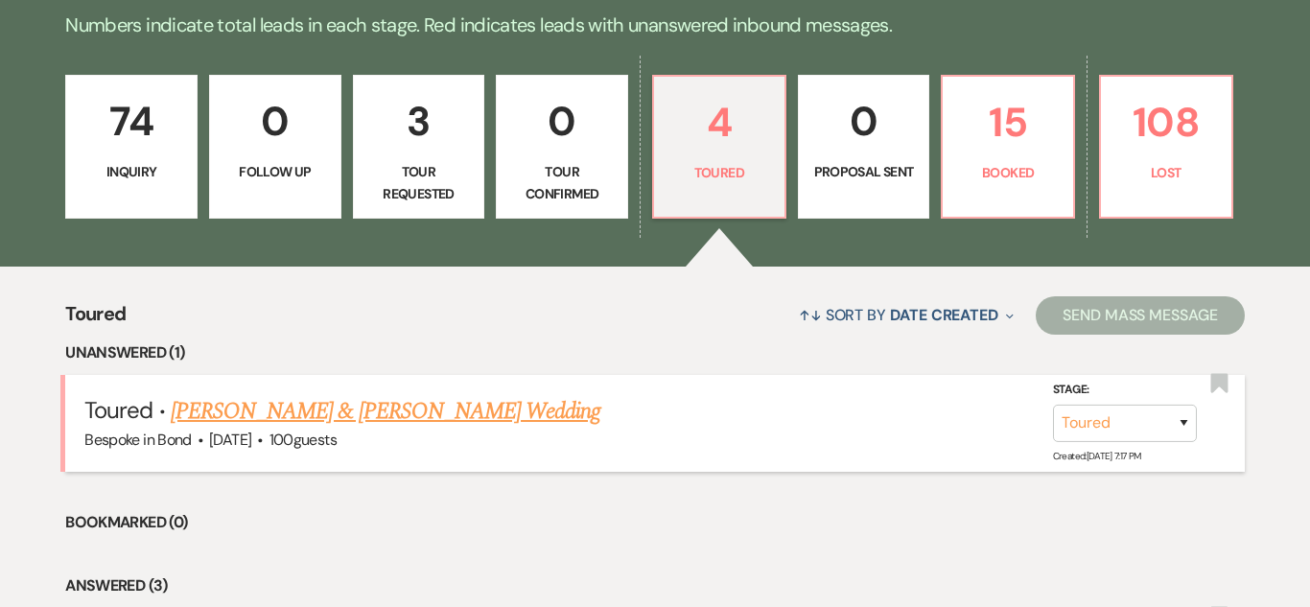
click at [466, 401] on link "[PERSON_NAME] & [PERSON_NAME] Wedding" at bounding box center [386, 411] width 430 height 35
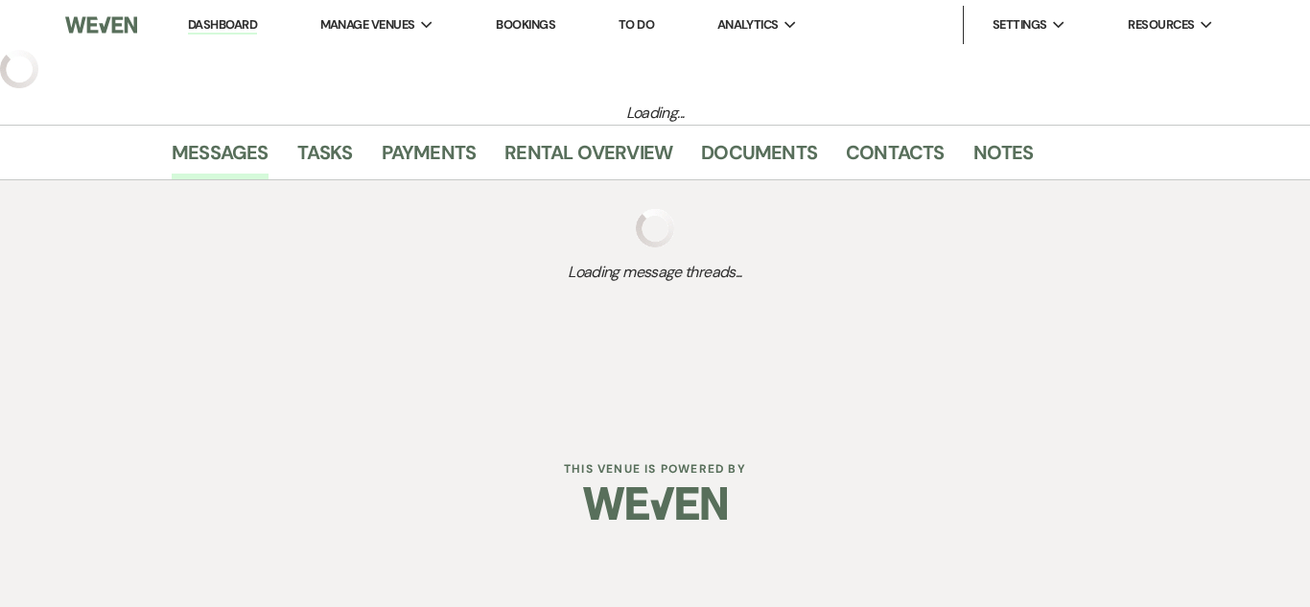
select select "5"
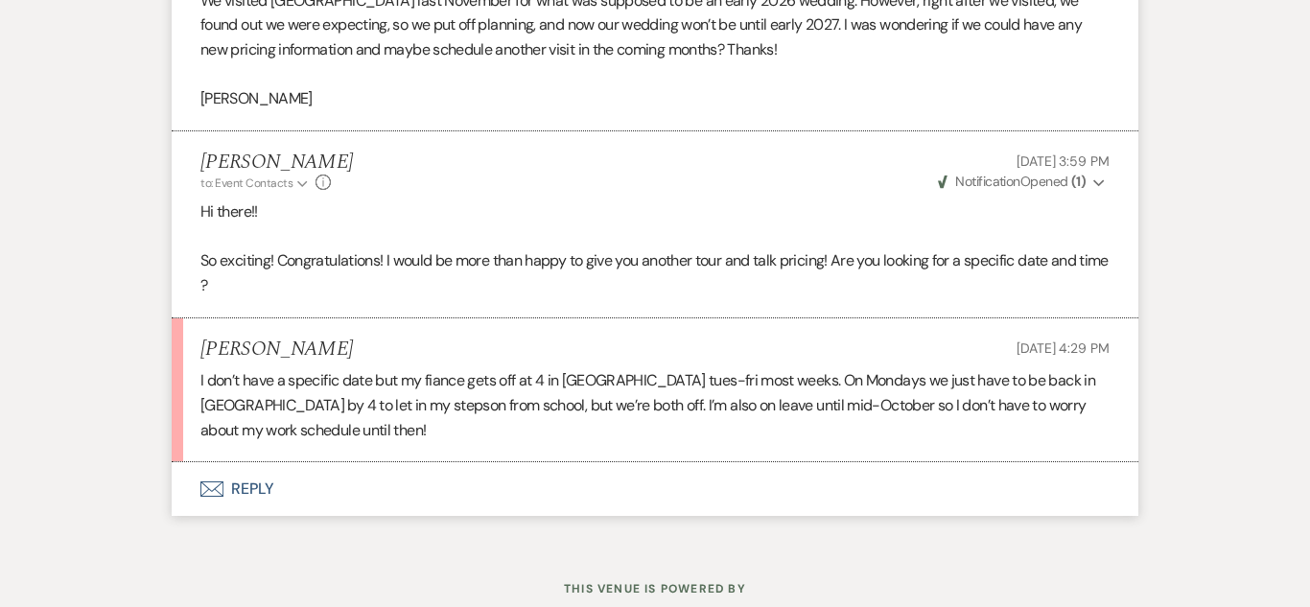
scroll to position [3199, 0]
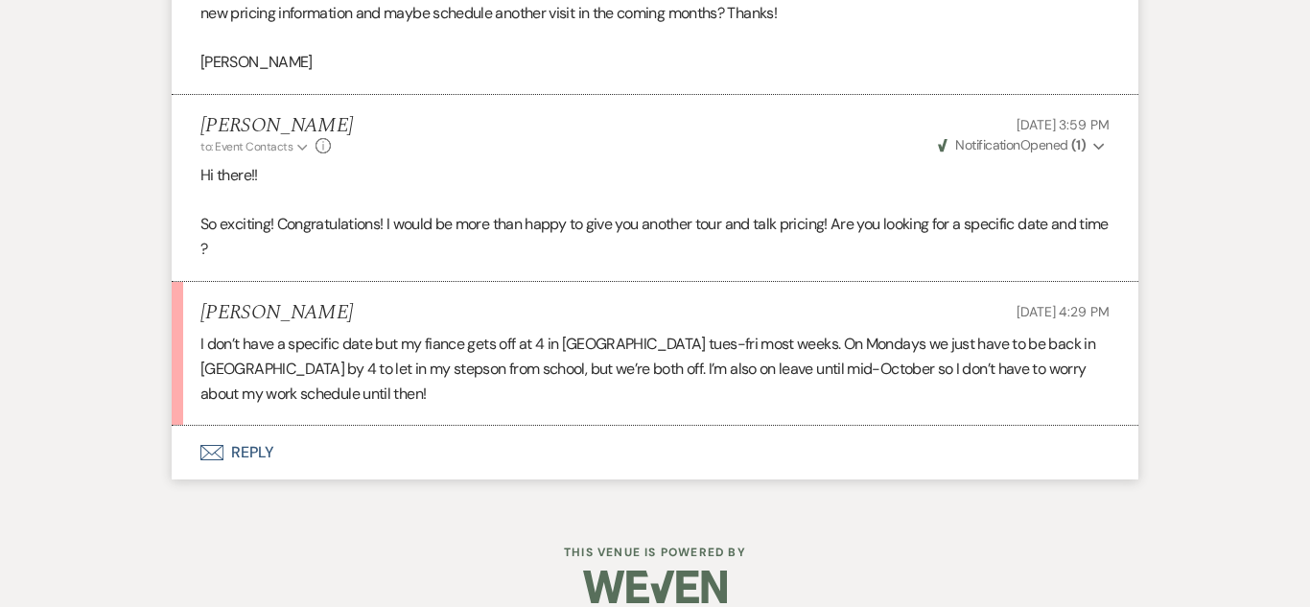
click at [262, 432] on button "Envelope Reply" at bounding box center [655, 453] width 967 height 54
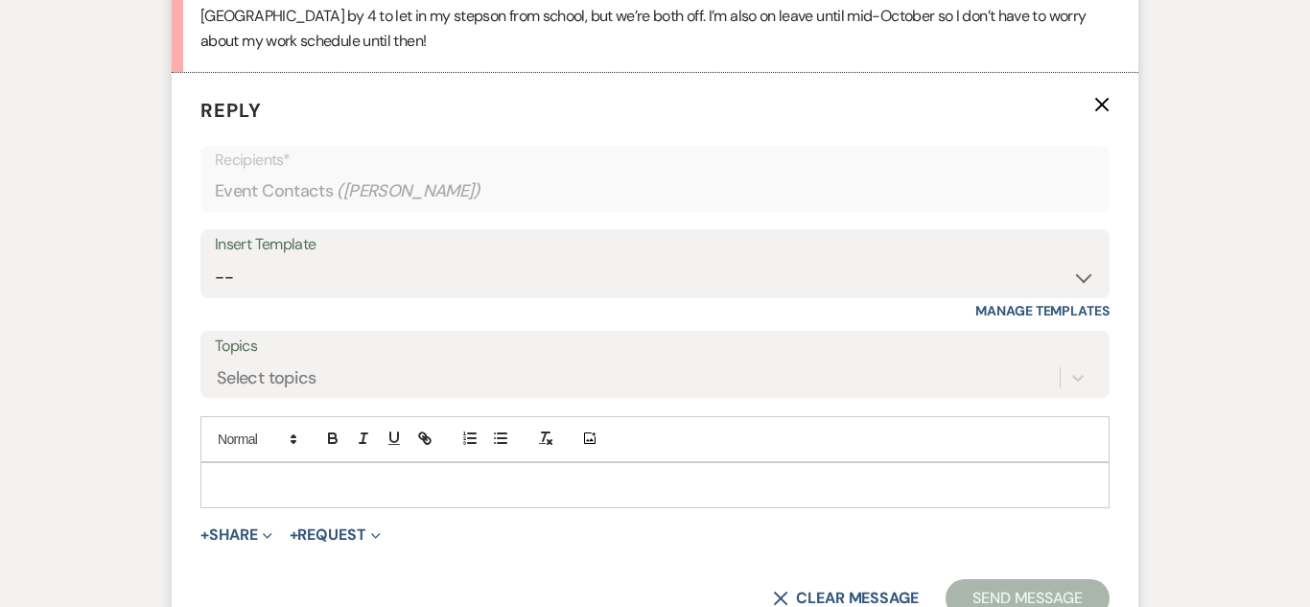
scroll to position [3581, 0]
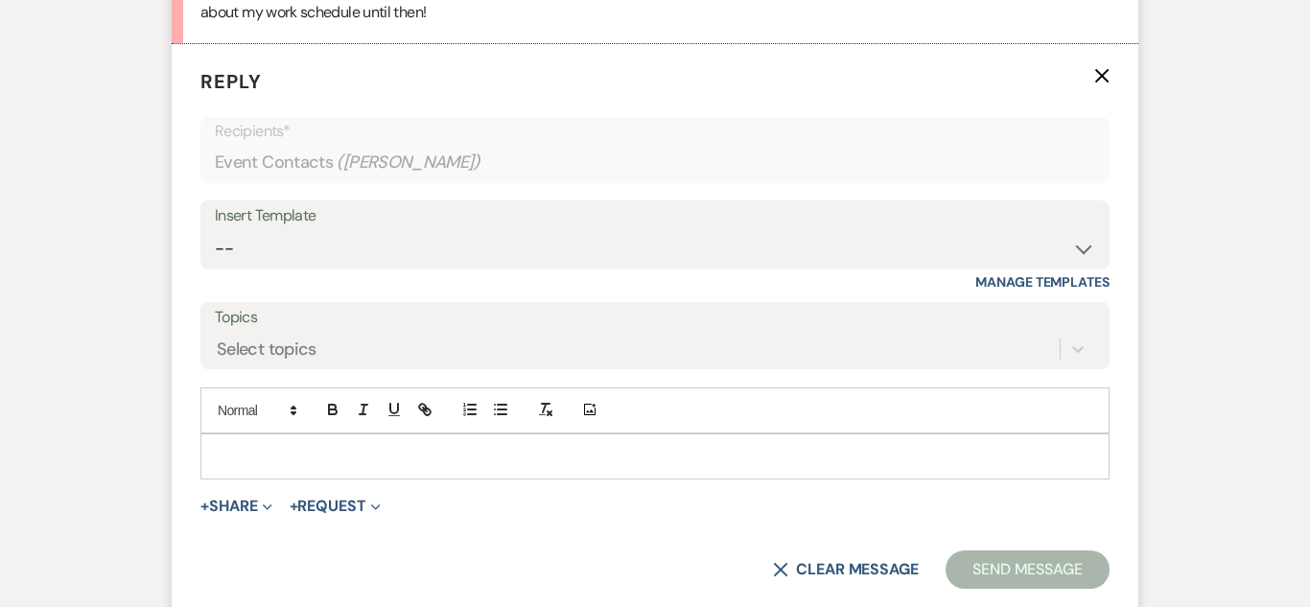
click at [262, 446] on p at bounding box center [655, 456] width 878 height 21
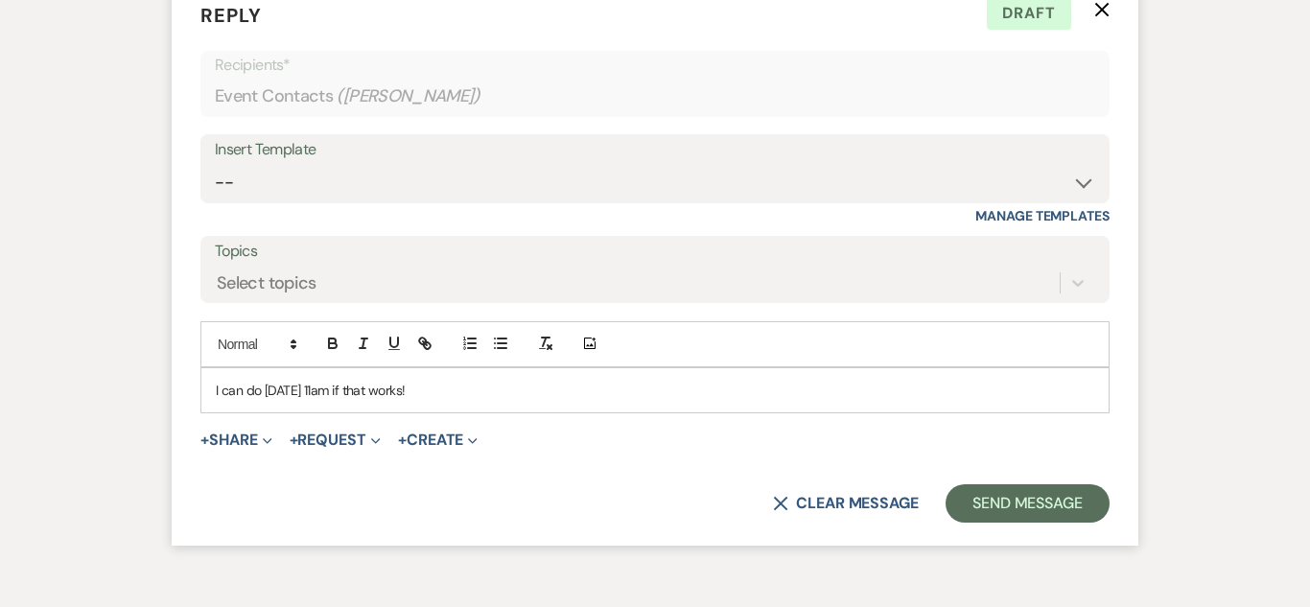
scroll to position [3660, 0]
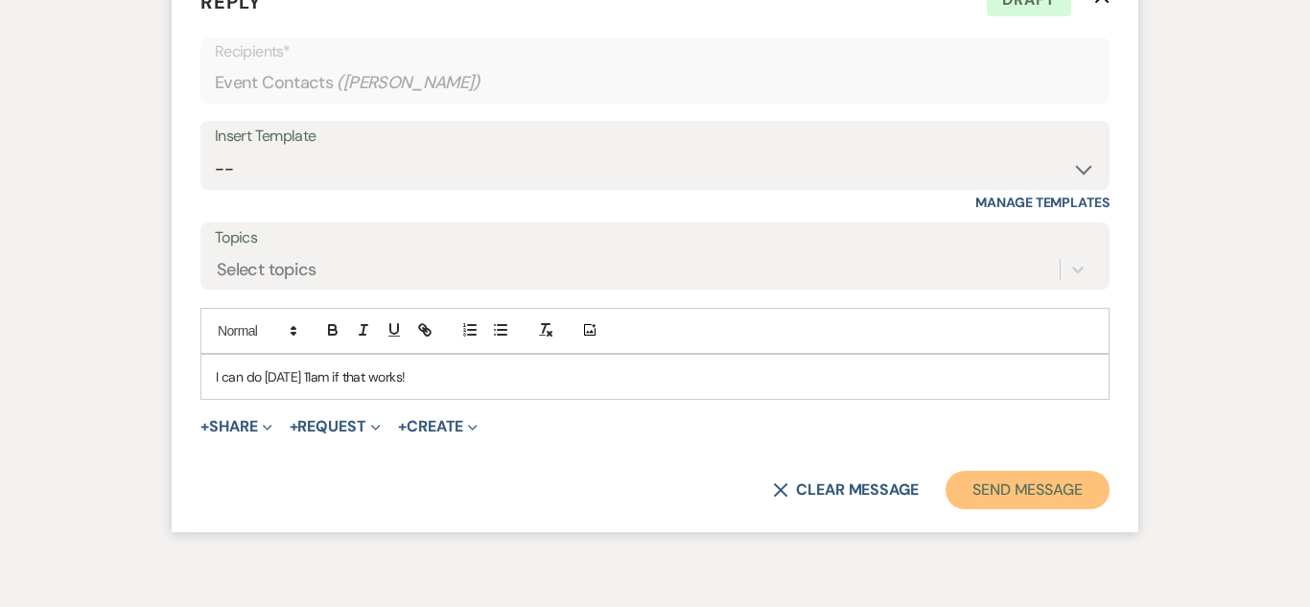
click at [1024, 475] on button "Send Message" at bounding box center [1028, 490] width 164 height 38
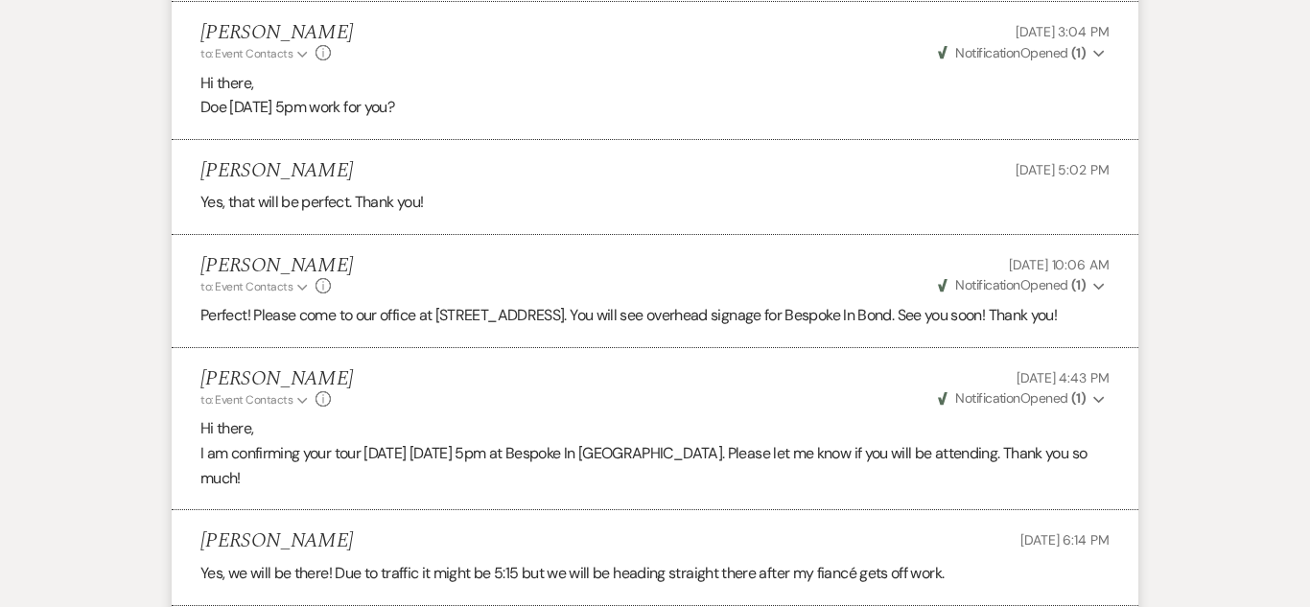
scroll to position [0, 0]
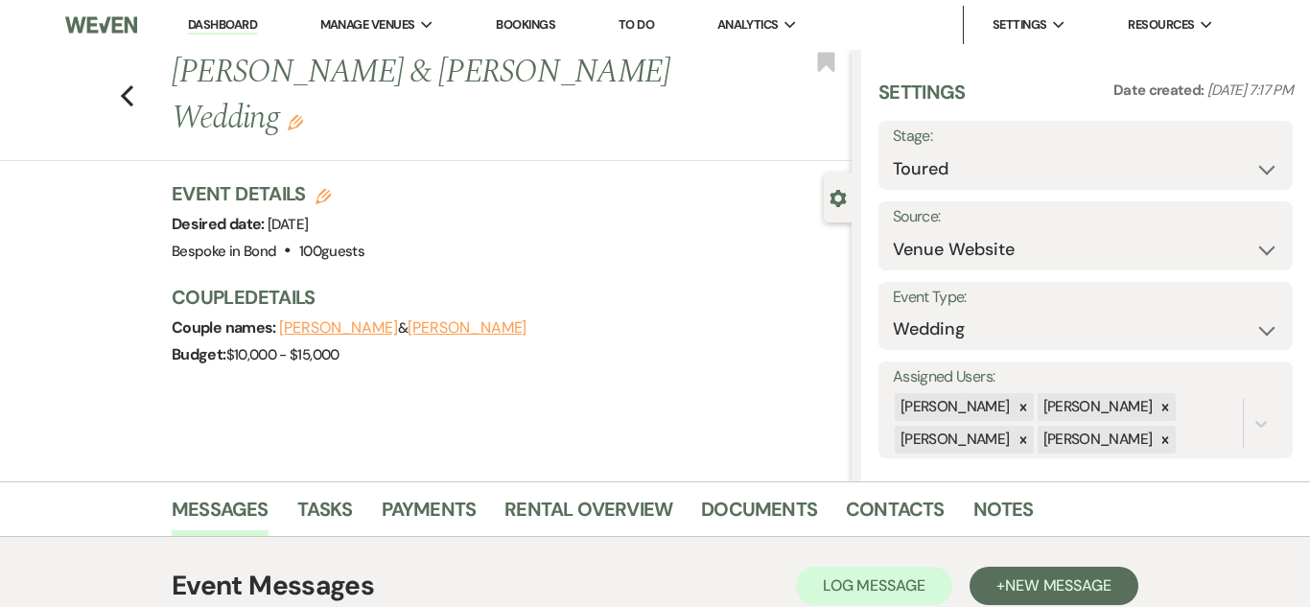
click at [243, 12] on li "Dashboard" at bounding box center [222, 25] width 88 height 38
click at [247, 28] on link "Dashboard" at bounding box center [222, 25] width 69 height 18
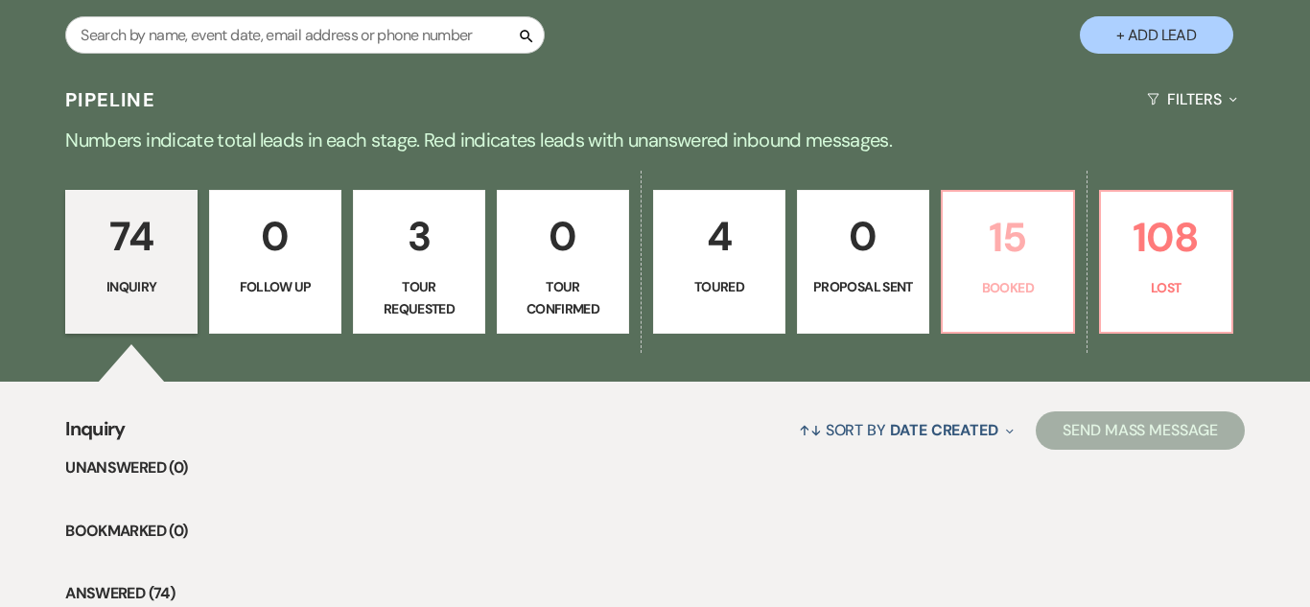
scroll to position [1258, 0]
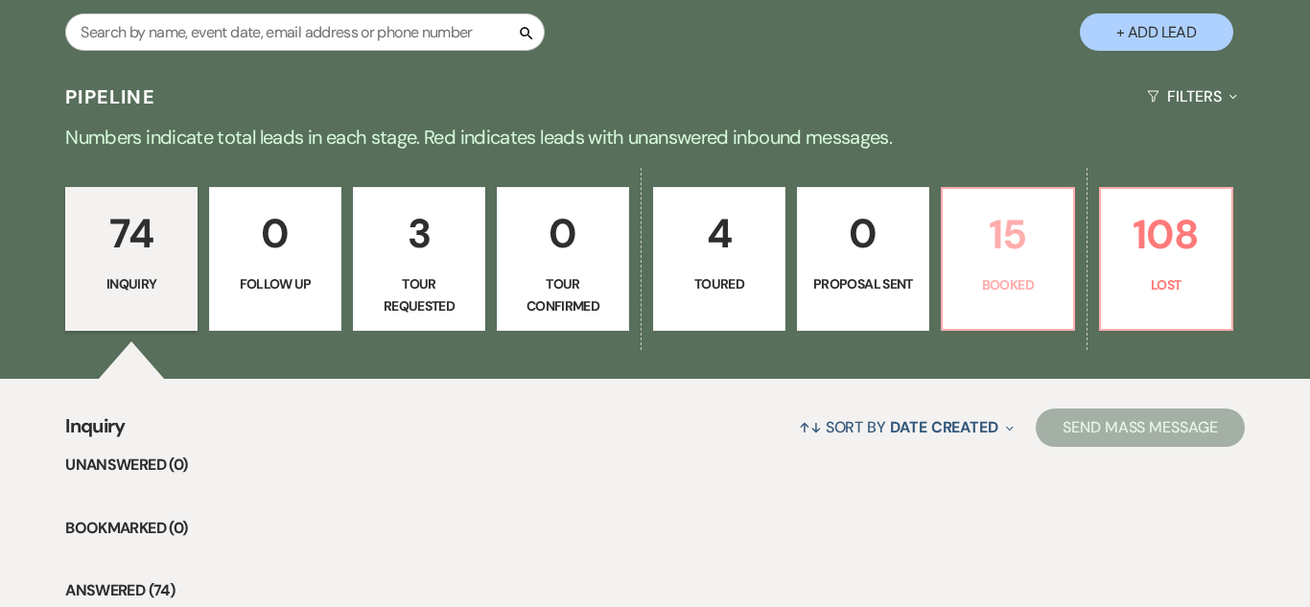
click at [1059, 255] on p "15" at bounding box center [1007, 234] width 107 height 64
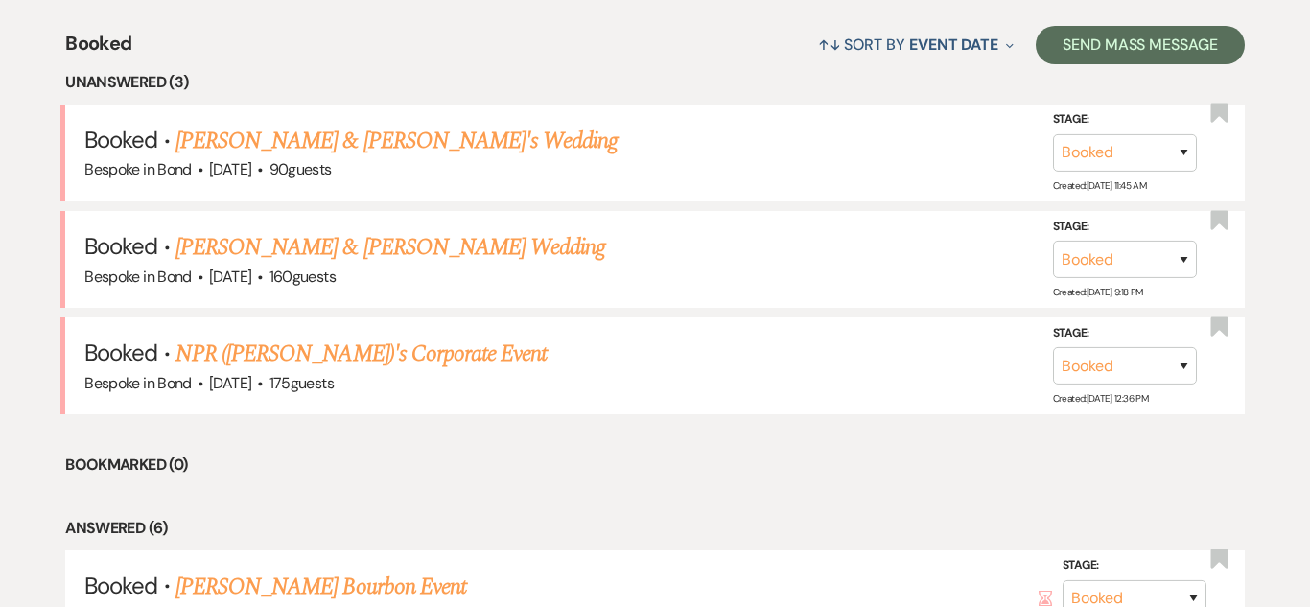
scroll to position [1644, 0]
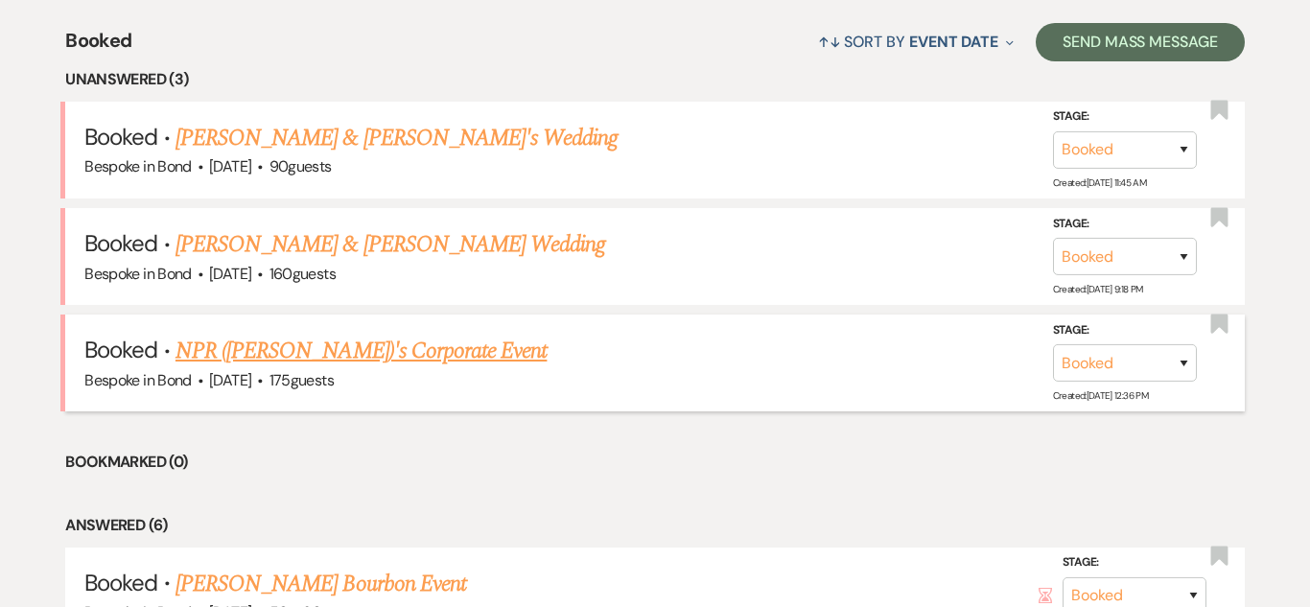
click at [434, 340] on link "NPR ([PERSON_NAME])'s Corporate Event" at bounding box center [360, 351] width 371 height 35
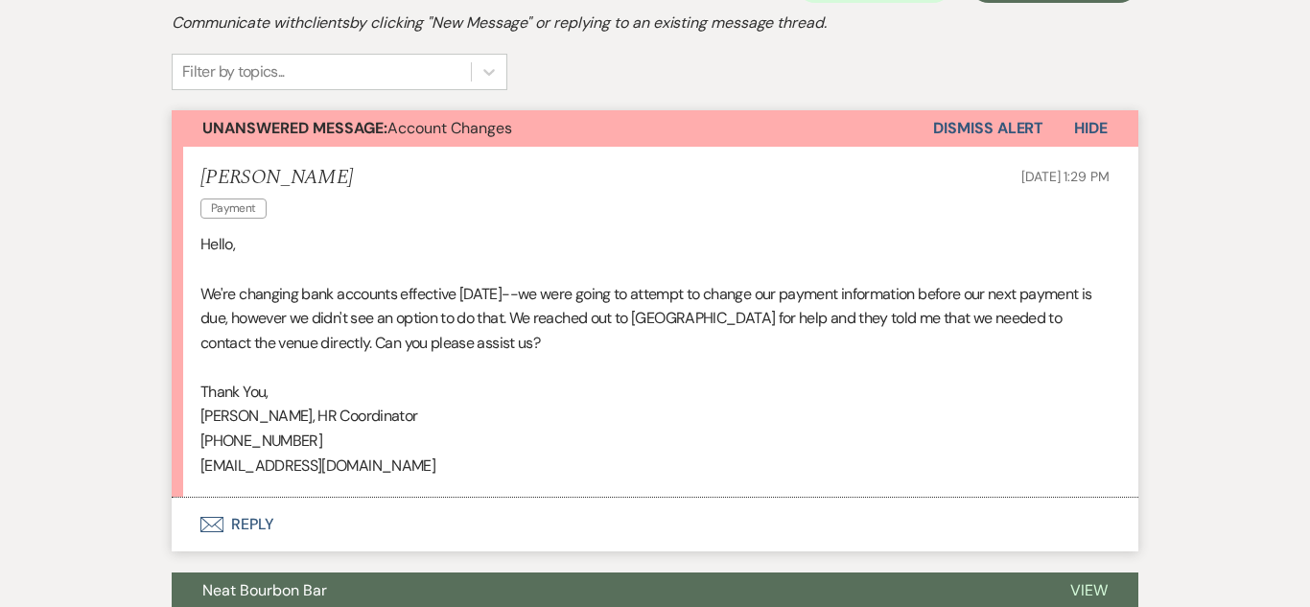
scroll to position [437, 0]
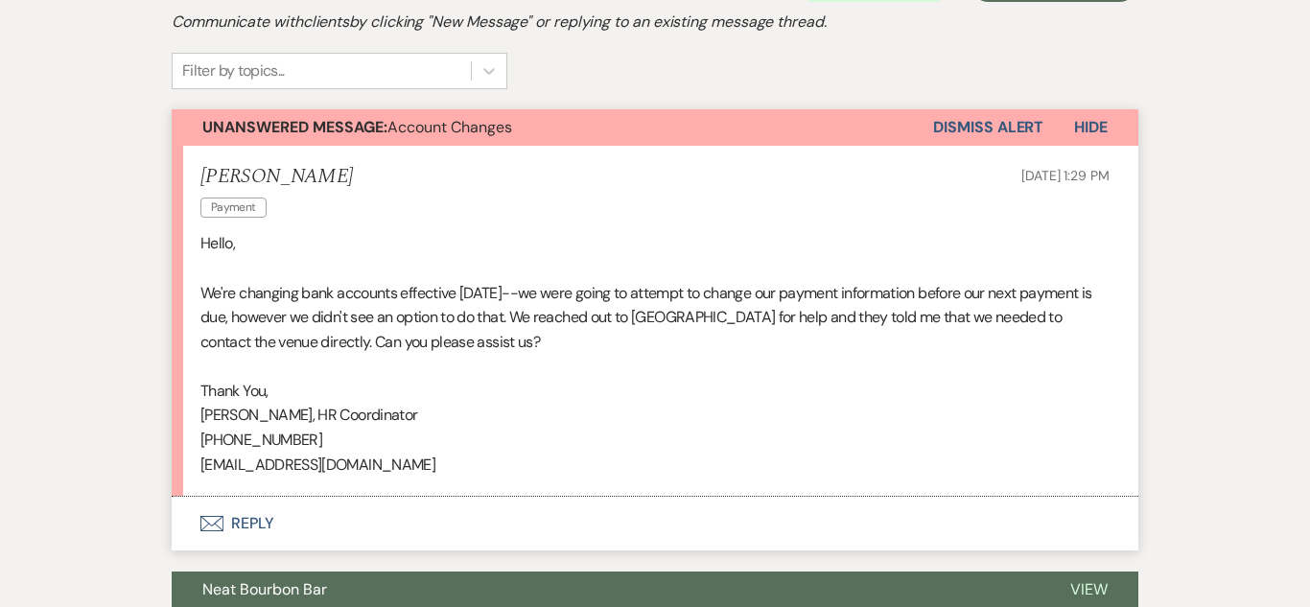
click at [243, 526] on button "Envelope Reply" at bounding box center [655, 524] width 967 height 54
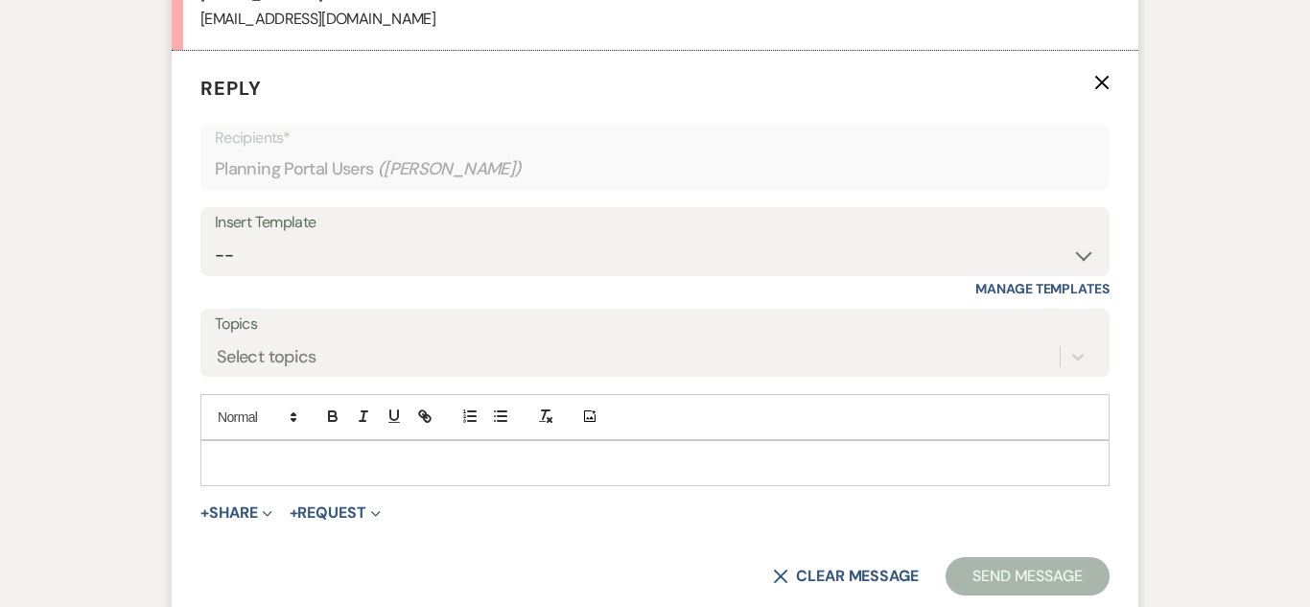
scroll to position [915, 0]
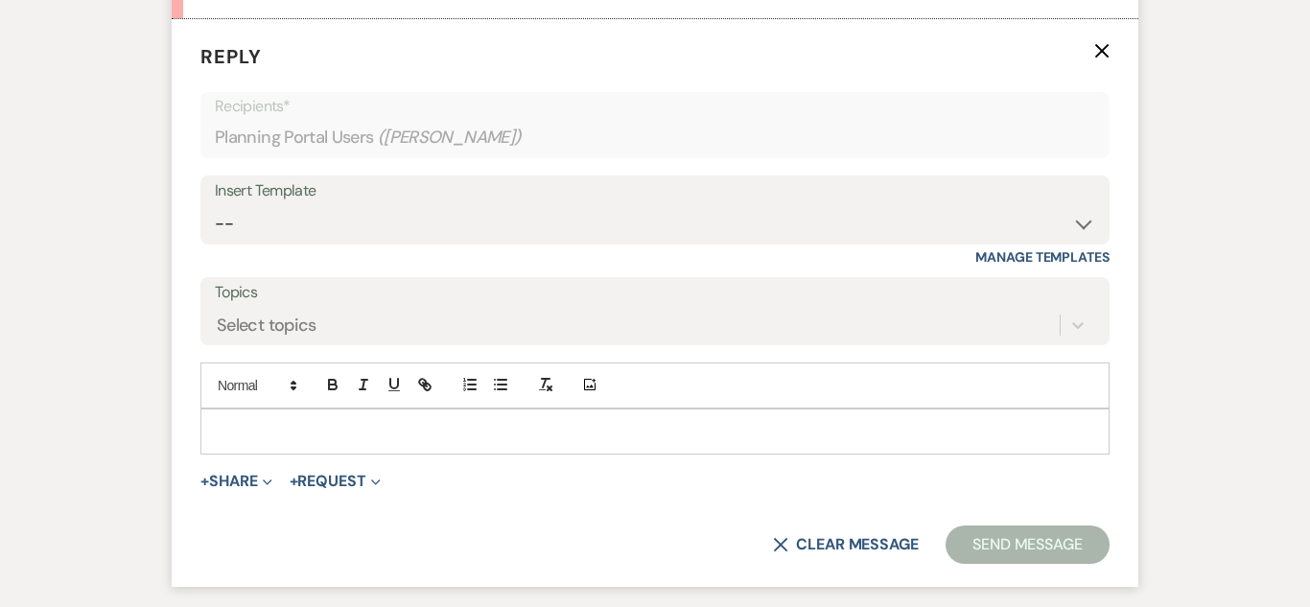
click at [441, 421] on p at bounding box center [655, 431] width 878 height 21
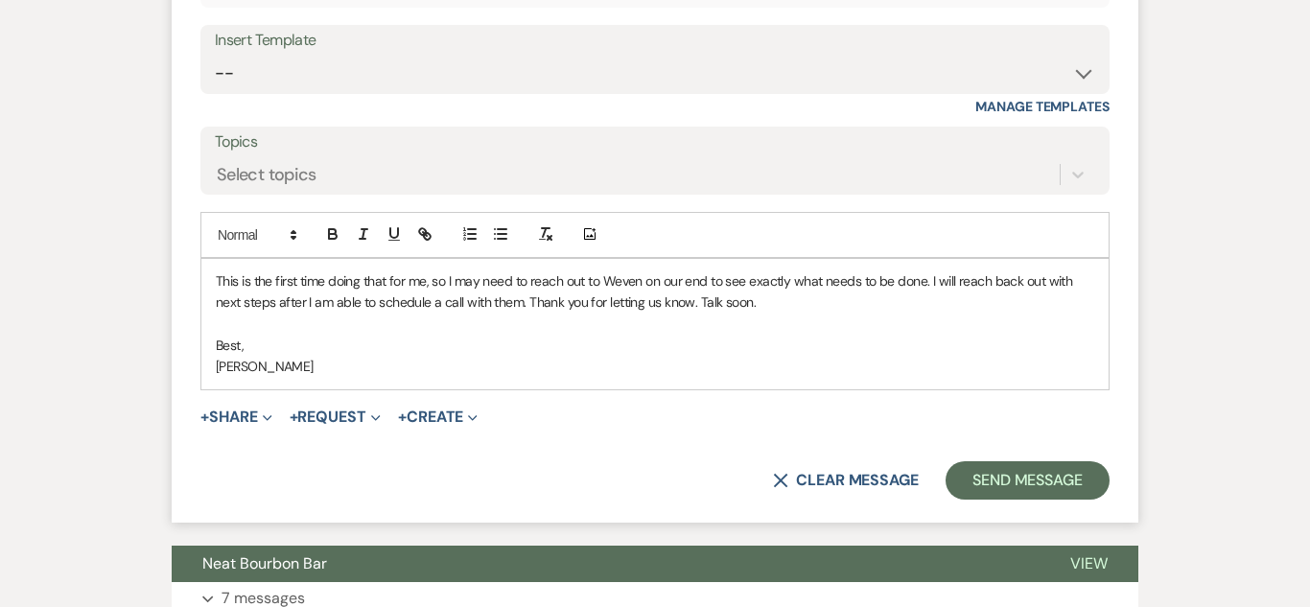
scroll to position [1077, 0]
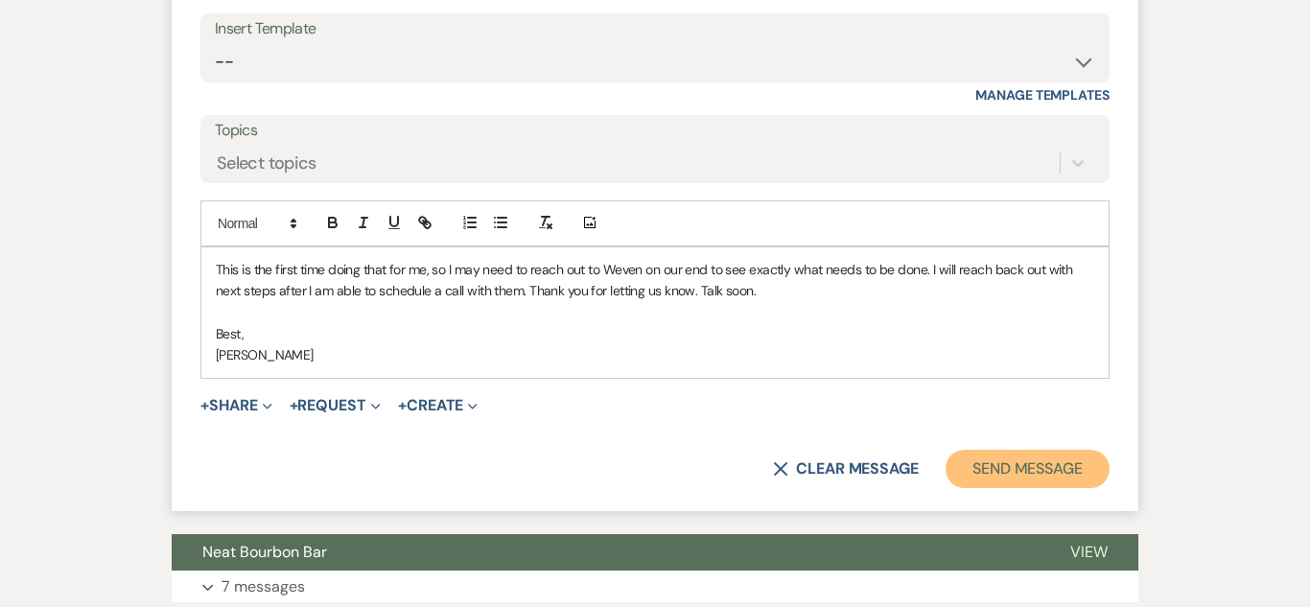
click at [1022, 477] on button "Send Message" at bounding box center [1028, 469] width 164 height 38
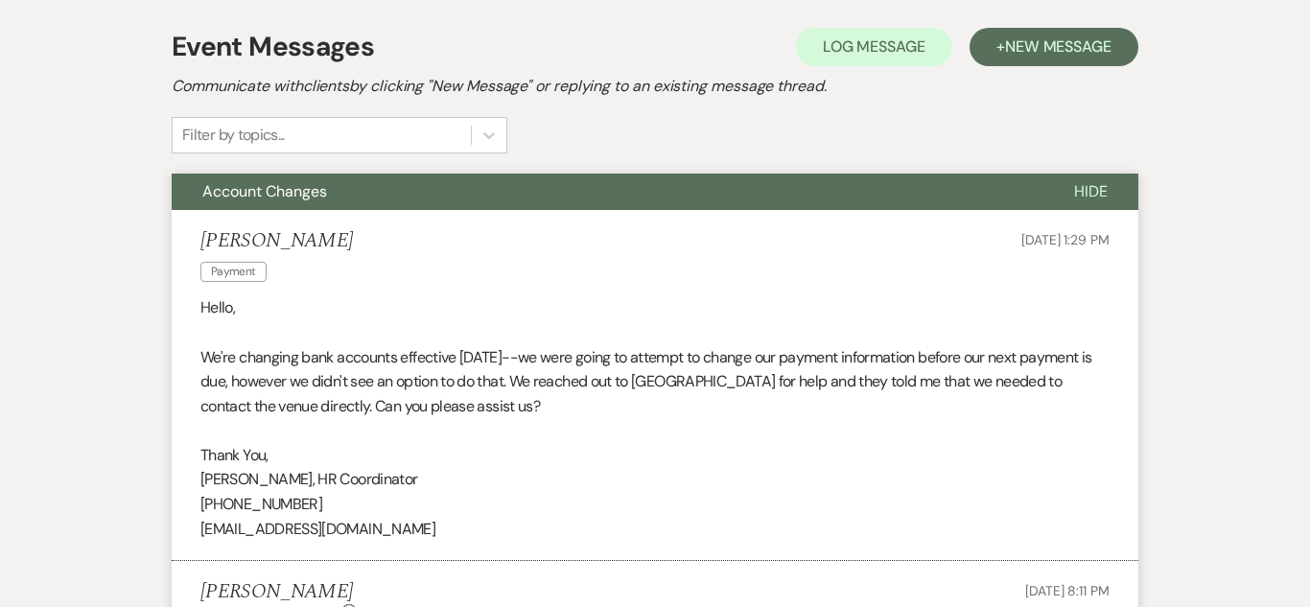
scroll to position [0, 0]
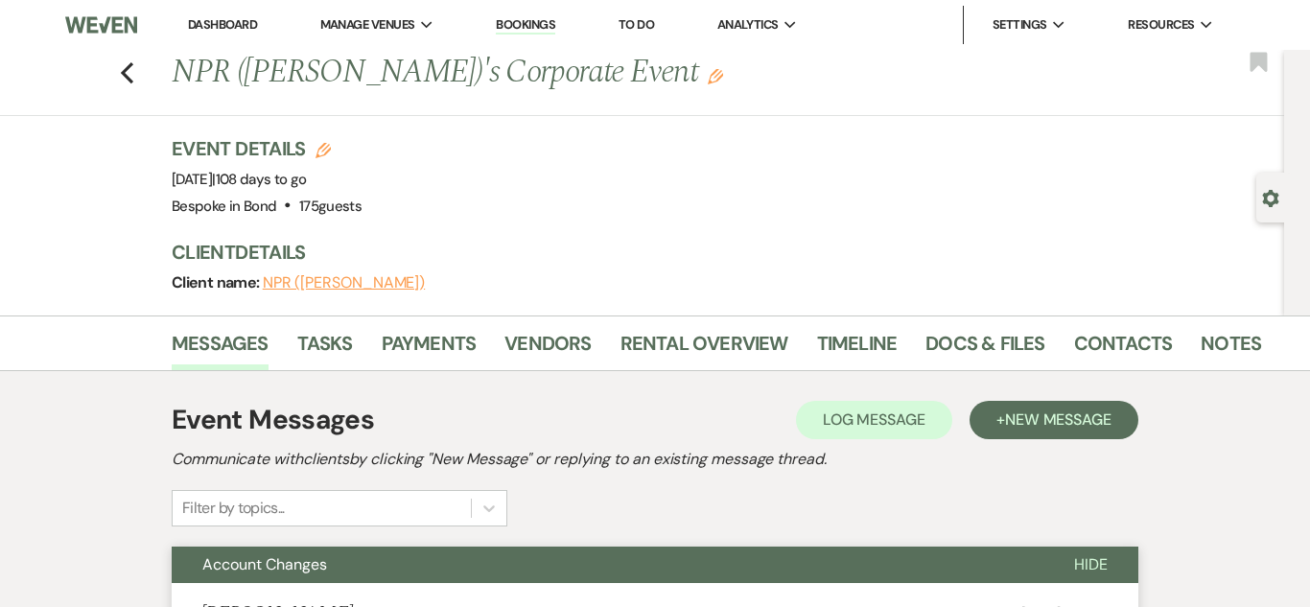
click at [103, 24] on img at bounding box center [101, 25] width 72 height 40
click at [535, 32] on link "Bookings" at bounding box center [525, 25] width 59 height 18
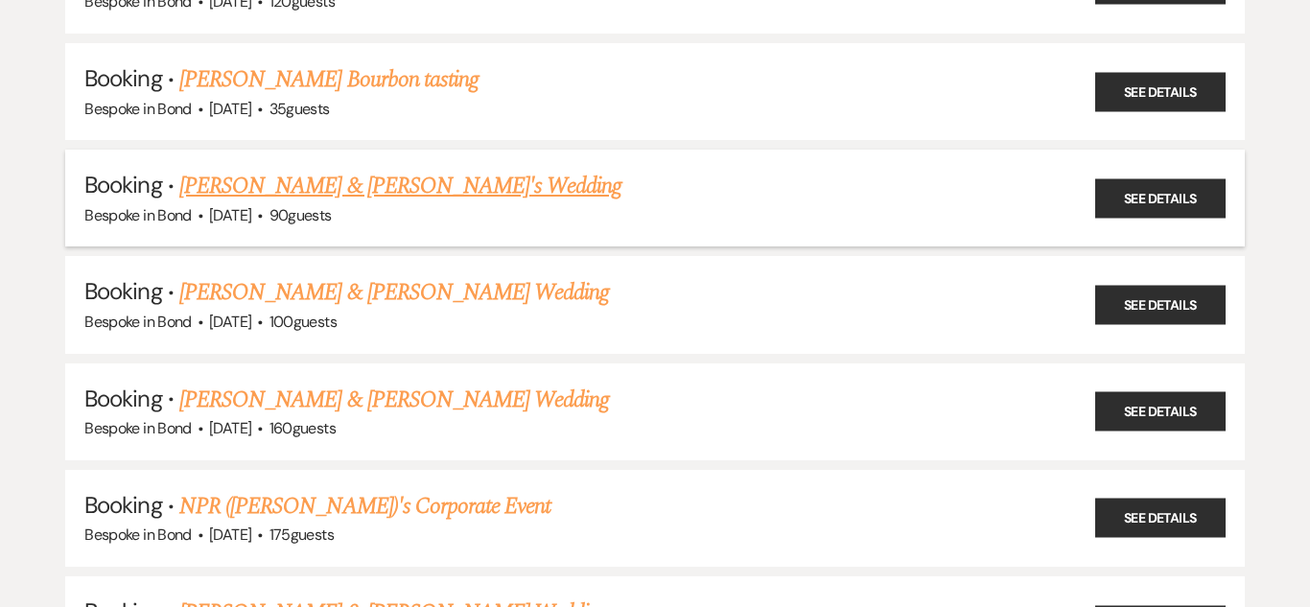
scroll to position [409, 0]
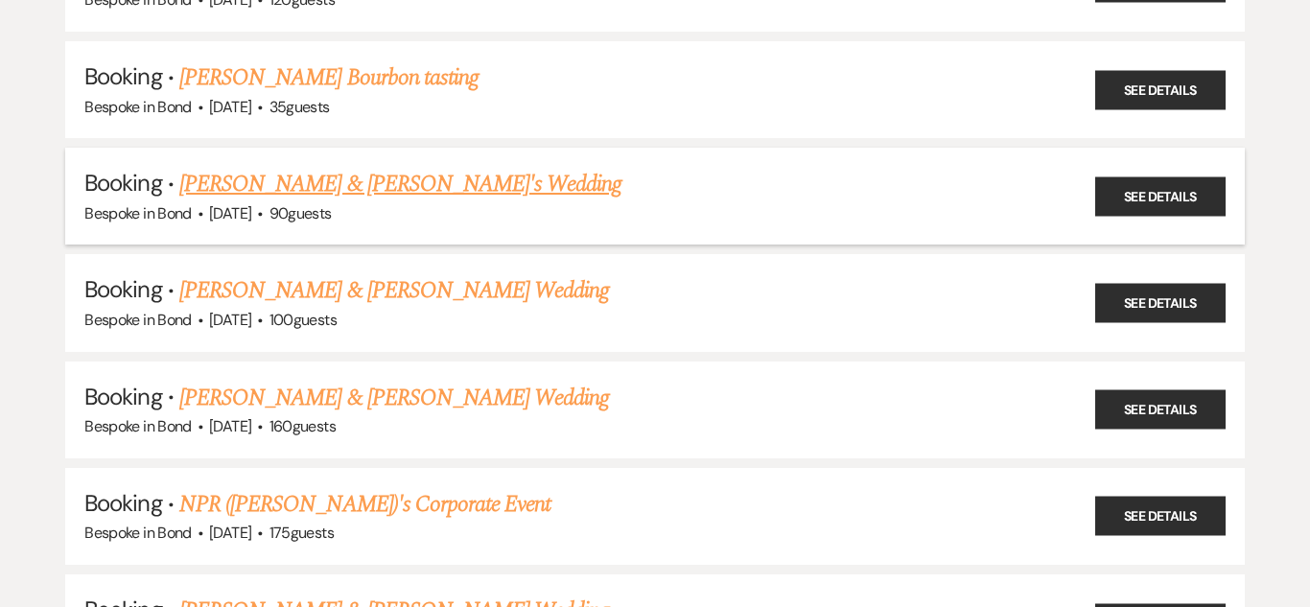
click at [410, 179] on link "[PERSON_NAME] & [PERSON_NAME]'s Wedding" at bounding box center [400, 184] width 443 height 35
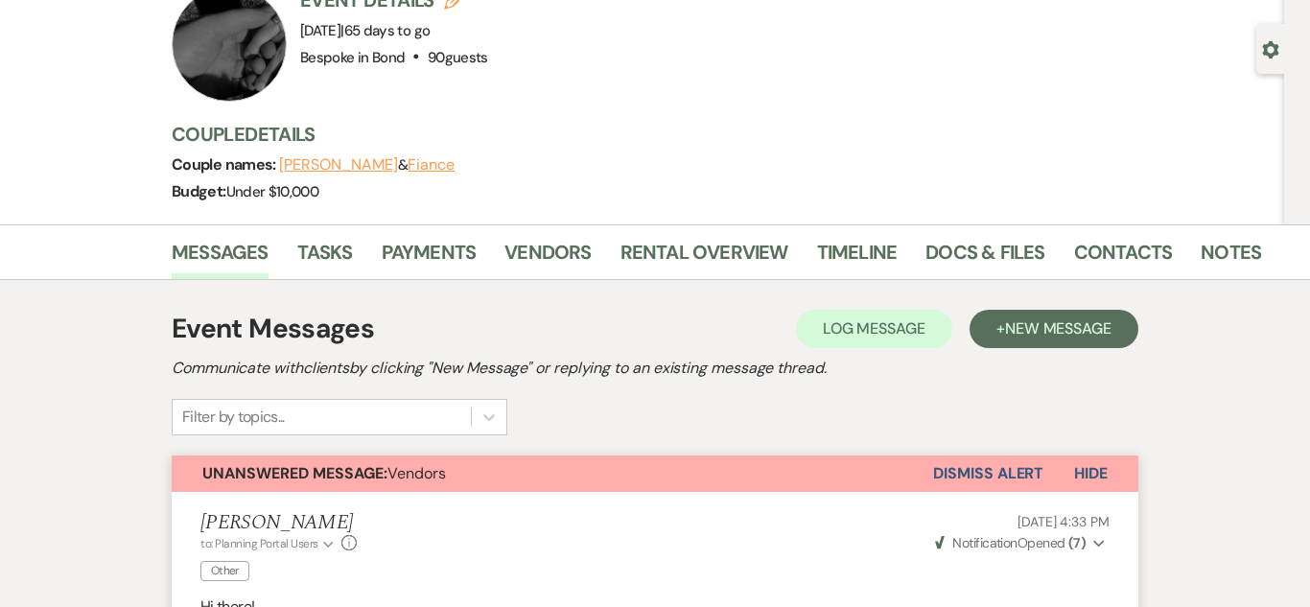
scroll to position [156, 0]
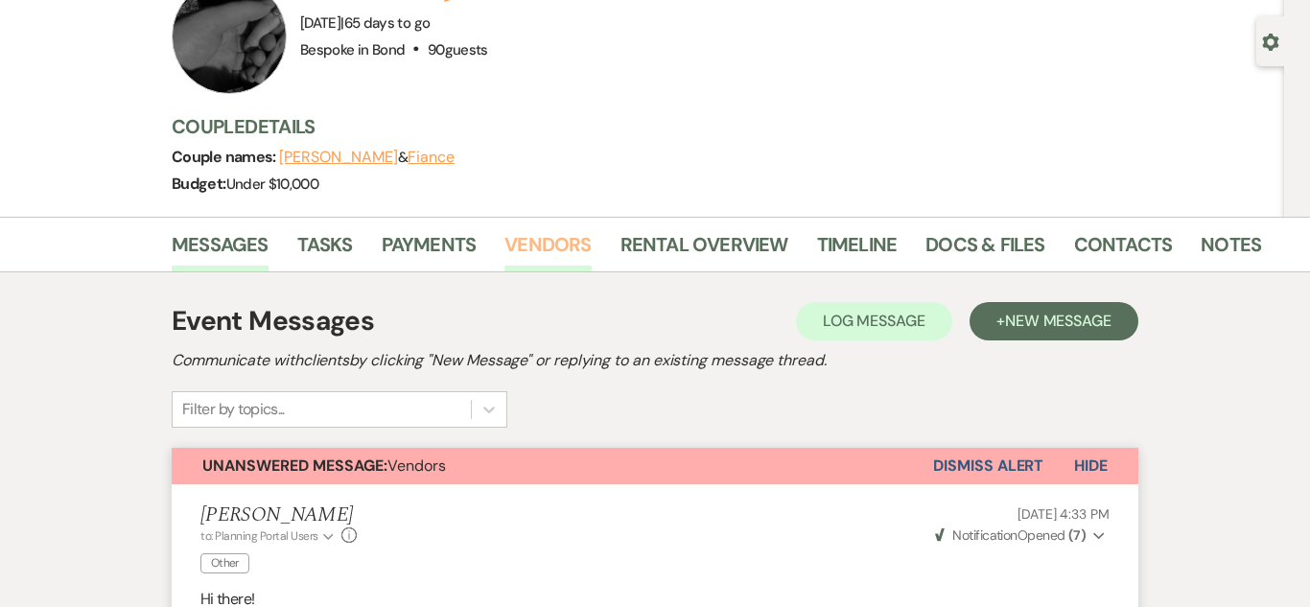
click at [567, 245] on link "Vendors" at bounding box center [547, 250] width 86 height 42
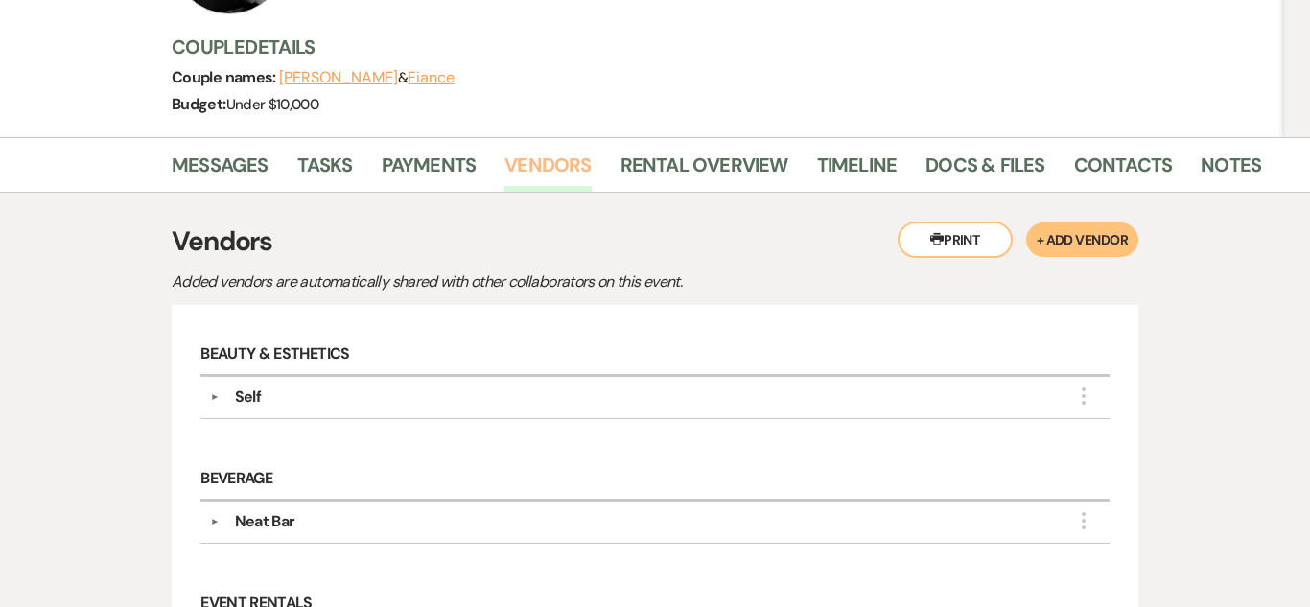
scroll to position [213, 0]
